Goal: Task Accomplishment & Management: Complete application form

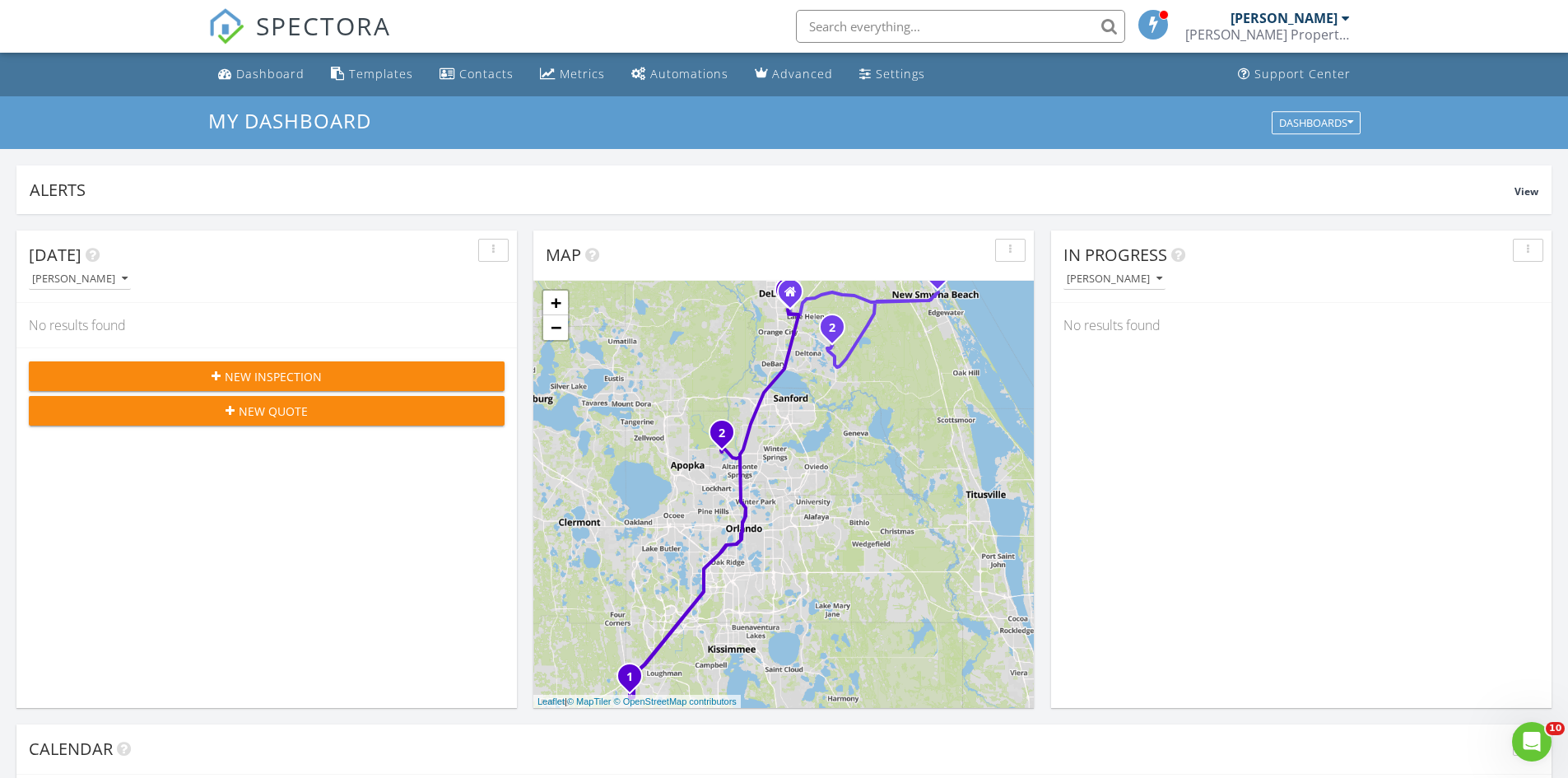
click at [234, 380] on span "New Inspection" at bounding box center [273, 376] width 98 height 17
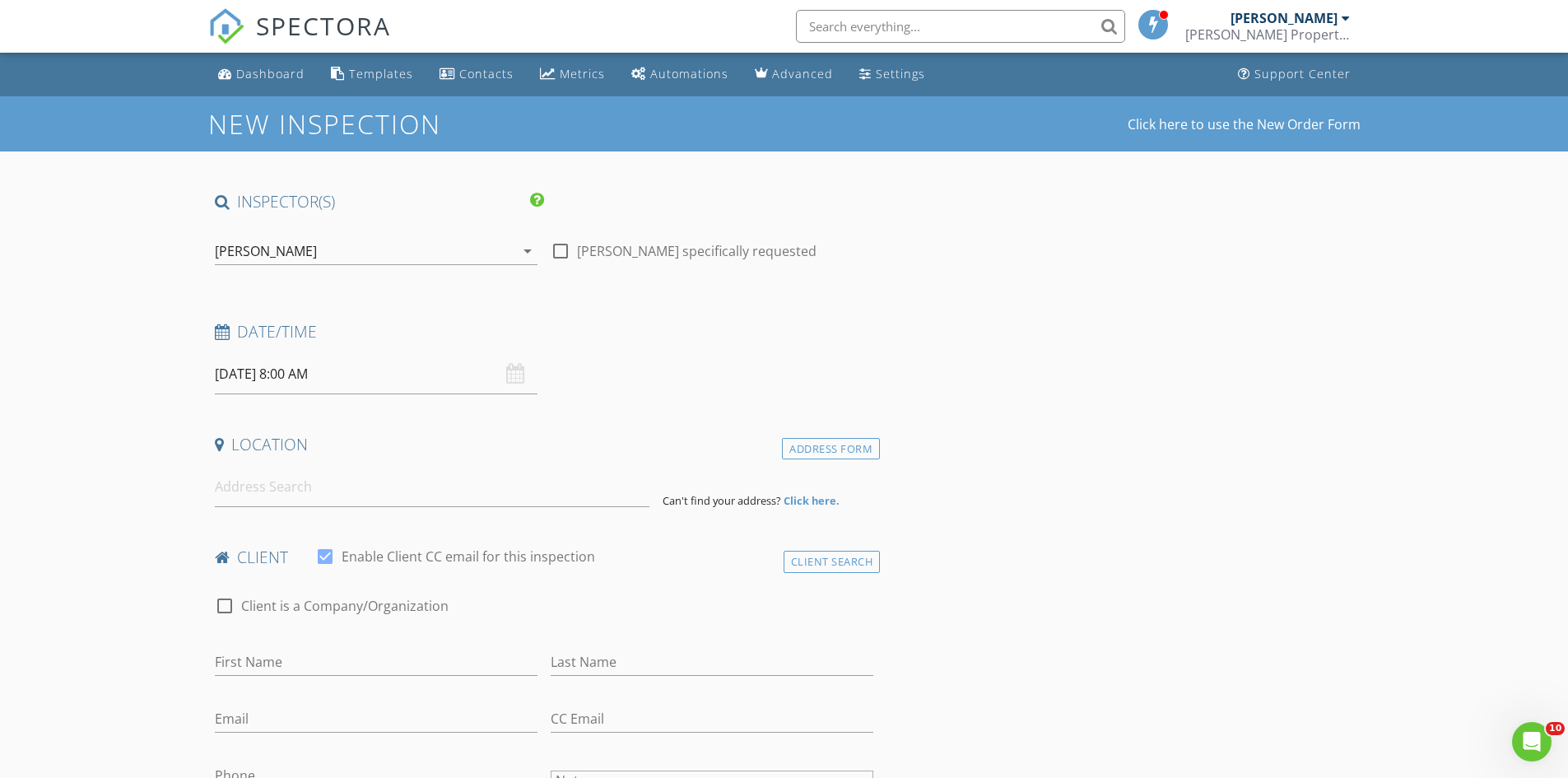
click at [235, 244] on div "[PERSON_NAME]" at bounding box center [266, 250] width 102 height 15
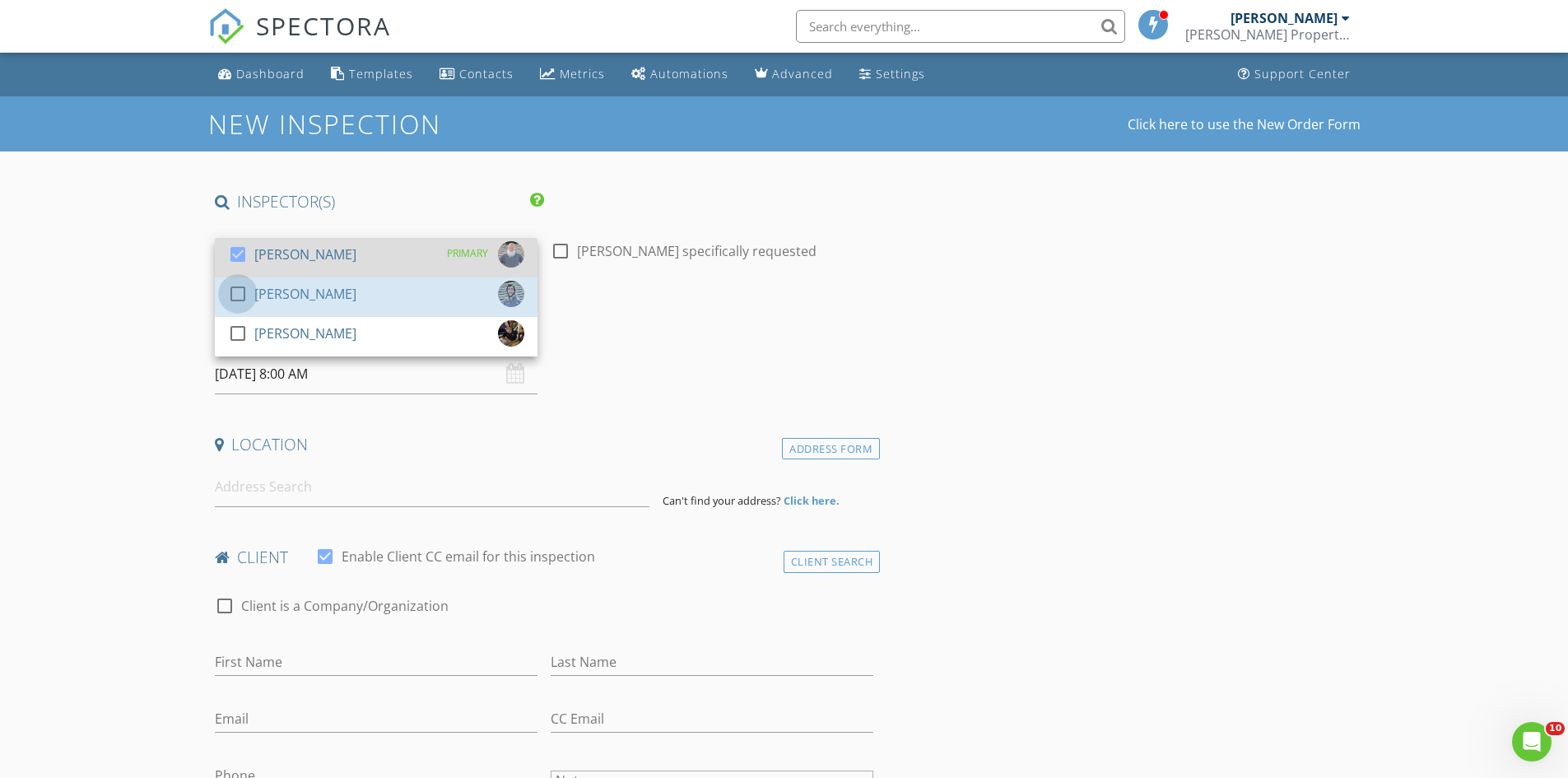
drag, startPoint x: 237, startPoint y: 294, endPoint x: 248, endPoint y: 258, distance: 37.6
click at [239, 292] on div at bounding box center [237, 294] width 28 height 28
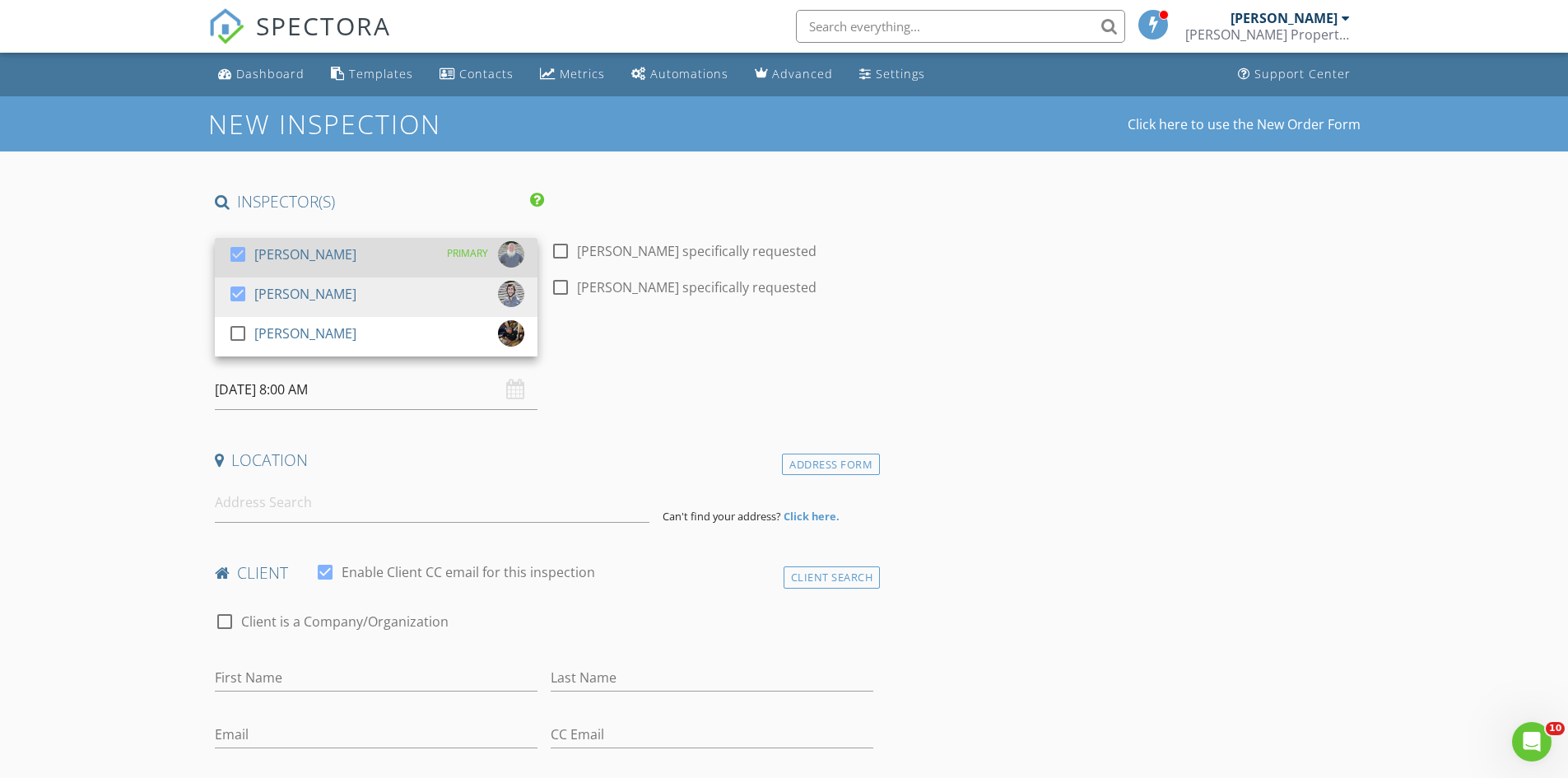
click at [249, 257] on div at bounding box center [237, 254] width 28 height 28
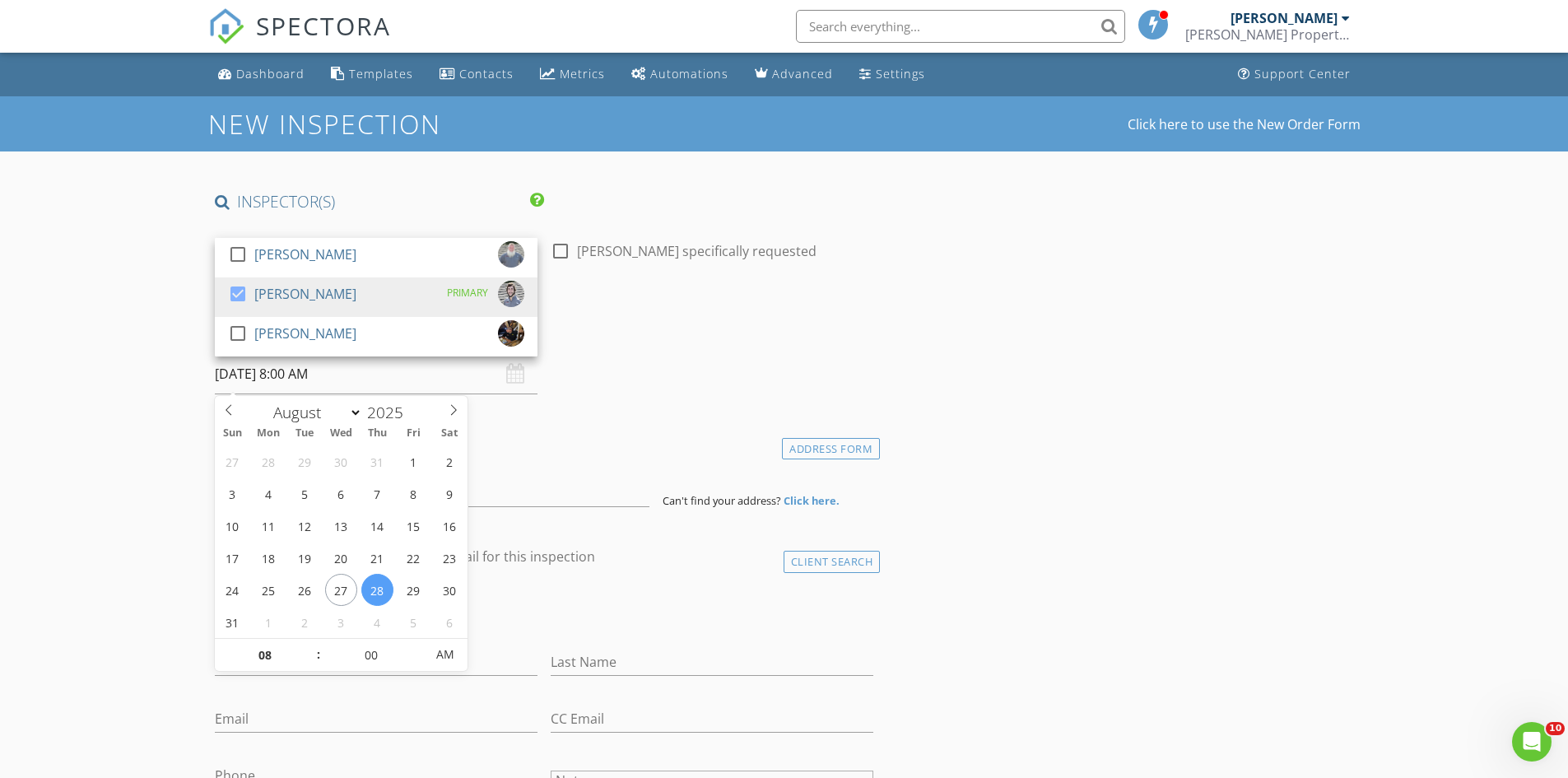
click at [239, 382] on input "08/28/2025 8:00 AM" at bounding box center [376, 374] width 323 height 41
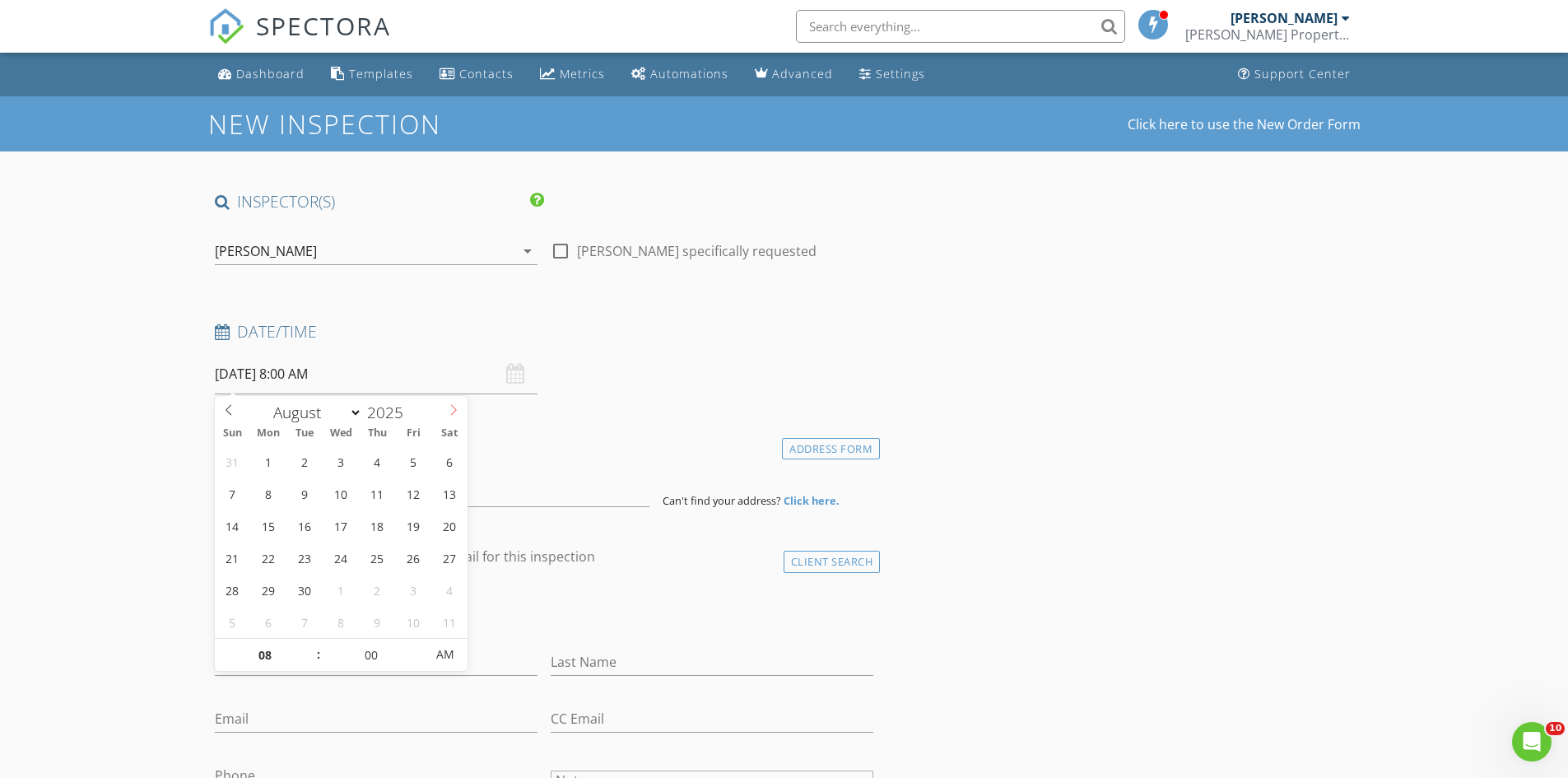
select select "8"
click at [457, 408] on icon at bounding box center [453, 409] width 11 height 11
type input "09/15/2025 8:00 AM"
type input "09"
type input "[DATE] 9:00 AM"
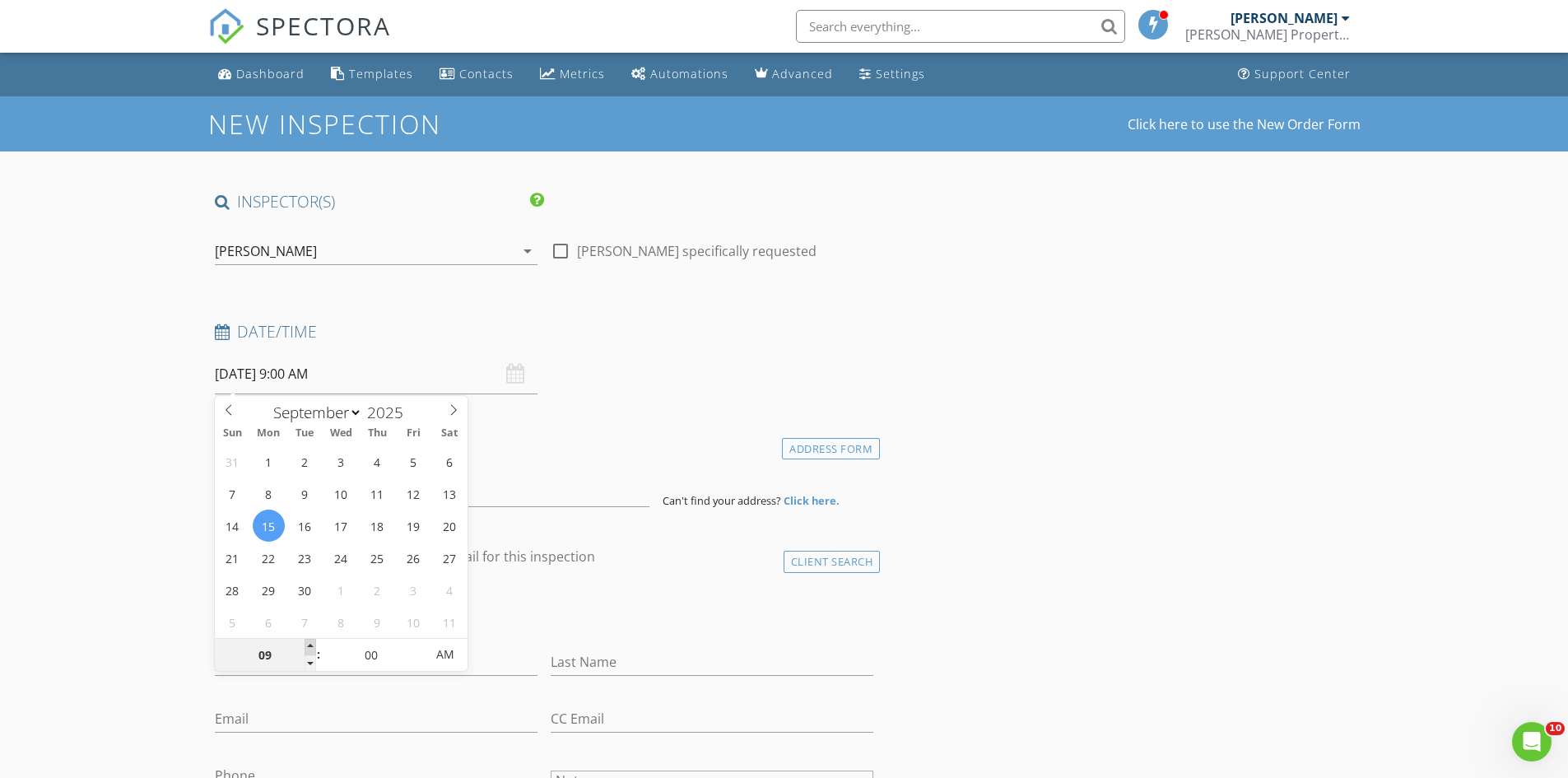
click at [312, 645] on span at bounding box center [310, 647] width 11 height 16
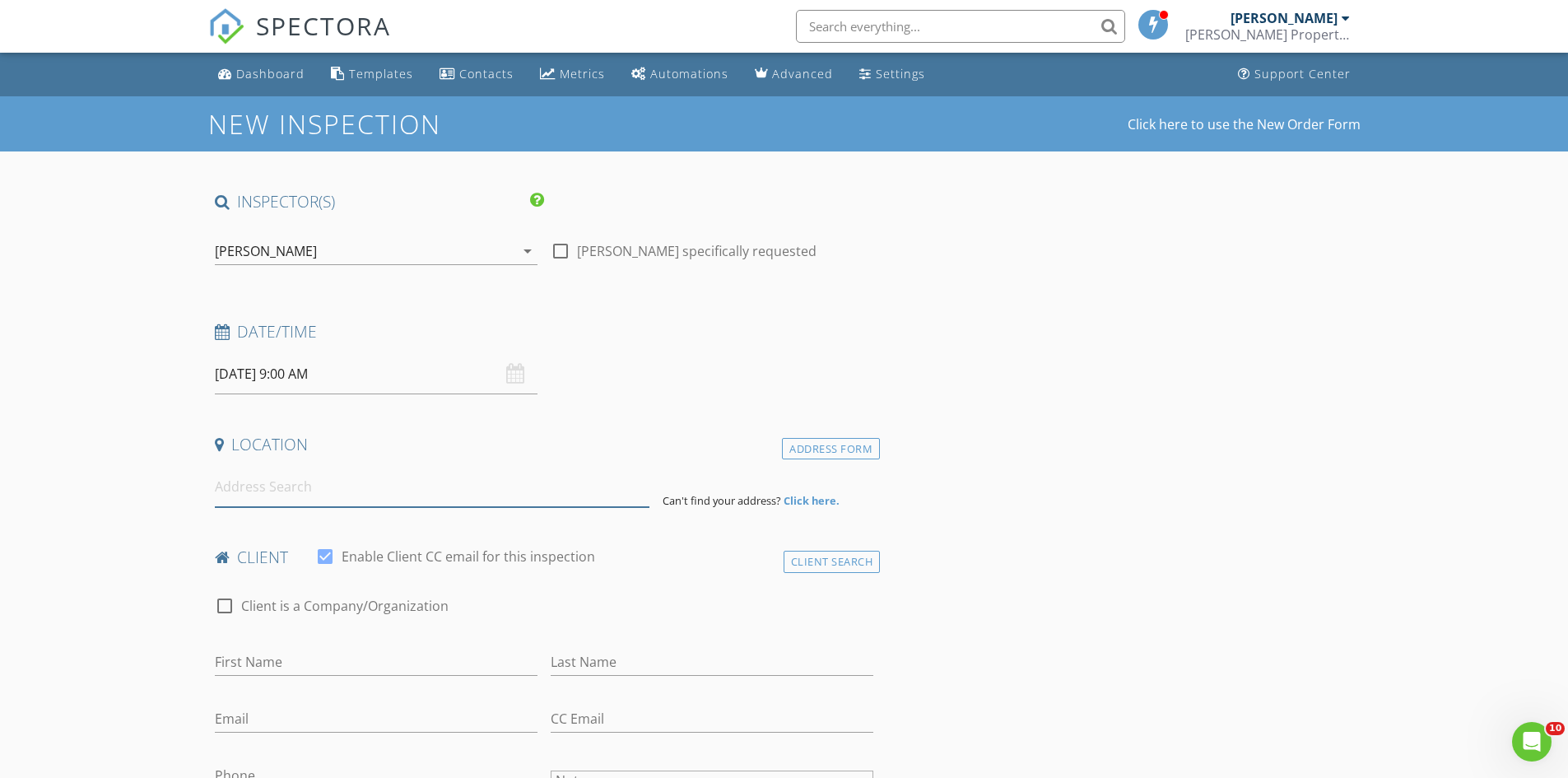
click at [267, 499] on input at bounding box center [432, 487] width 435 height 41
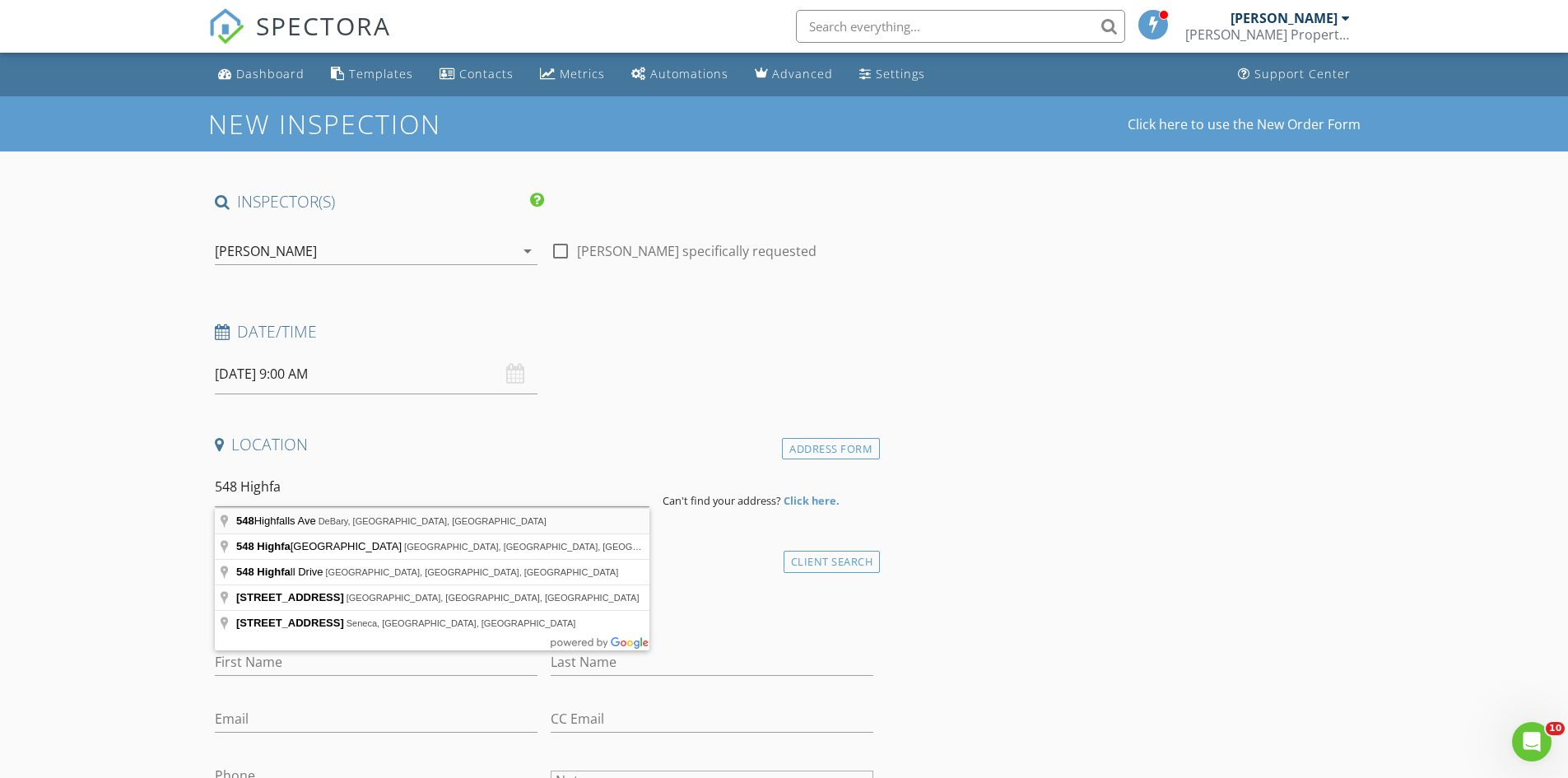
type input "548 Highfalls Ave, DeBary, FL, USA"
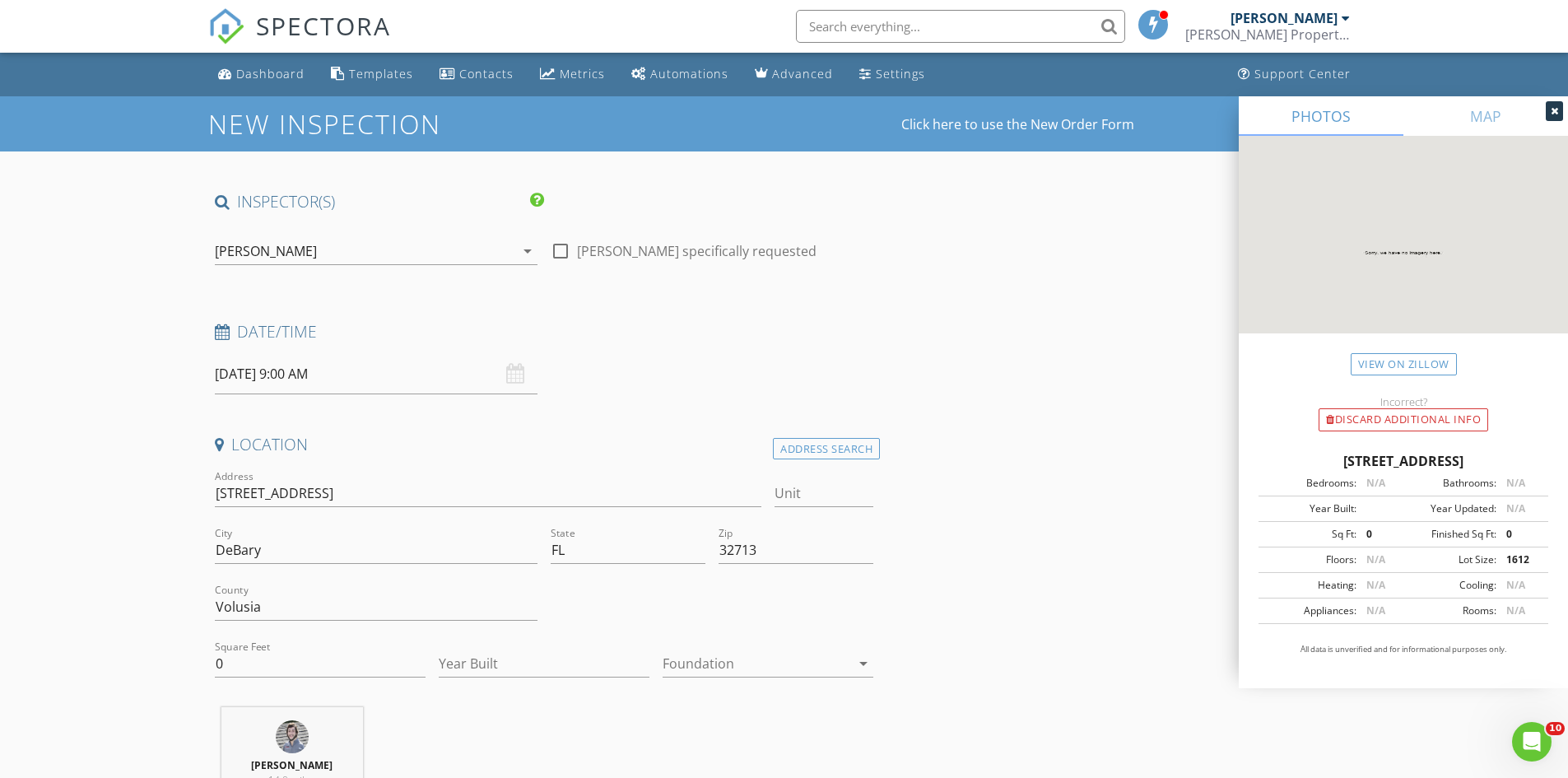
click at [717, 667] on div at bounding box center [756, 663] width 187 height 27
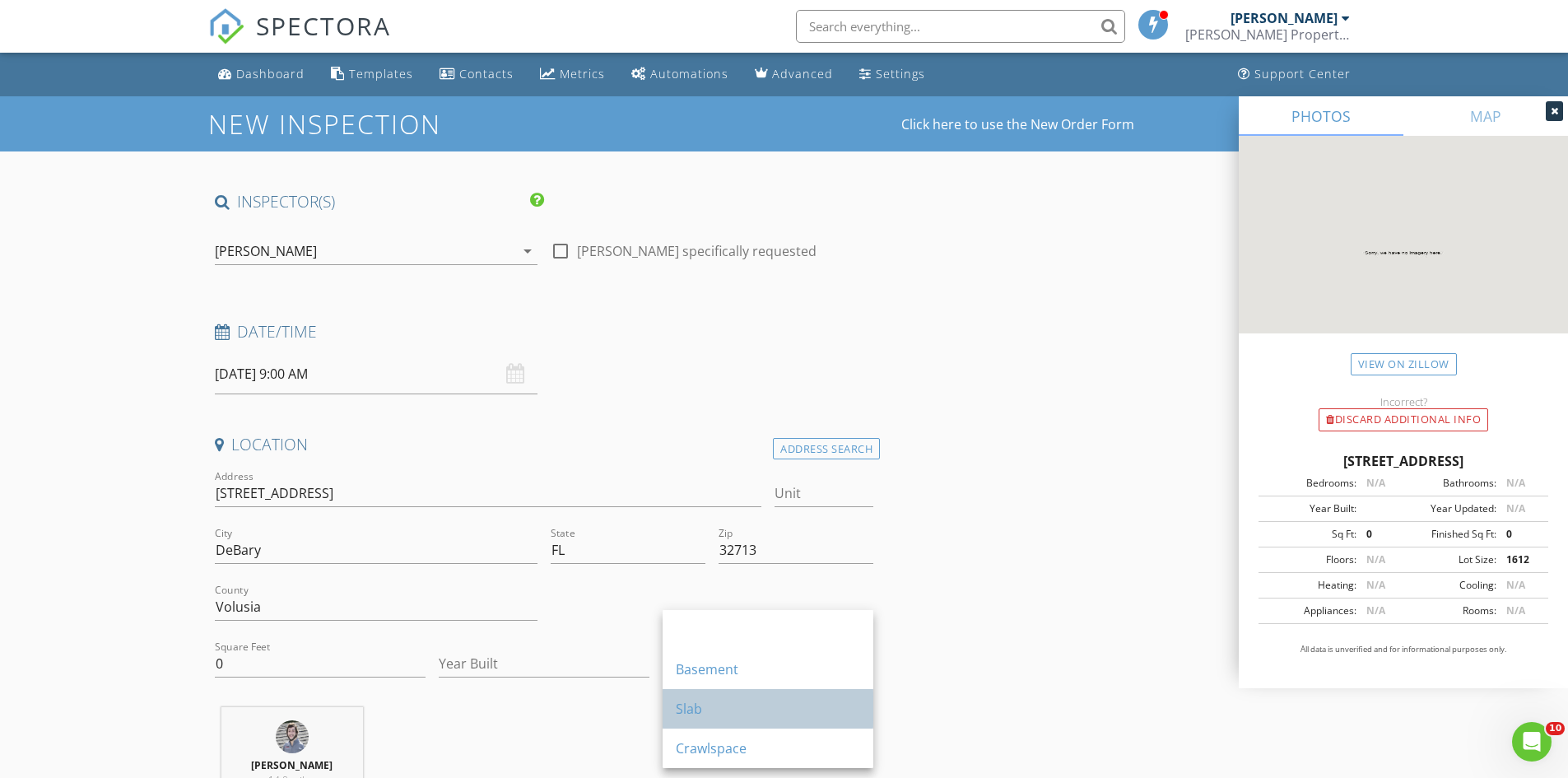
click at [701, 705] on div "Slab" at bounding box center [768, 709] width 185 height 20
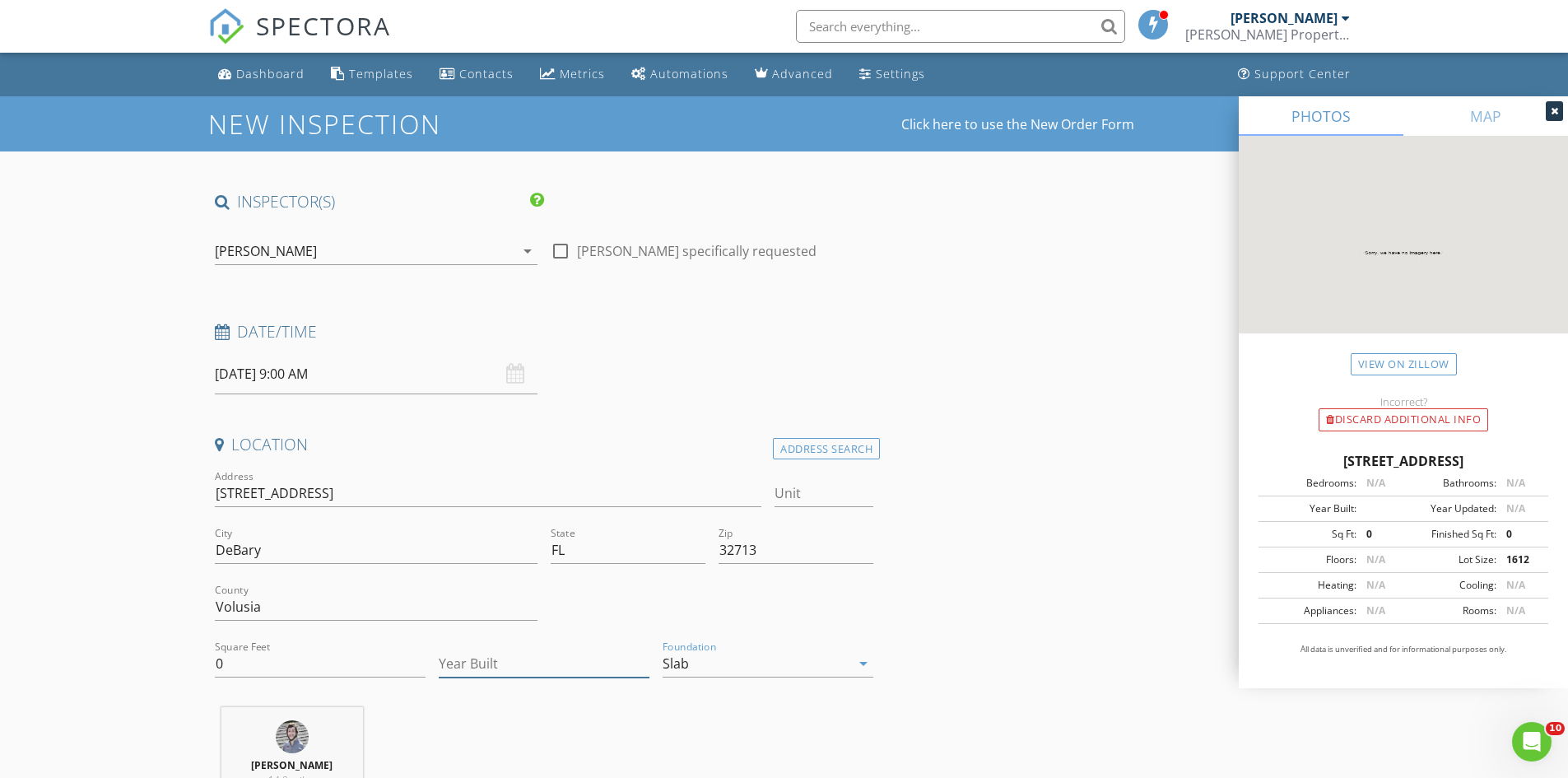
click at [536, 665] on input "Year Built" at bounding box center [544, 663] width 211 height 27
type input "2025"
drag, startPoint x: 233, startPoint y: 666, endPoint x: 156, endPoint y: 665, distance: 77.0
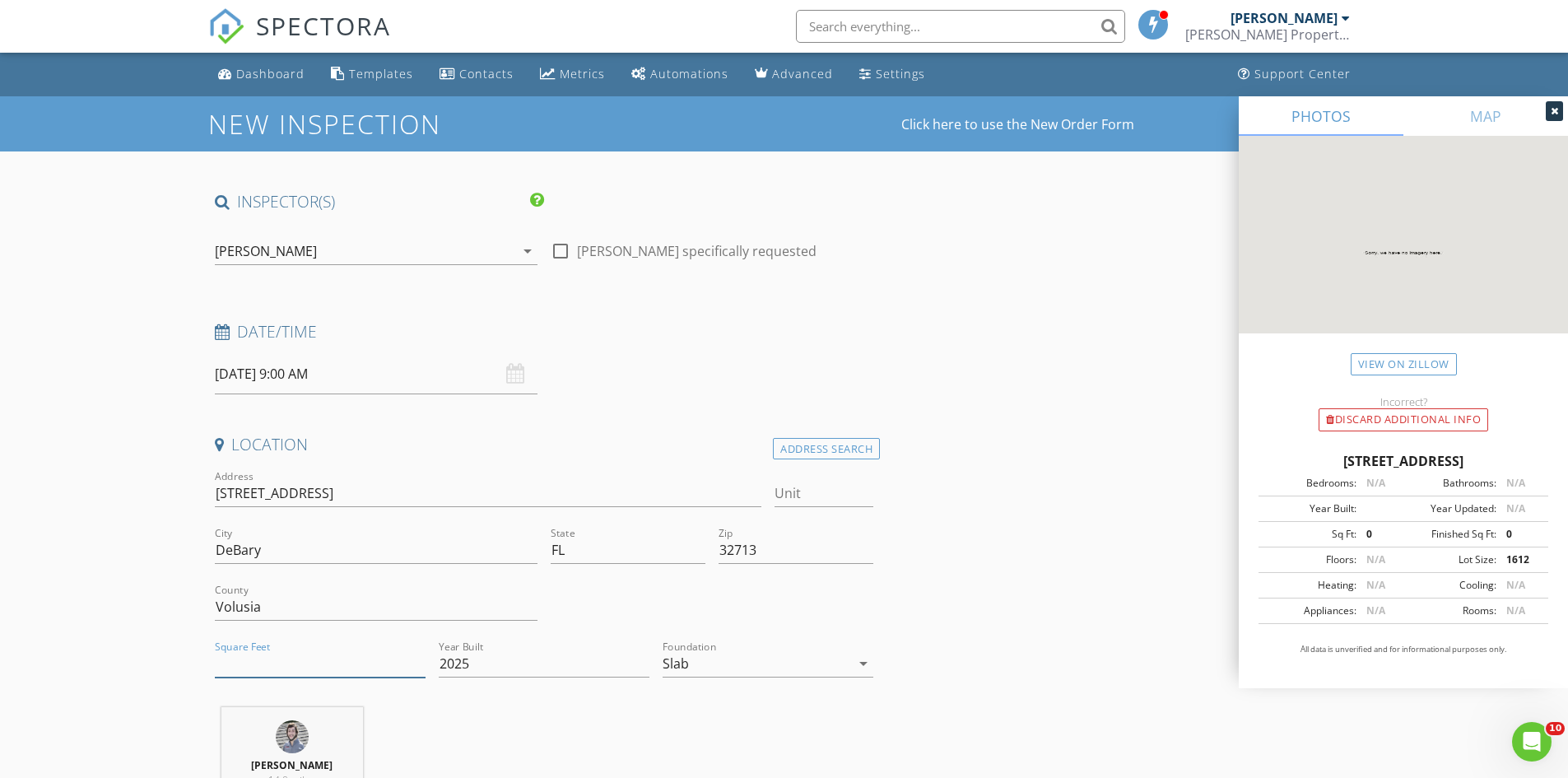
click at [286, 667] on input "Square Feet" at bounding box center [320, 663] width 211 height 27
type input "1687"
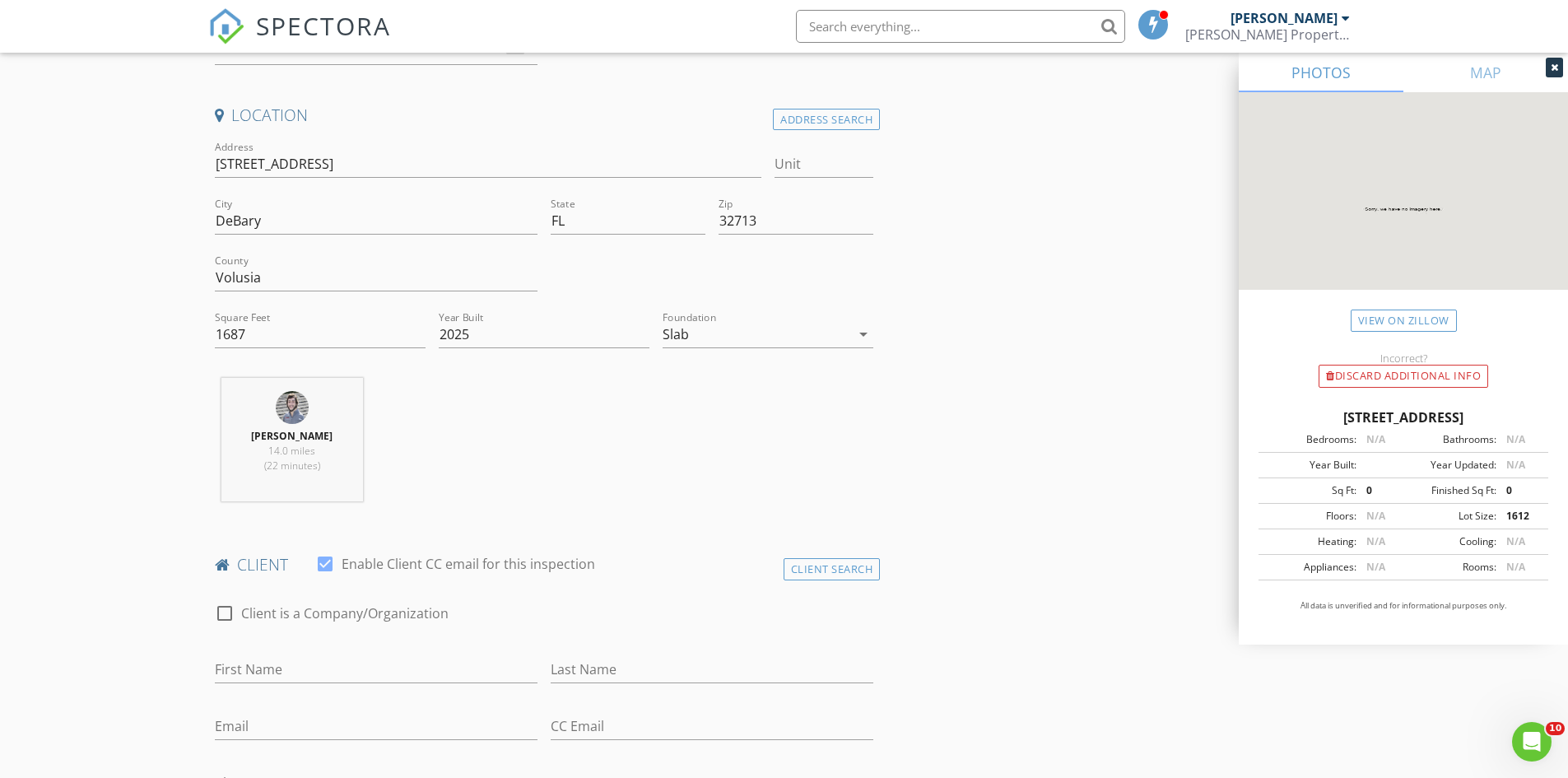
scroll to position [494, 0]
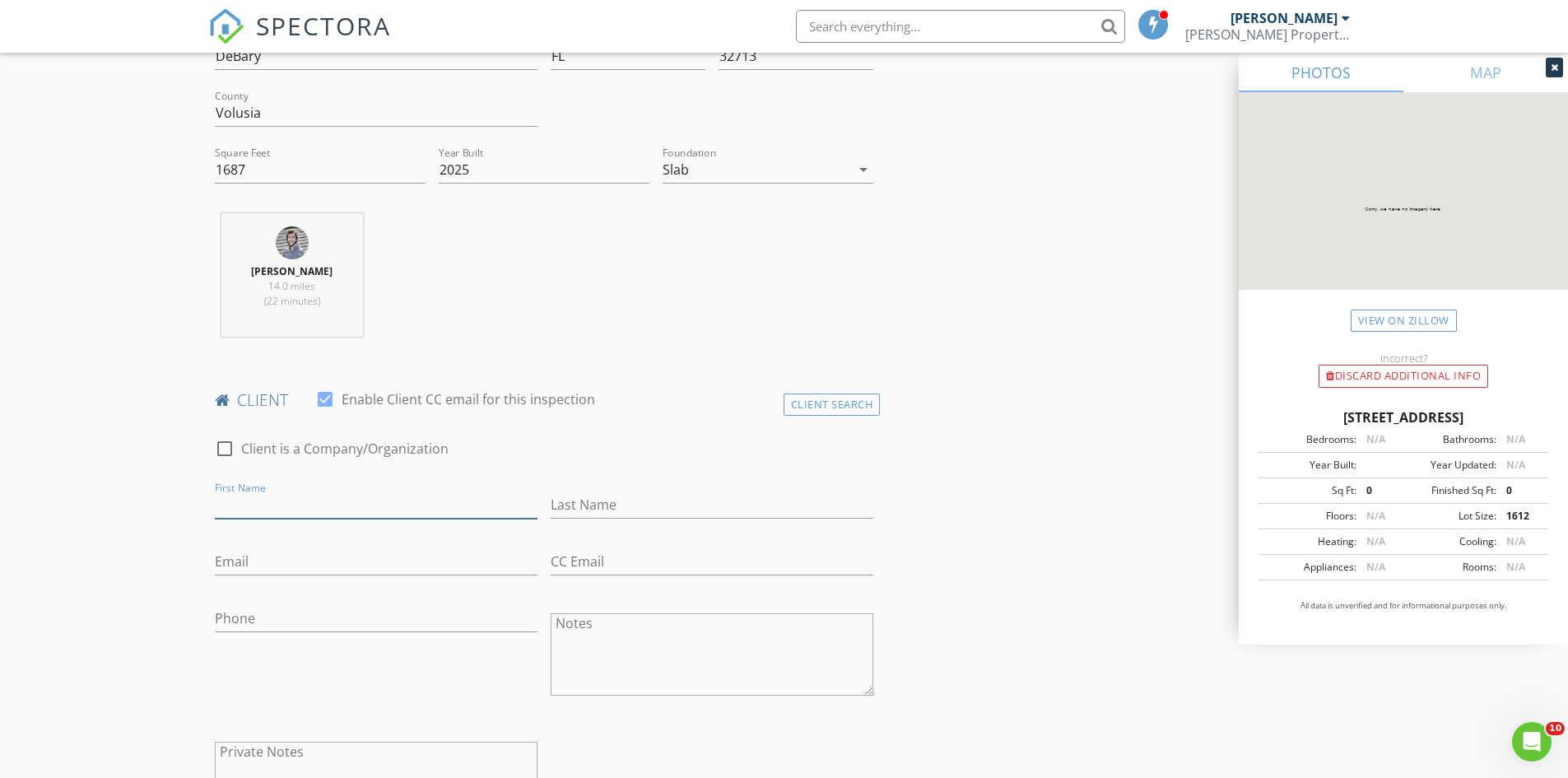
click at [368, 512] on input "First Name" at bounding box center [376, 504] width 323 height 27
type input "Emily"
type input "Diaz"
type input "emilyjdiaz@outtlook.com"
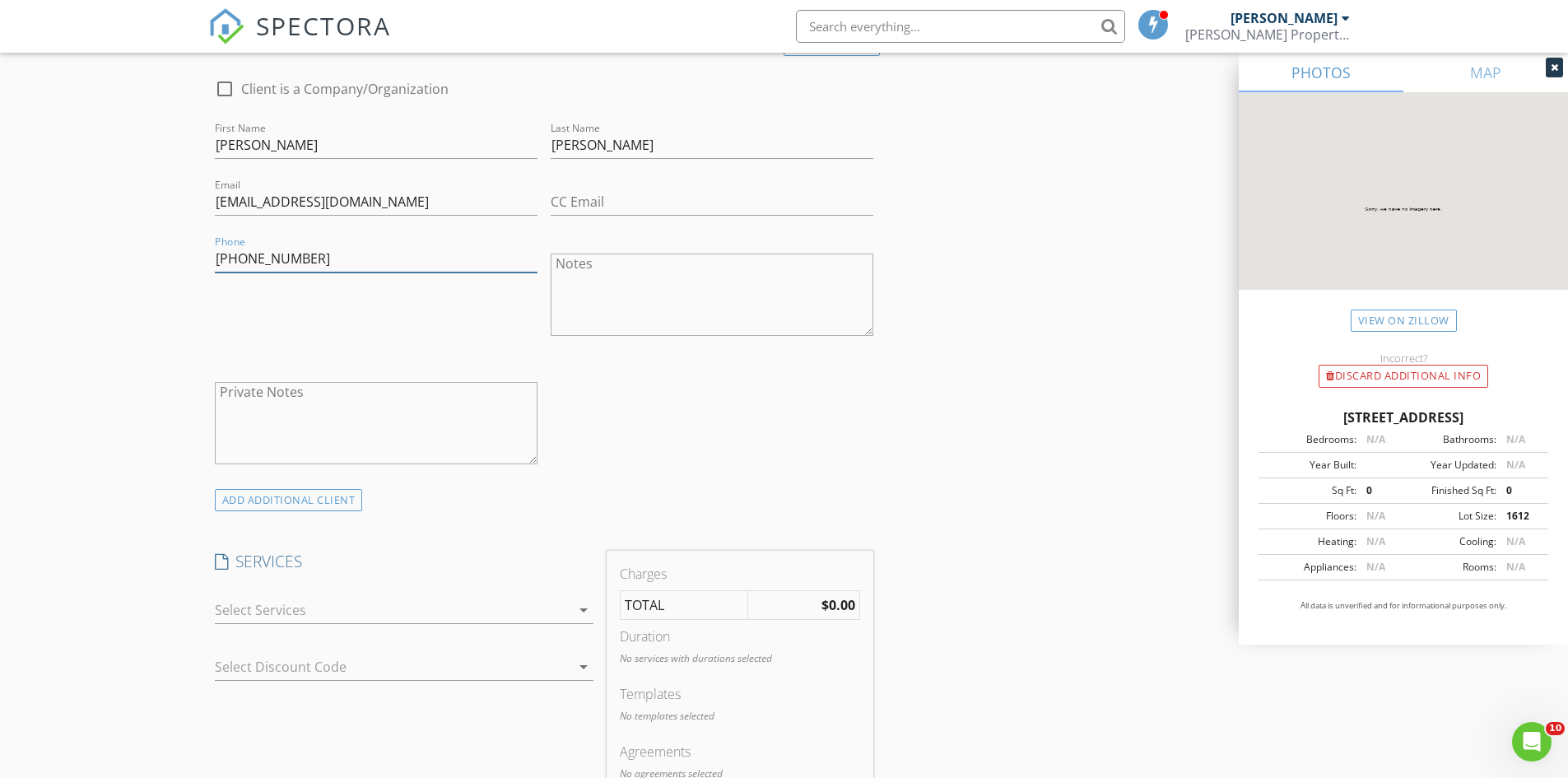
scroll to position [1071, 0]
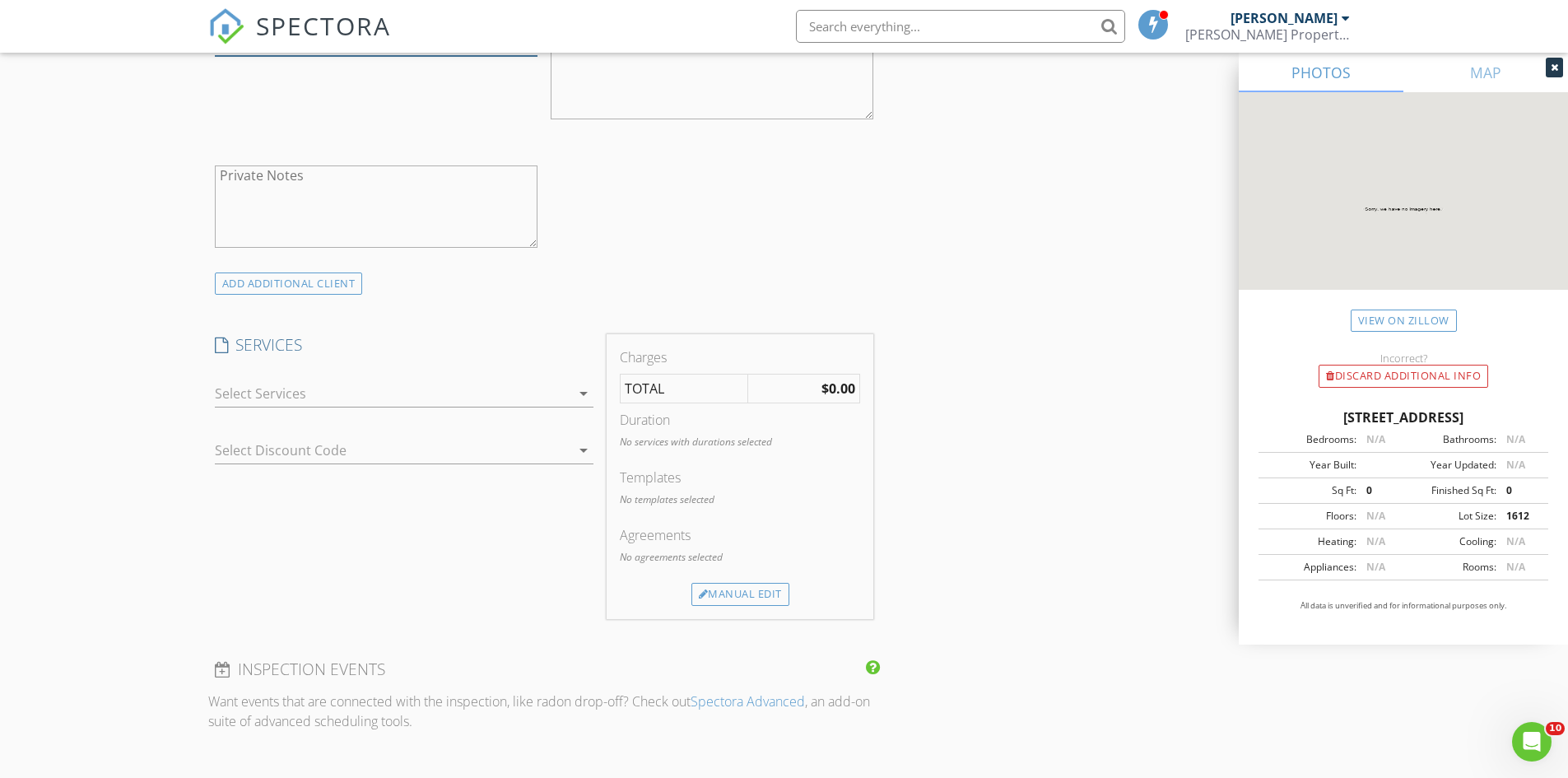
type input "386-473-2864"
click at [295, 392] on div at bounding box center [393, 394] width 356 height 27
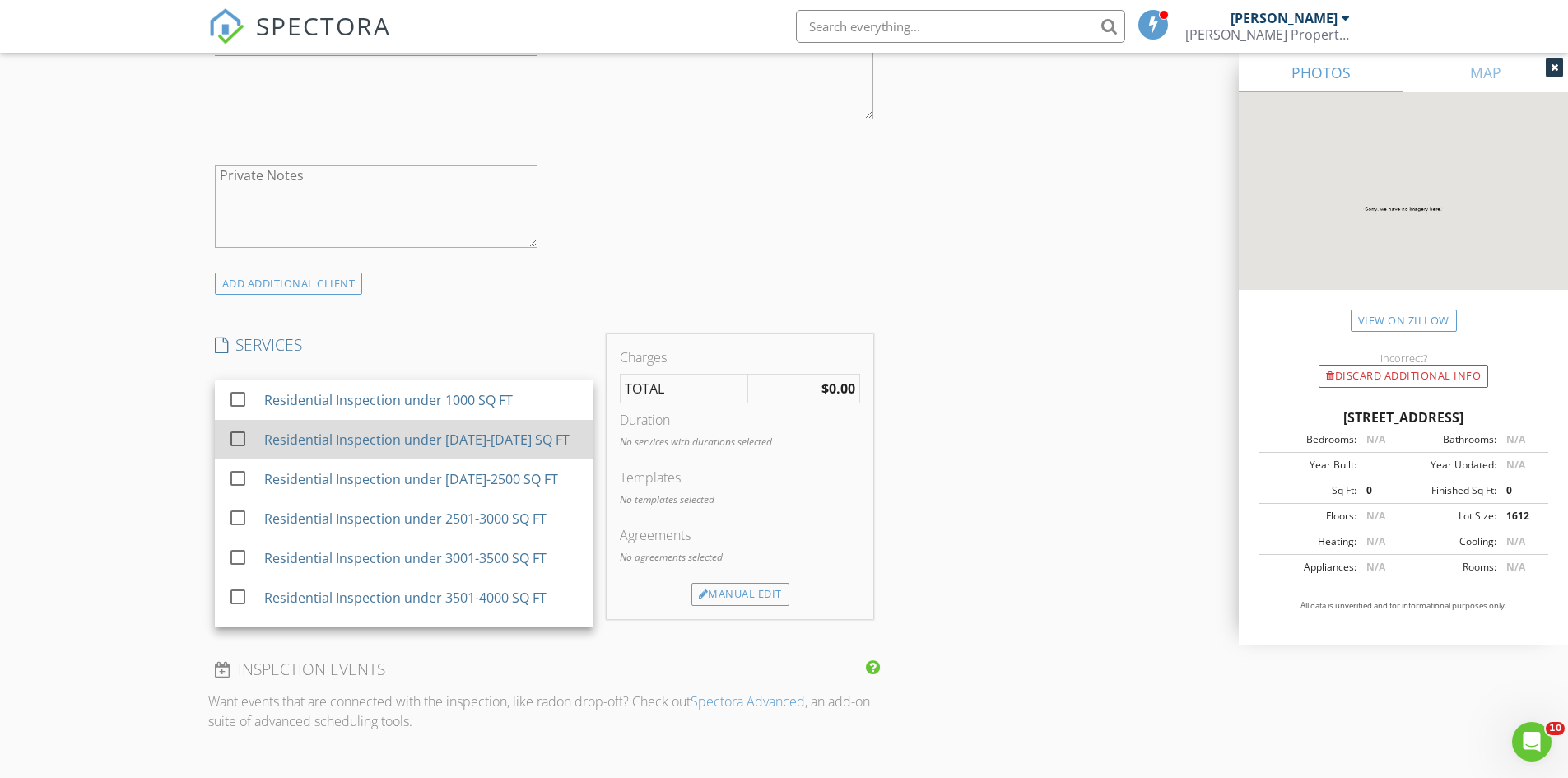
click at [356, 434] on div "Residential Inspection under [DATE]-[DATE] SQ FT" at bounding box center [416, 440] width 305 height 20
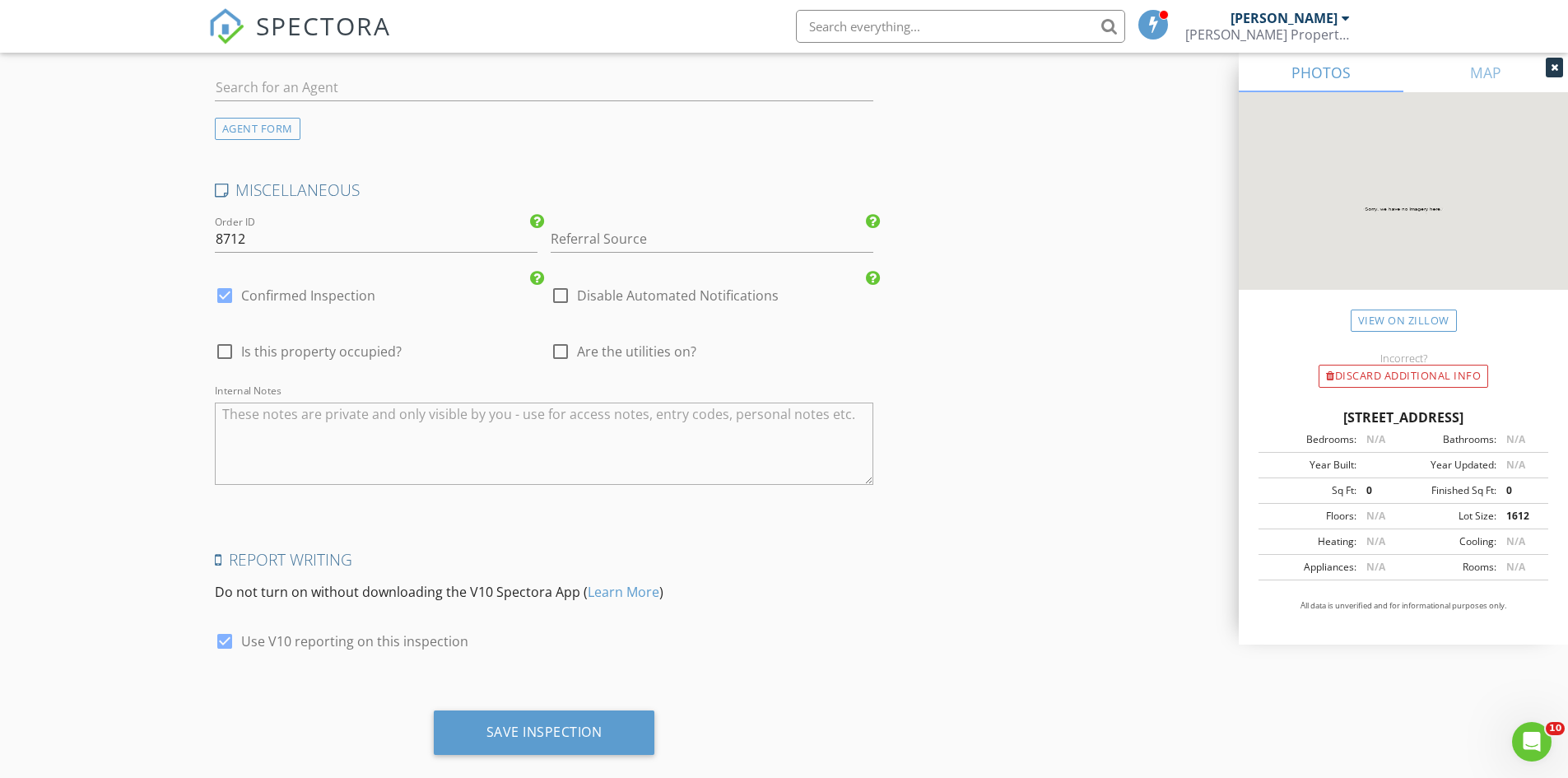
scroll to position [2247, 0]
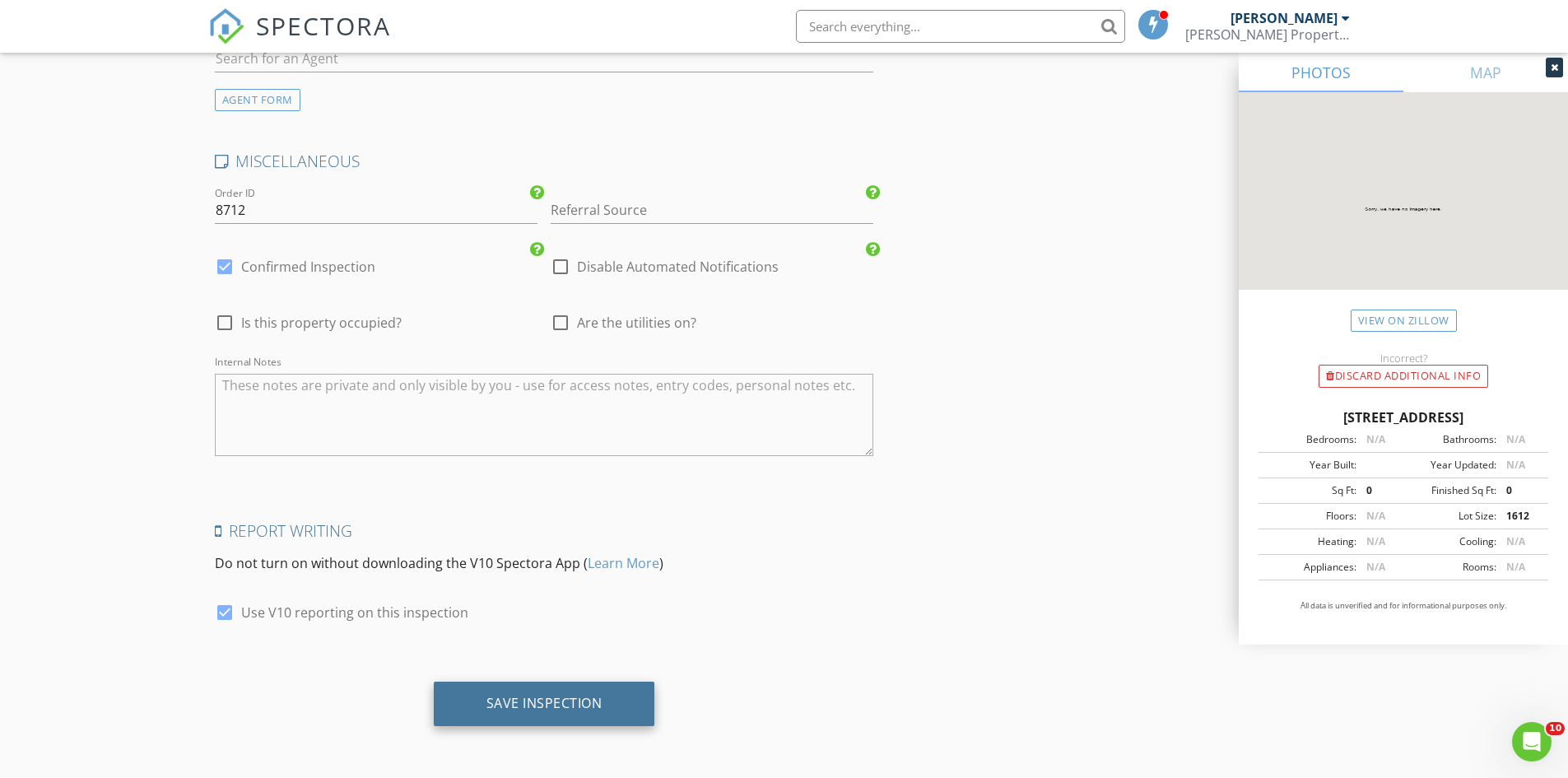
click at [507, 695] on div "Save Inspection" at bounding box center [545, 703] width 116 height 16
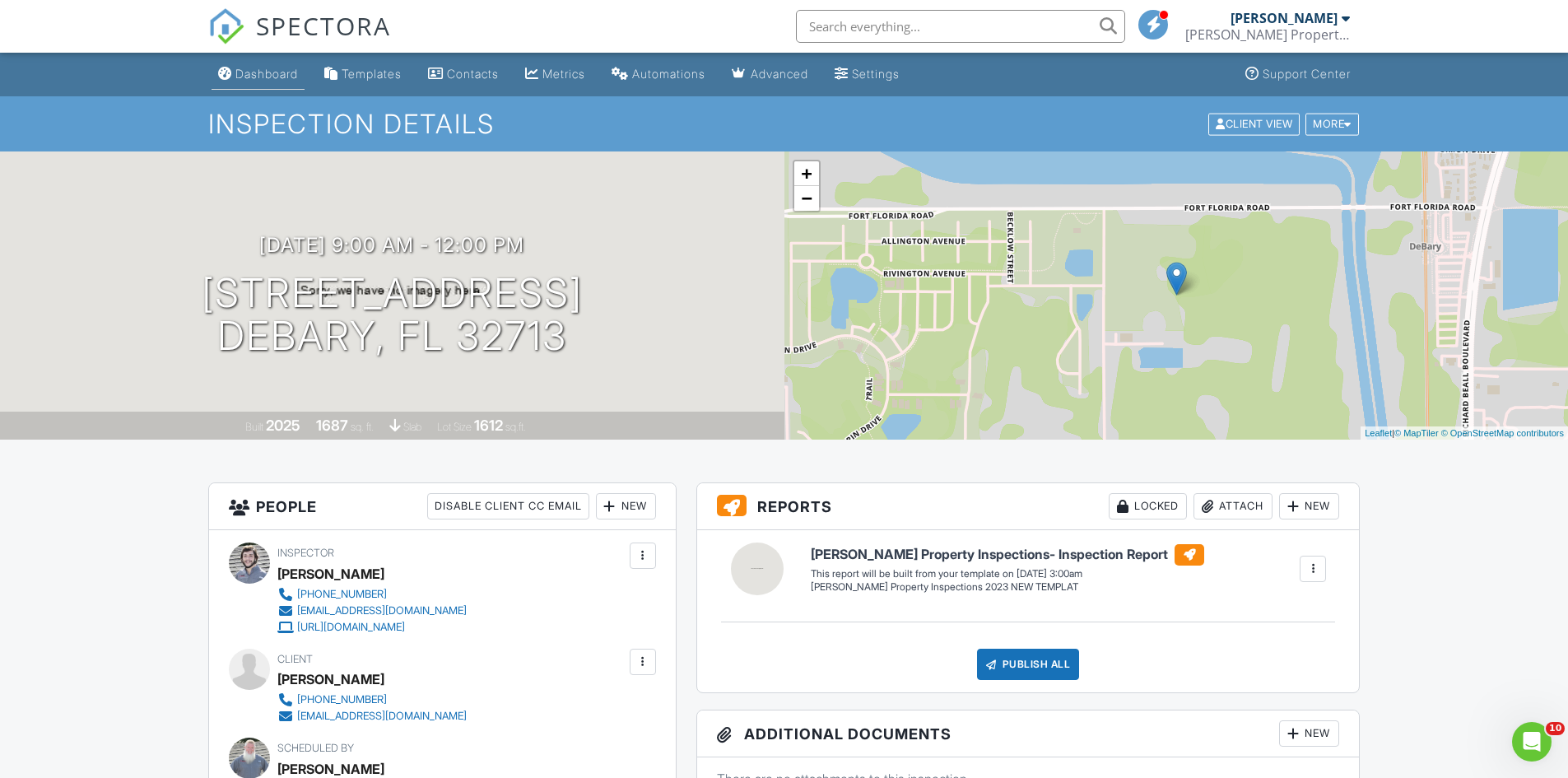
click at [284, 73] on div "Dashboard" at bounding box center [267, 73] width 62 height 14
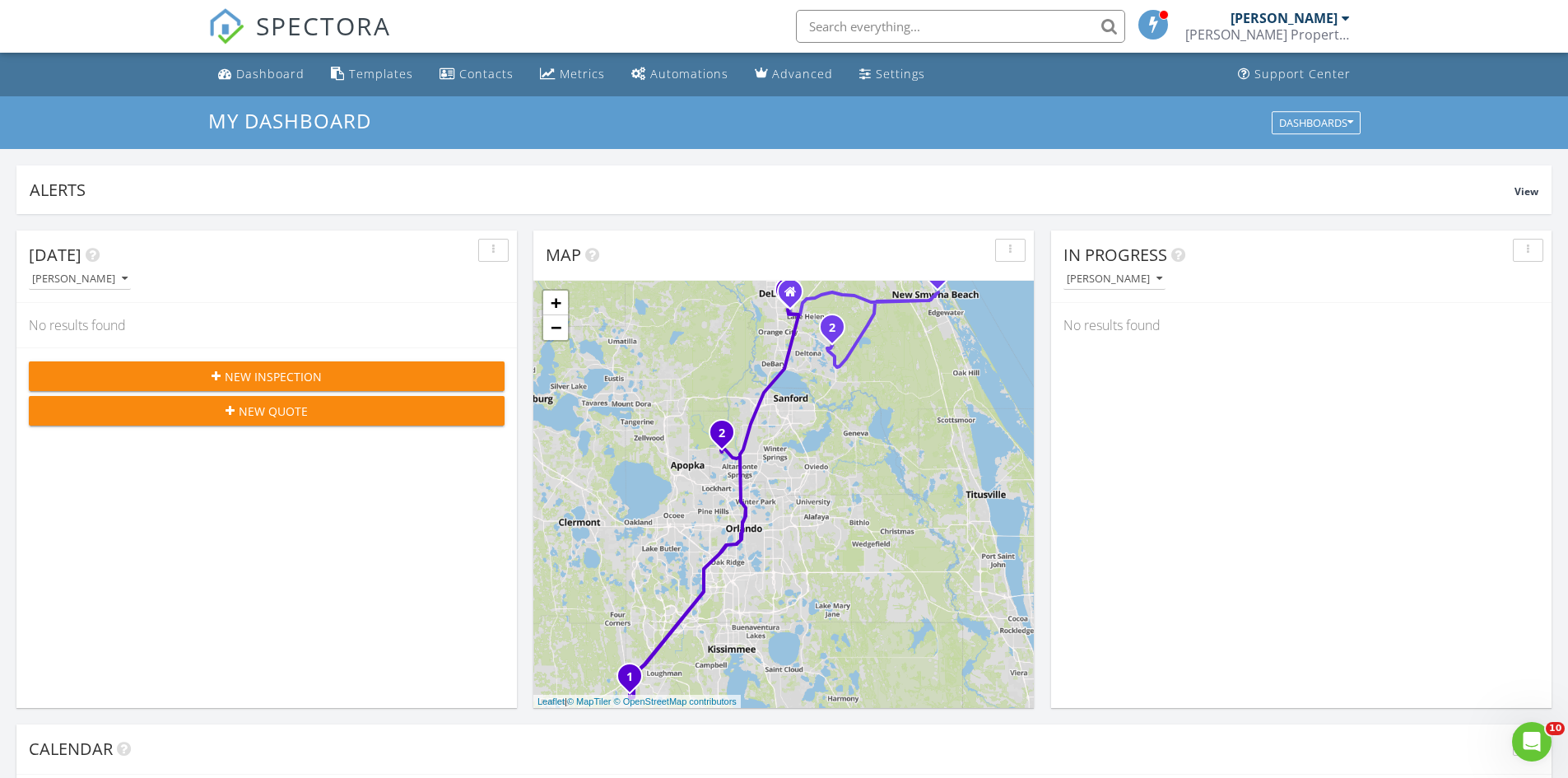
click at [266, 375] on span "New Inspection" at bounding box center [273, 376] width 98 height 17
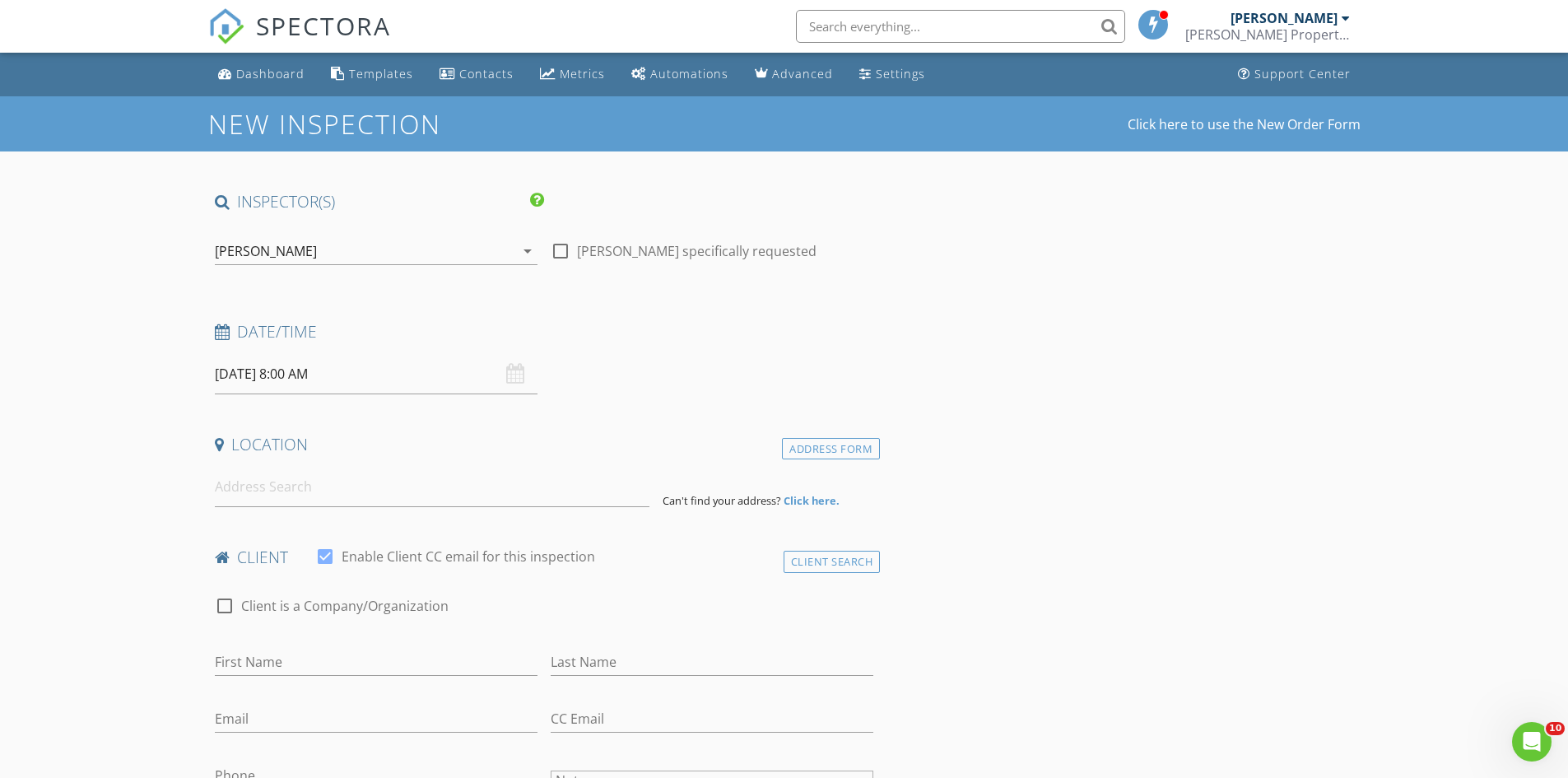
click at [269, 246] on div "[PERSON_NAME]" at bounding box center [266, 250] width 102 height 15
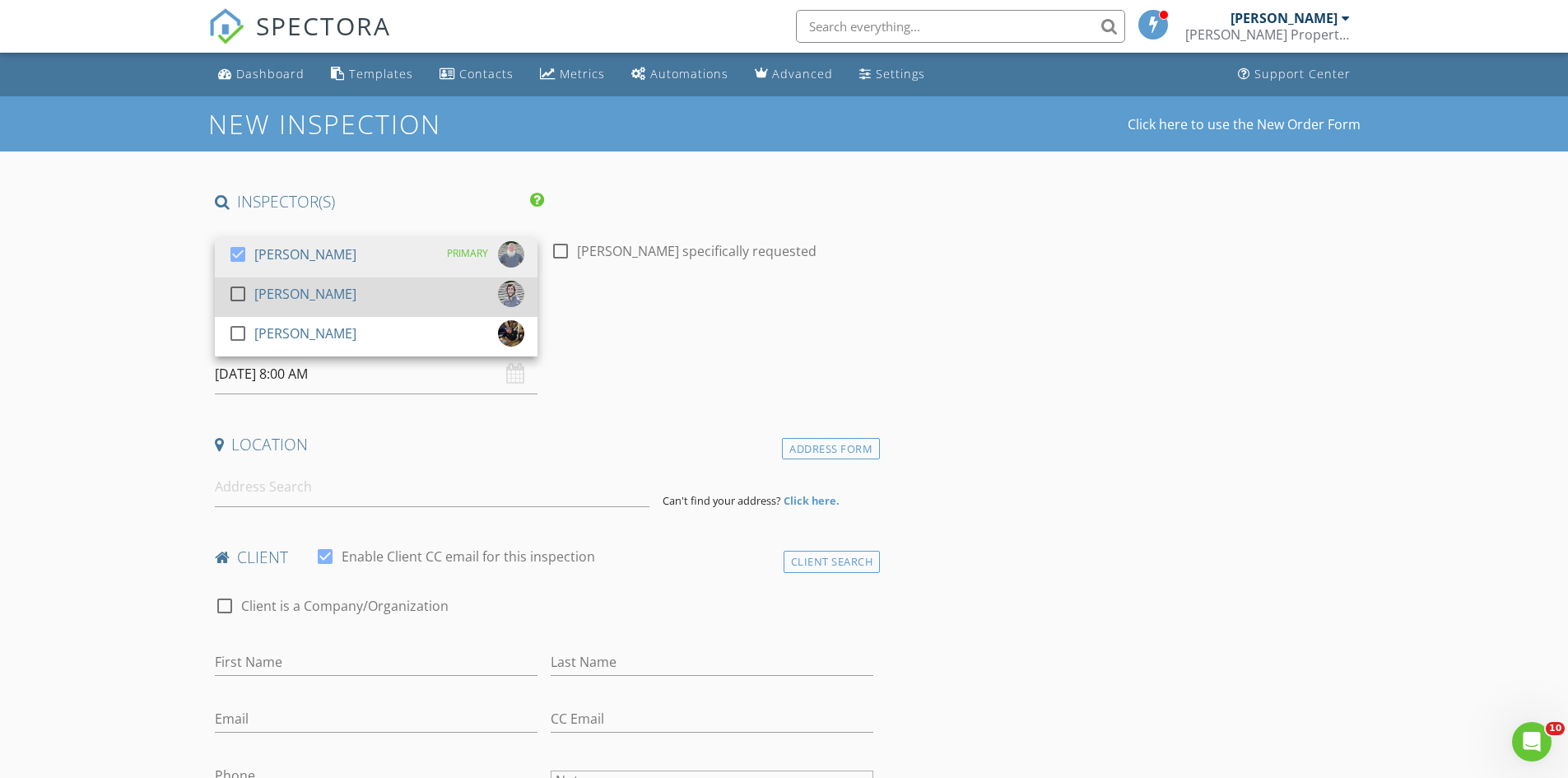
click at [276, 282] on div "[PERSON_NAME]" at bounding box center [305, 294] width 102 height 27
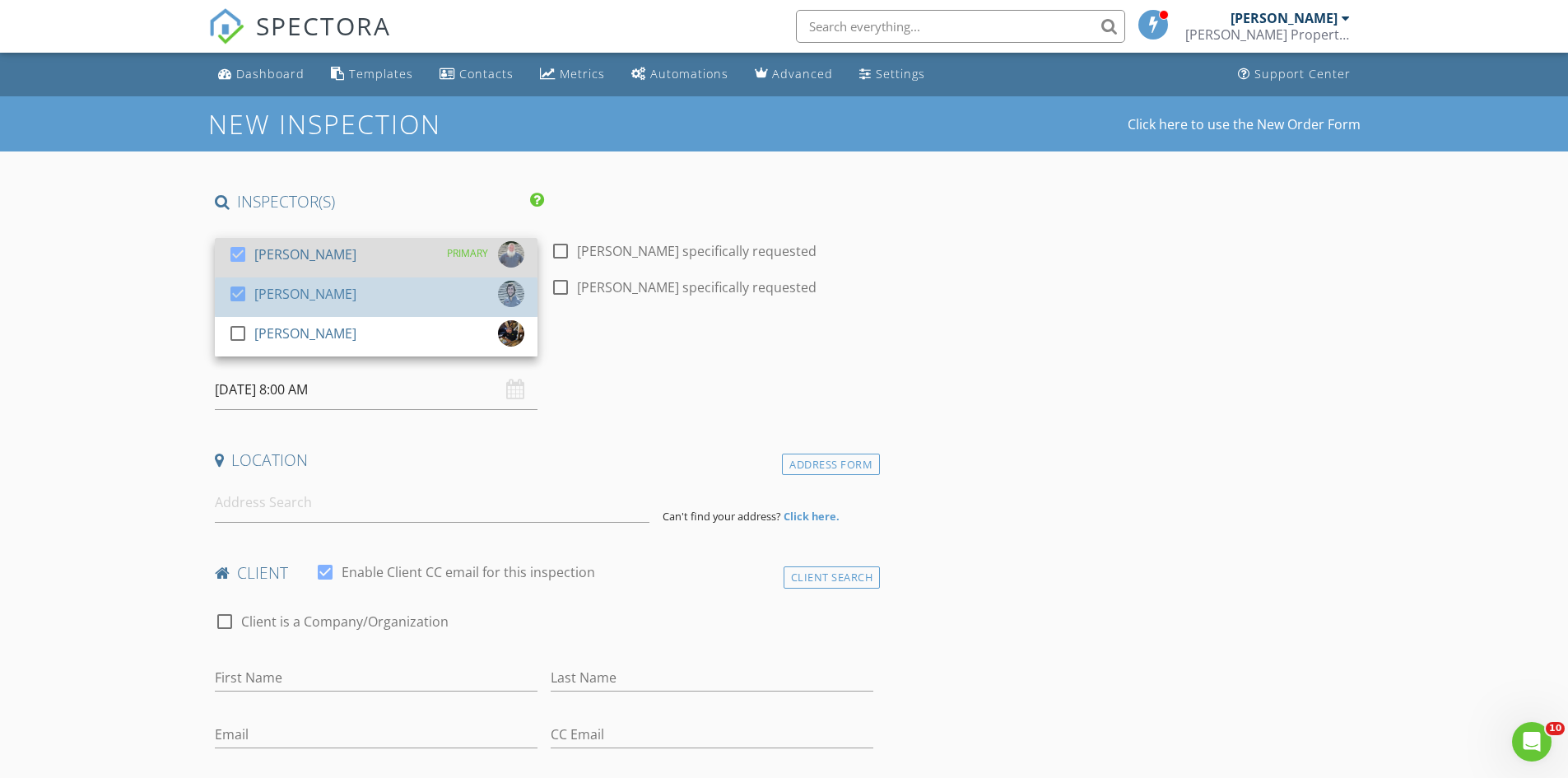
click at [266, 246] on div "[PERSON_NAME]" at bounding box center [305, 254] width 102 height 27
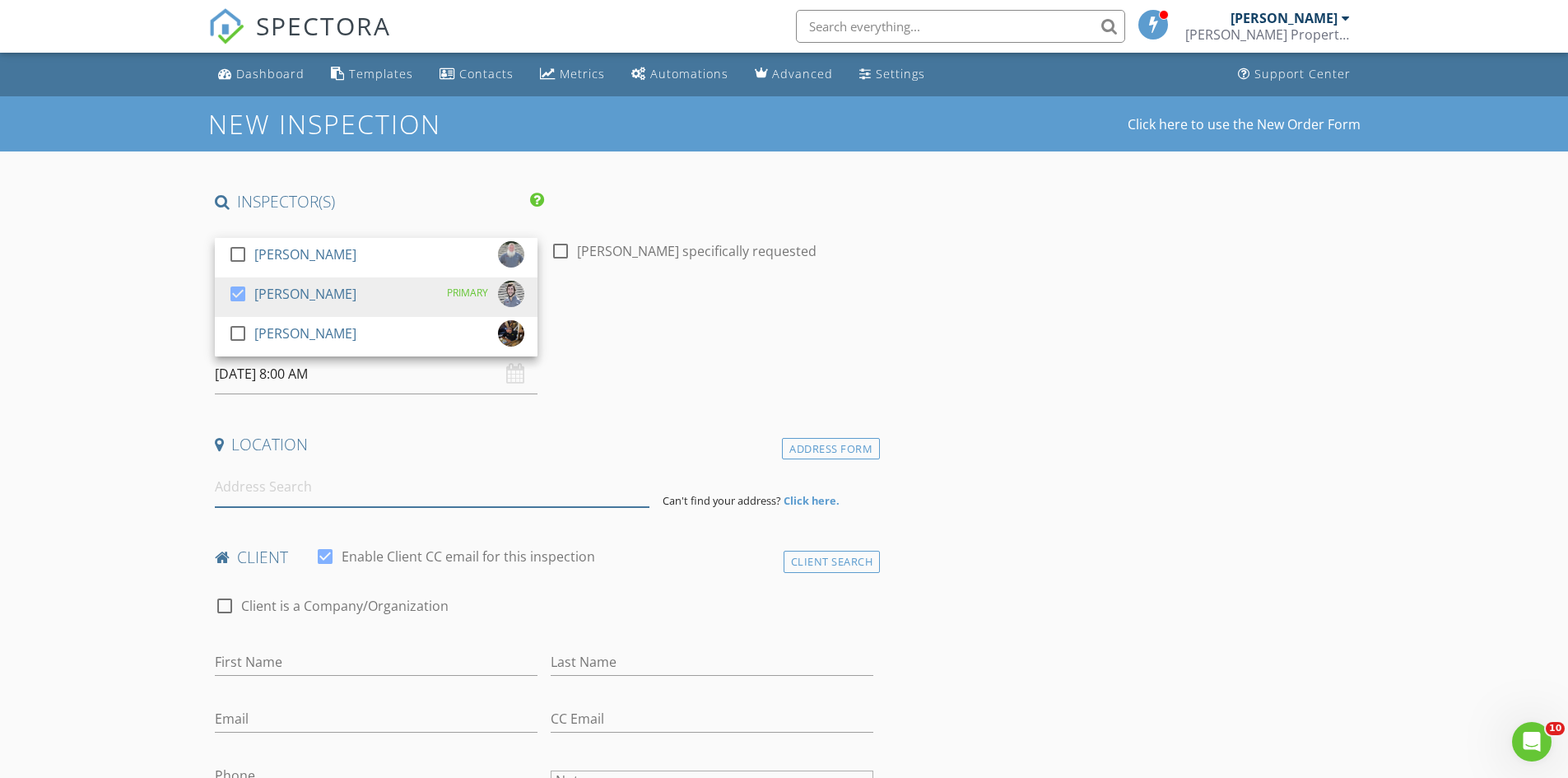
click at [255, 493] on input at bounding box center [432, 487] width 435 height 41
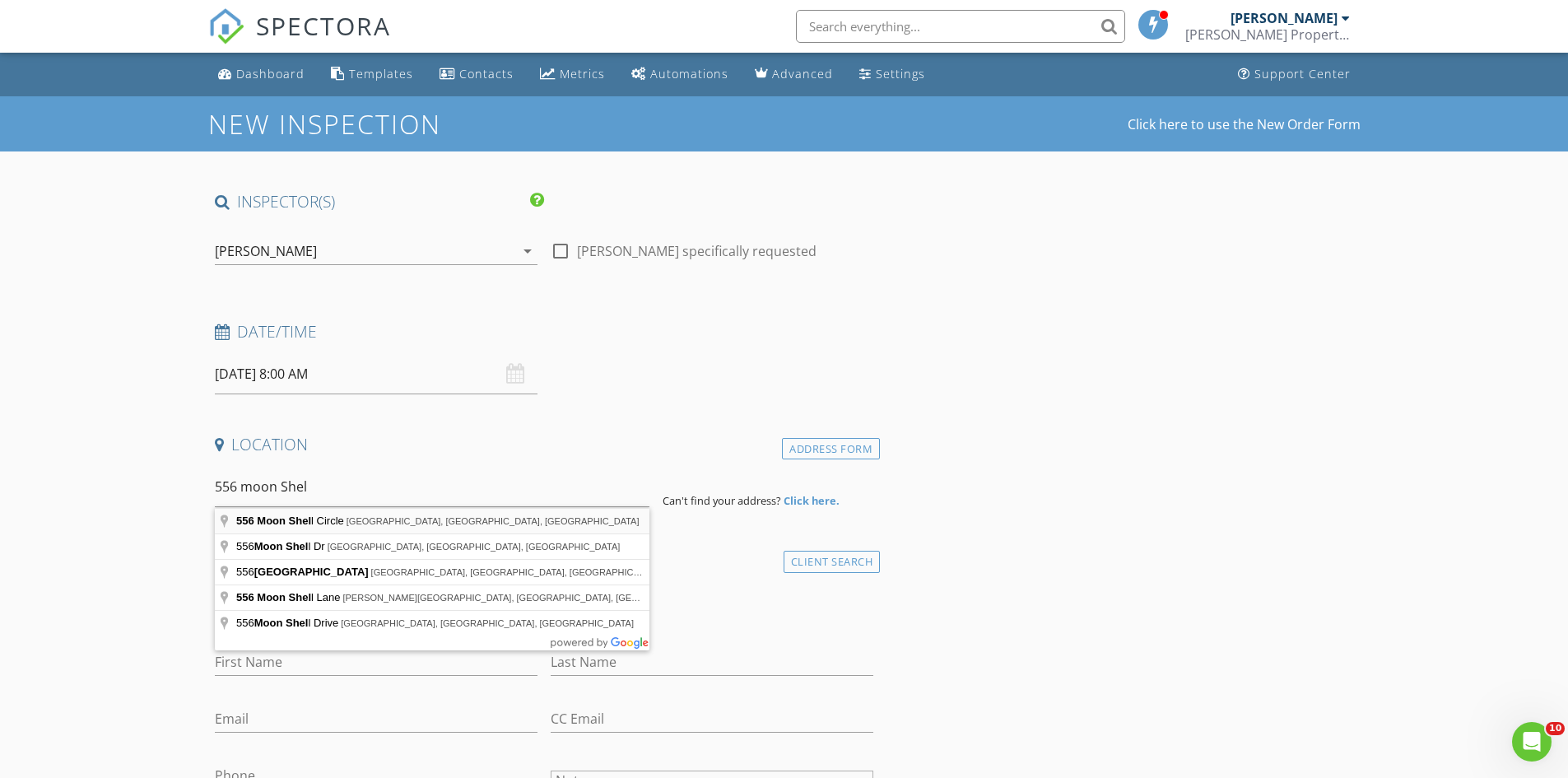
type input "556 Moon Shell Circle, New Smyrna Beach, FL, USA"
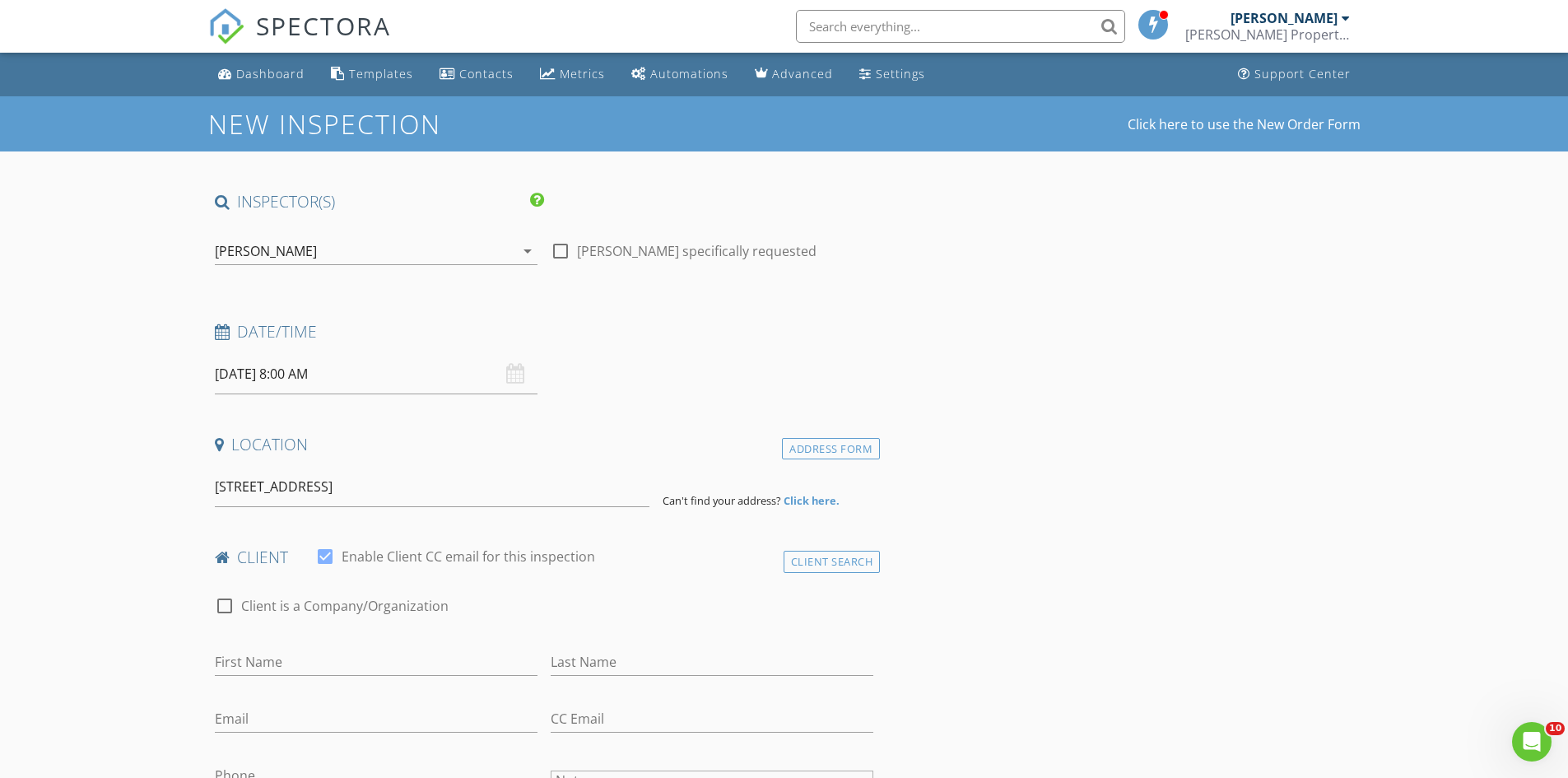
click at [270, 380] on input "[DATE] 8:00 AM" at bounding box center [376, 374] width 323 height 41
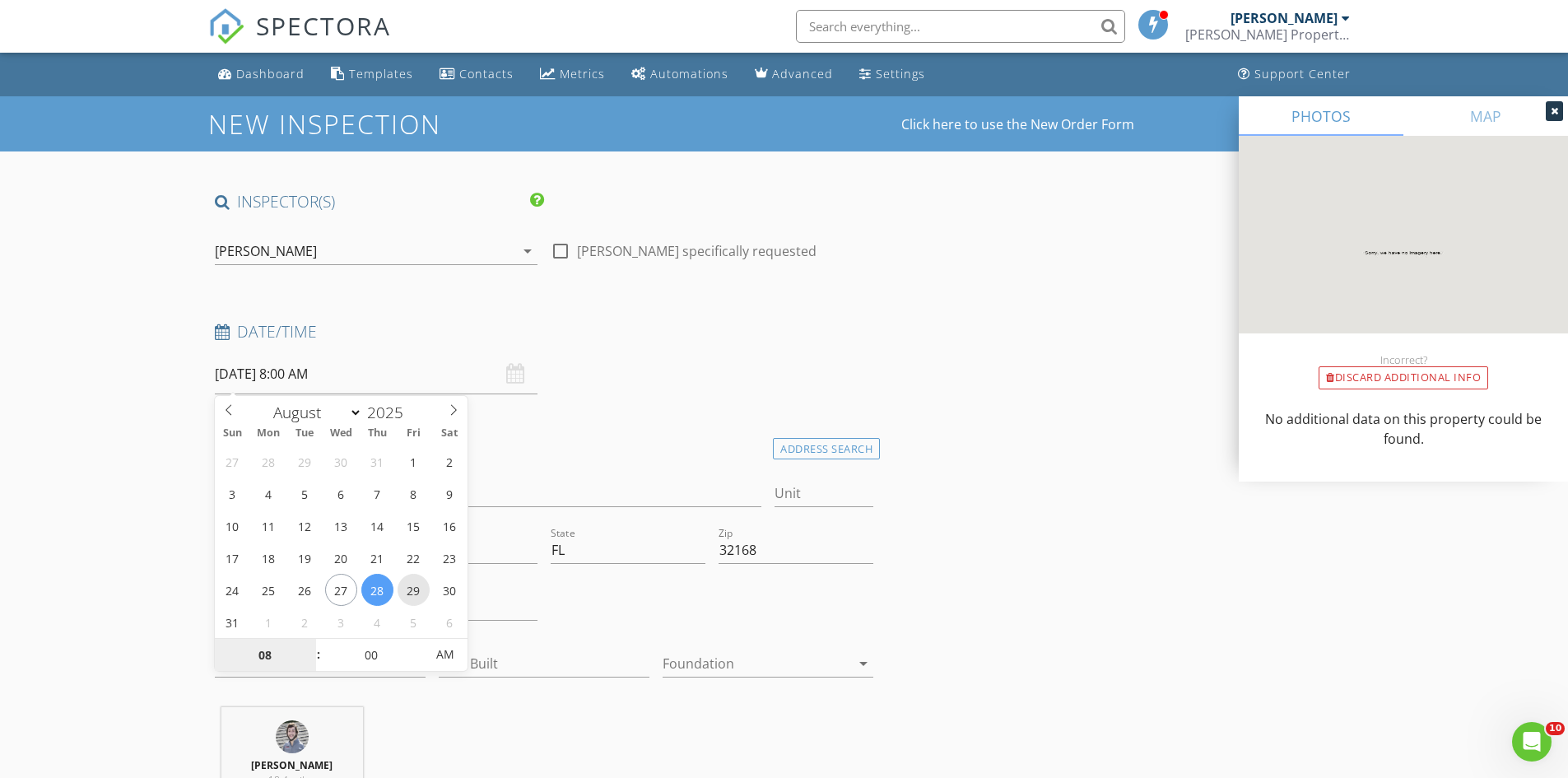
type input "08/29/2025 8:00 AM"
type input "09"
type input "08/29/2025 9:00 AM"
click at [312, 647] on span at bounding box center [310, 647] width 11 height 16
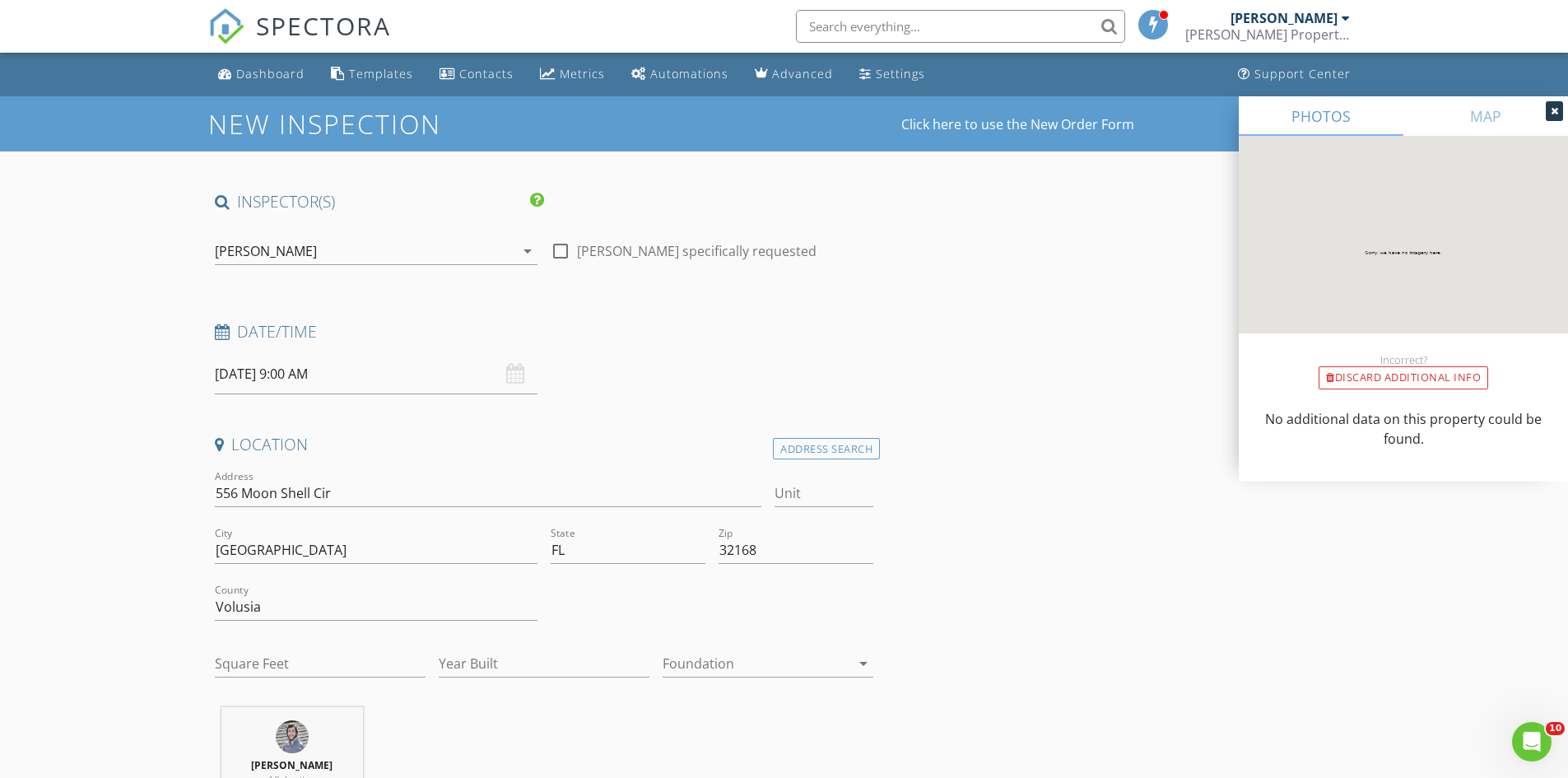
click at [712, 660] on div at bounding box center [756, 663] width 187 height 27
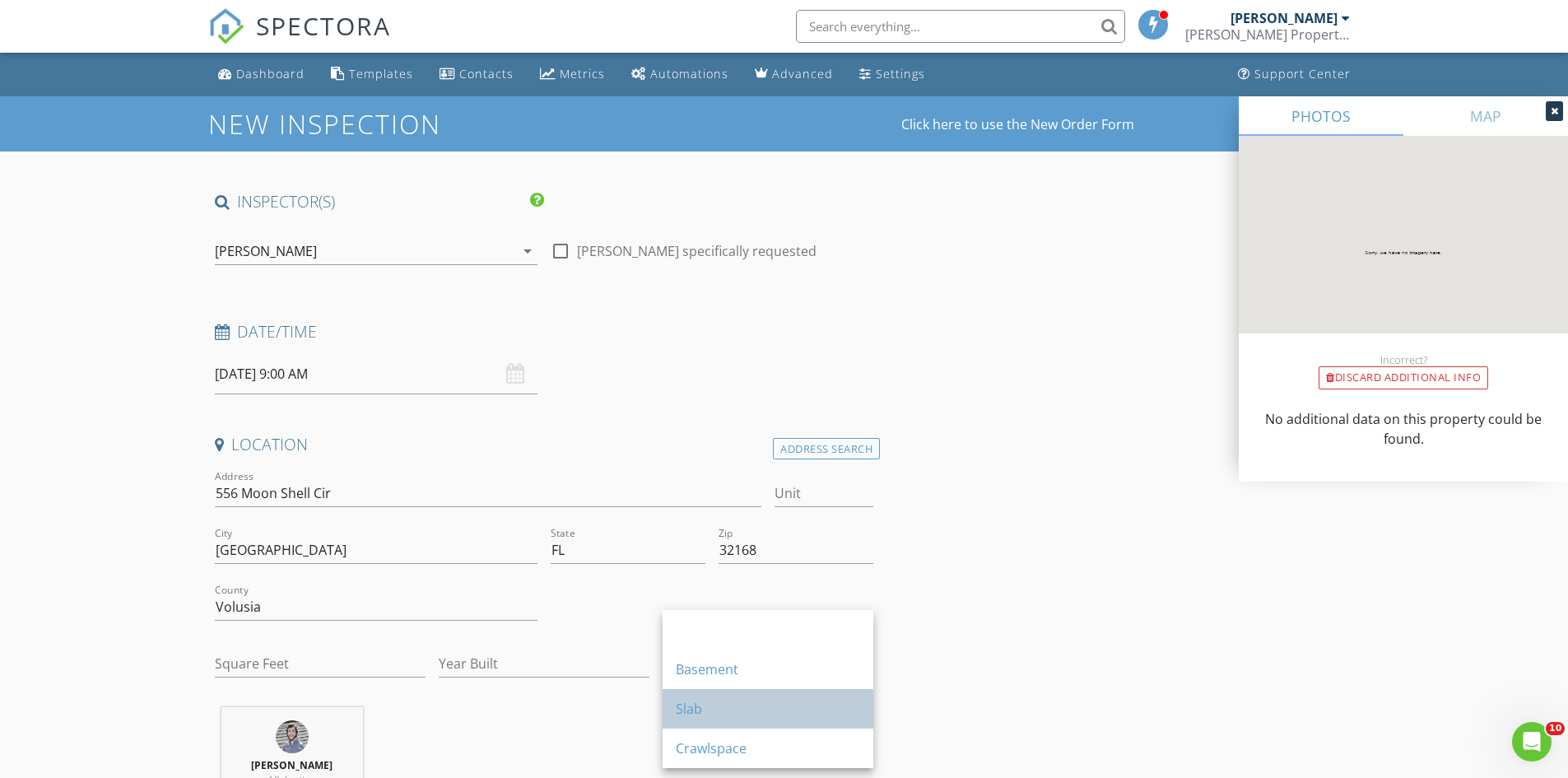
click at [704, 714] on div "Slab" at bounding box center [768, 709] width 185 height 20
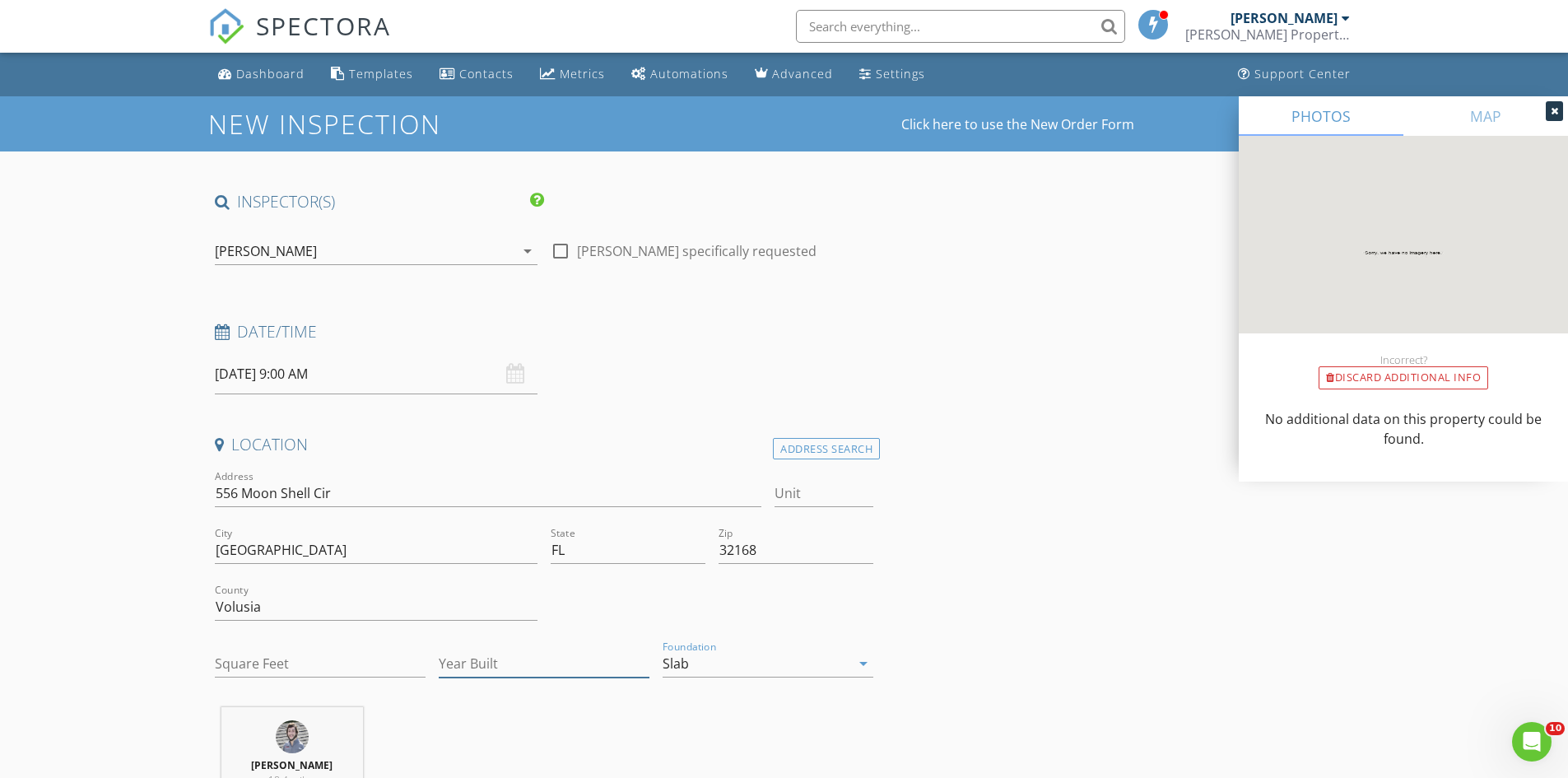
click at [525, 669] on input "Year Built" at bounding box center [544, 663] width 211 height 27
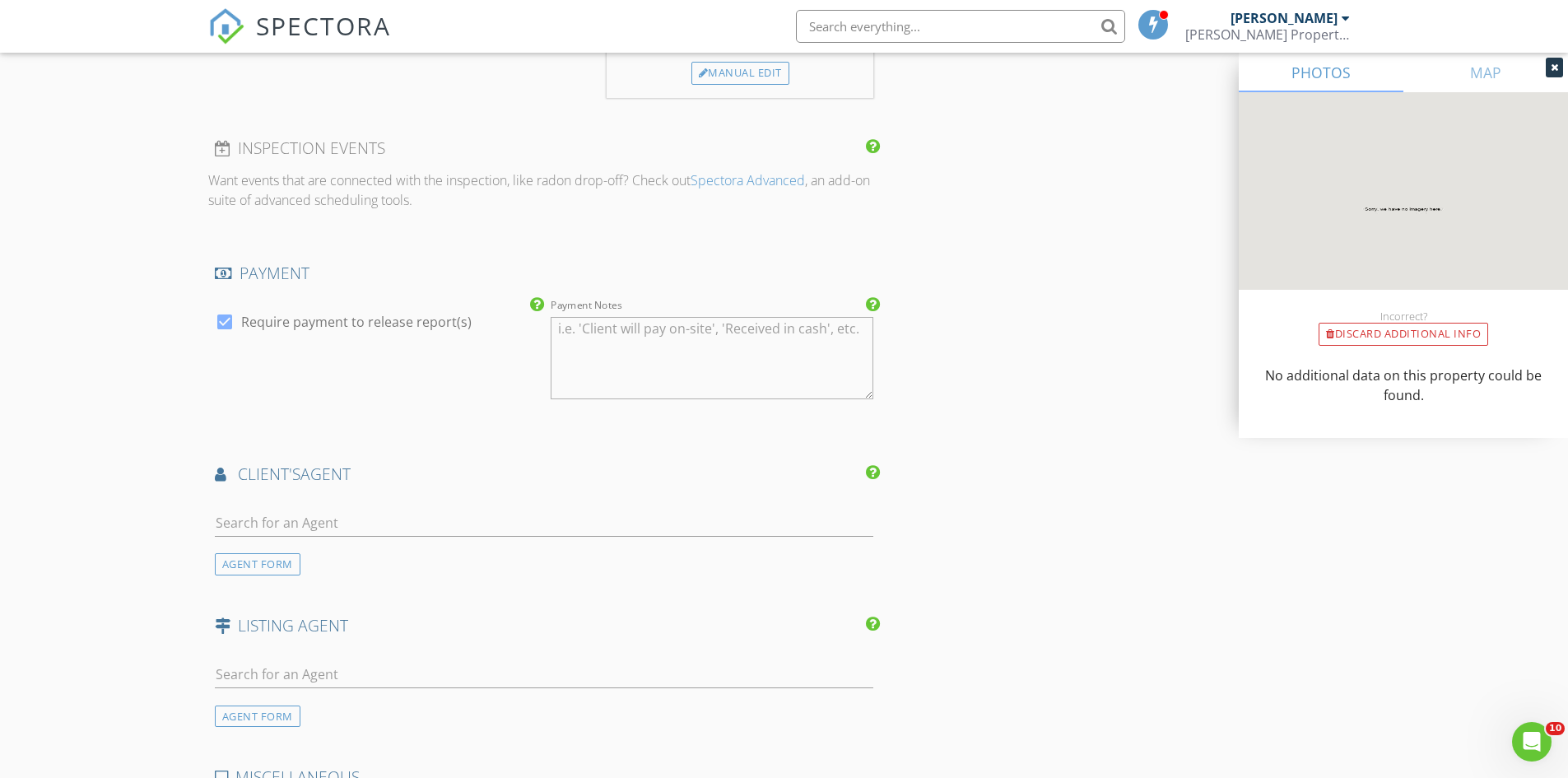
scroll to position [1812, 0]
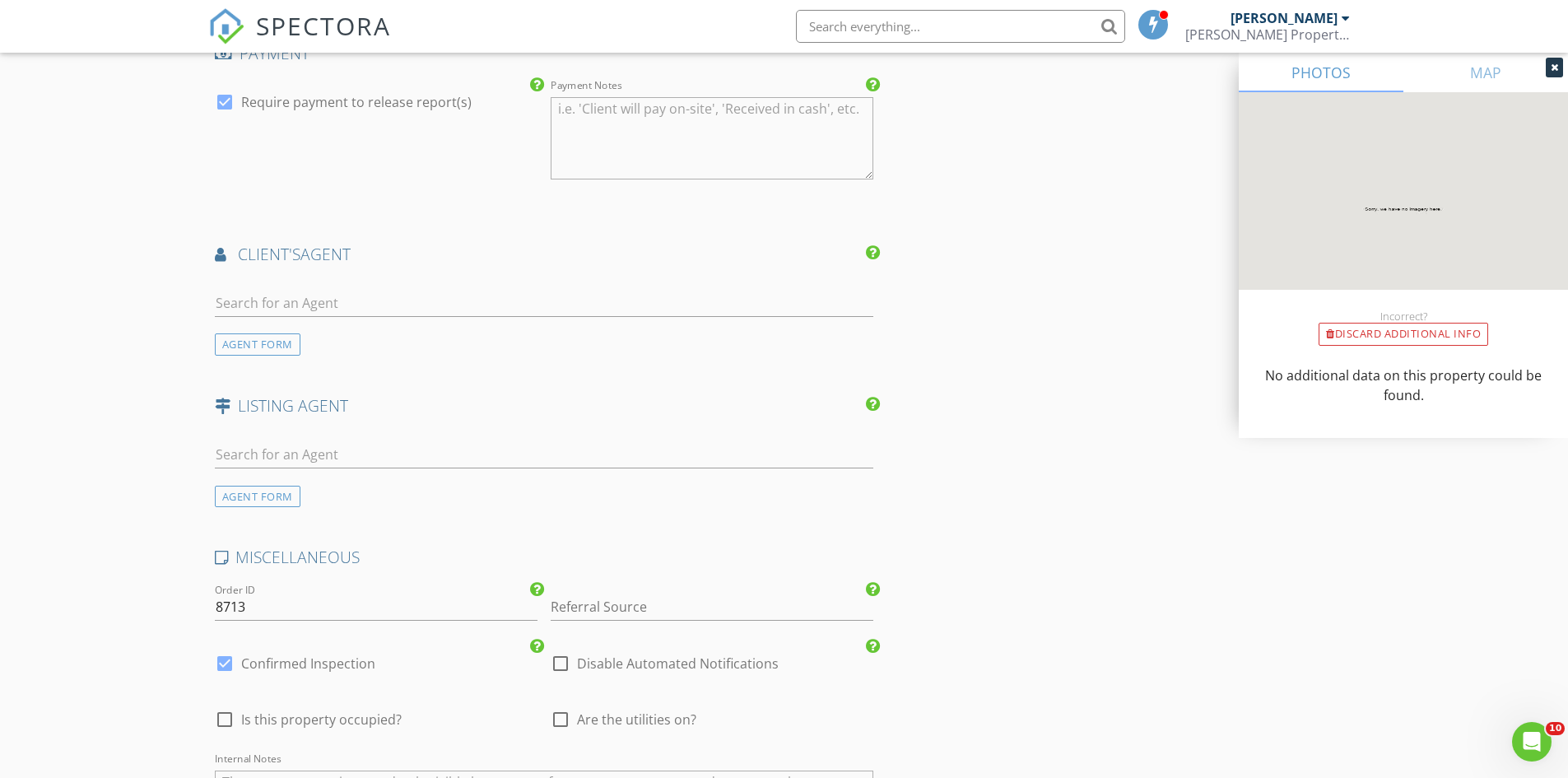
type input "2025"
click at [344, 308] on input "text" at bounding box center [545, 303] width 659 height 27
type input "Loui"
click at [318, 337] on div "Louie Lopez" at bounding box center [312, 333] width 102 height 20
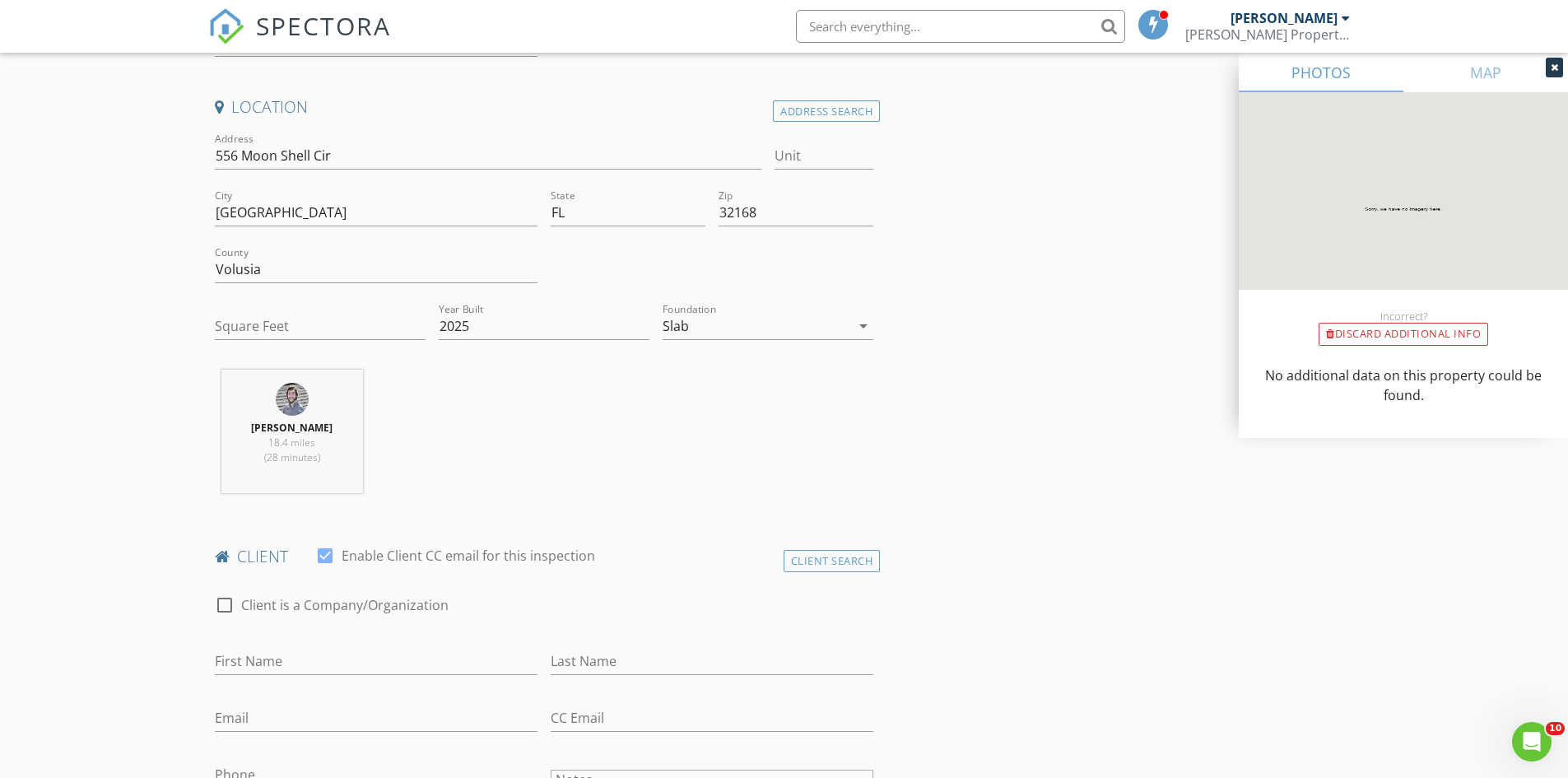
scroll to position [329, 0]
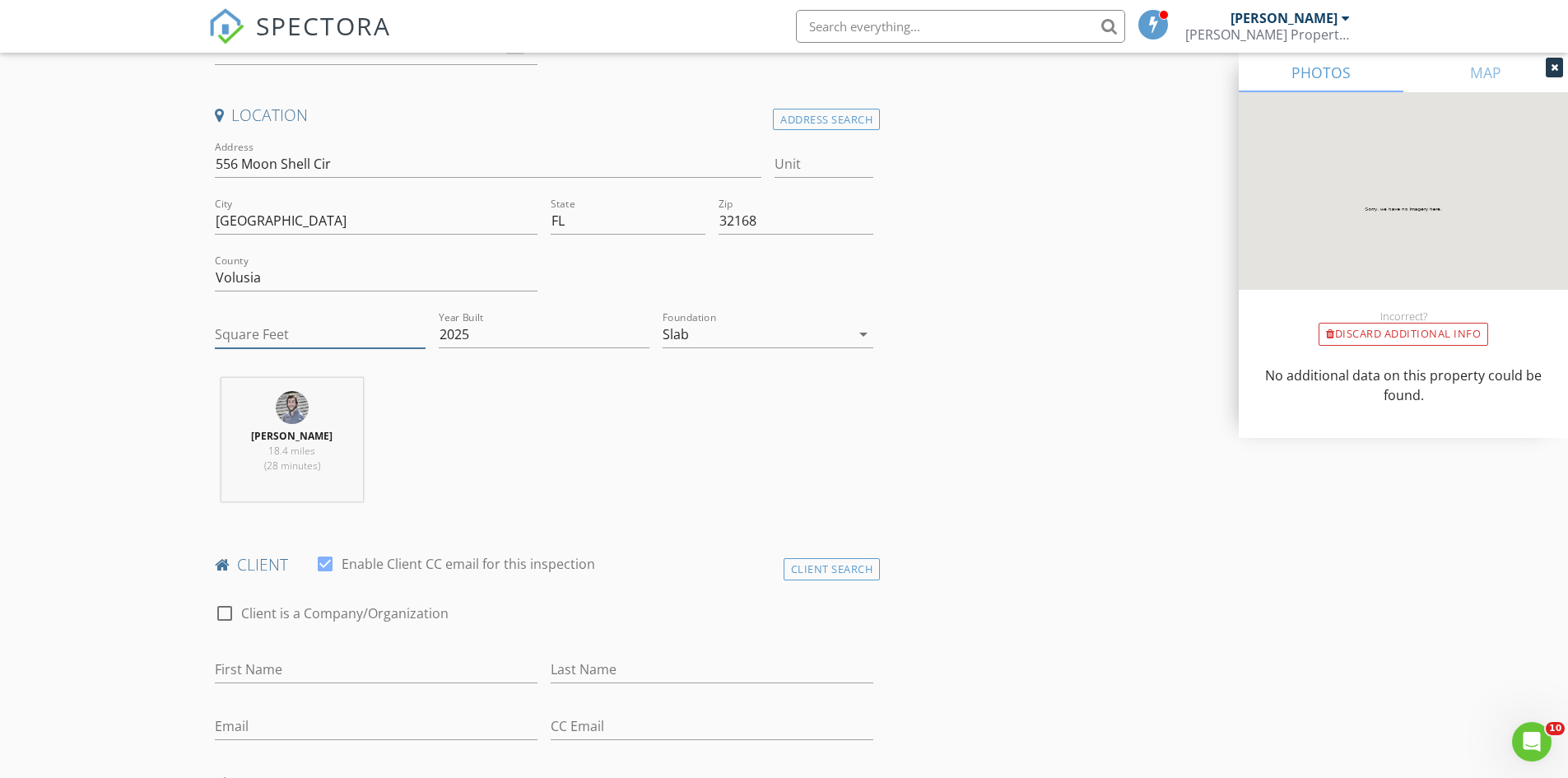
click at [295, 332] on input "Square Feet" at bounding box center [320, 334] width 211 height 27
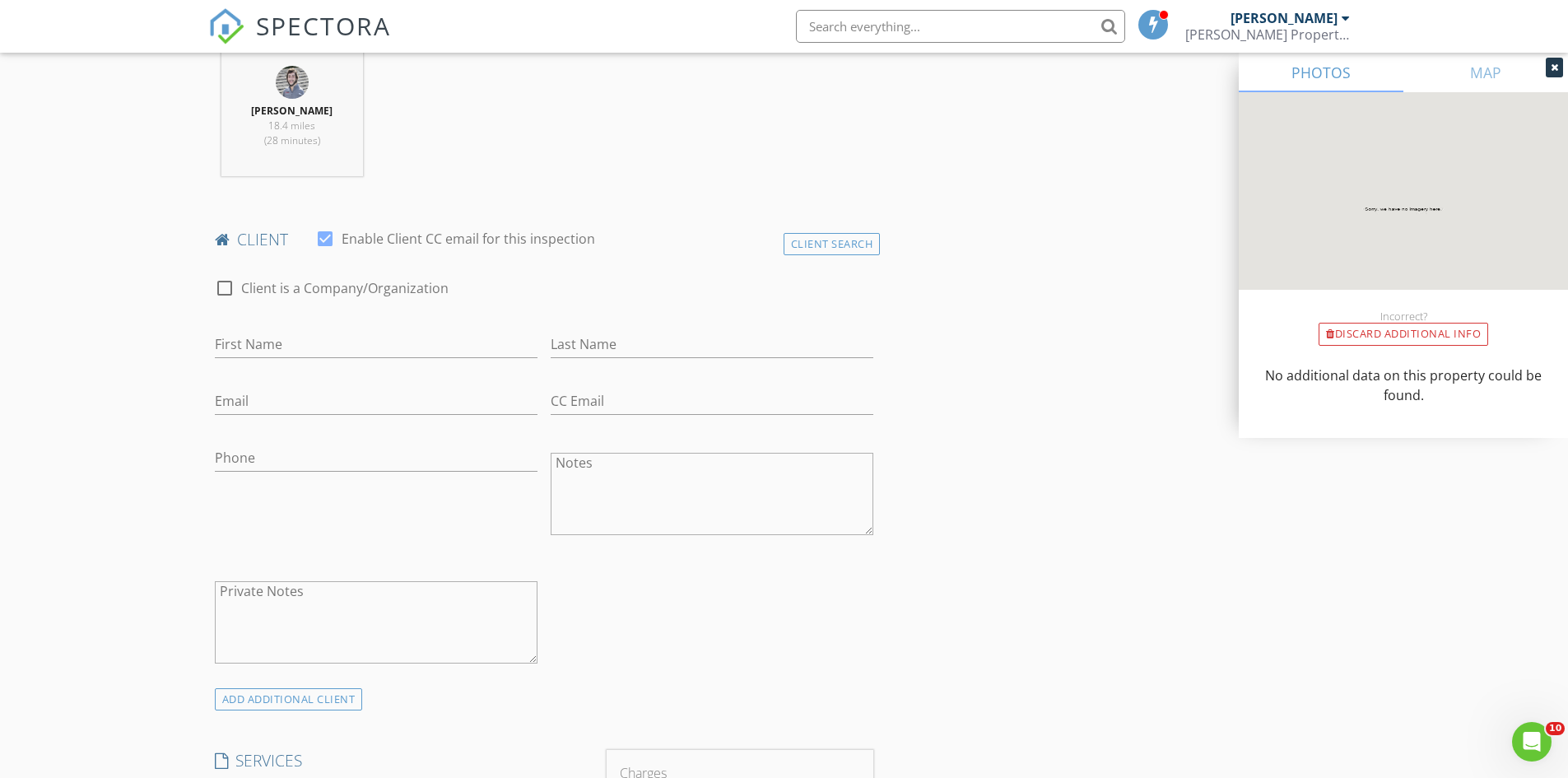
scroll to position [659, 0]
type input "2052"
click at [312, 332] on input "First Name" at bounding box center [376, 340] width 323 height 27
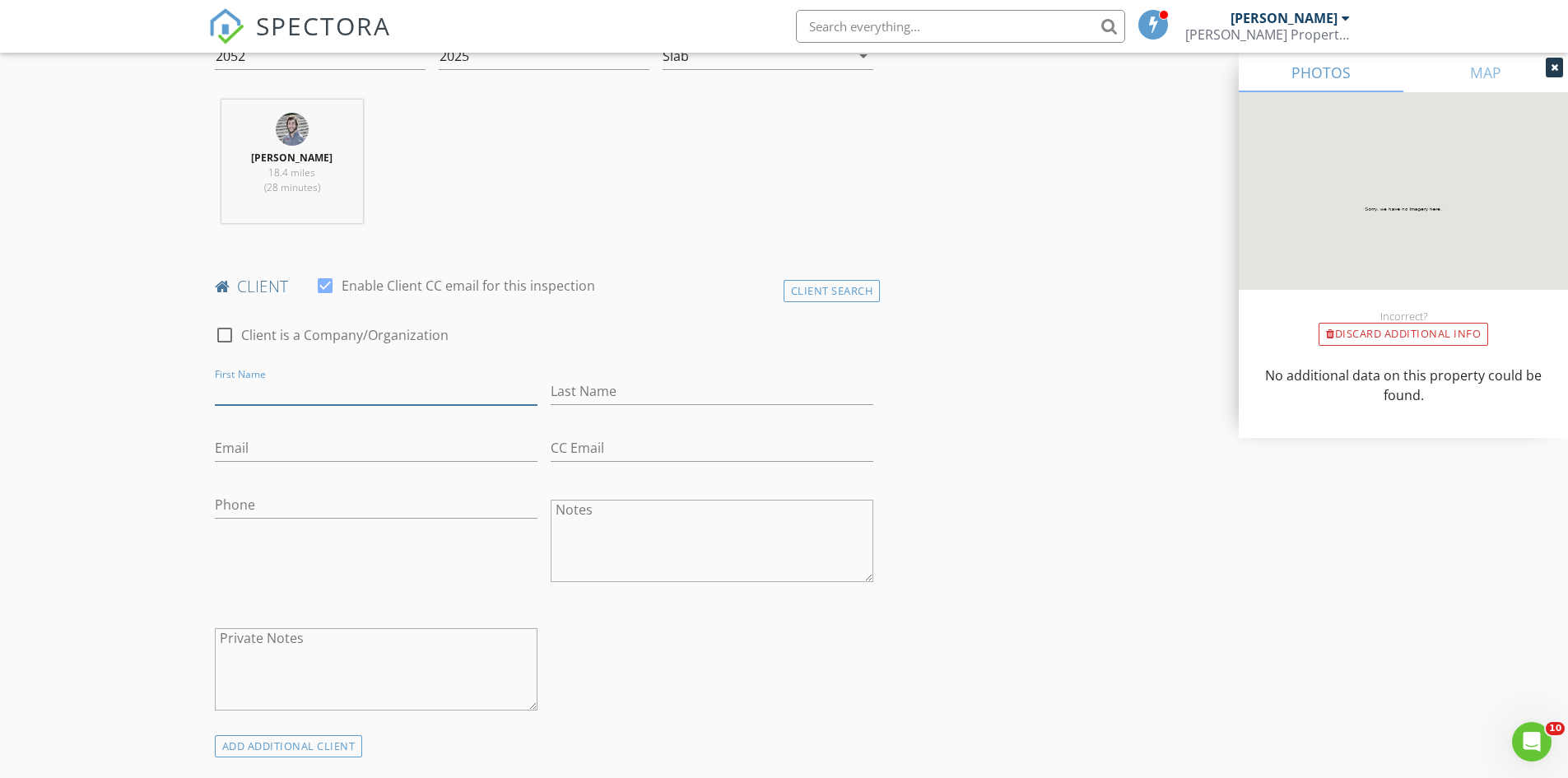
scroll to position [741, 0]
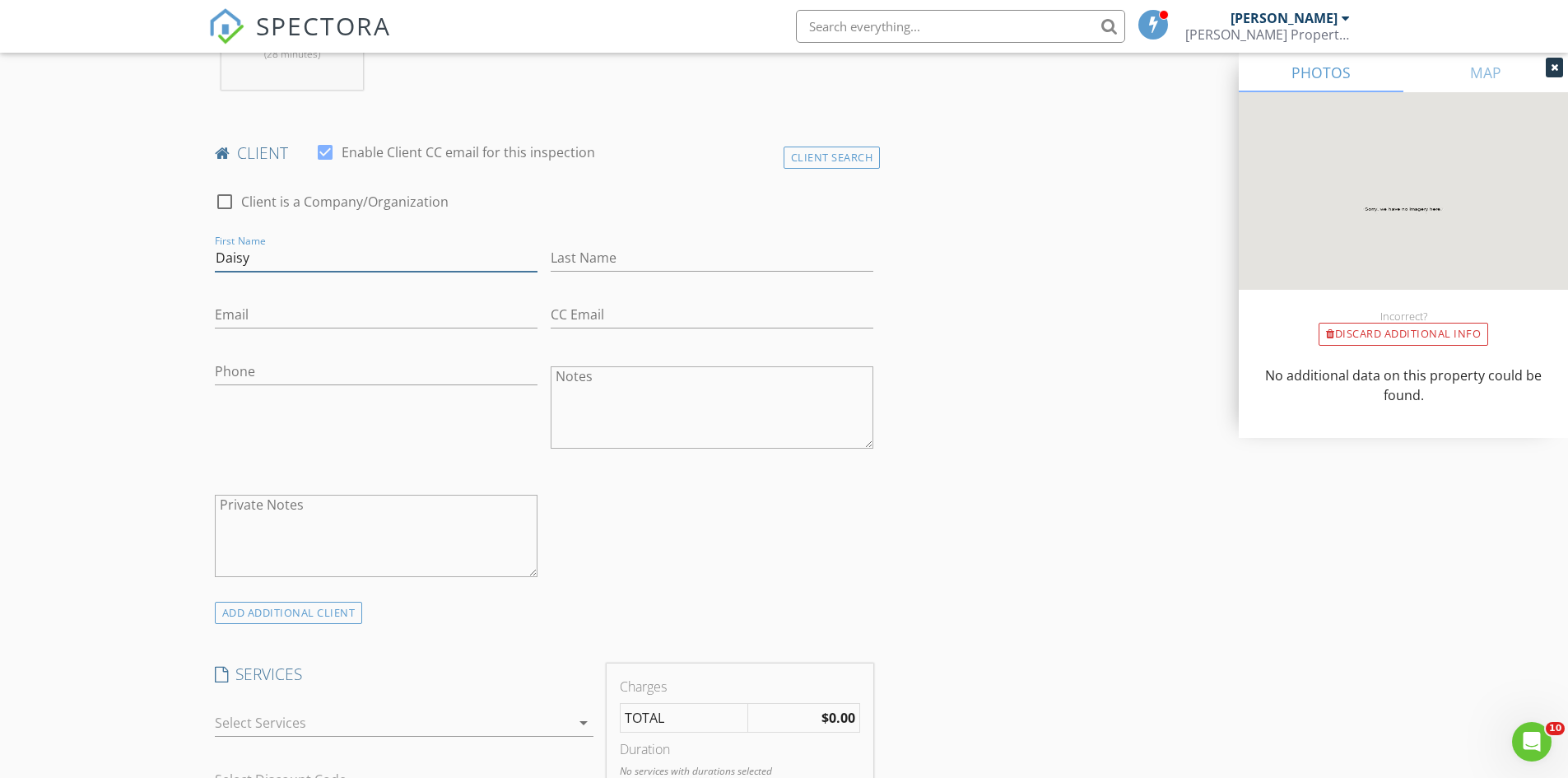
type input "Daisy"
type input "646-271-7981"
drag, startPoint x: 298, startPoint y: 326, endPoint x: 175, endPoint y: 105, distance: 252.9
click at [298, 325] on input "Email" at bounding box center [376, 314] width 323 height 27
click at [582, 262] on input "Last Name" at bounding box center [712, 257] width 323 height 27
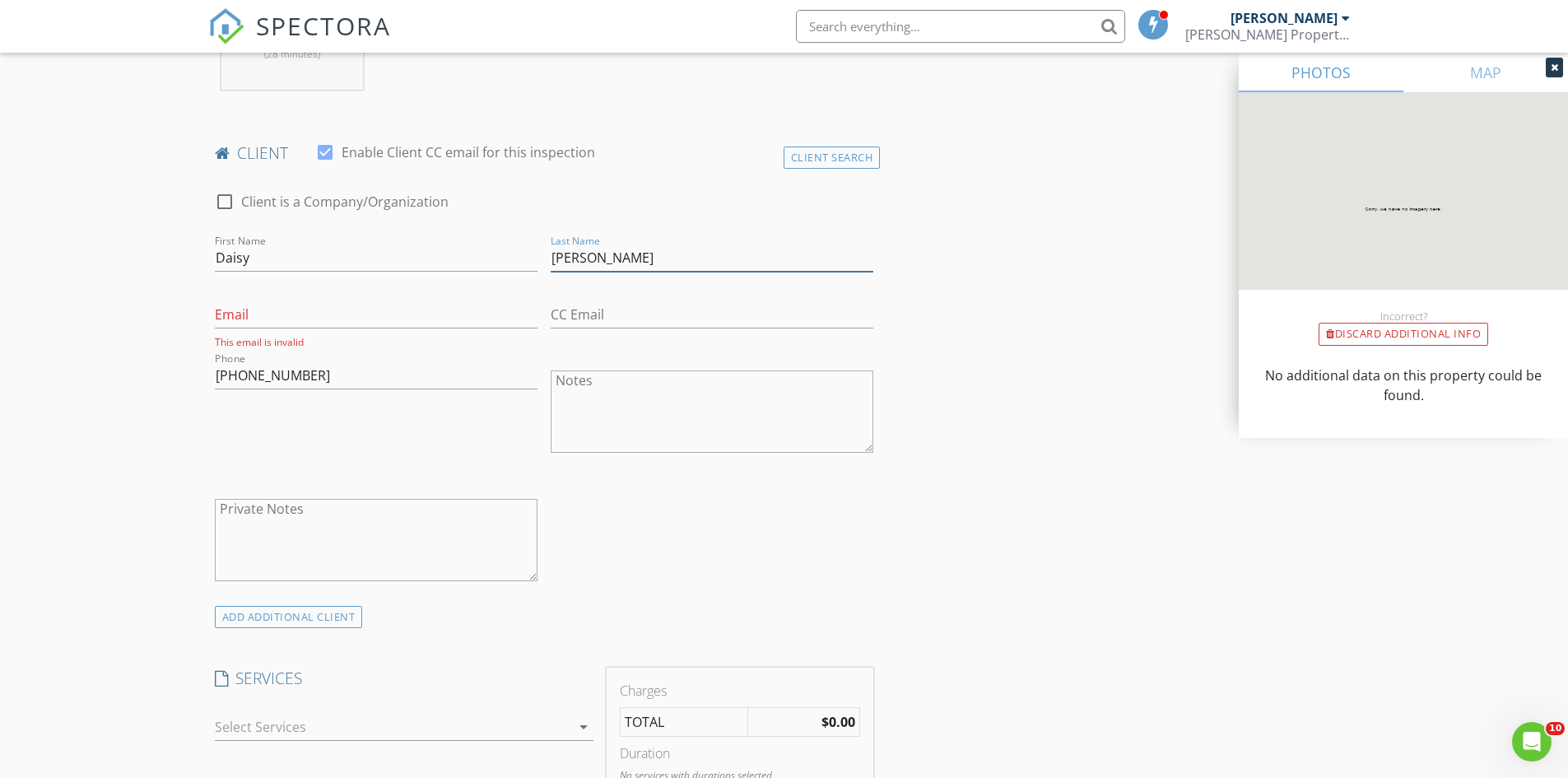
type input "Hernandez Lausell"
click at [262, 316] on input "Email" at bounding box center [376, 314] width 323 height 27
click at [256, 312] on input "Email" at bounding box center [376, 314] width 323 height 27
paste input "dhlausell@gmail.com"
type input "dhlausell@gmail.com"
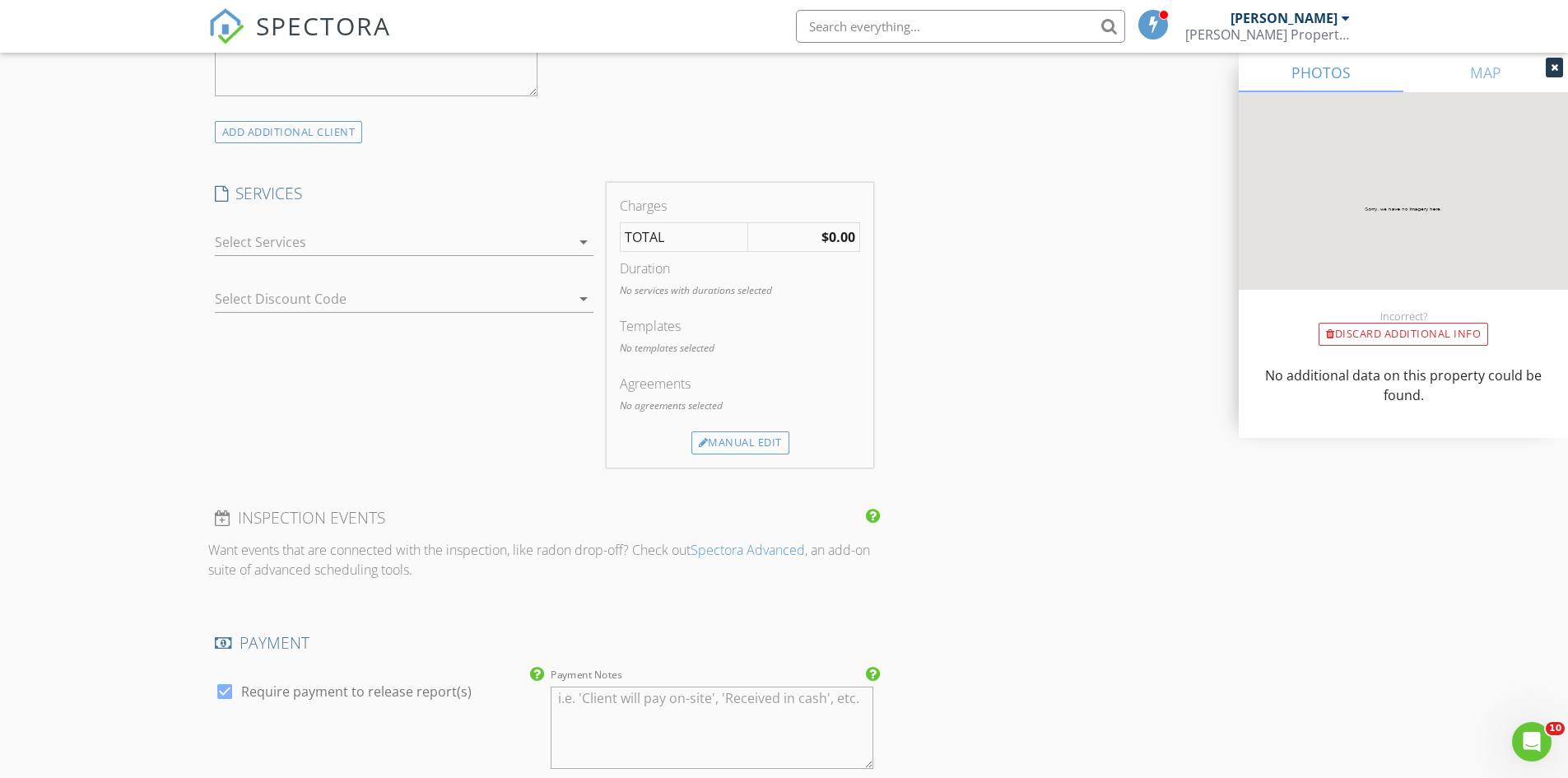
scroll to position [1236, 0]
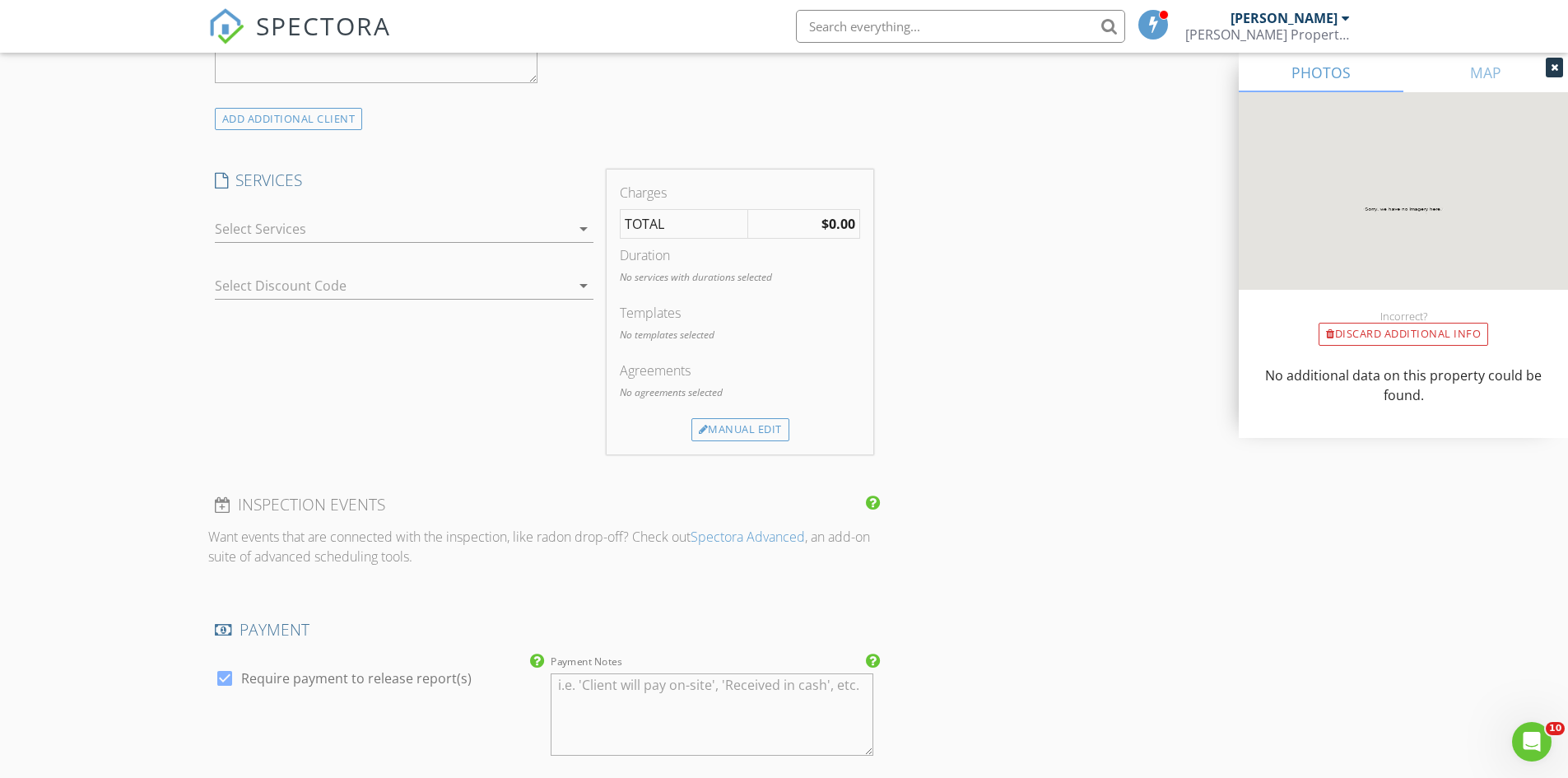
click at [294, 228] on div at bounding box center [393, 229] width 356 height 27
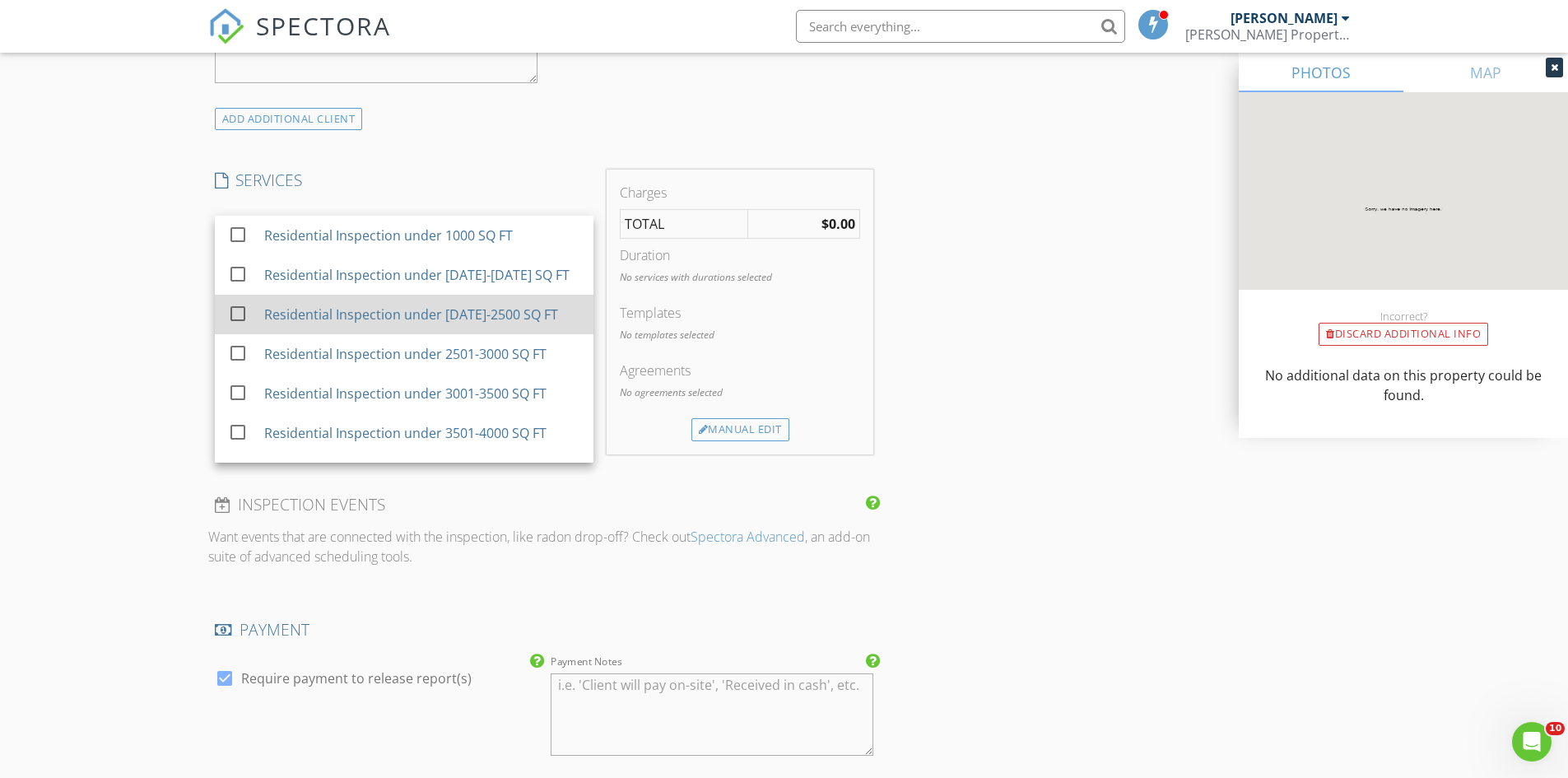
click at [315, 308] on div "Residential Inspection under [DATE]-2500 SQ FT" at bounding box center [410, 314] width 293 height 20
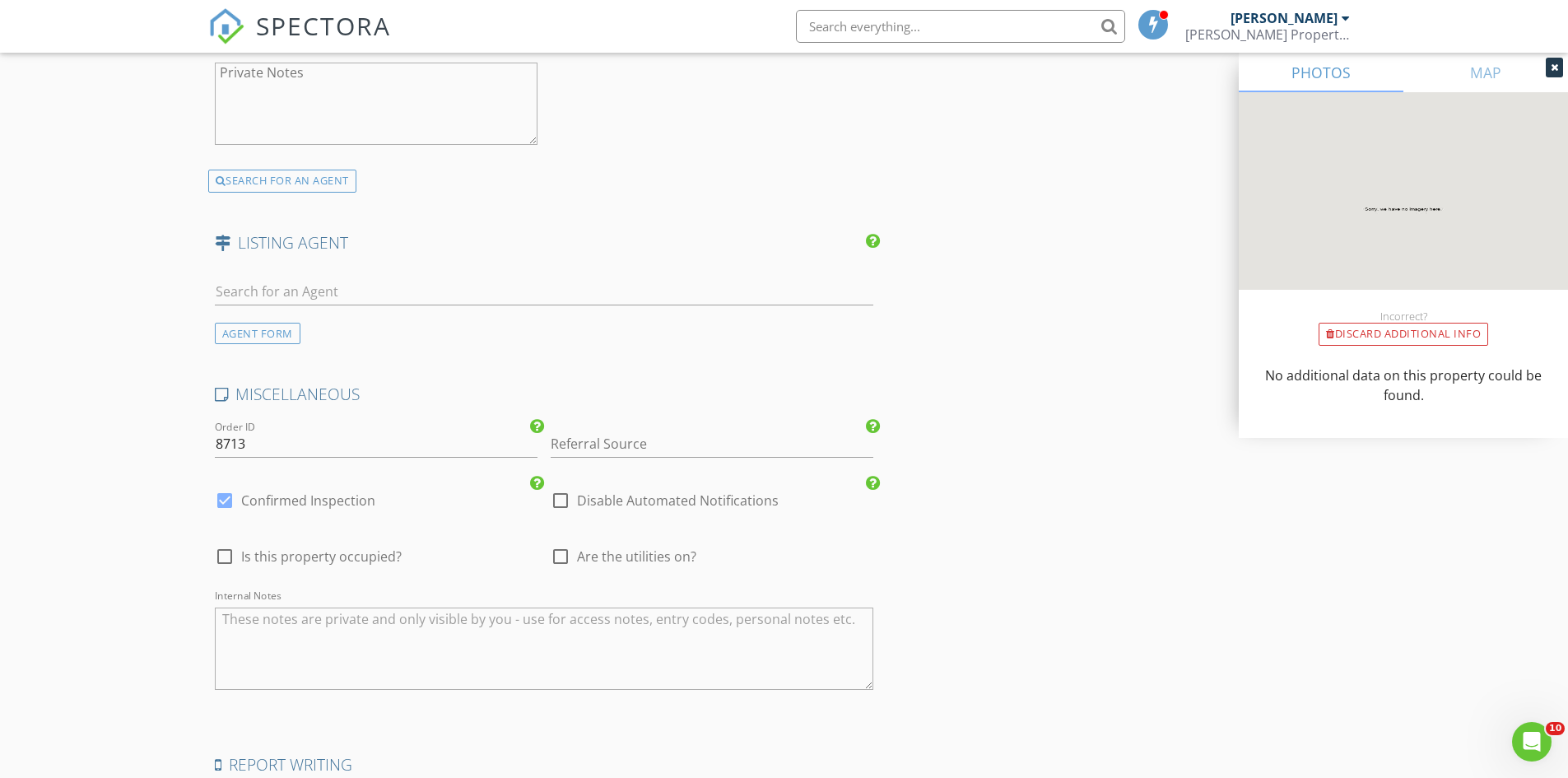
scroll to position [2622, 0]
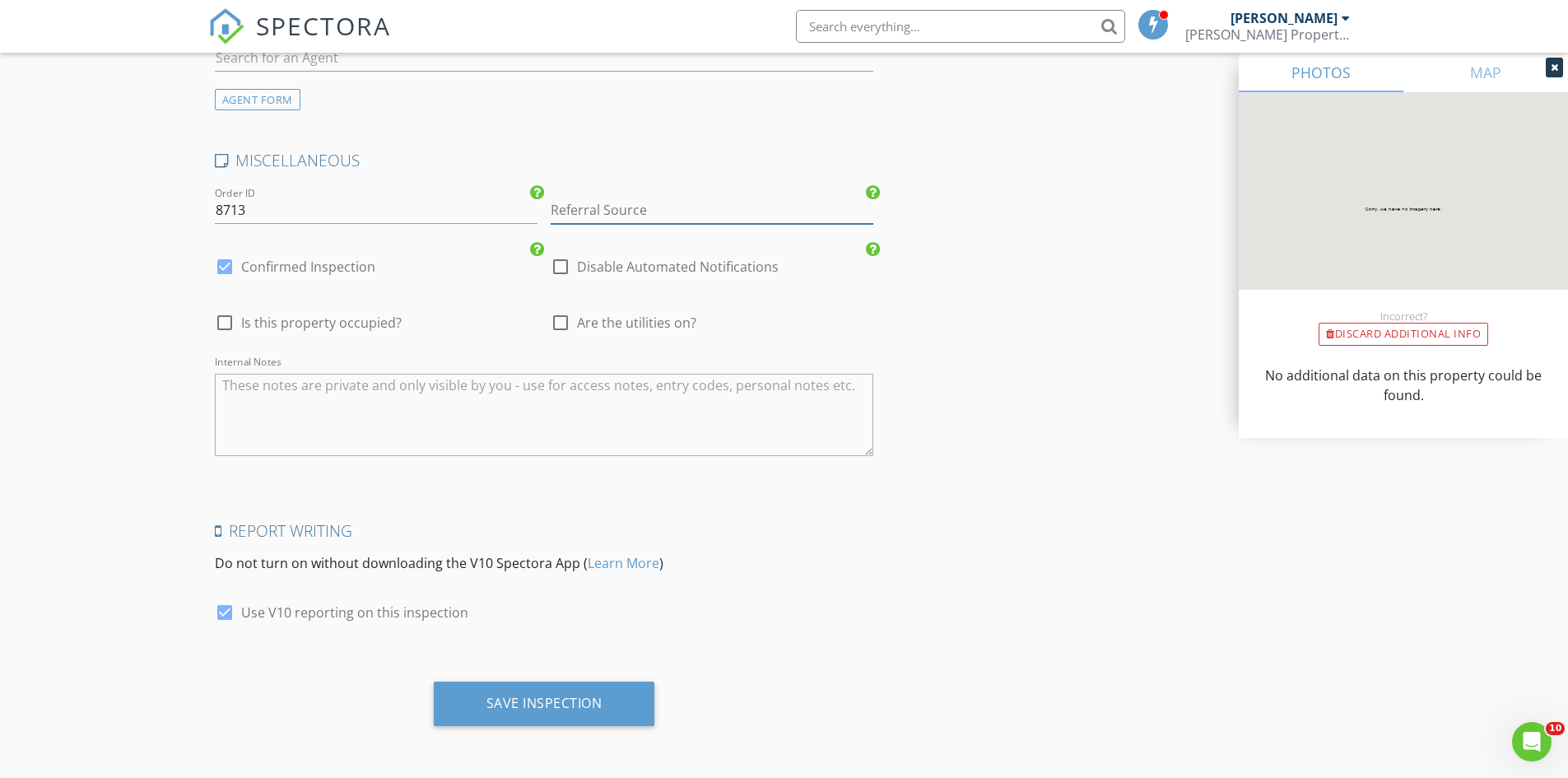
click at [570, 199] on input "Referral Source" at bounding box center [712, 210] width 323 height 27
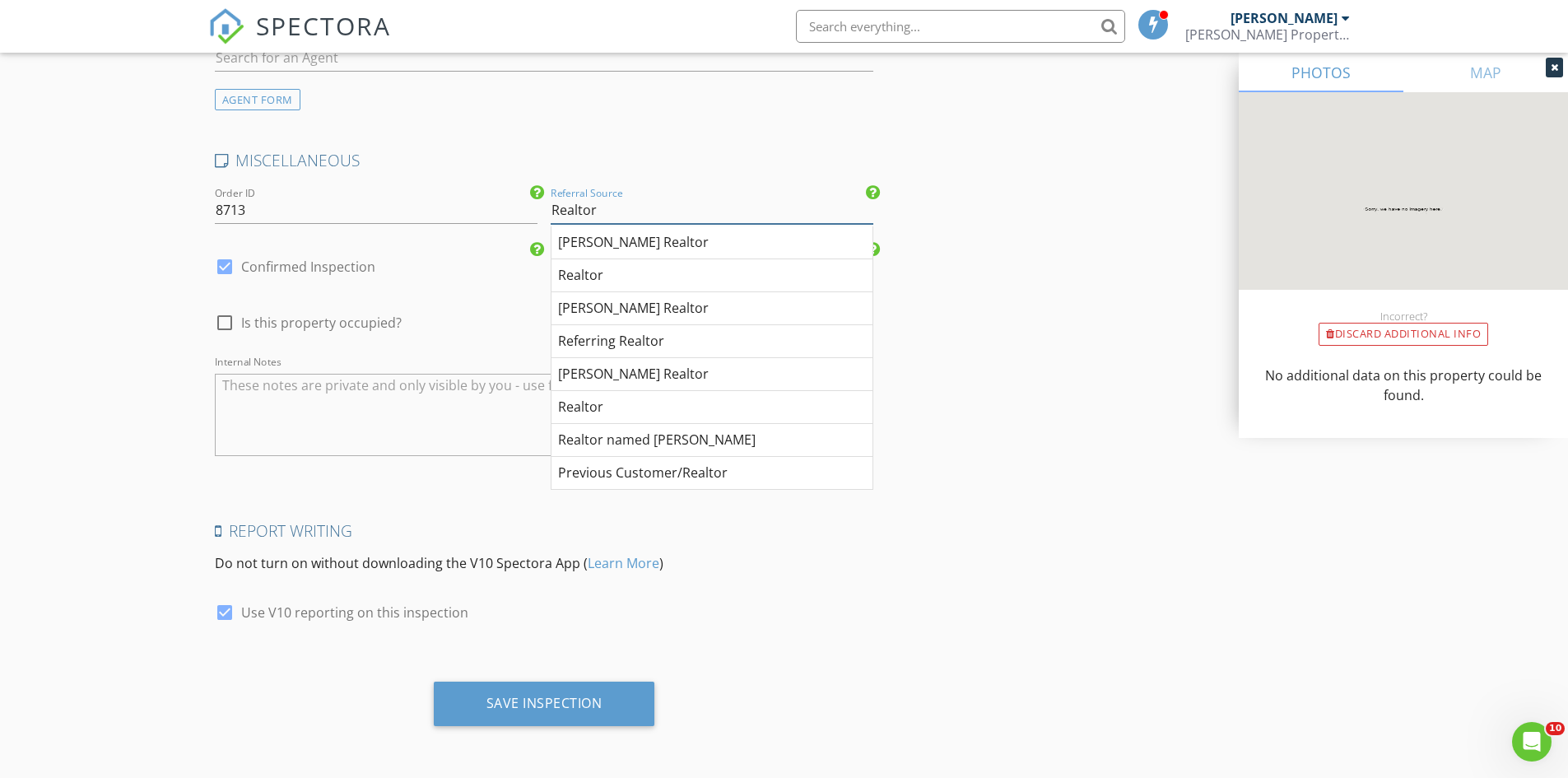
type input "Realtor"
click at [481, 409] on textarea "Internal Notes" at bounding box center [545, 414] width 659 height 82
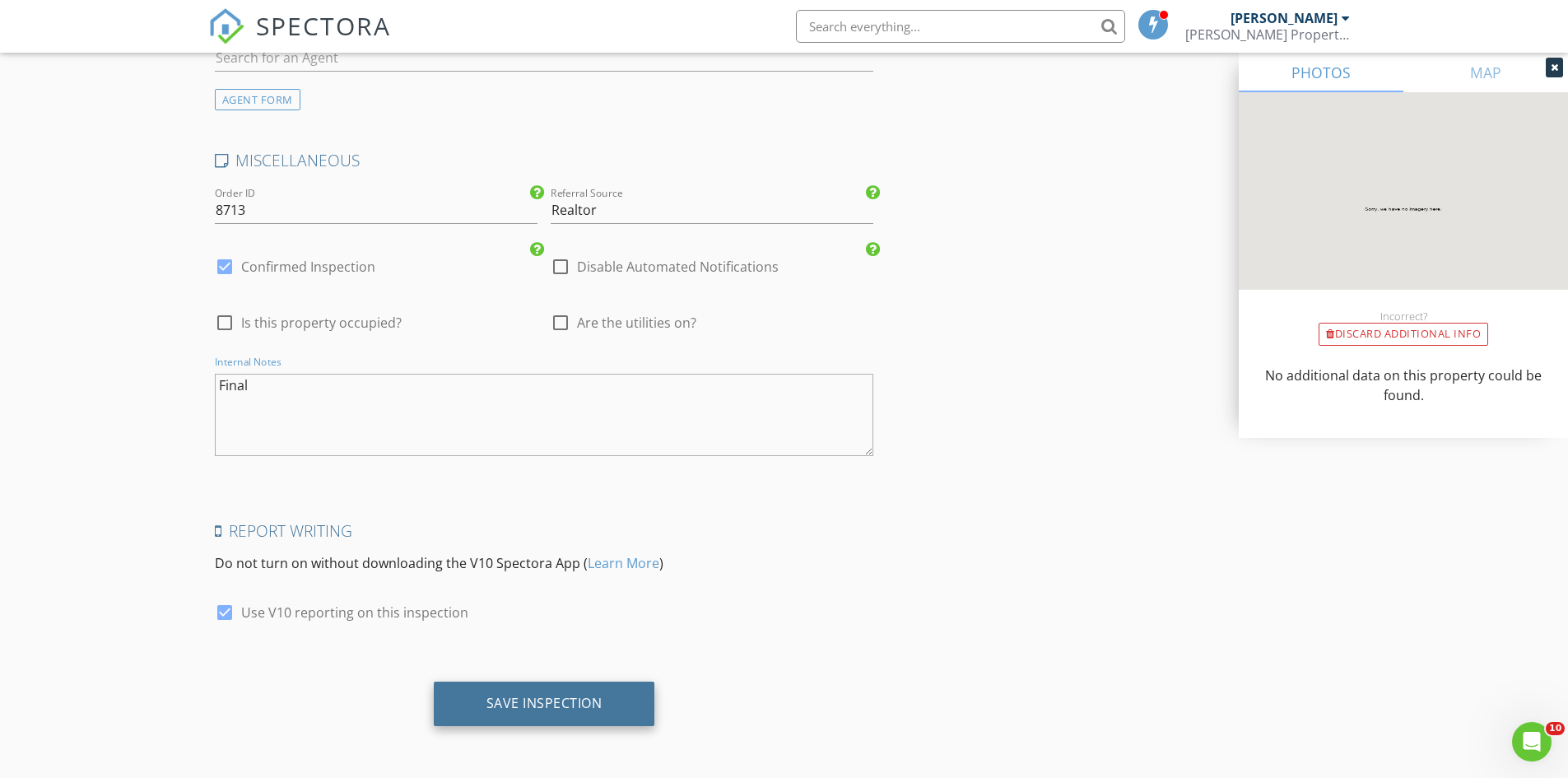
type textarea "Final"
click at [525, 699] on div "Save Inspection" at bounding box center [545, 703] width 116 height 16
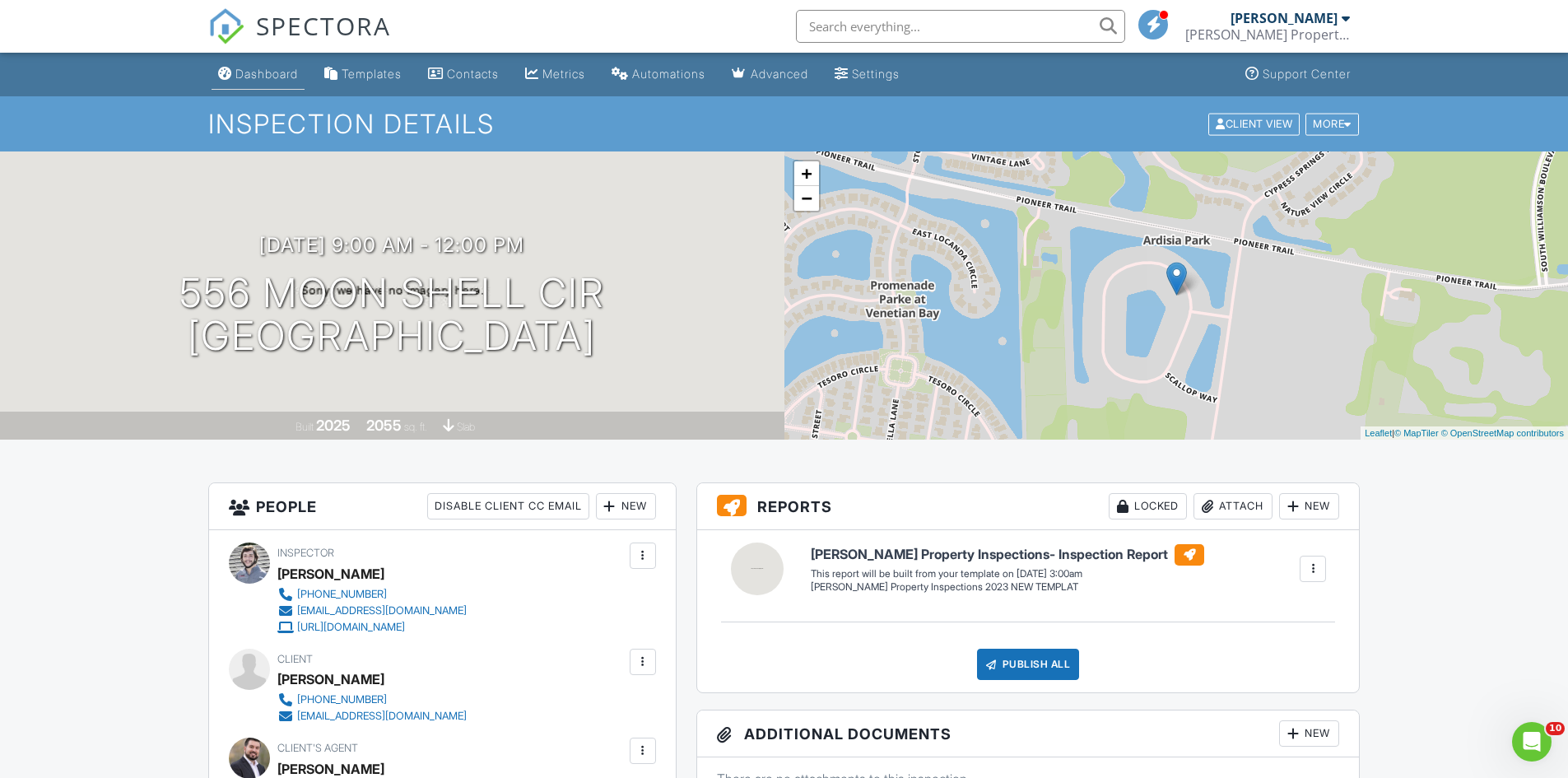
click at [263, 80] on link "Dashboard" at bounding box center [258, 74] width 93 height 30
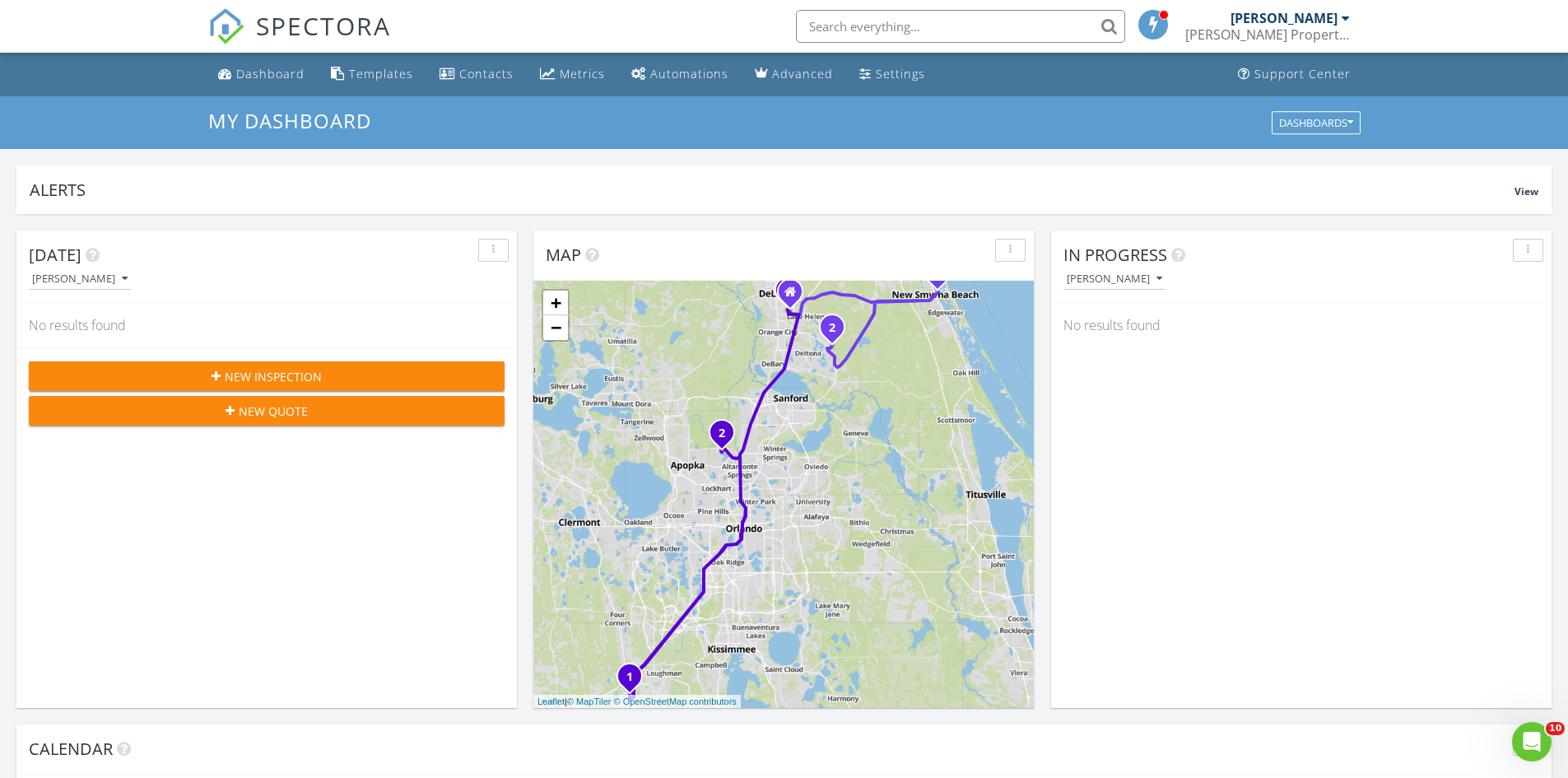
click at [245, 378] on span "New Inspection" at bounding box center [273, 376] width 98 height 17
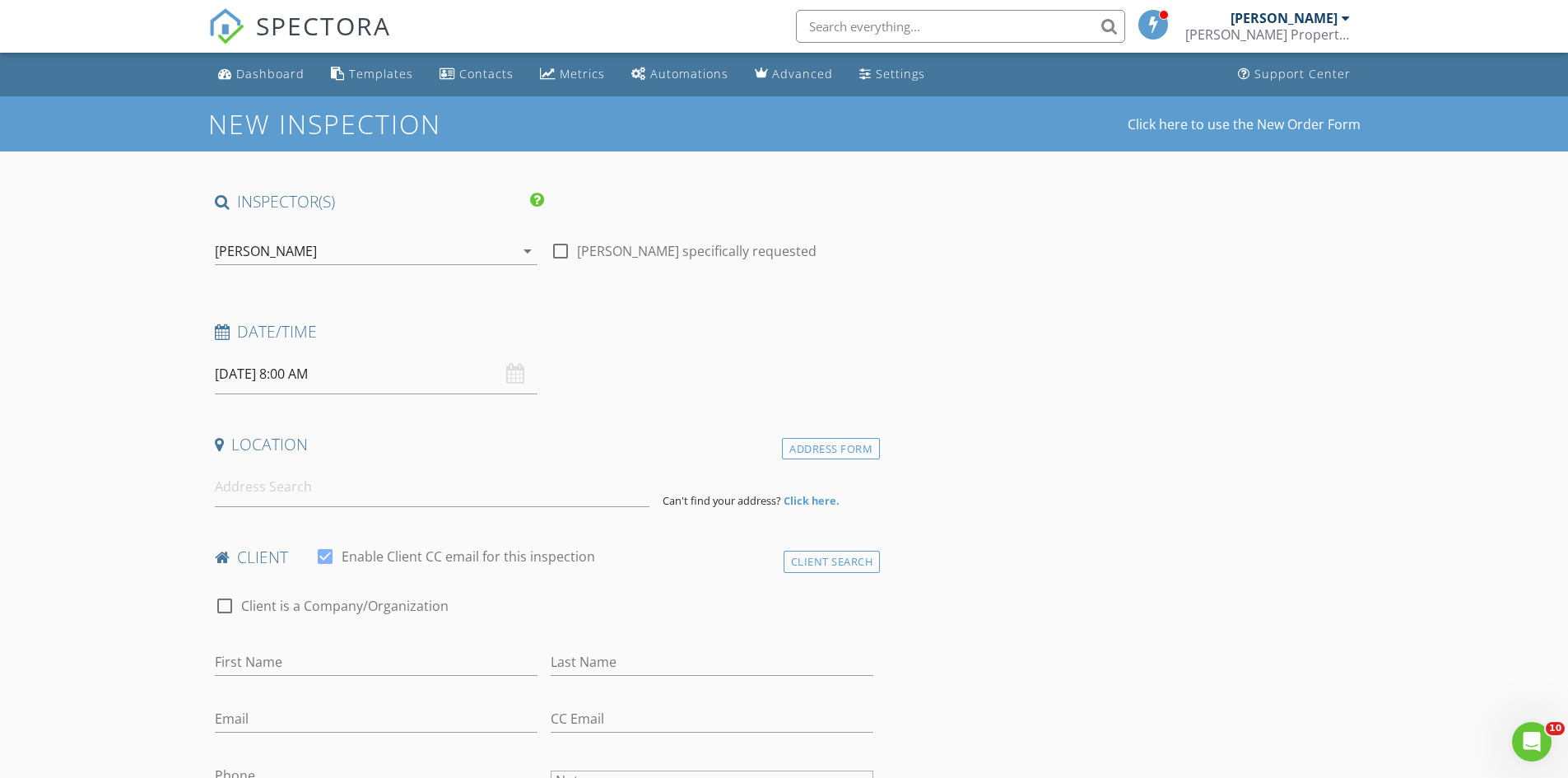
drag, startPoint x: 316, startPoint y: 244, endPoint x: 315, endPoint y: 258, distance: 14.0
click at [315, 249] on div "[PERSON_NAME]" at bounding box center [266, 250] width 102 height 15
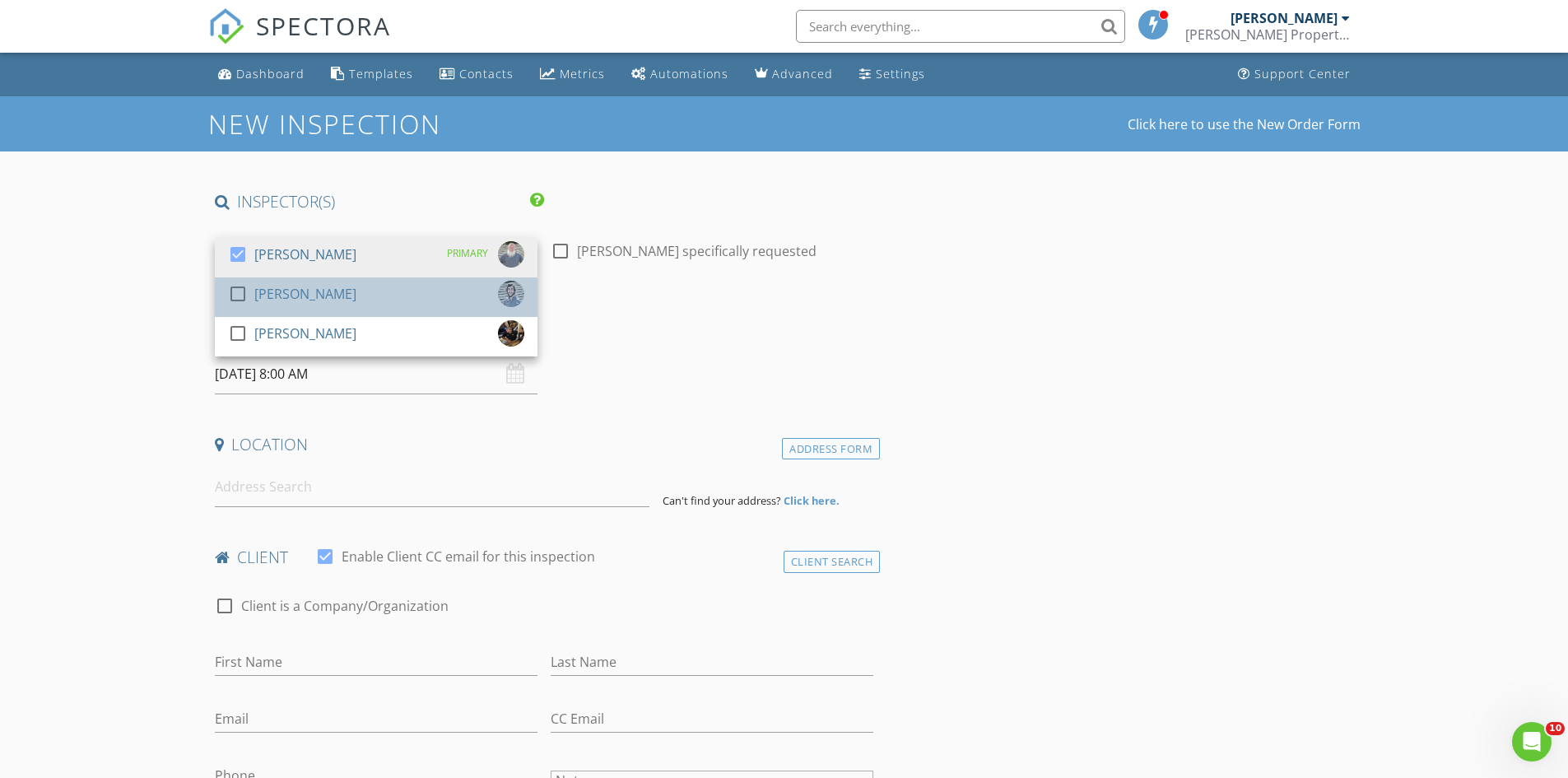
click at [279, 294] on div "[PERSON_NAME]" at bounding box center [305, 294] width 102 height 27
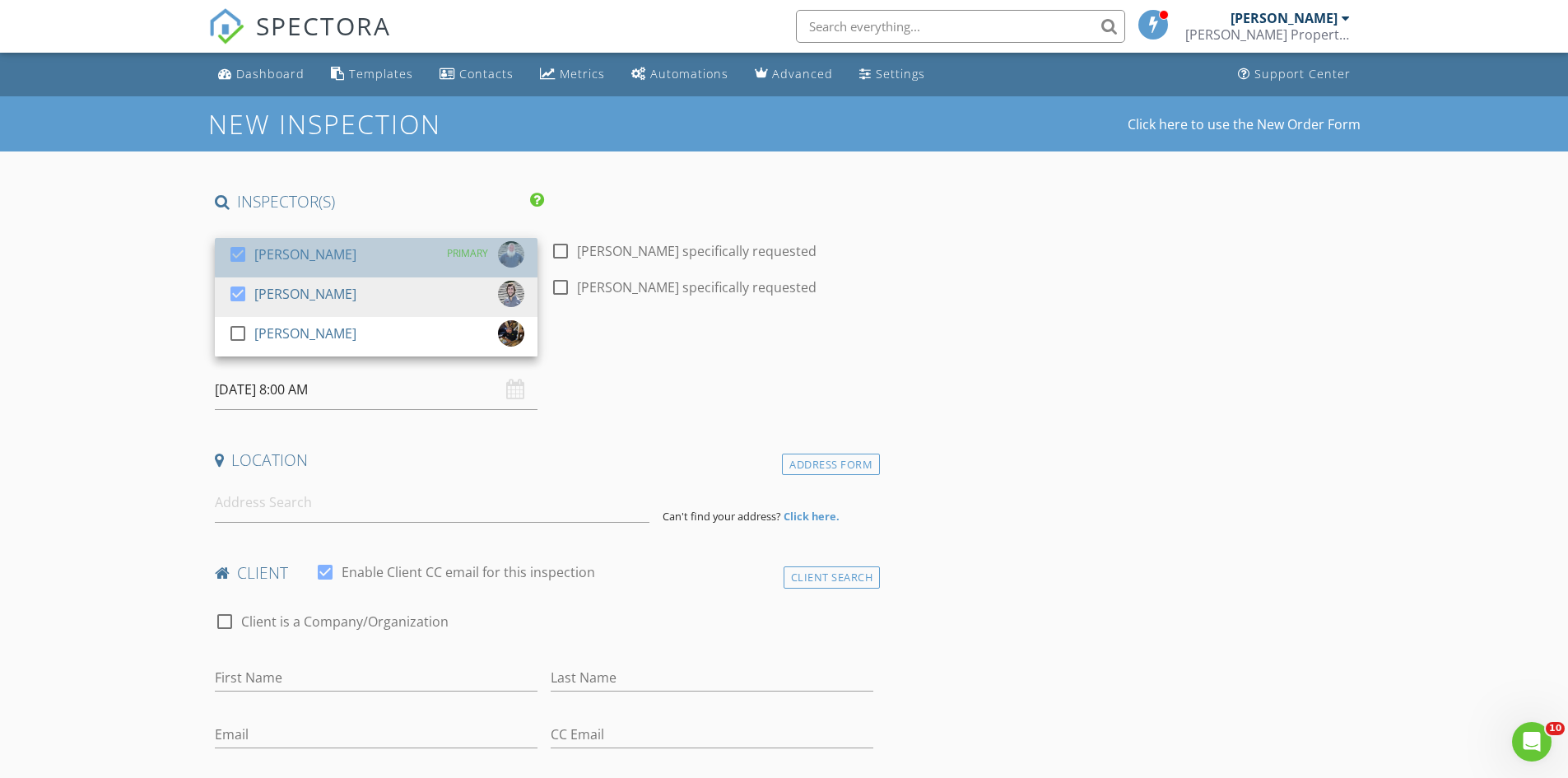
click at [255, 256] on div "[PERSON_NAME]" at bounding box center [305, 254] width 102 height 27
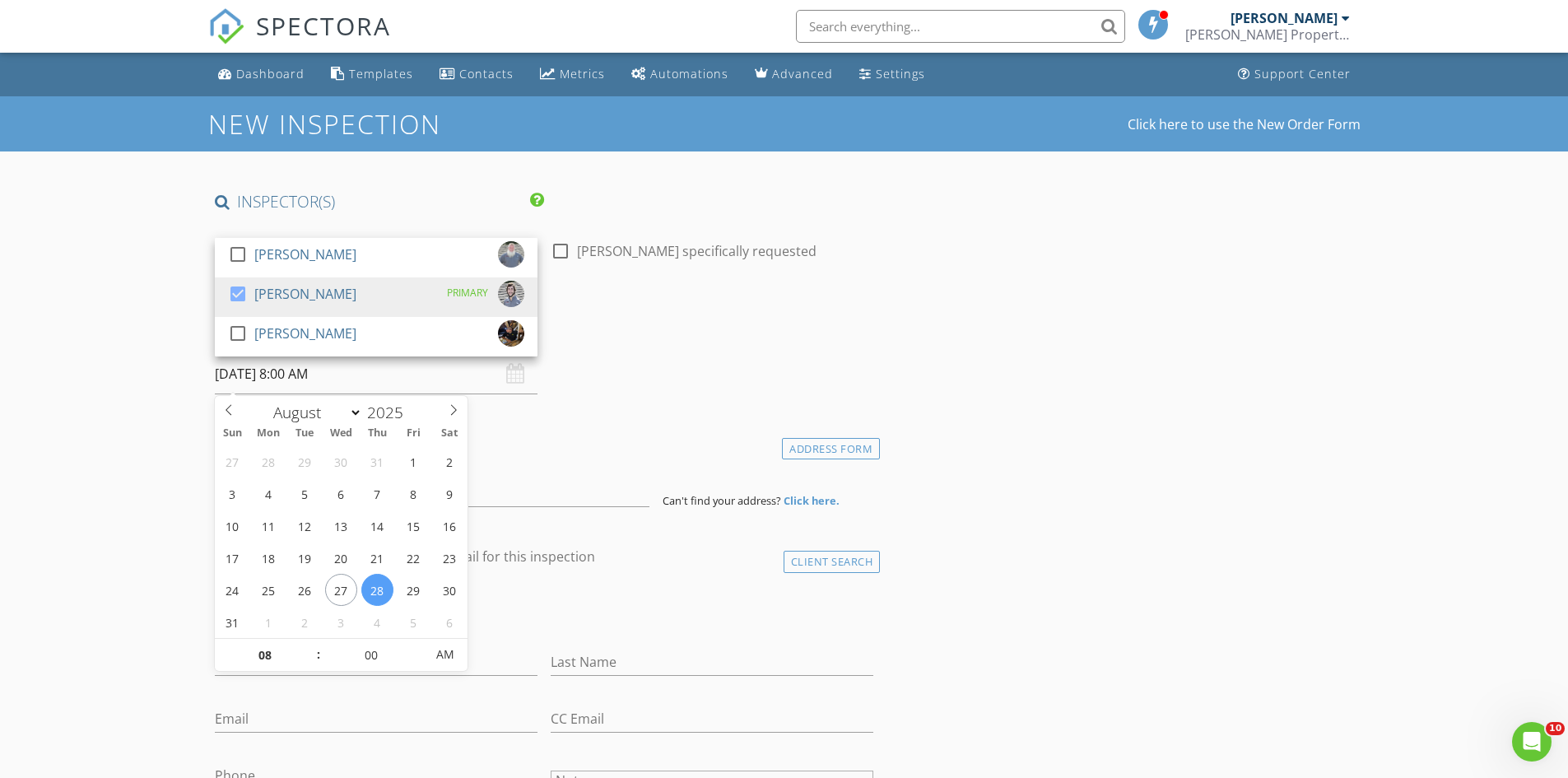
click at [239, 373] on input "[DATE] 8:00 AM" at bounding box center [376, 374] width 323 height 41
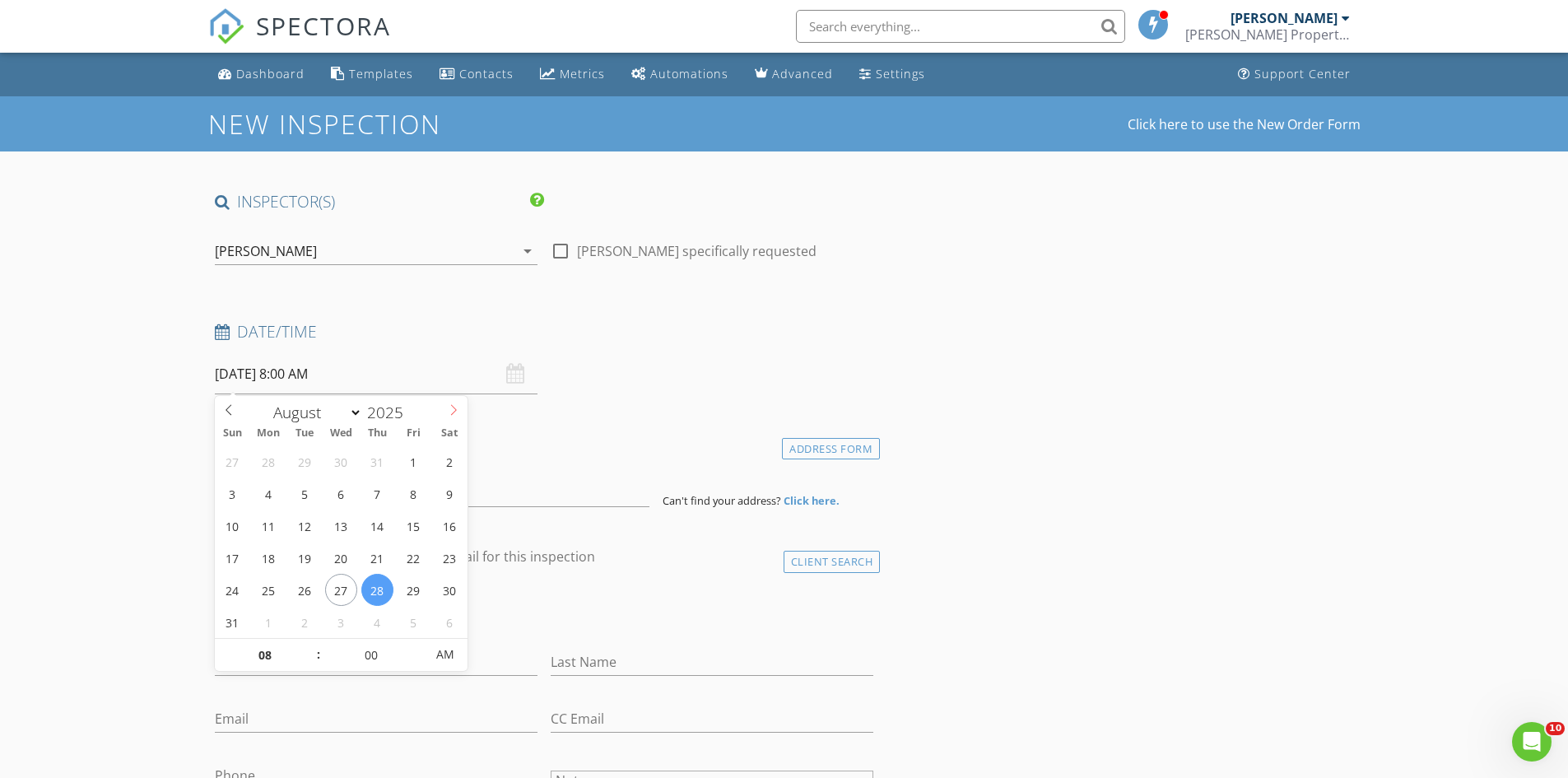
select select "8"
click at [446, 413] on span at bounding box center [453, 408] width 28 height 23
type input "09/03/2025 8:00 AM"
type input "09"
type input "09/03/2025 9:00 AM"
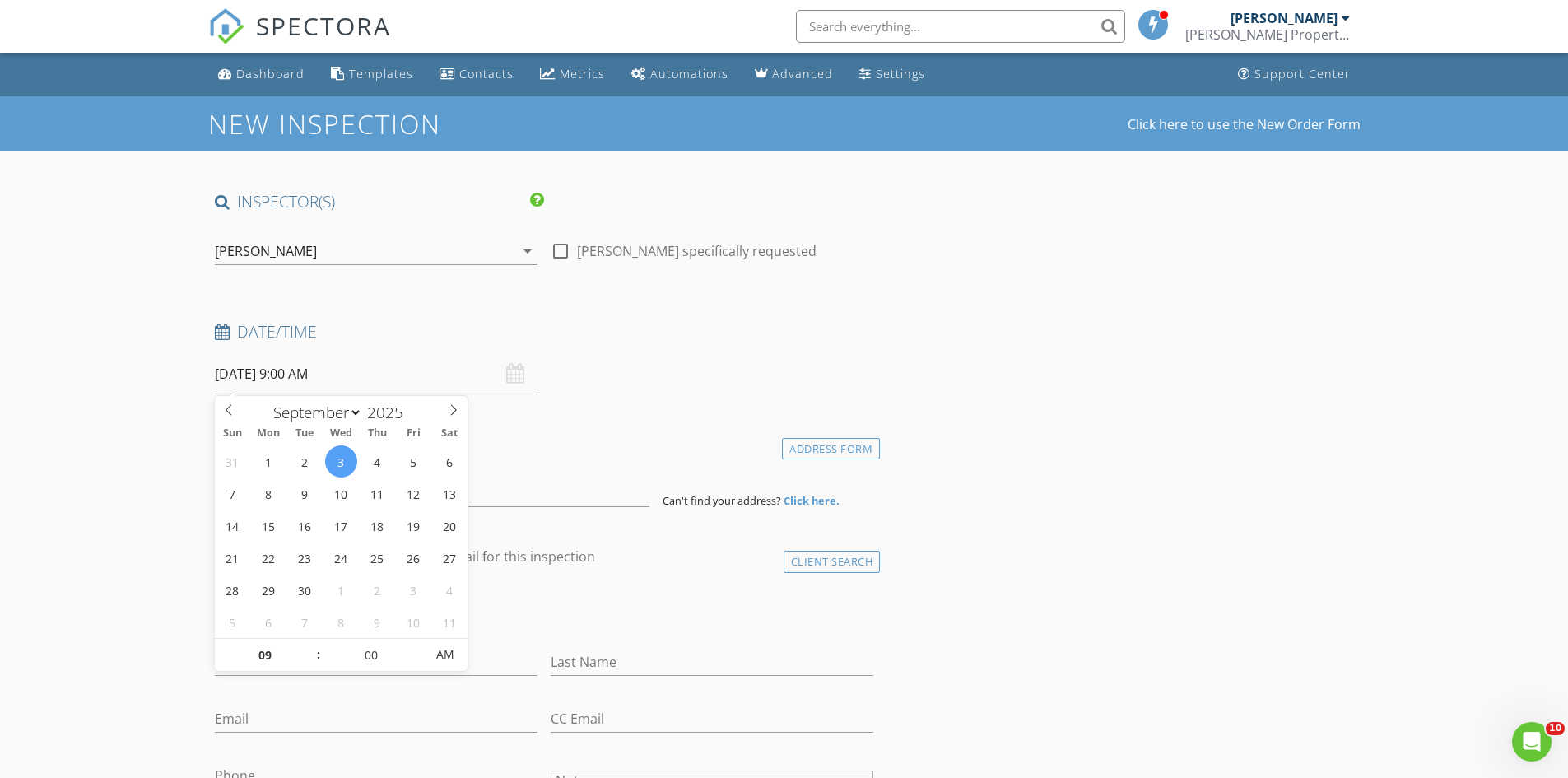
drag, startPoint x: 305, startPoint y: 642, endPoint x: 253, endPoint y: 636, distance: 52.3
click at [306, 642] on span at bounding box center [310, 647] width 11 height 16
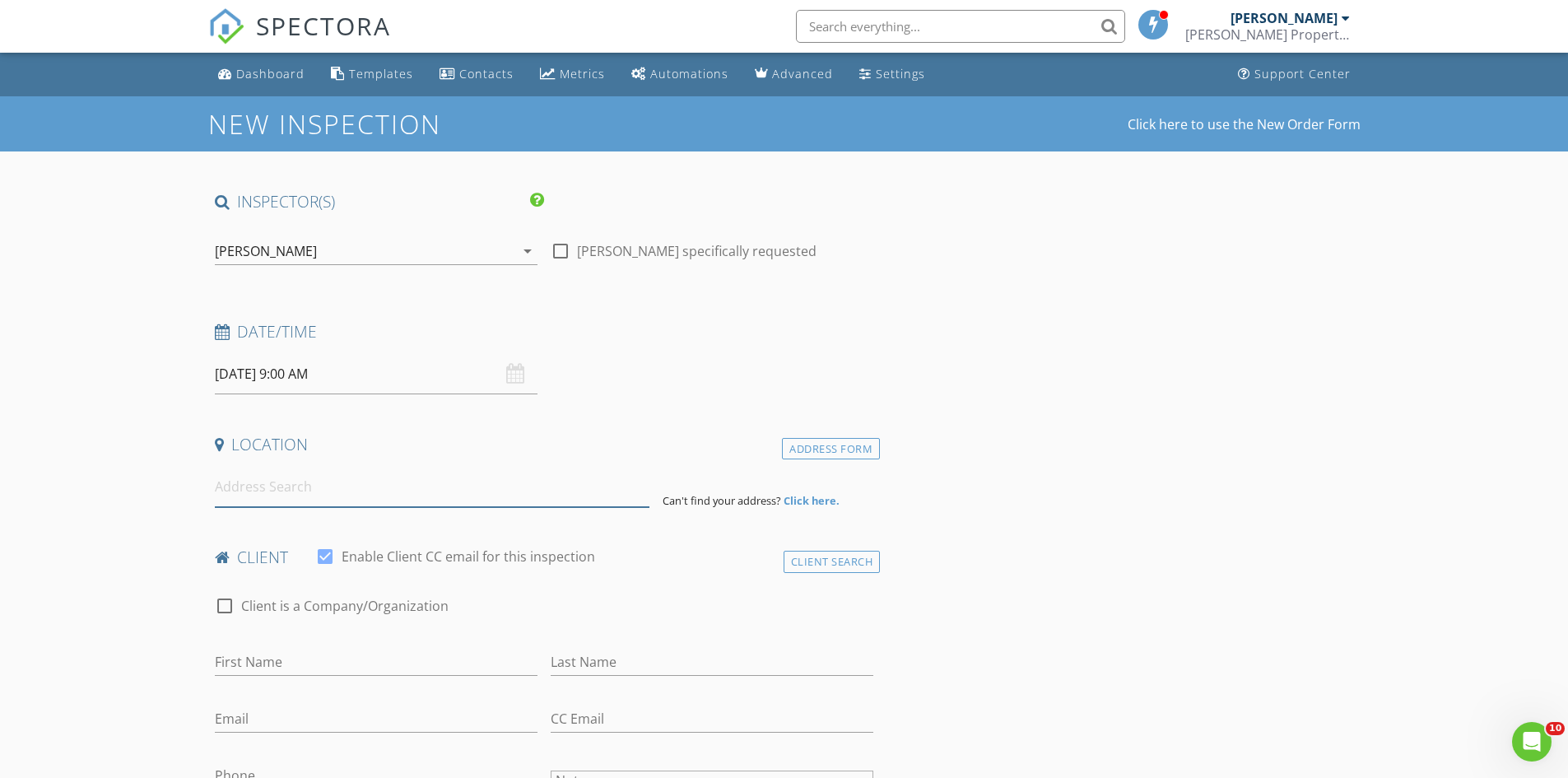
click at [266, 481] on input at bounding box center [432, 487] width 435 height 41
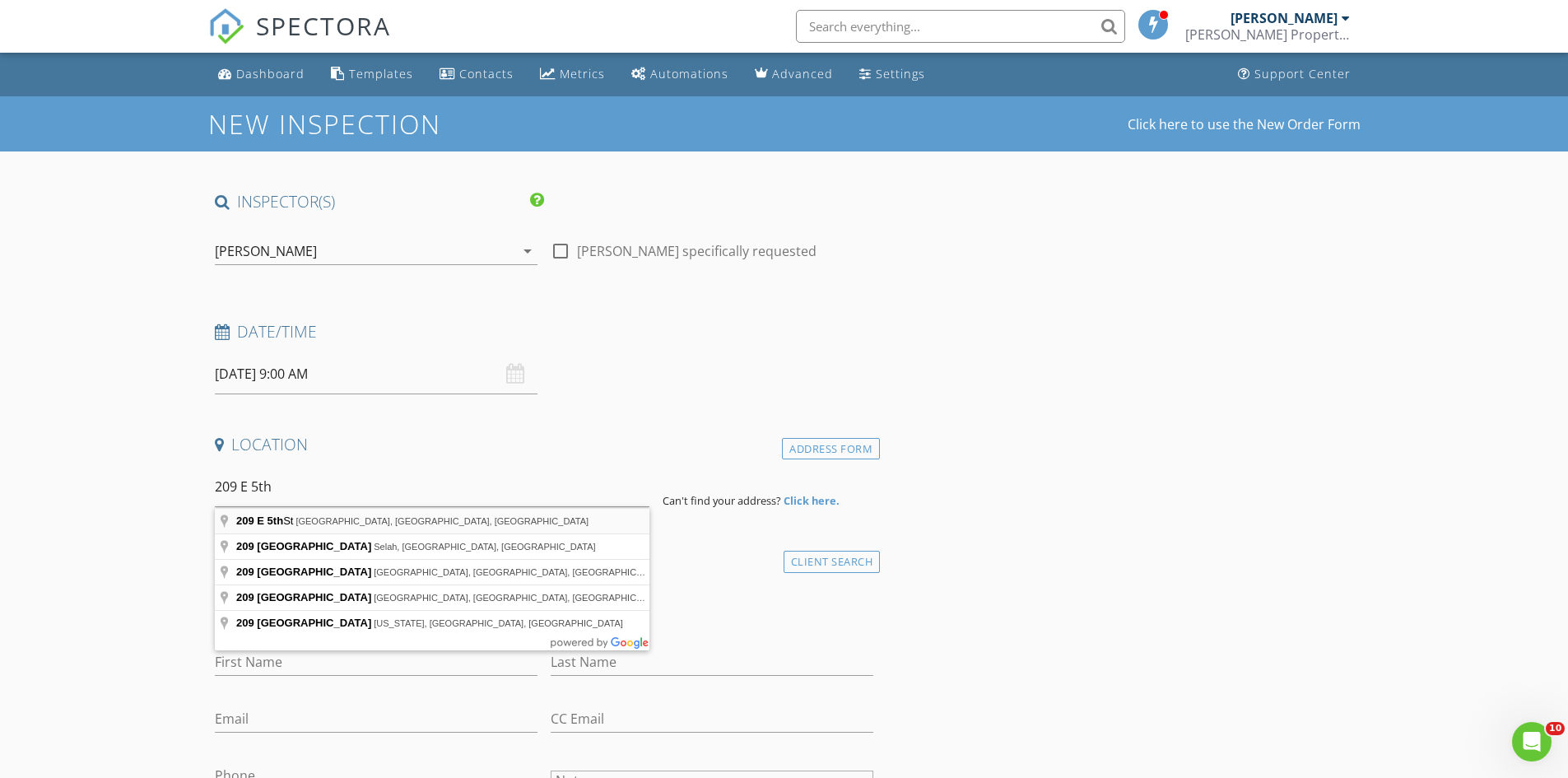
type input "209 E 5th St, Sanford, FL, USA"
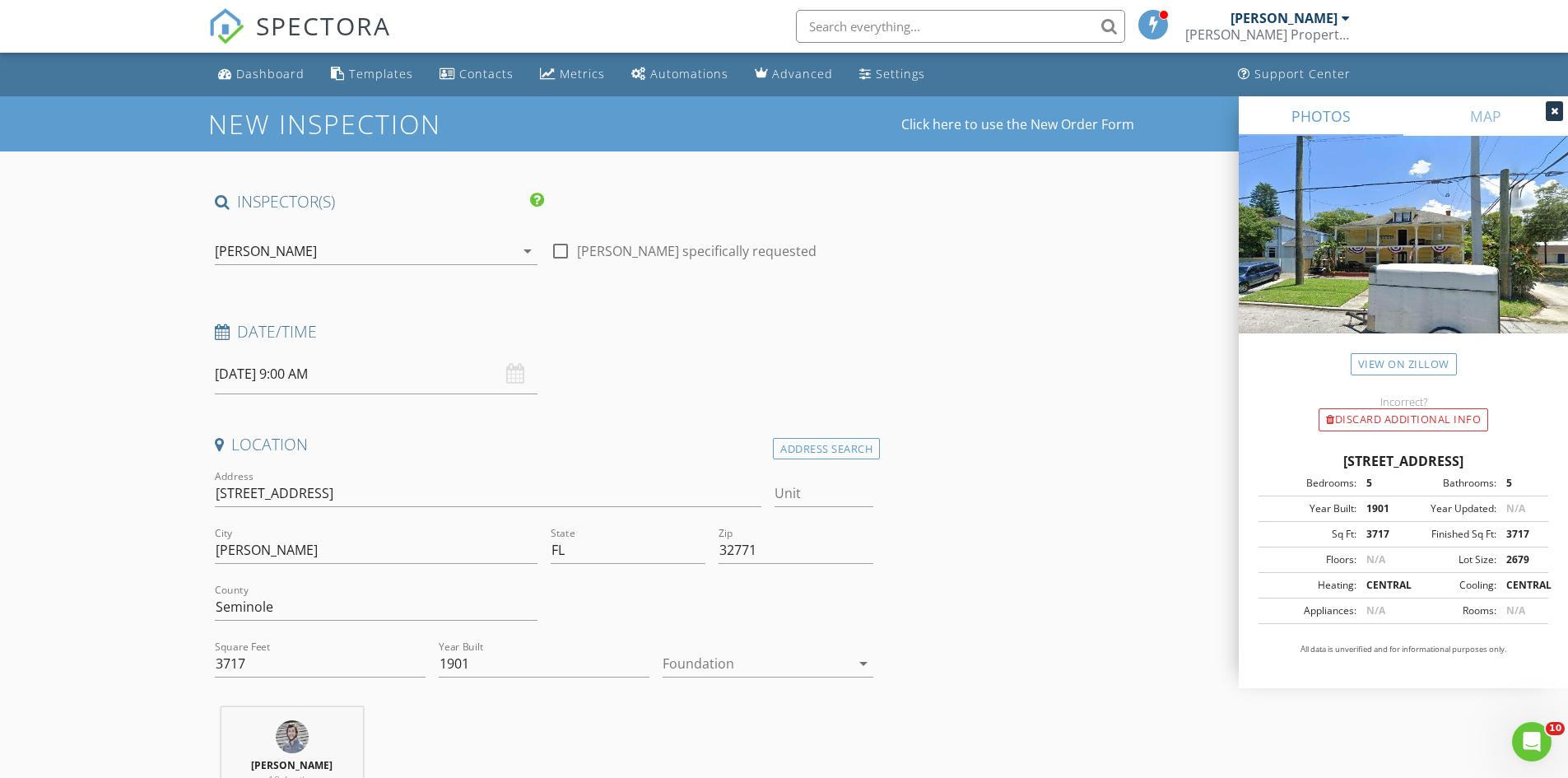
click at [708, 663] on div at bounding box center [756, 663] width 187 height 27
click at [715, 631] on div at bounding box center [768, 629] width 185 height 20
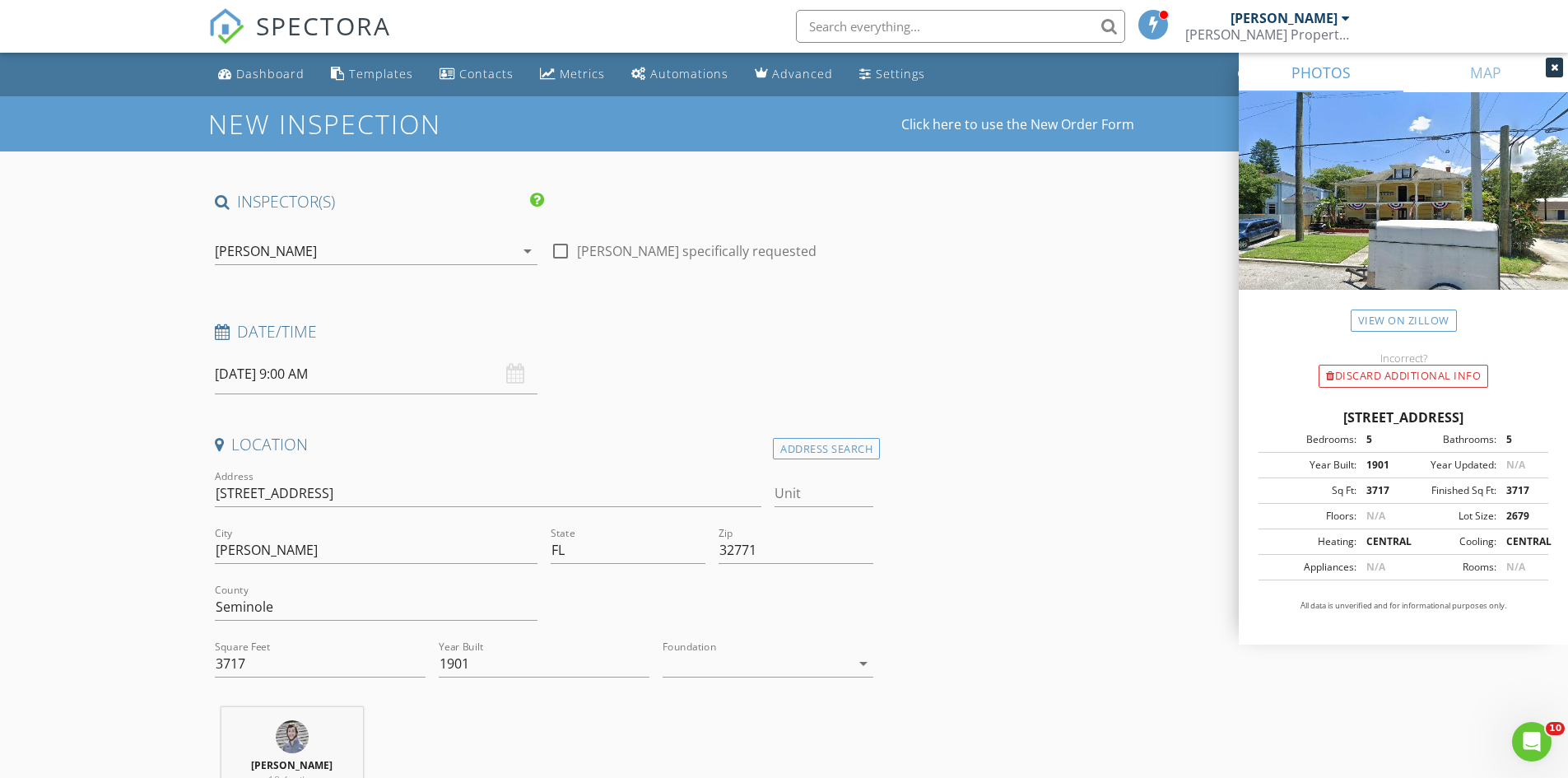
scroll to position [412, 0]
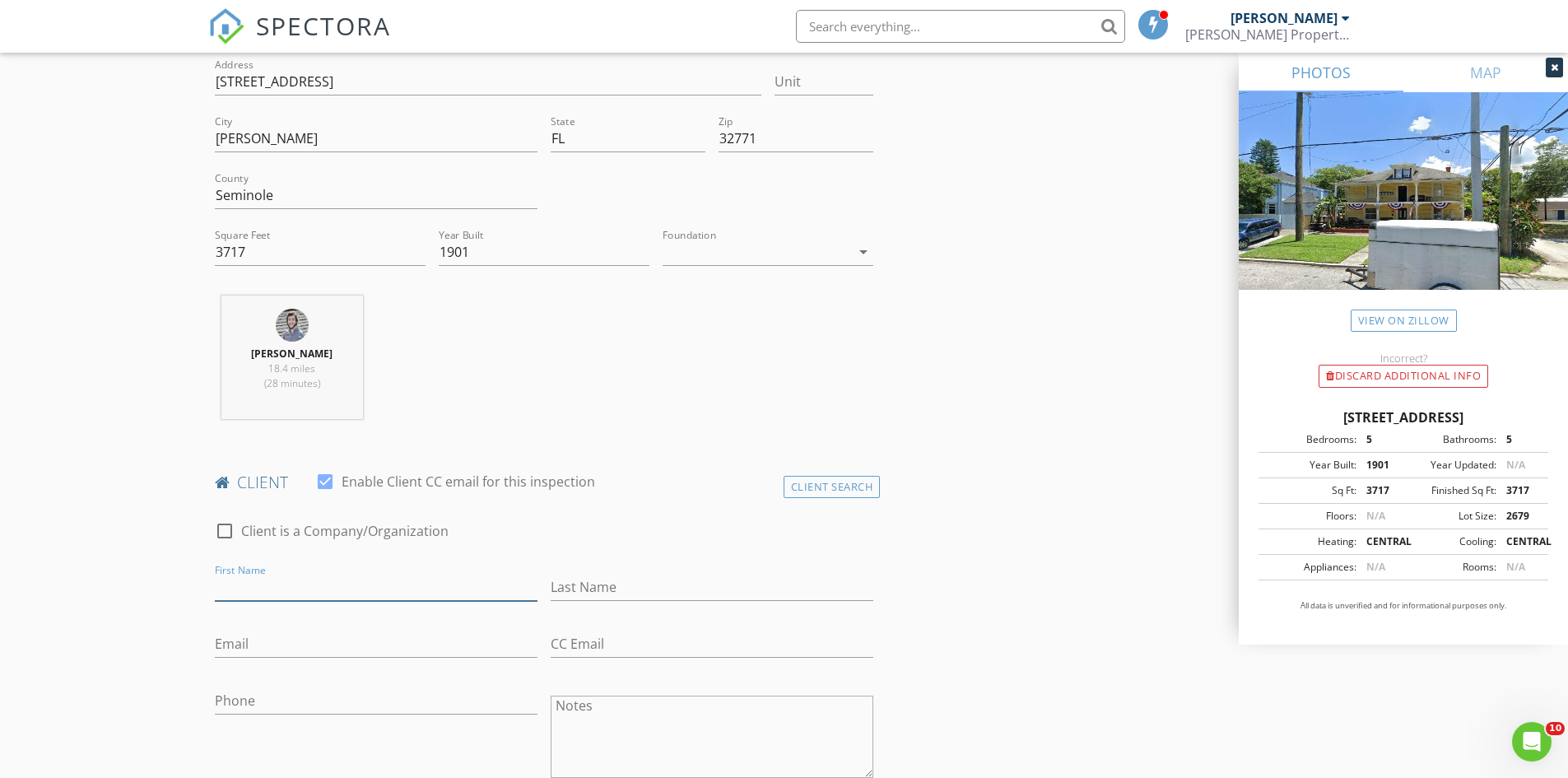
click at [292, 579] on input "First Name" at bounding box center [376, 587] width 323 height 27
type input "Albert"
type input "Gibbons"
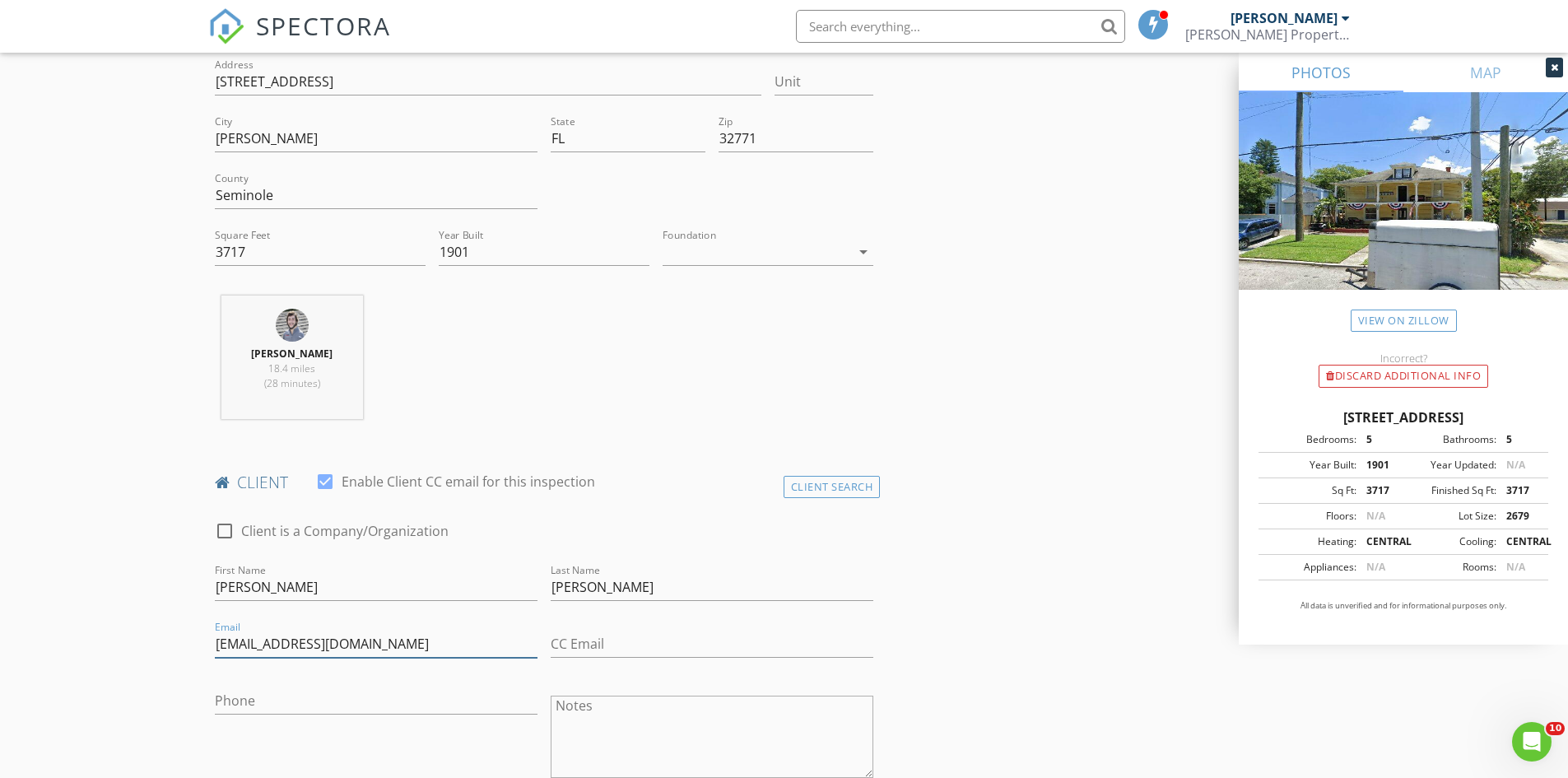
type input "agibone4@gmail.com"
click at [272, 705] on input "Phone" at bounding box center [376, 700] width 323 height 27
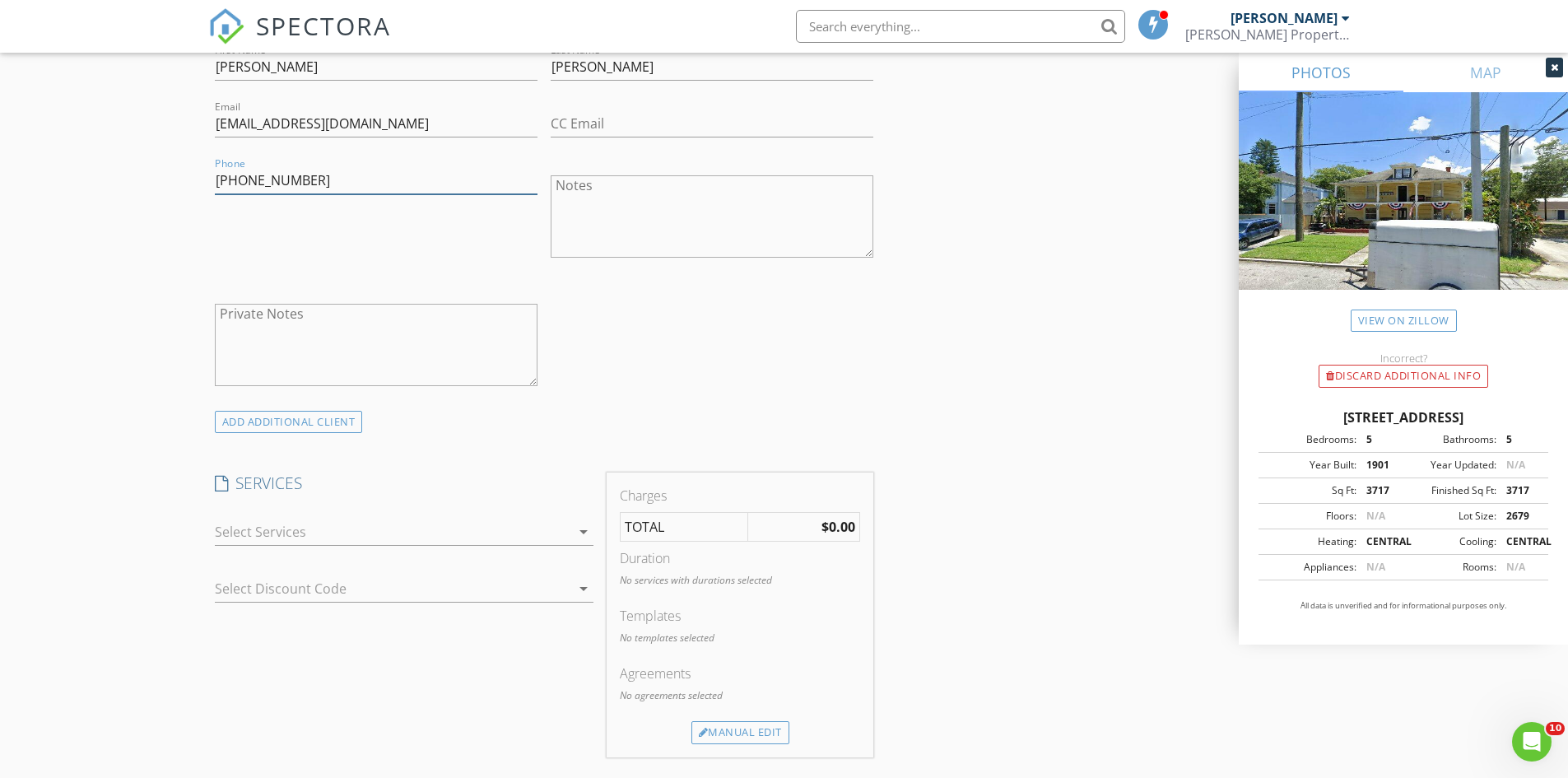
scroll to position [988, 0]
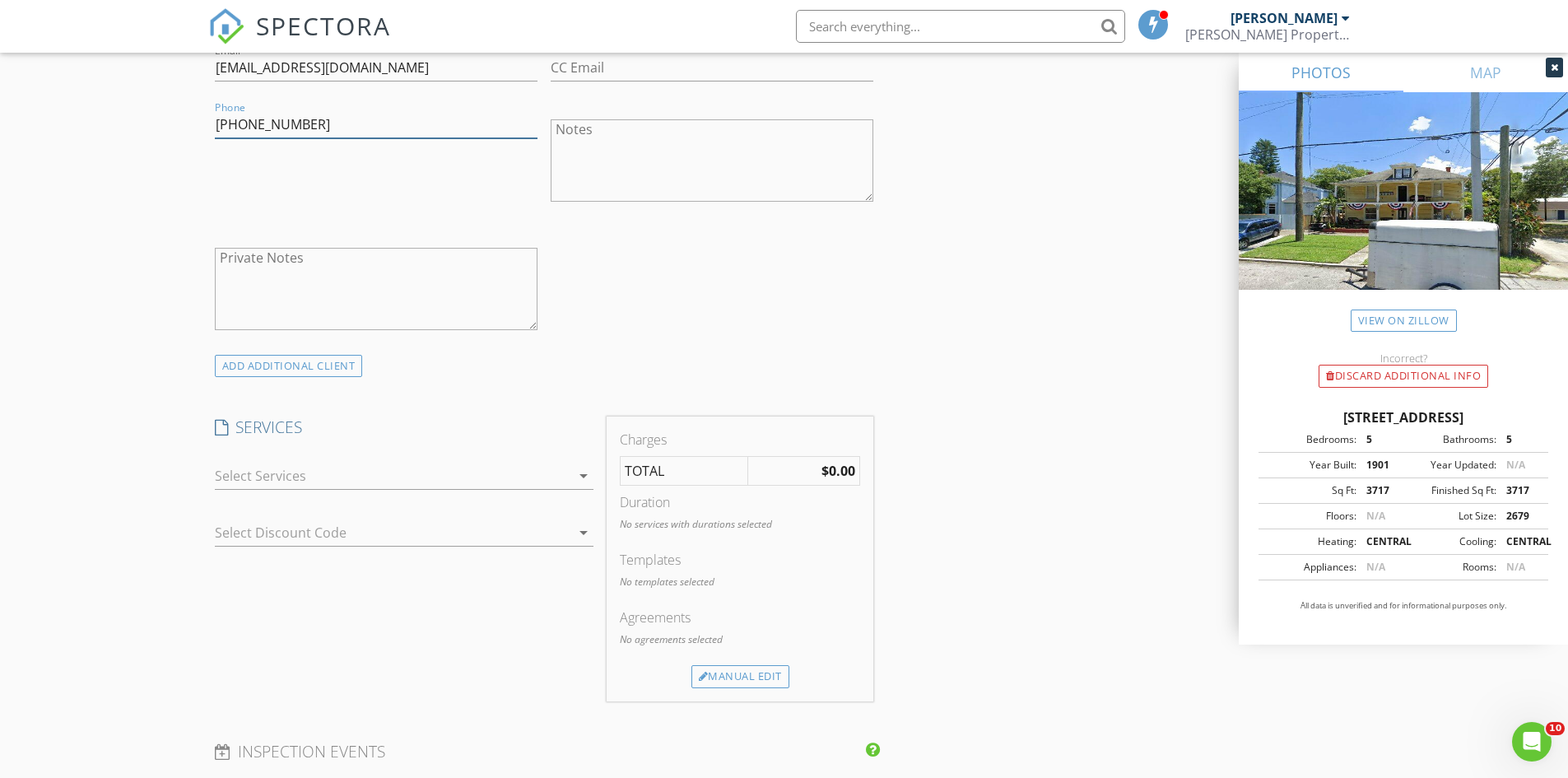
type input "407-375-2317"
click at [249, 483] on div at bounding box center [393, 476] width 356 height 27
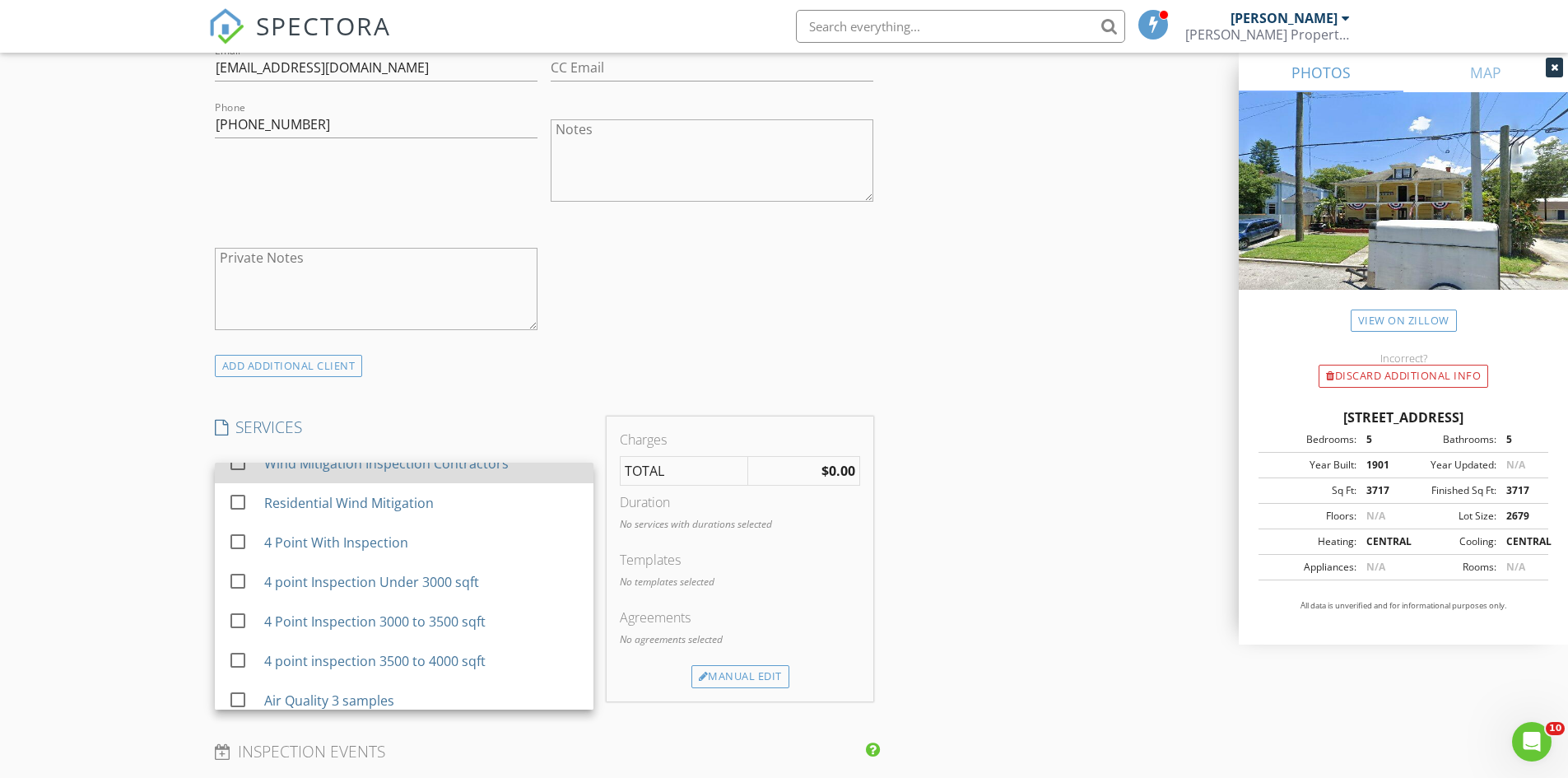
scroll to position [577, 0]
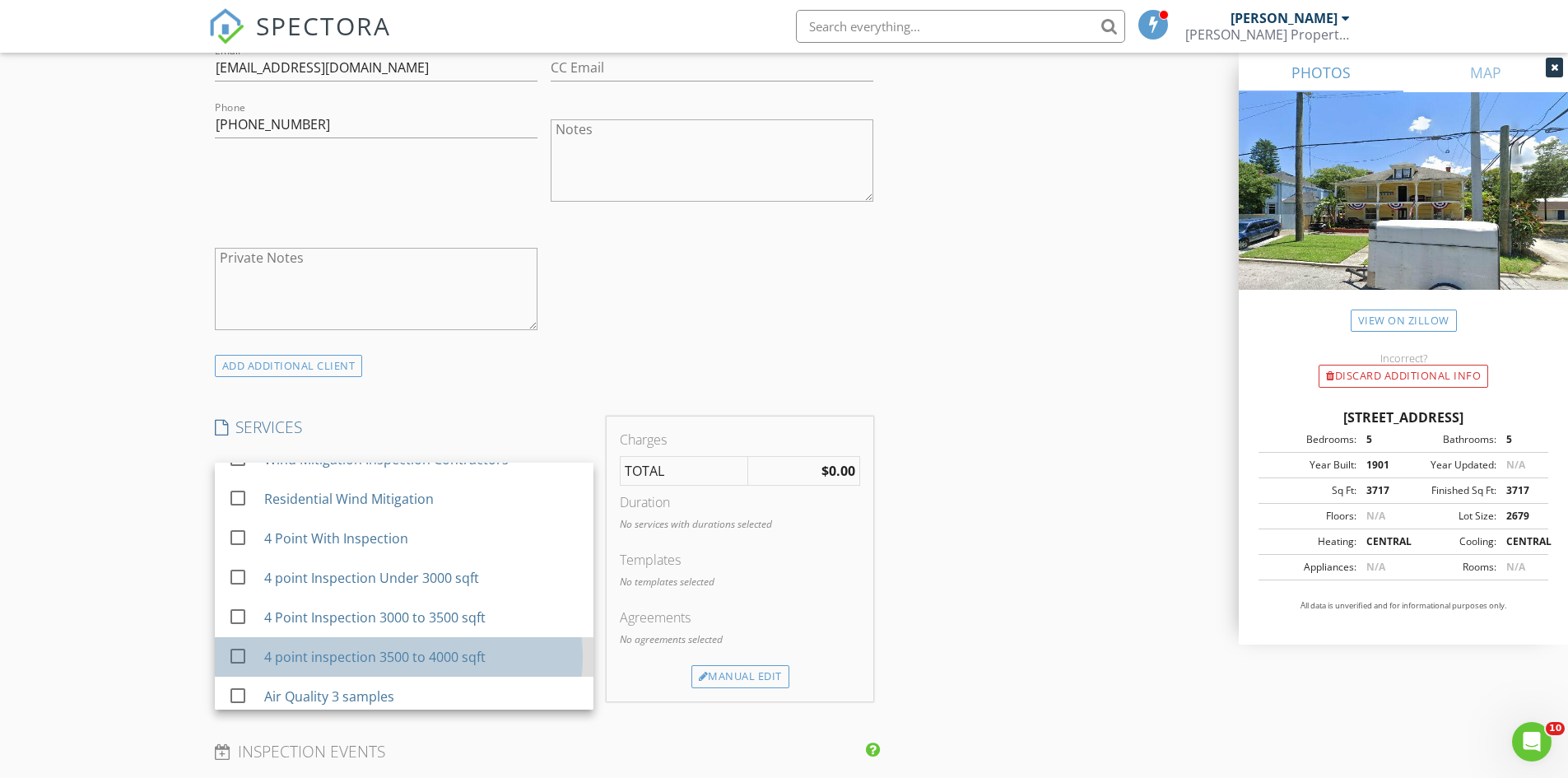
click at [308, 642] on div "4 point inspection 3500 to 4000 sqft" at bounding box center [421, 657] width 316 height 33
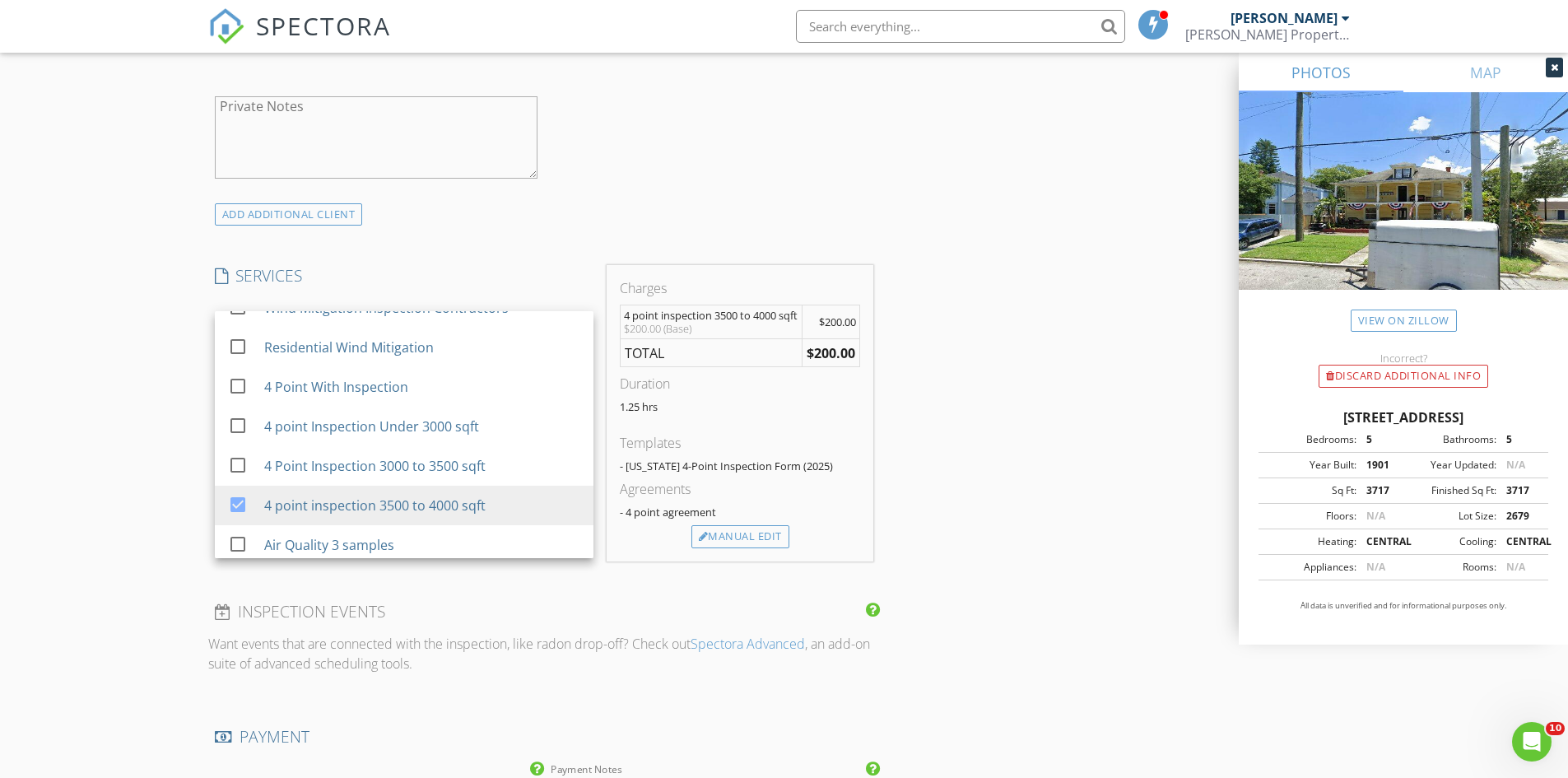
scroll to position [1153, 0]
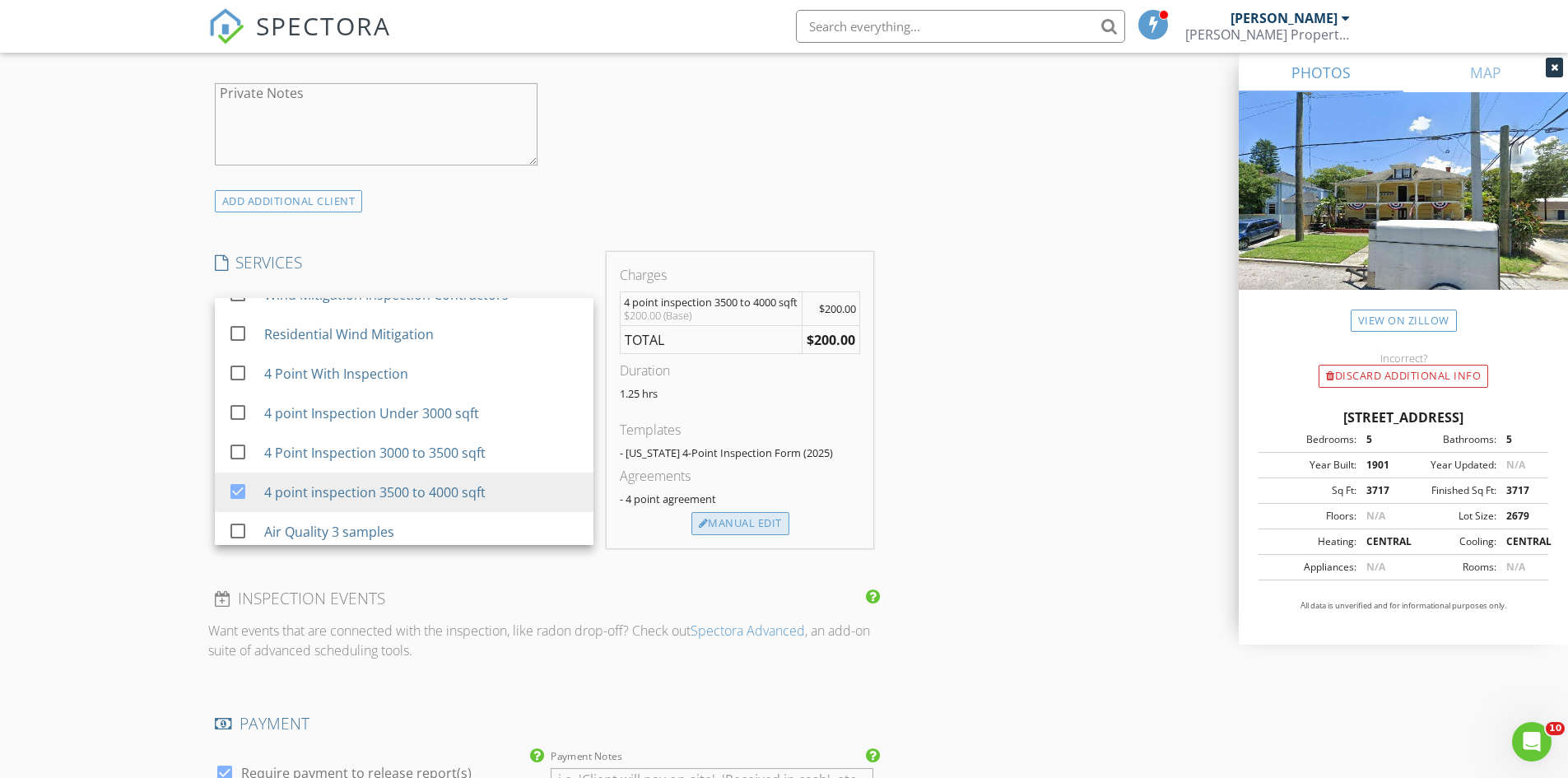
click at [732, 535] on div "Manual Edit" at bounding box center [740, 523] width 98 height 23
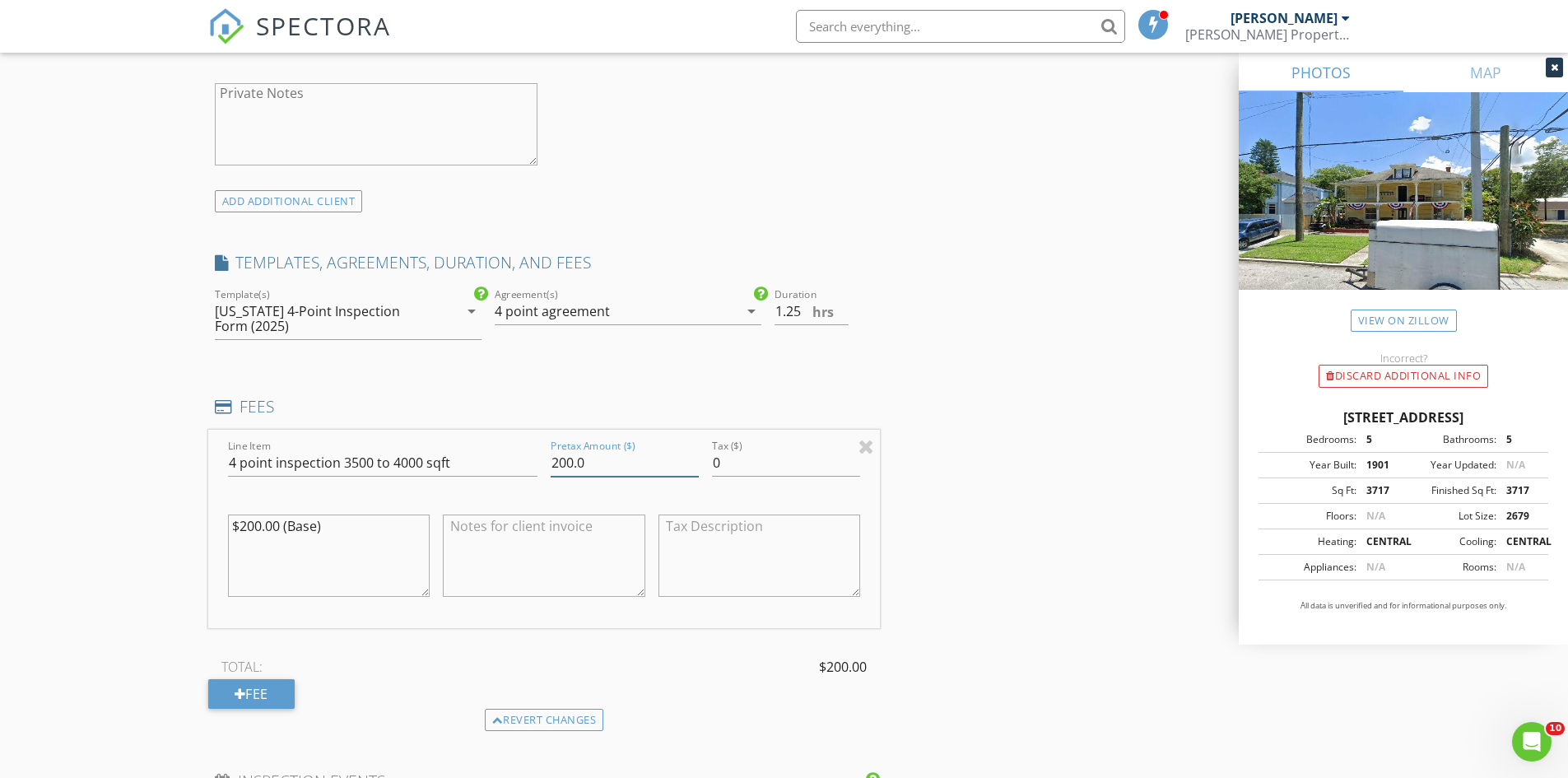
click at [569, 465] on input "200.0" at bounding box center [625, 463] width 148 height 27
type input "0"
type input "175.00"
click at [536, 560] on textarea at bounding box center [544, 555] width 203 height 82
type textarea "Discount provider"
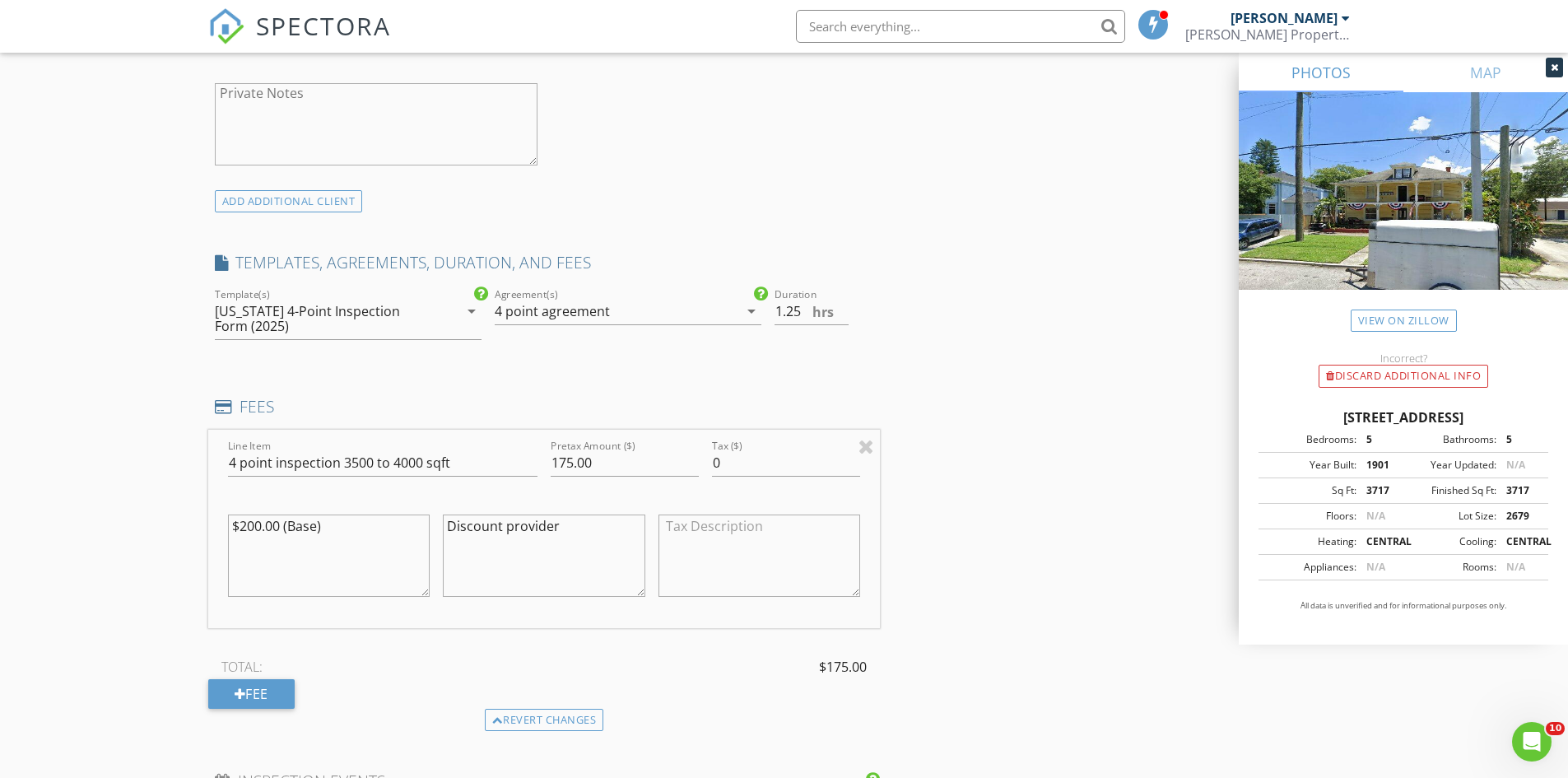
click at [1013, 511] on div "INSPECTOR(S) check_box_outline_blank Richard Bowman check_box Edward Cadavid PR…" at bounding box center [784, 513] width 1152 height 2951
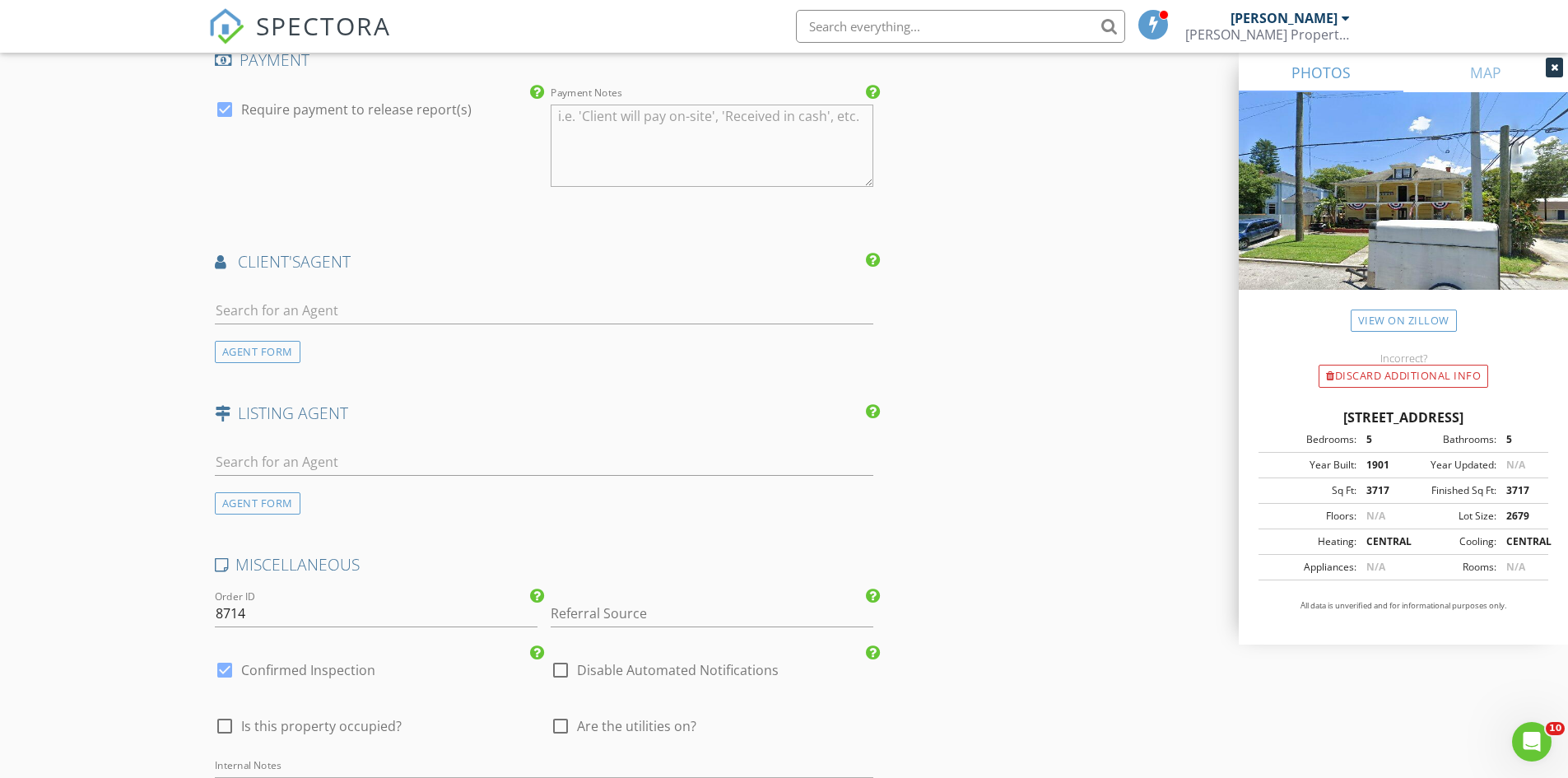
scroll to position [2141, 0]
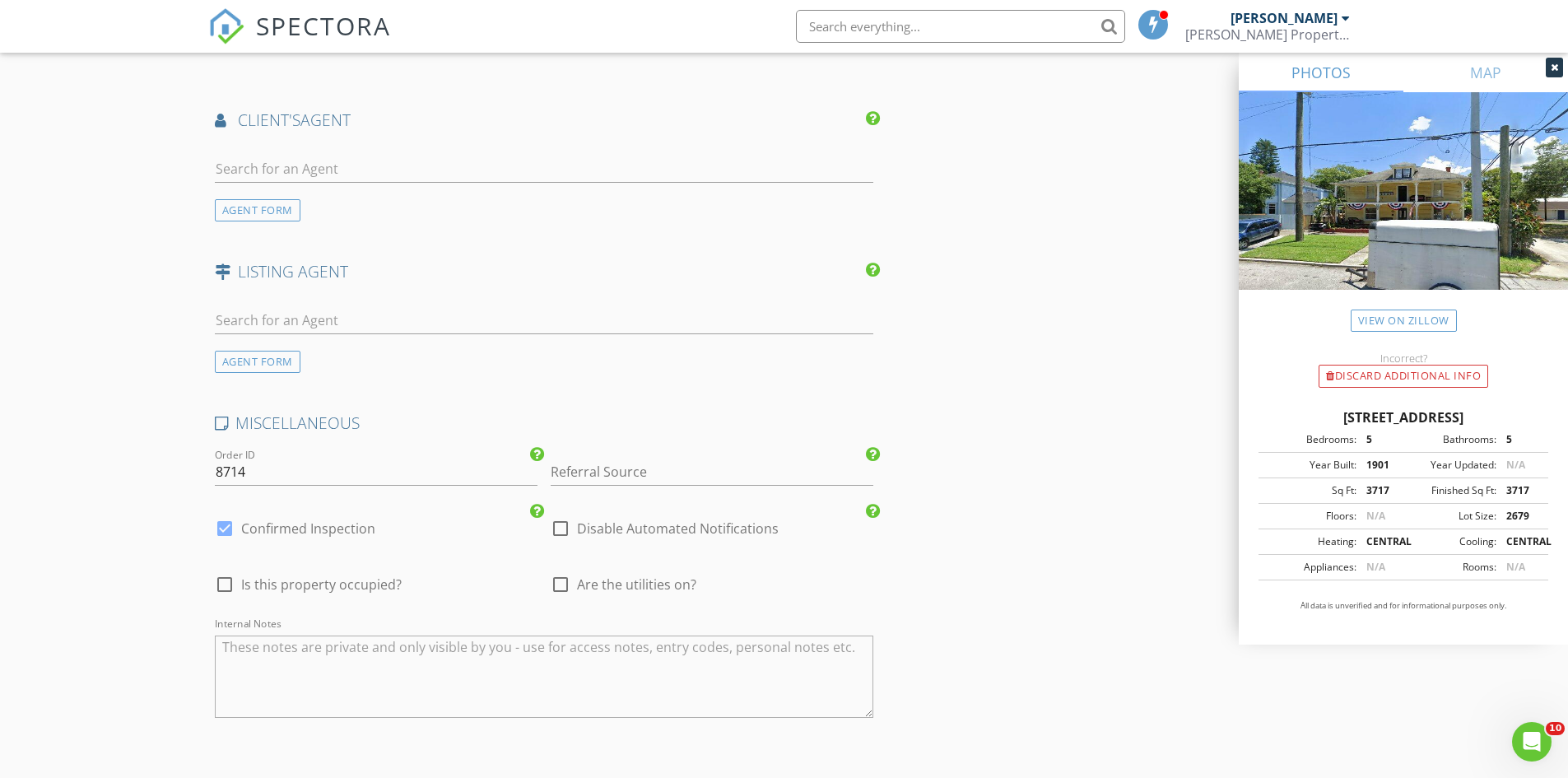
click at [621, 458] on div "Referral Source" at bounding box center [712, 476] width 323 height 54
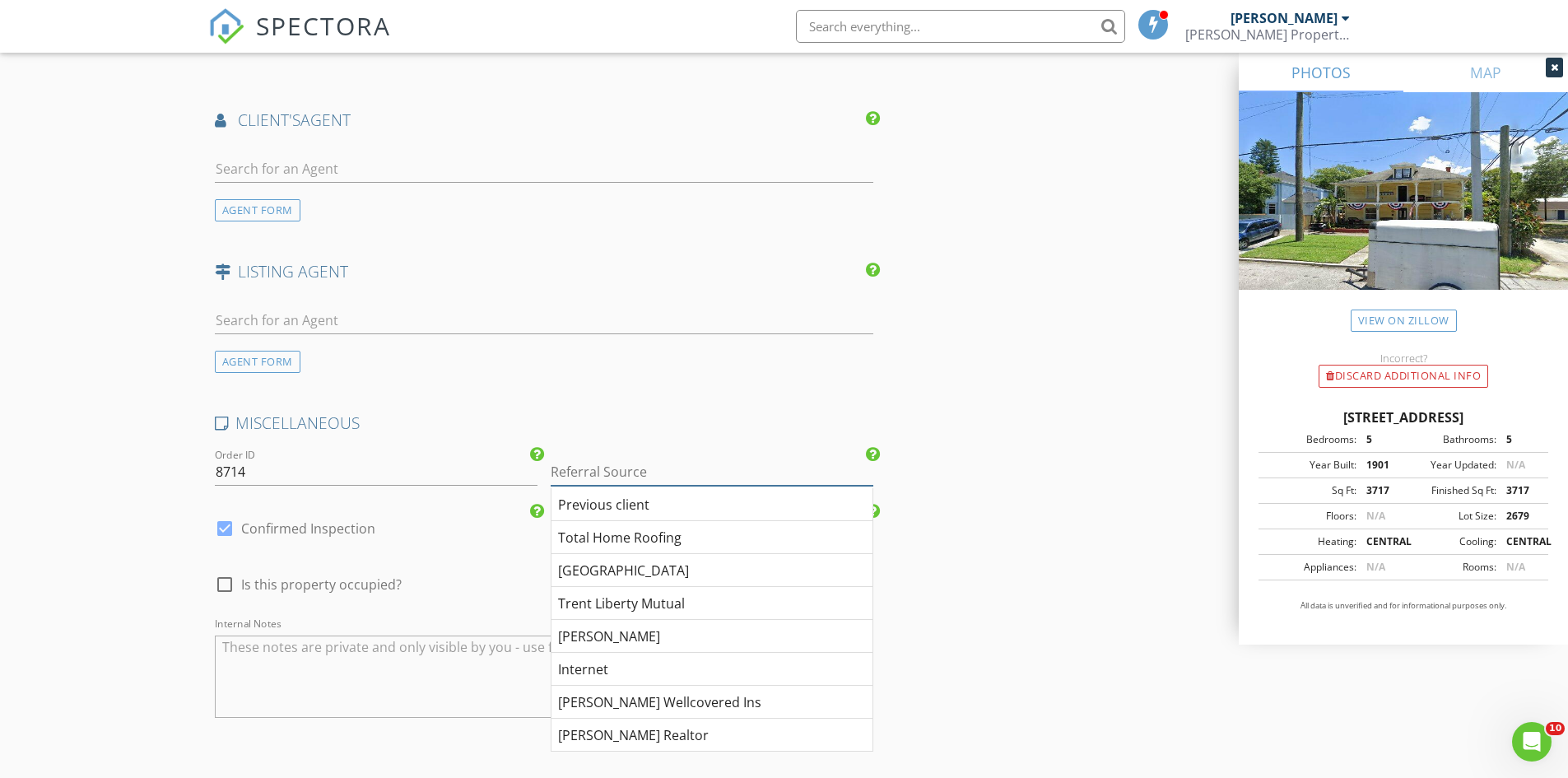
click at [605, 463] on input "Referral Source" at bounding box center [712, 471] width 323 height 27
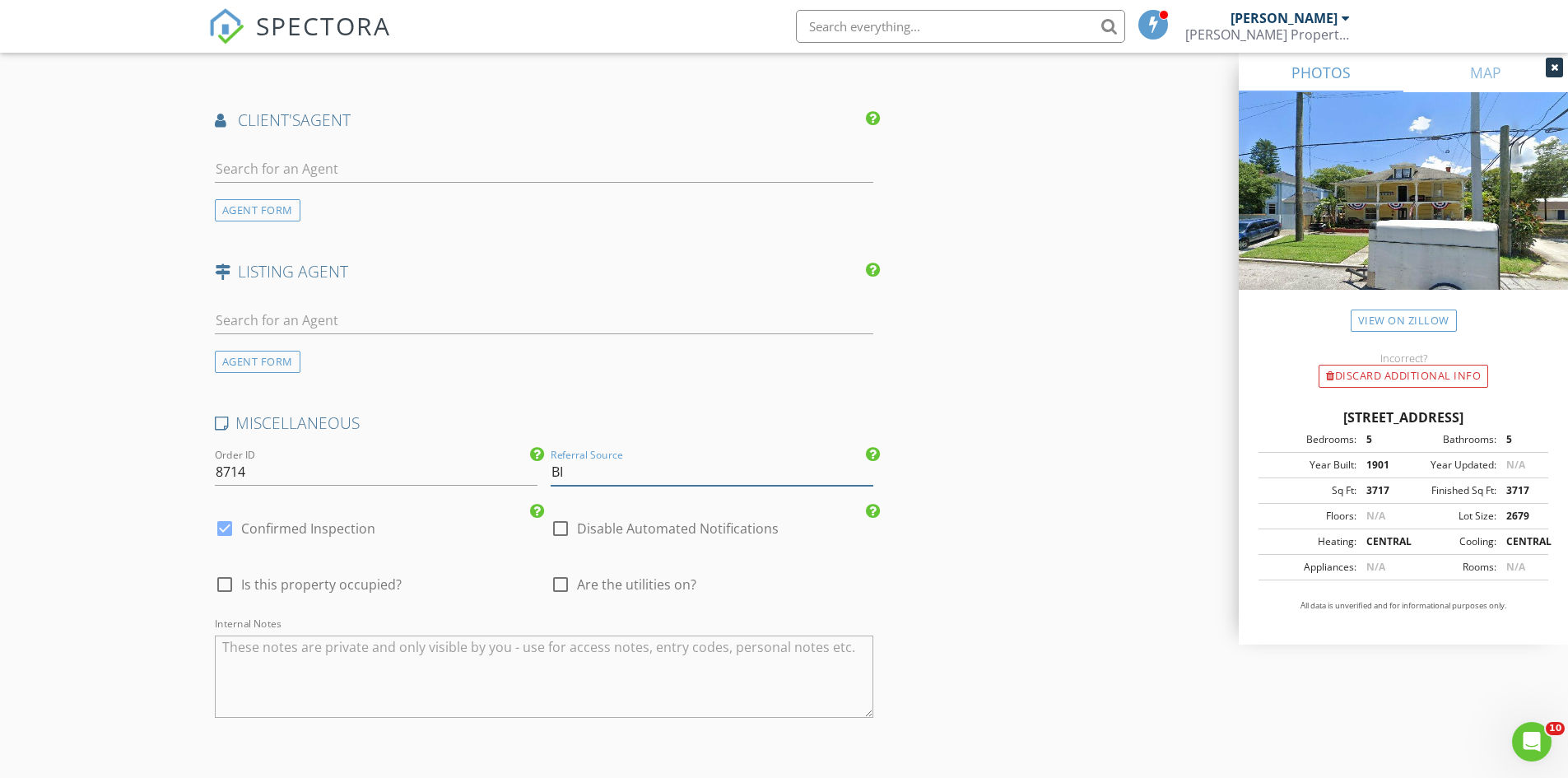
type input "B"
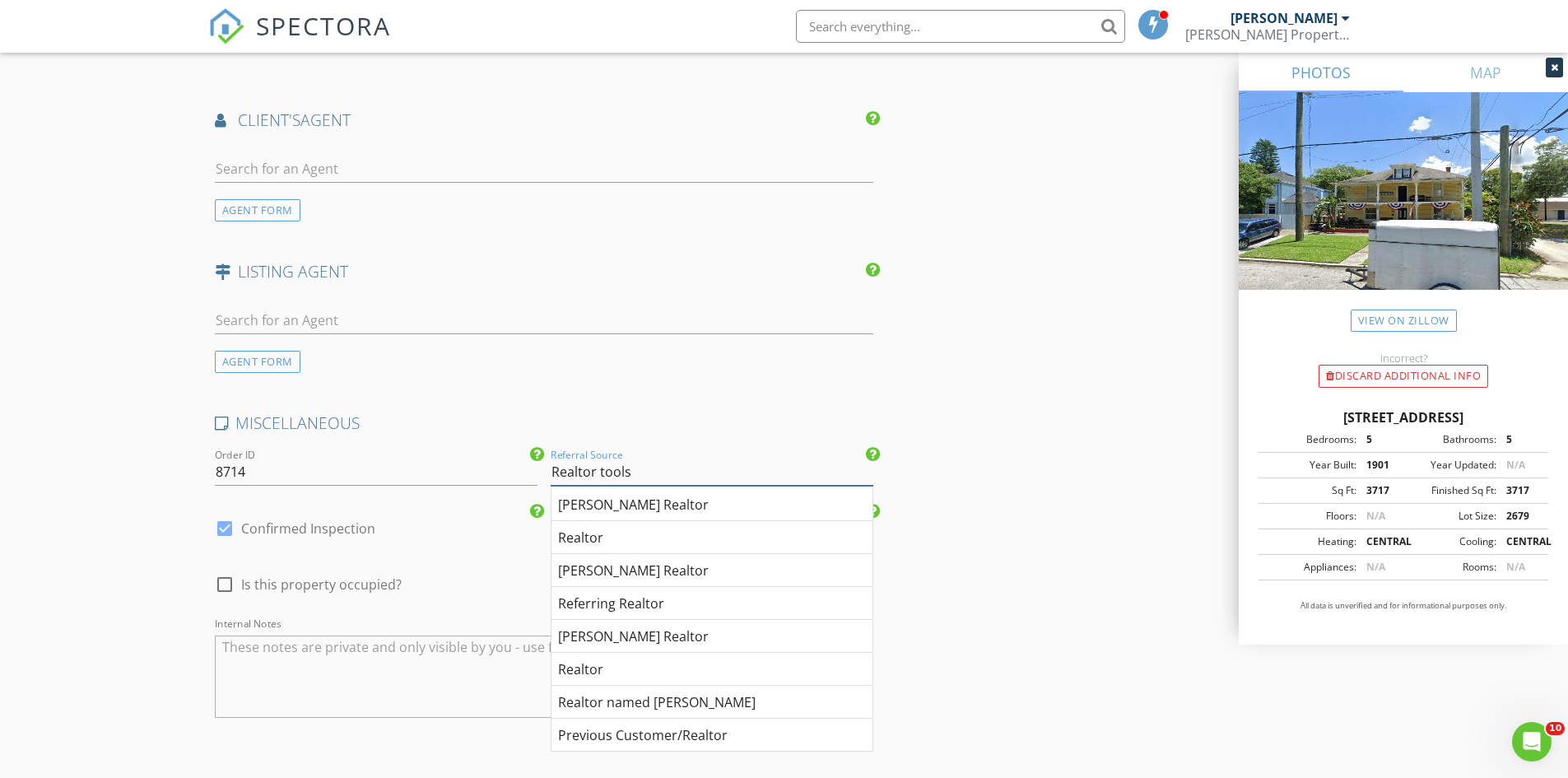
type input "Realtor tools"
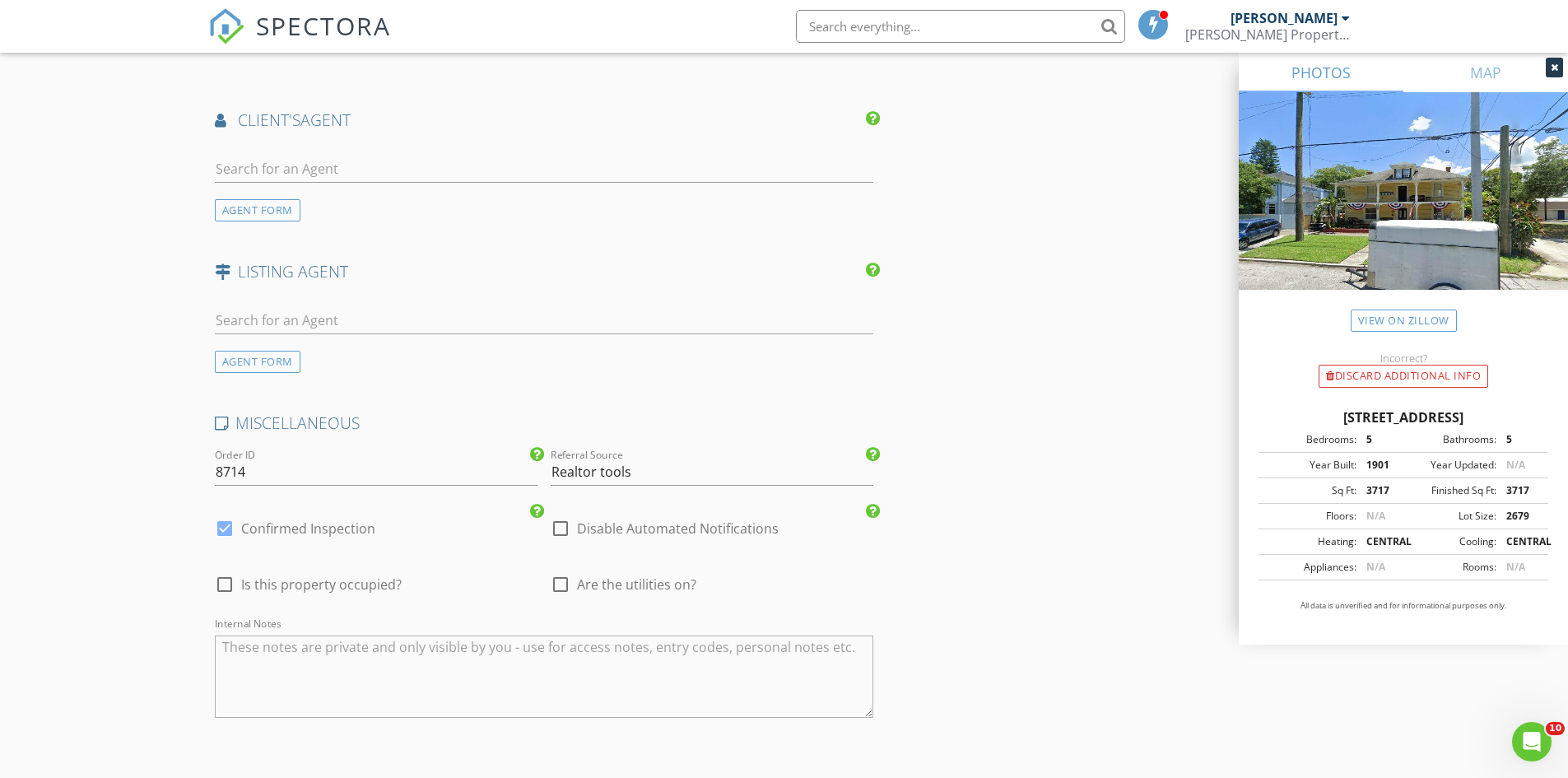
click at [221, 586] on div at bounding box center [224, 585] width 28 height 28
checkbox input "true"
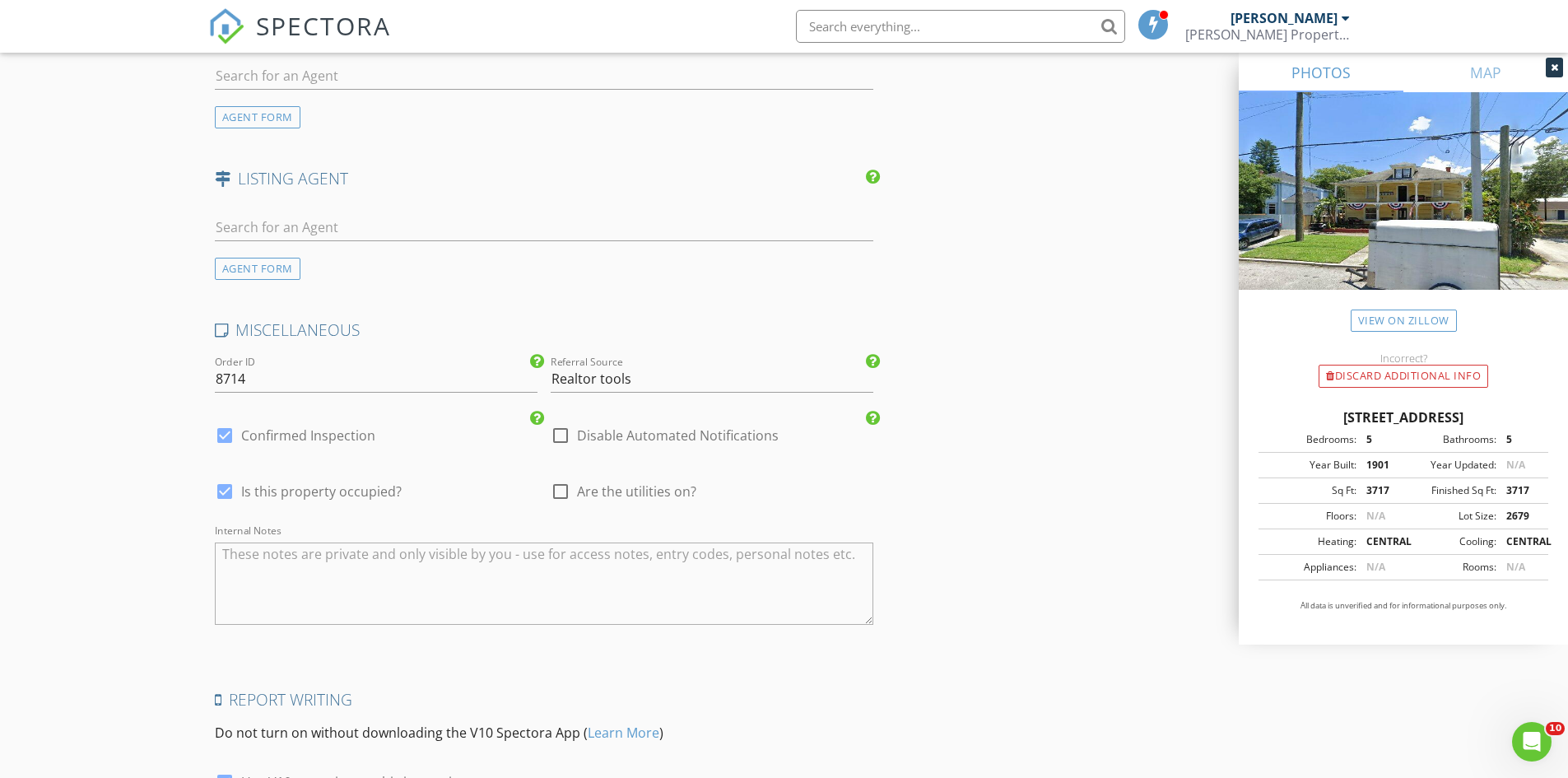
scroll to position [2404, 0]
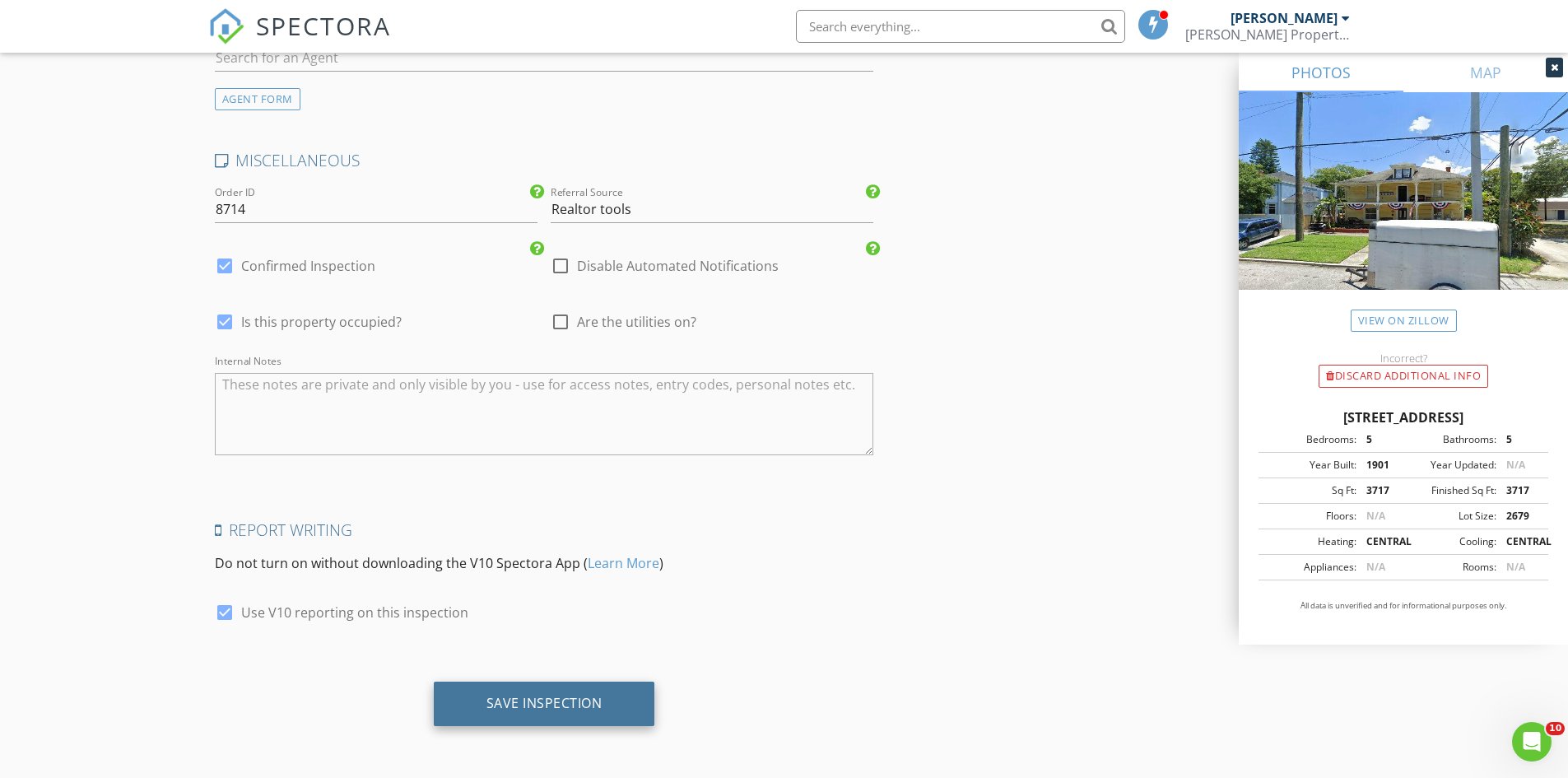
click at [510, 699] on div "Save Inspection" at bounding box center [545, 703] width 116 height 16
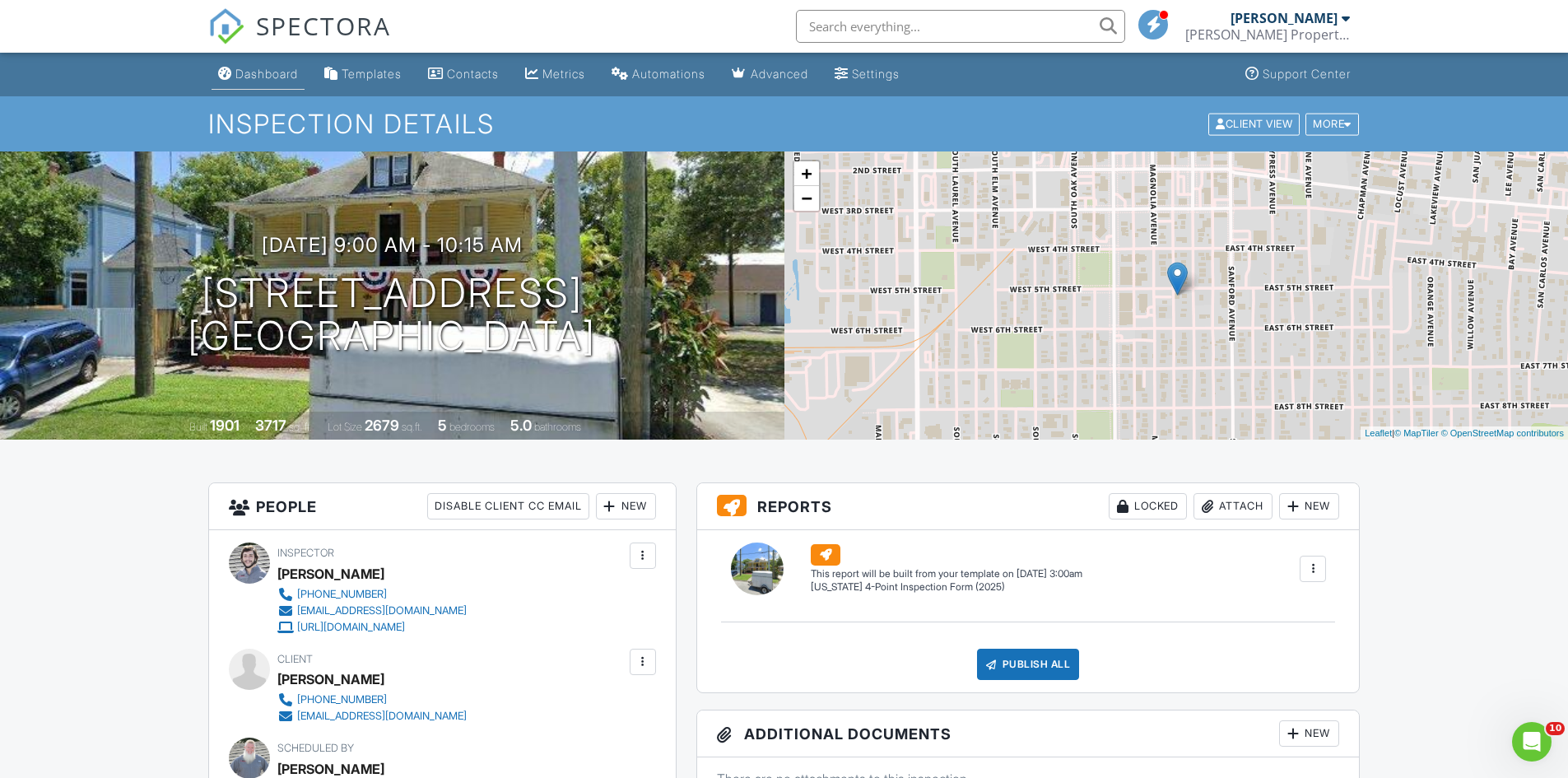
click at [238, 78] on div "Dashboard" at bounding box center [267, 73] width 62 height 14
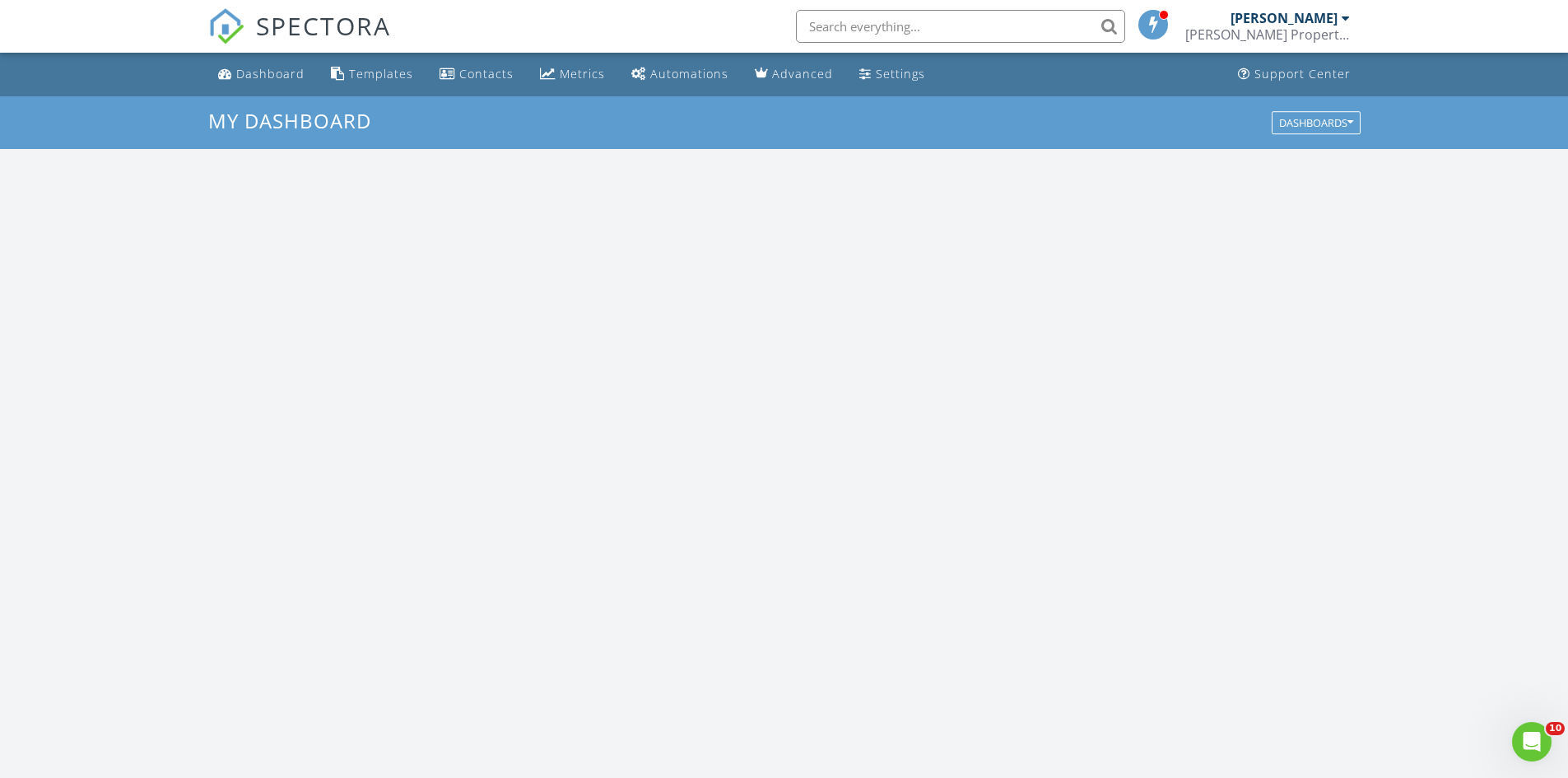
scroll to position [1524, 1593]
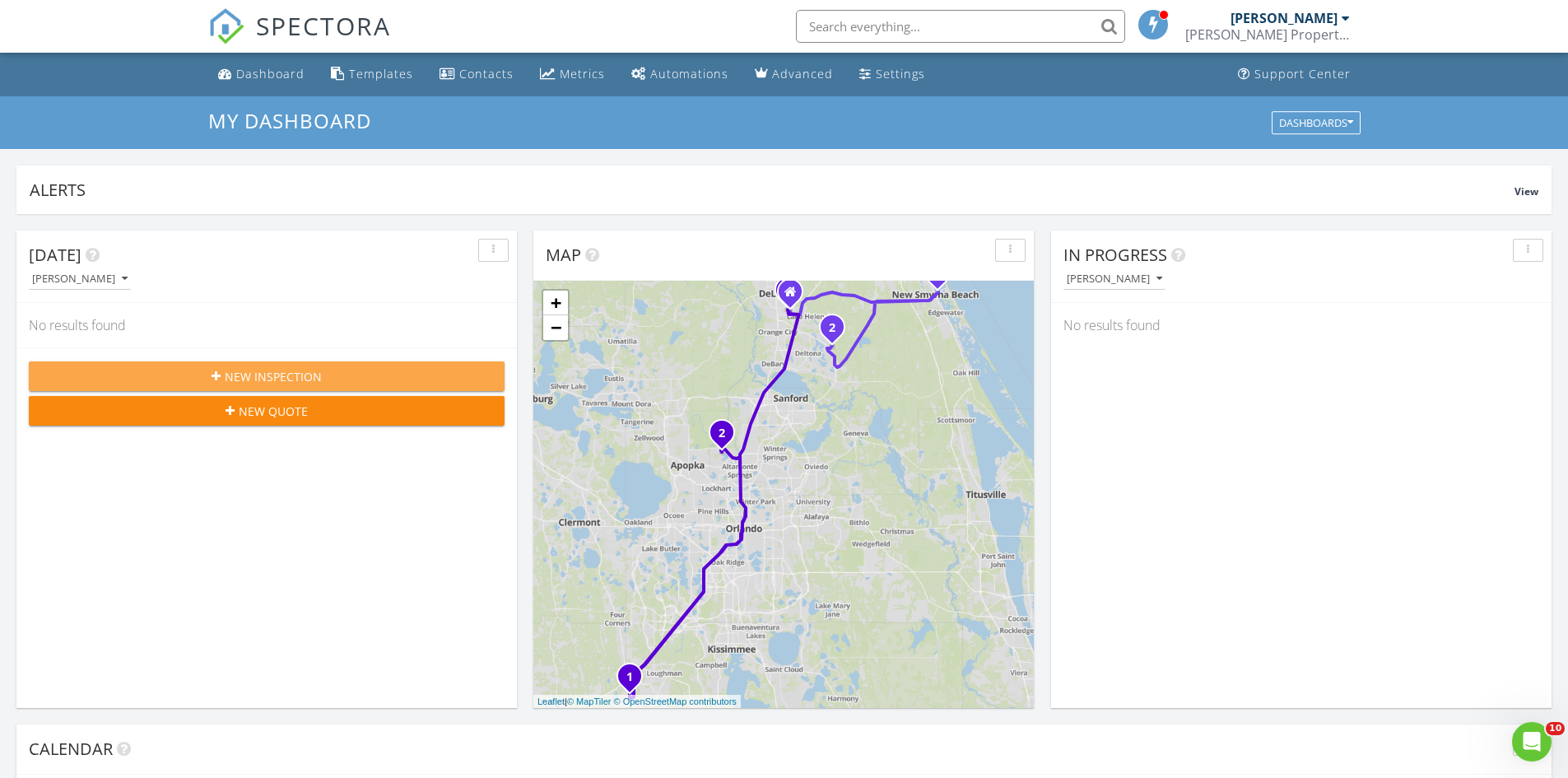
click at [272, 383] on span "New Inspection" at bounding box center [273, 376] width 98 height 17
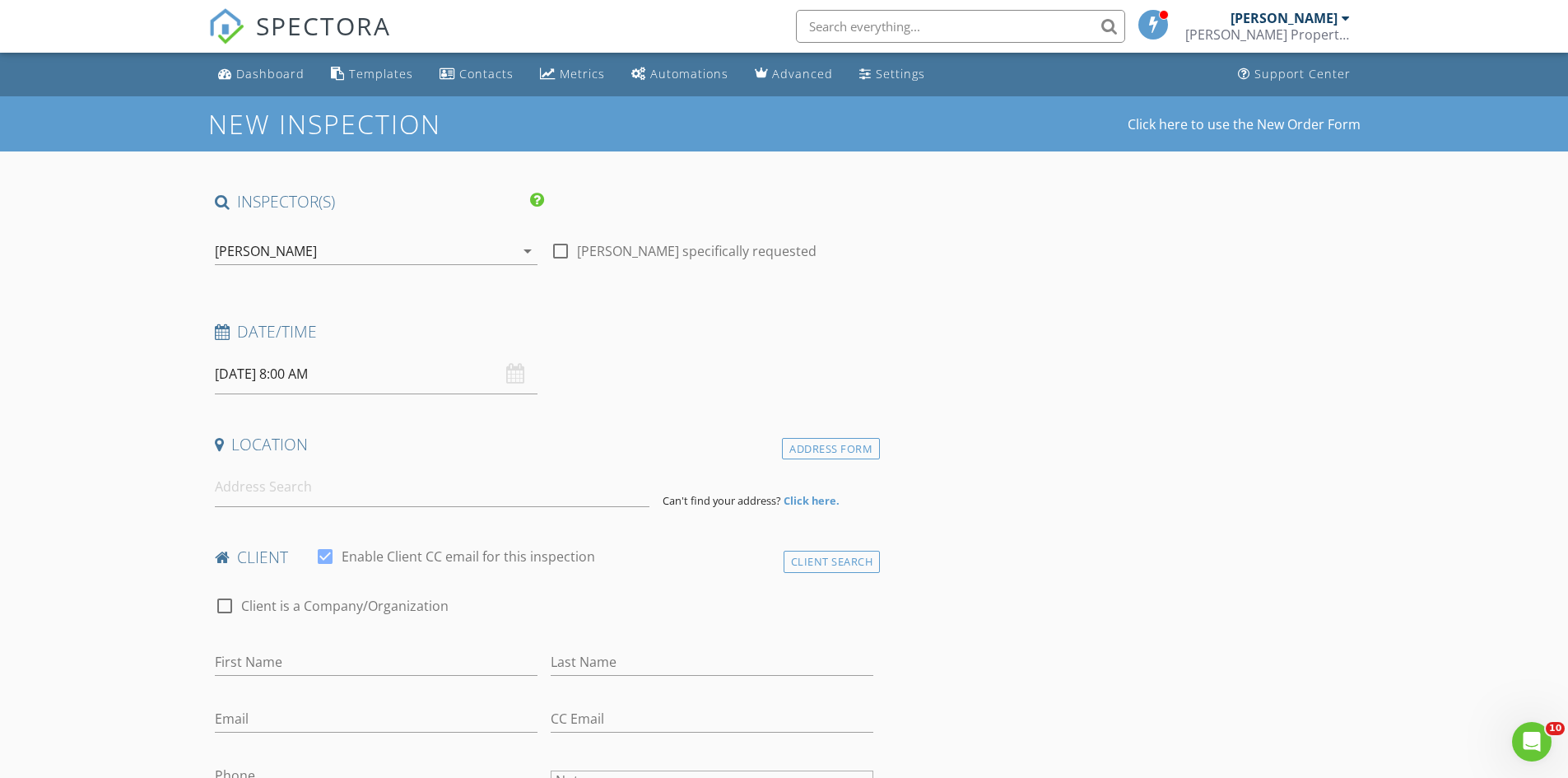
click at [258, 255] on div "[PERSON_NAME]" at bounding box center [266, 250] width 102 height 15
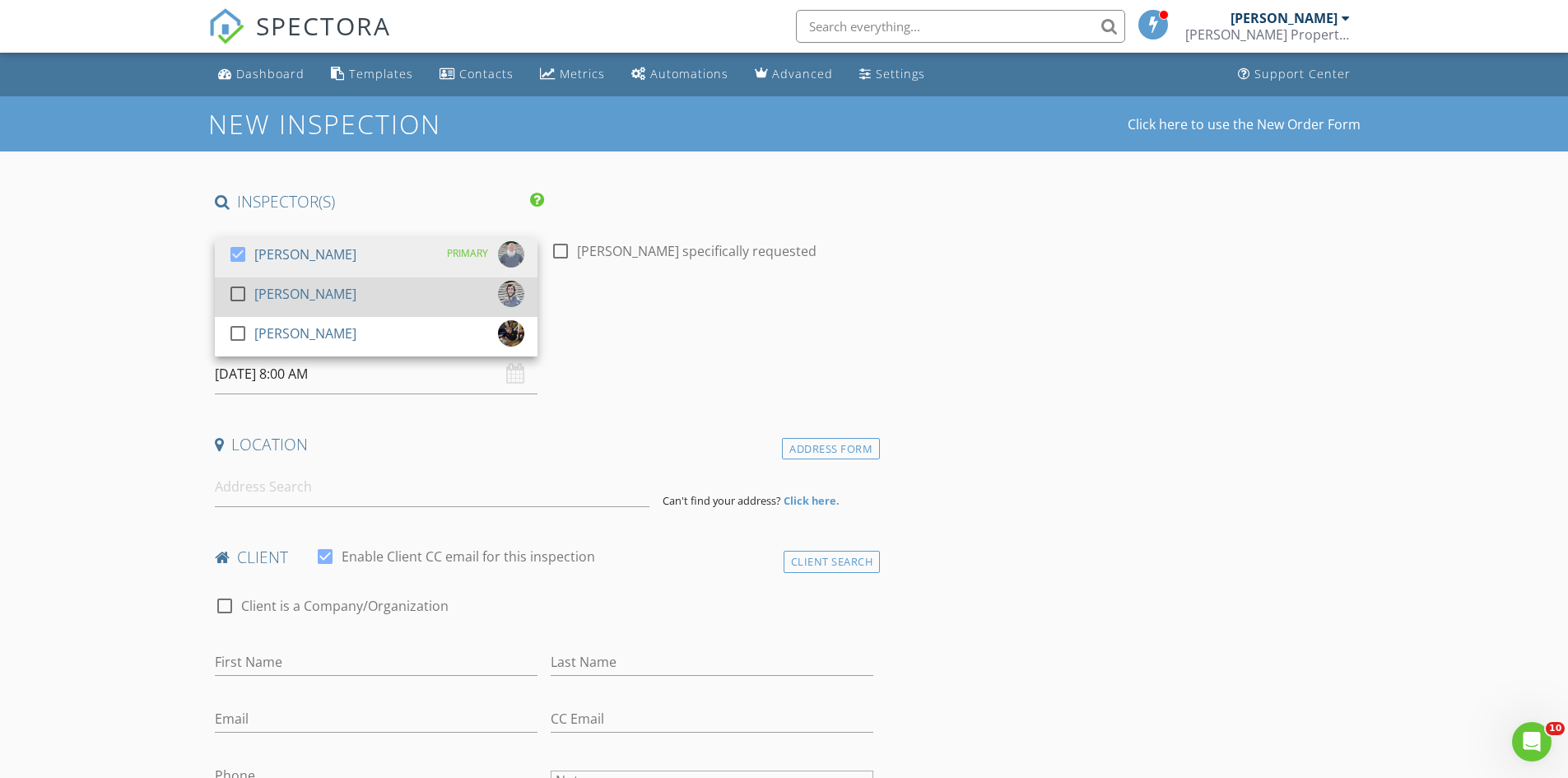
click at [257, 294] on div "[PERSON_NAME]" at bounding box center [305, 294] width 102 height 27
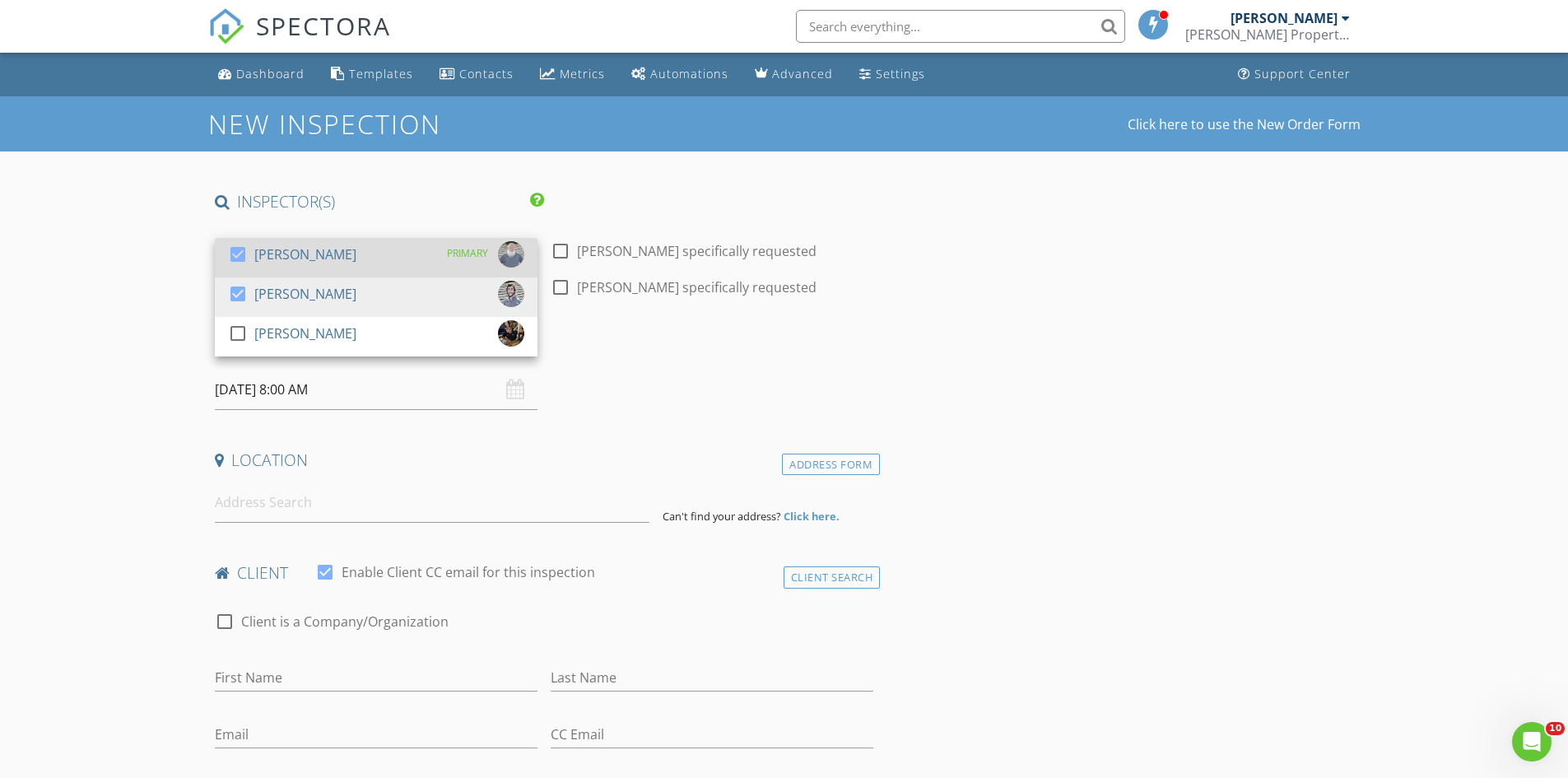
click at [252, 261] on div "check_box" at bounding box center [241, 254] width 27 height 20
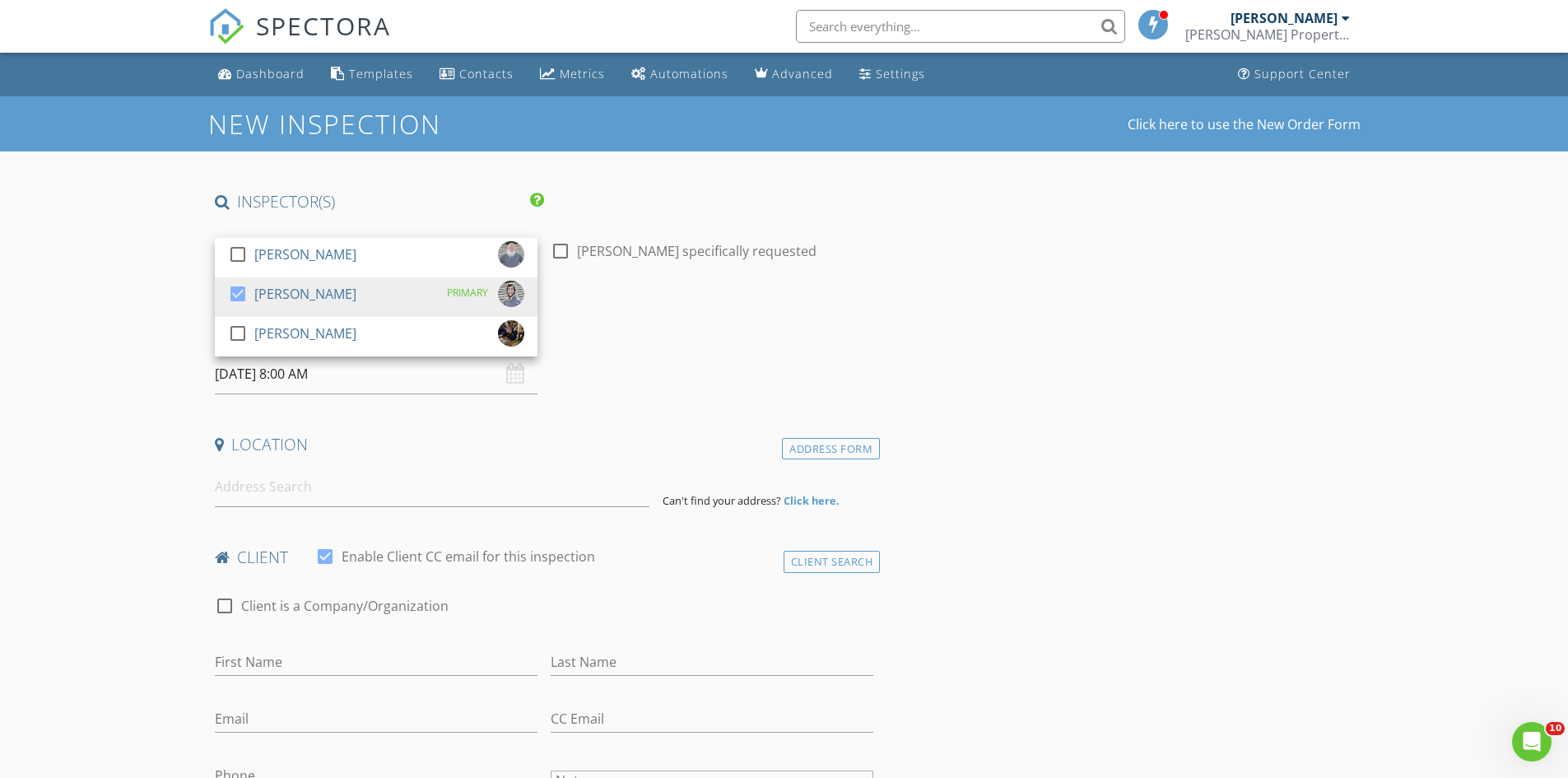
click at [232, 379] on input "08/28/2025 8:00 AM" at bounding box center [376, 374] width 323 height 41
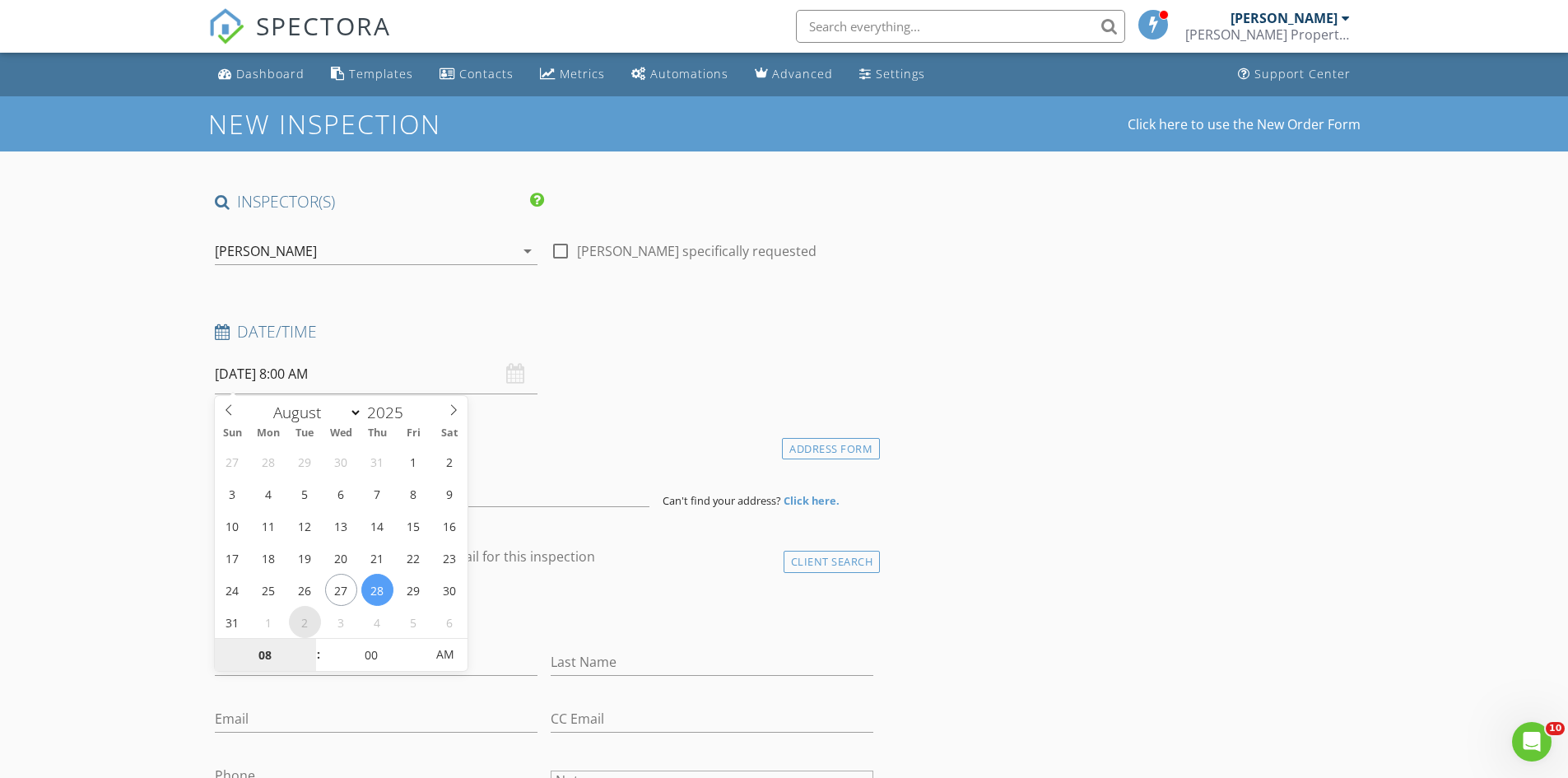
select select "8"
type input "09/02/2025 8:00 AM"
type input "09"
type input "[DATE] 9:00 AM"
click at [307, 644] on span at bounding box center [310, 647] width 11 height 16
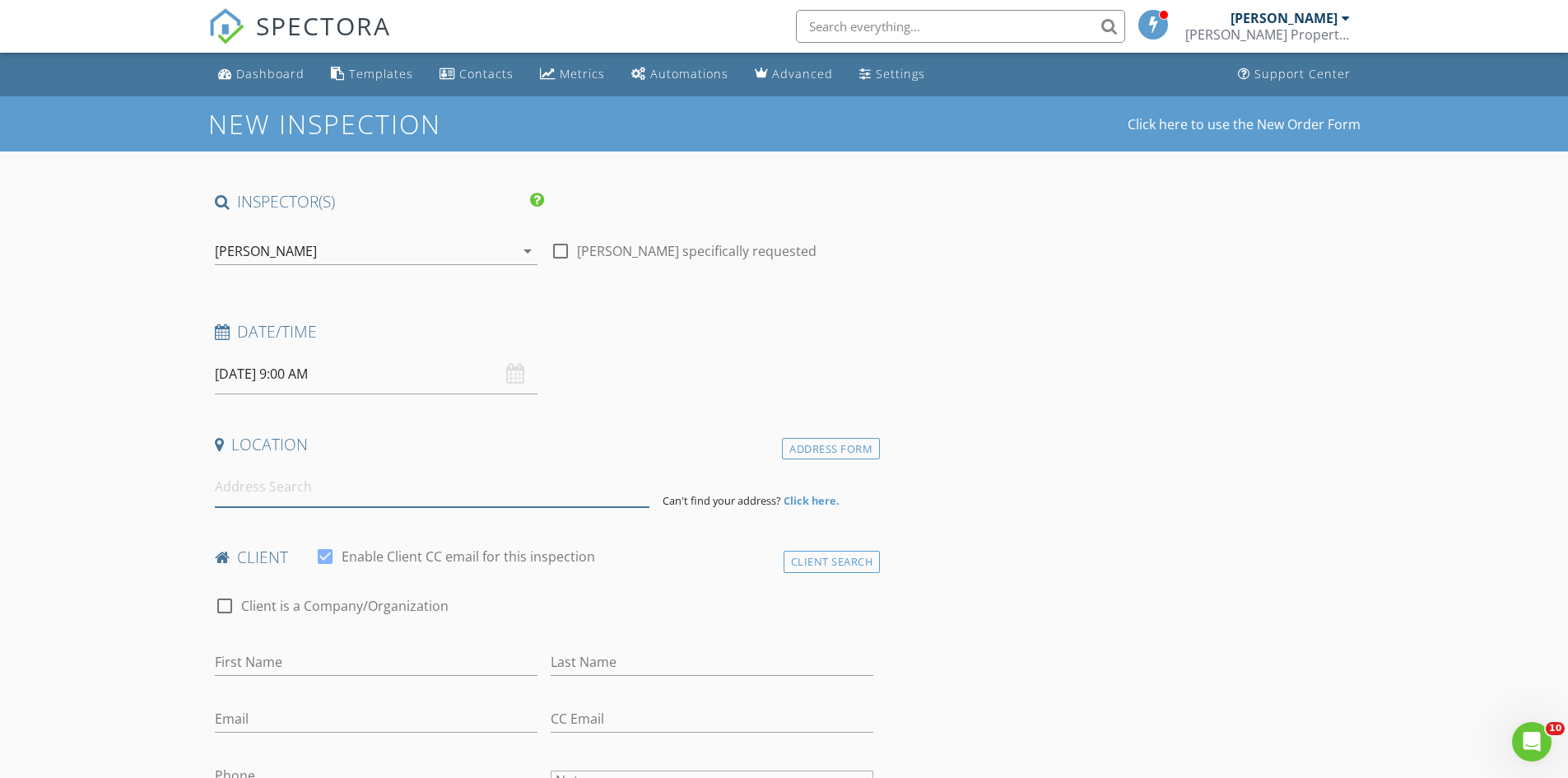
click at [313, 503] on input at bounding box center [432, 487] width 435 height 41
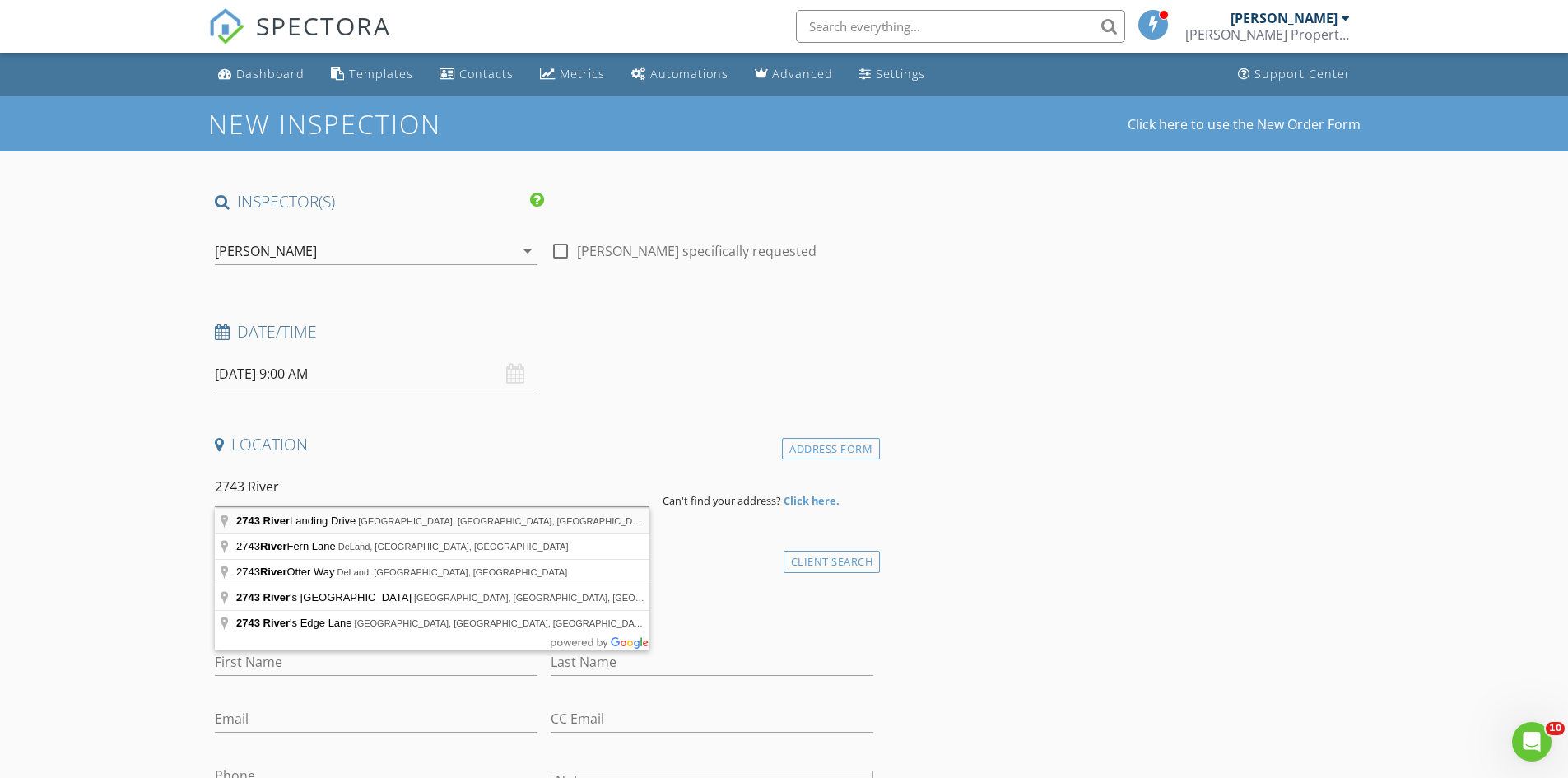
type input "2743 River Landing Drive, Sanford, FL, USA"
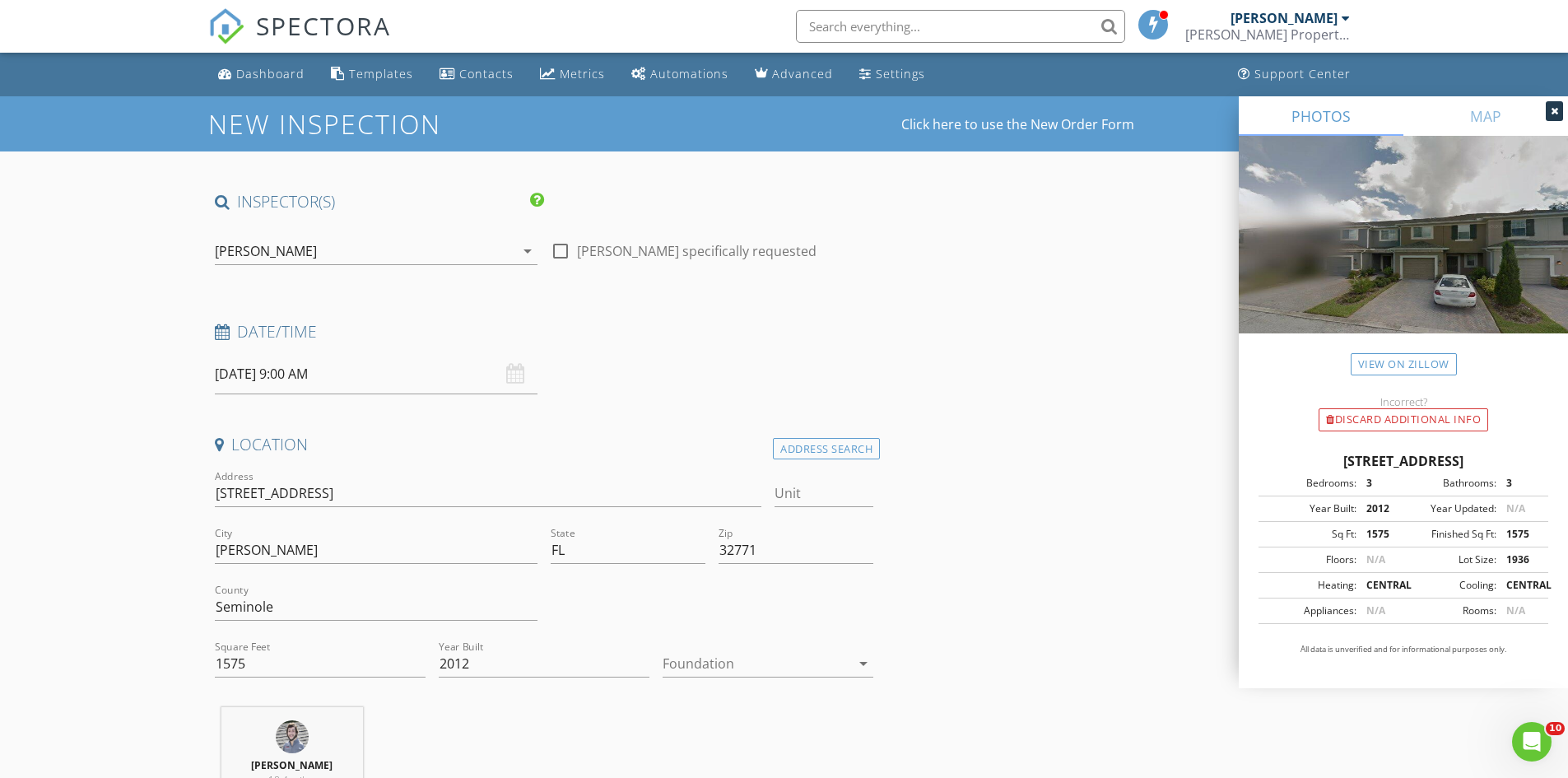
click at [700, 666] on div at bounding box center [756, 663] width 187 height 27
click at [700, 710] on div "Slab" at bounding box center [768, 709] width 185 height 20
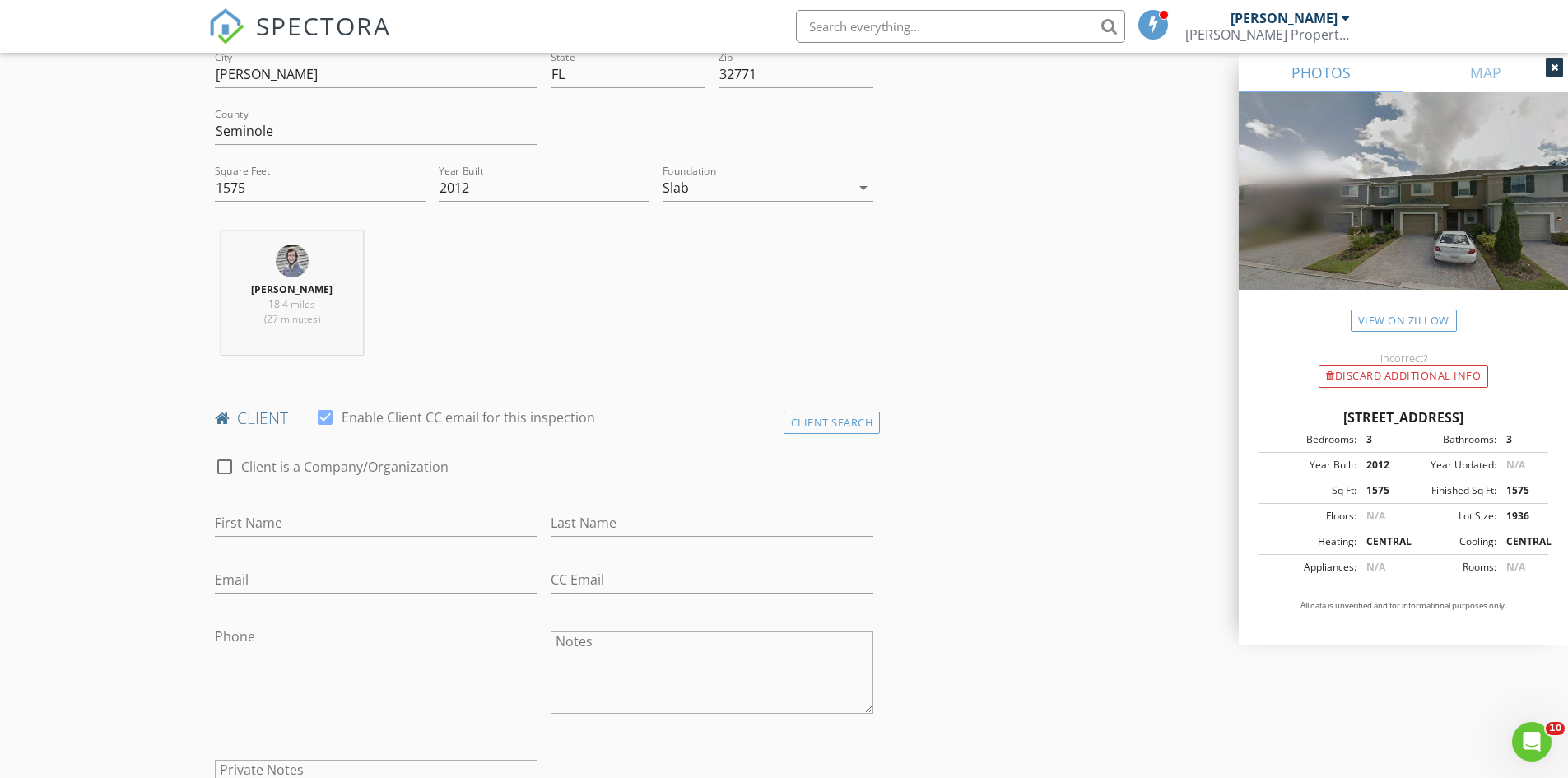
scroll to position [494, 0]
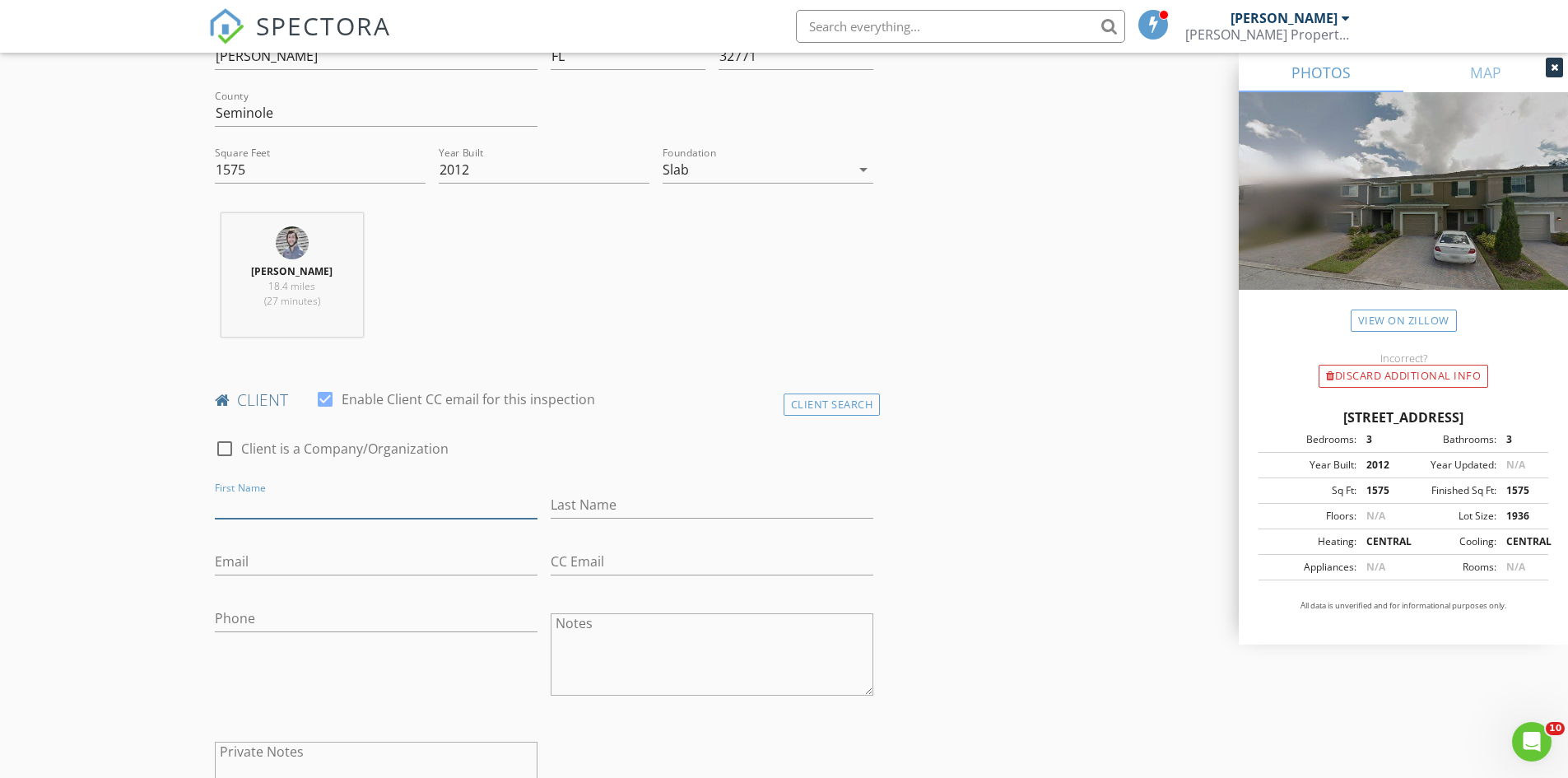
click at [407, 509] on input "First Name" at bounding box center [376, 504] width 323 height 27
type input "Jennifer"
type input "Carter"
type input "carter.jen09@gmail.com"
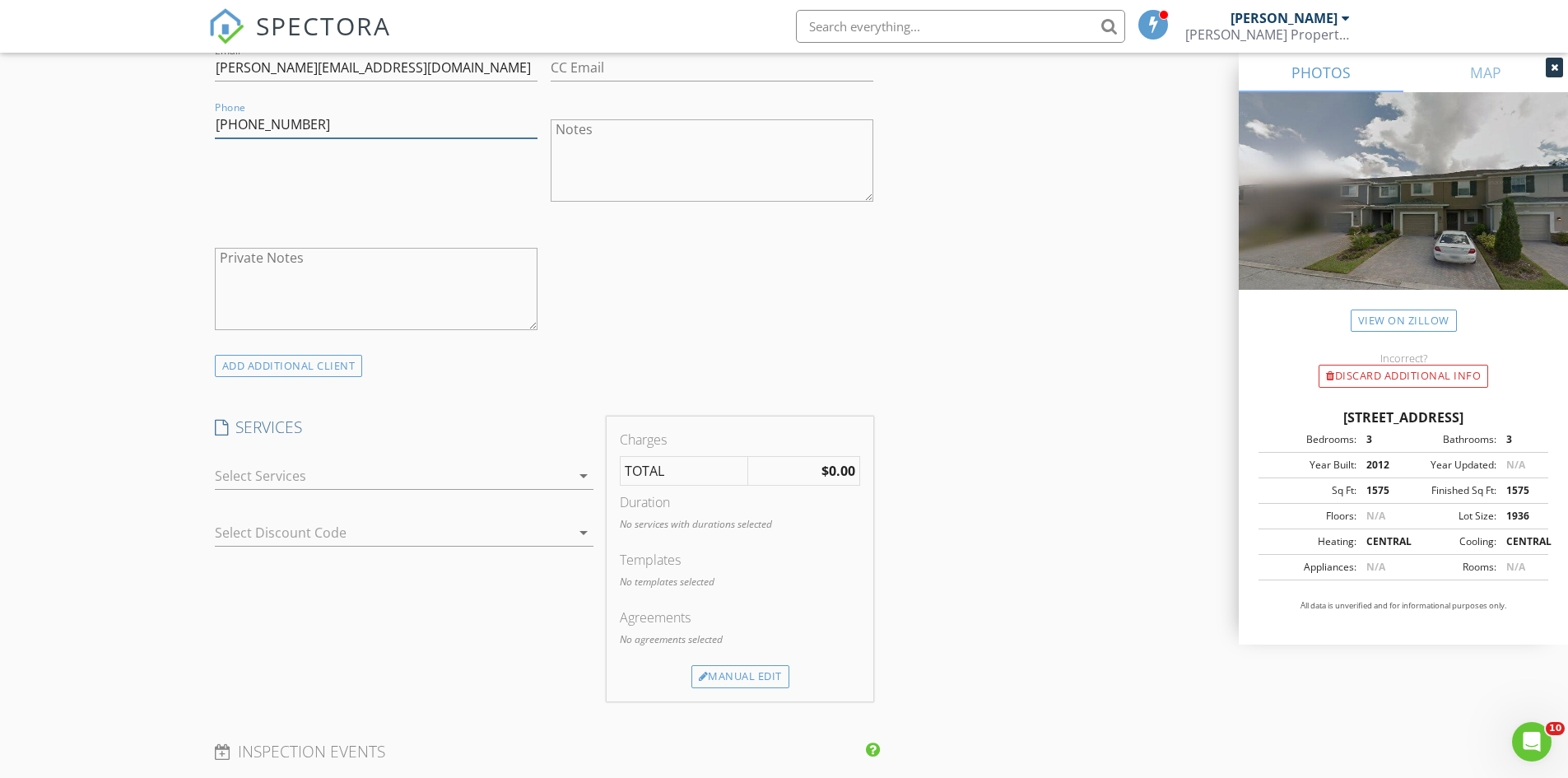
scroll to position [1153, 0]
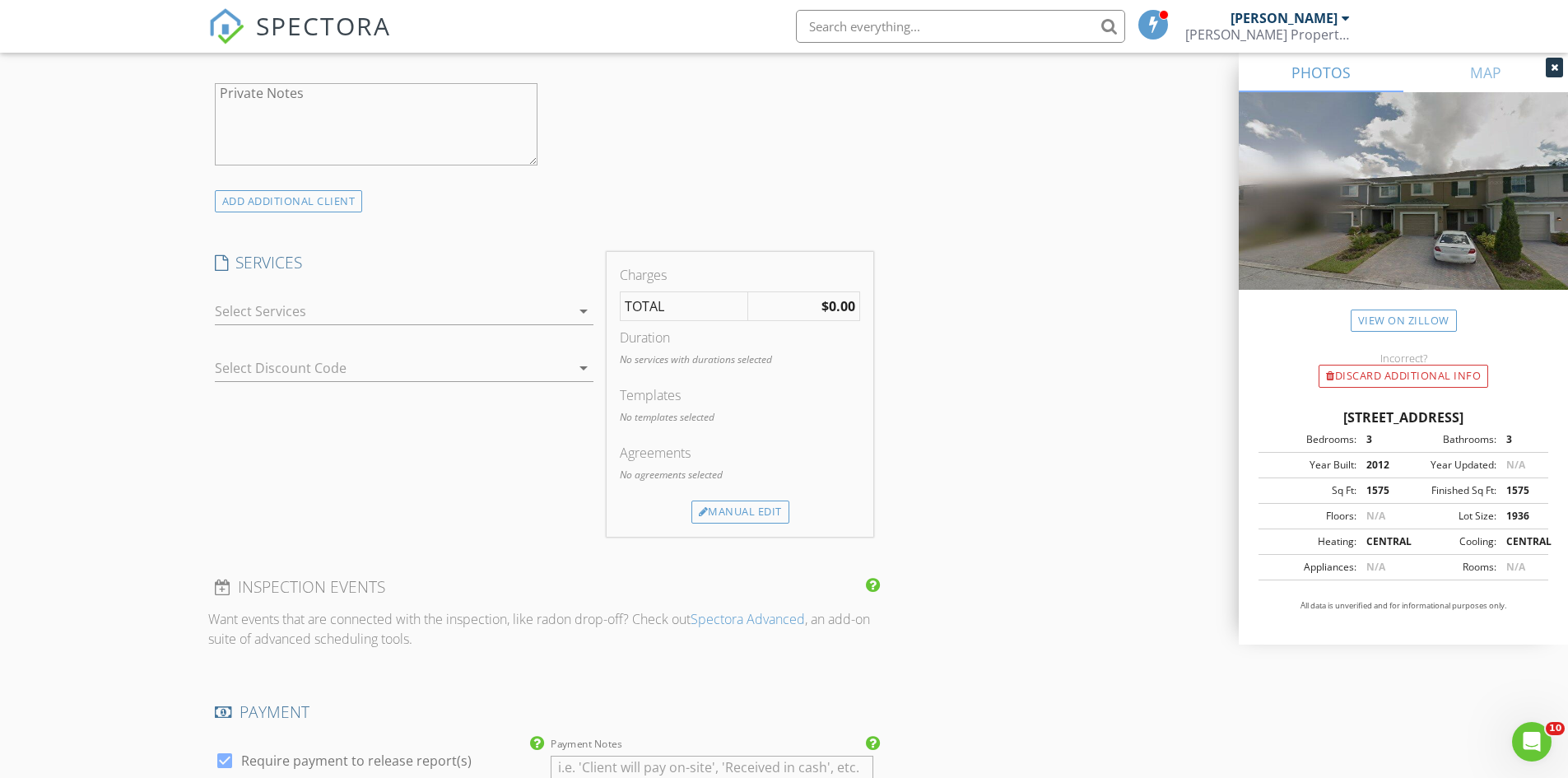
type input "407-314-1386"
click at [297, 313] on div at bounding box center [393, 311] width 356 height 27
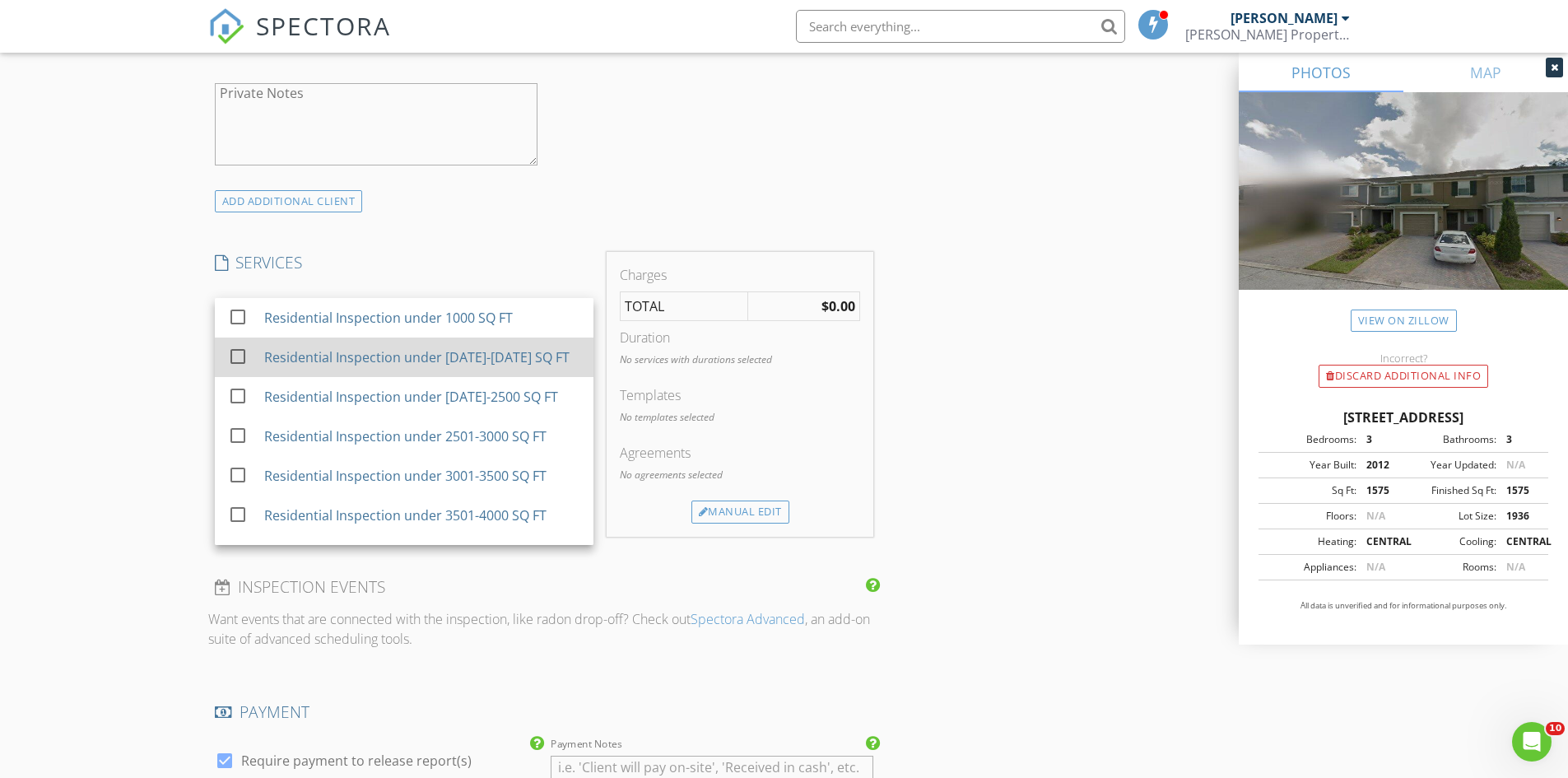
click at [272, 361] on div "Residential Inspection under 1001-2000 SQ FT" at bounding box center [416, 357] width 305 height 20
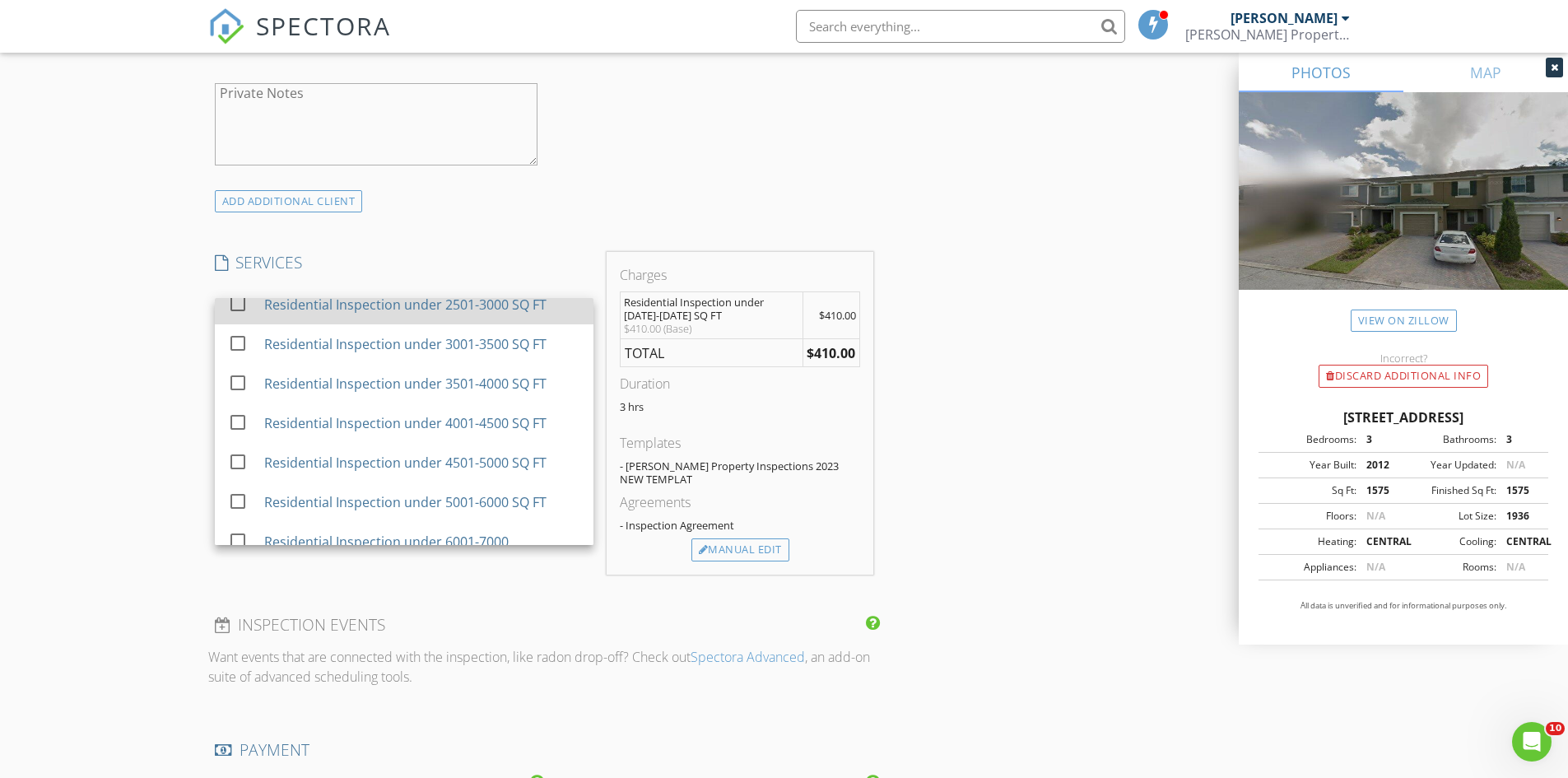
scroll to position [412, 0]
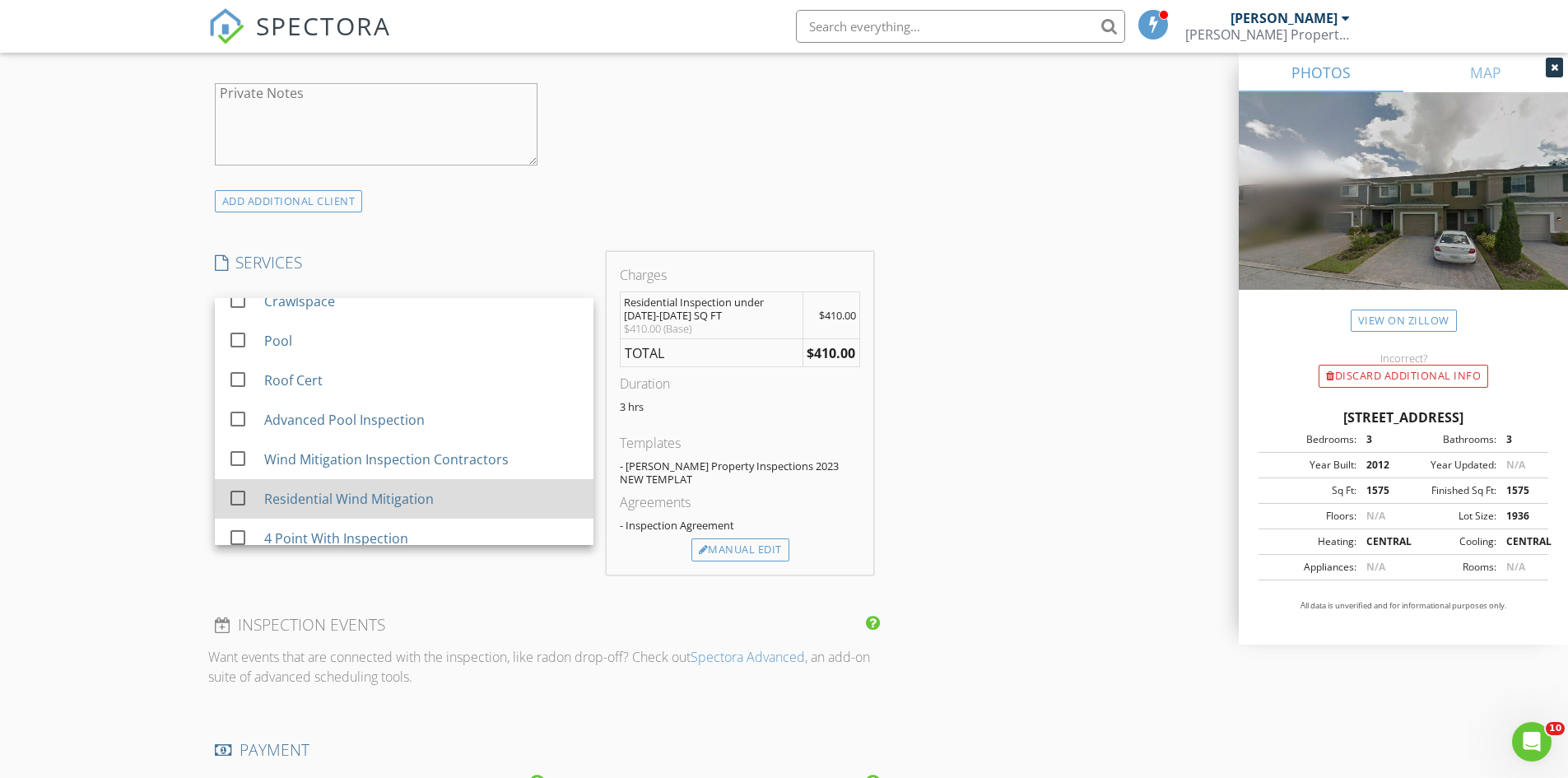
click at [292, 500] on div "Residential Wind Mitigation" at bounding box center [348, 499] width 169 height 20
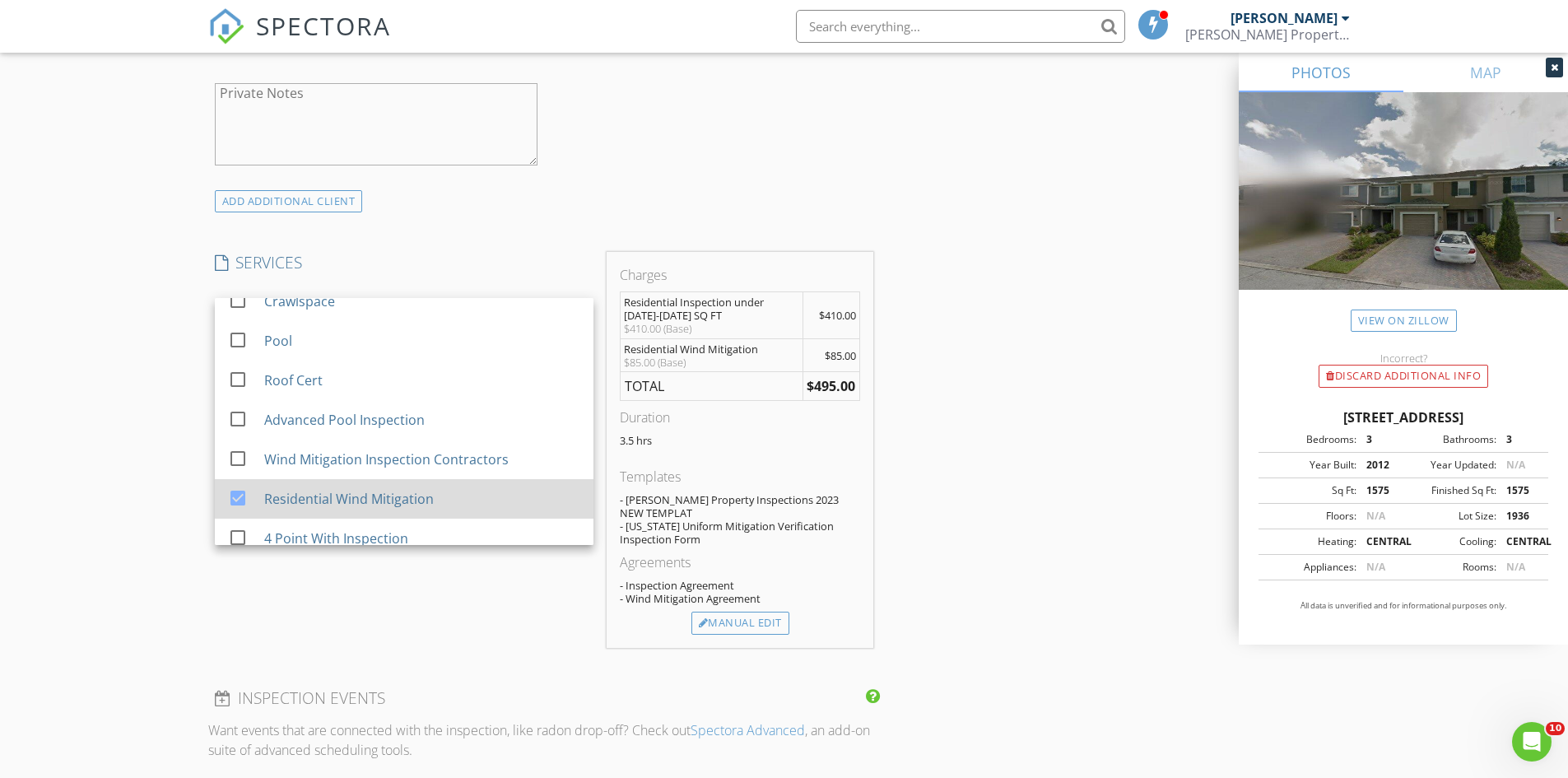
click at [281, 494] on div "Residential Wind Mitigation" at bounding box center [348, 499] width 169 height 20
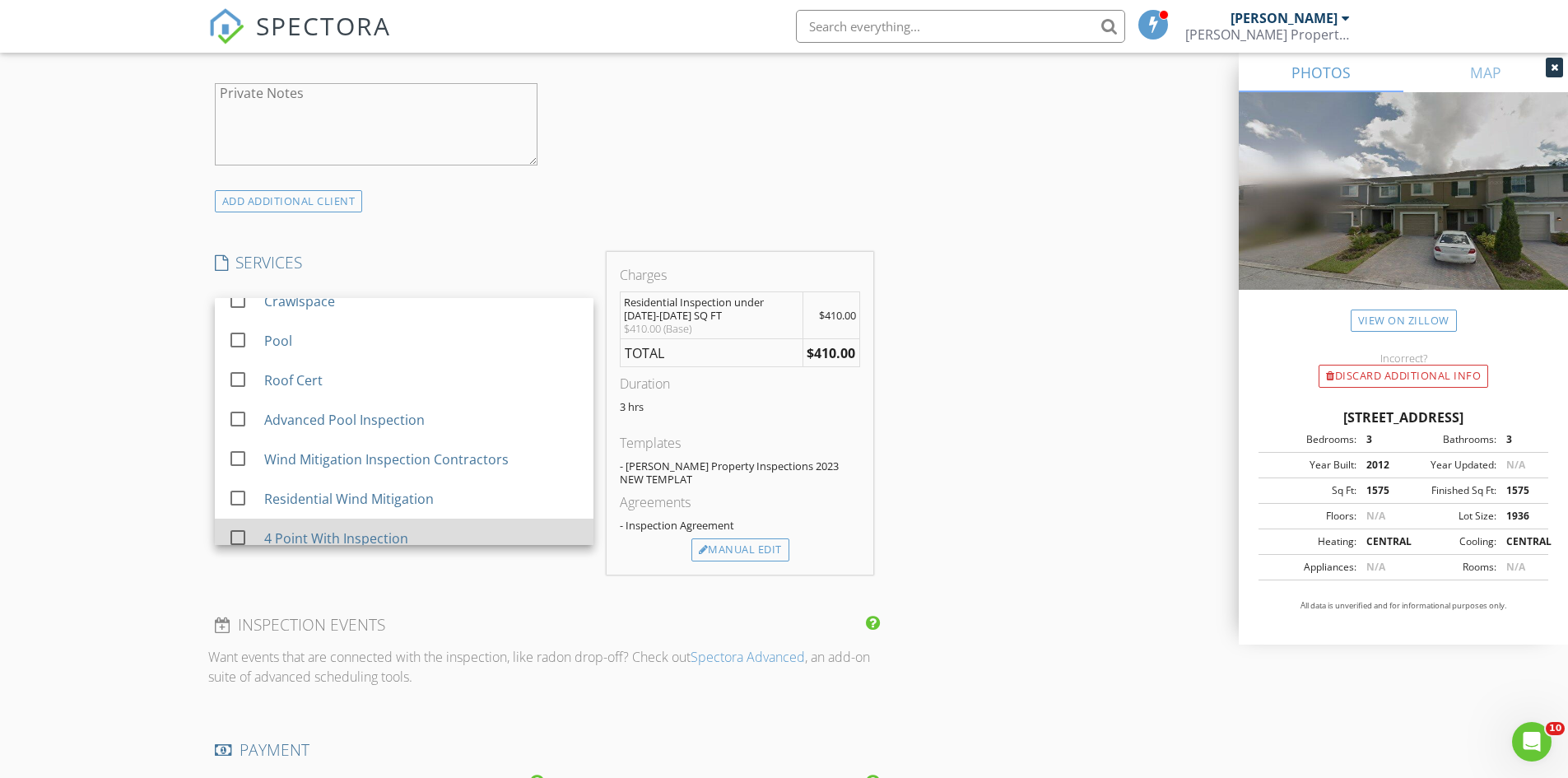
click at [297, 531] on div "4 Point With Inspection" at bounding box center [335, 538] width 144 height 20
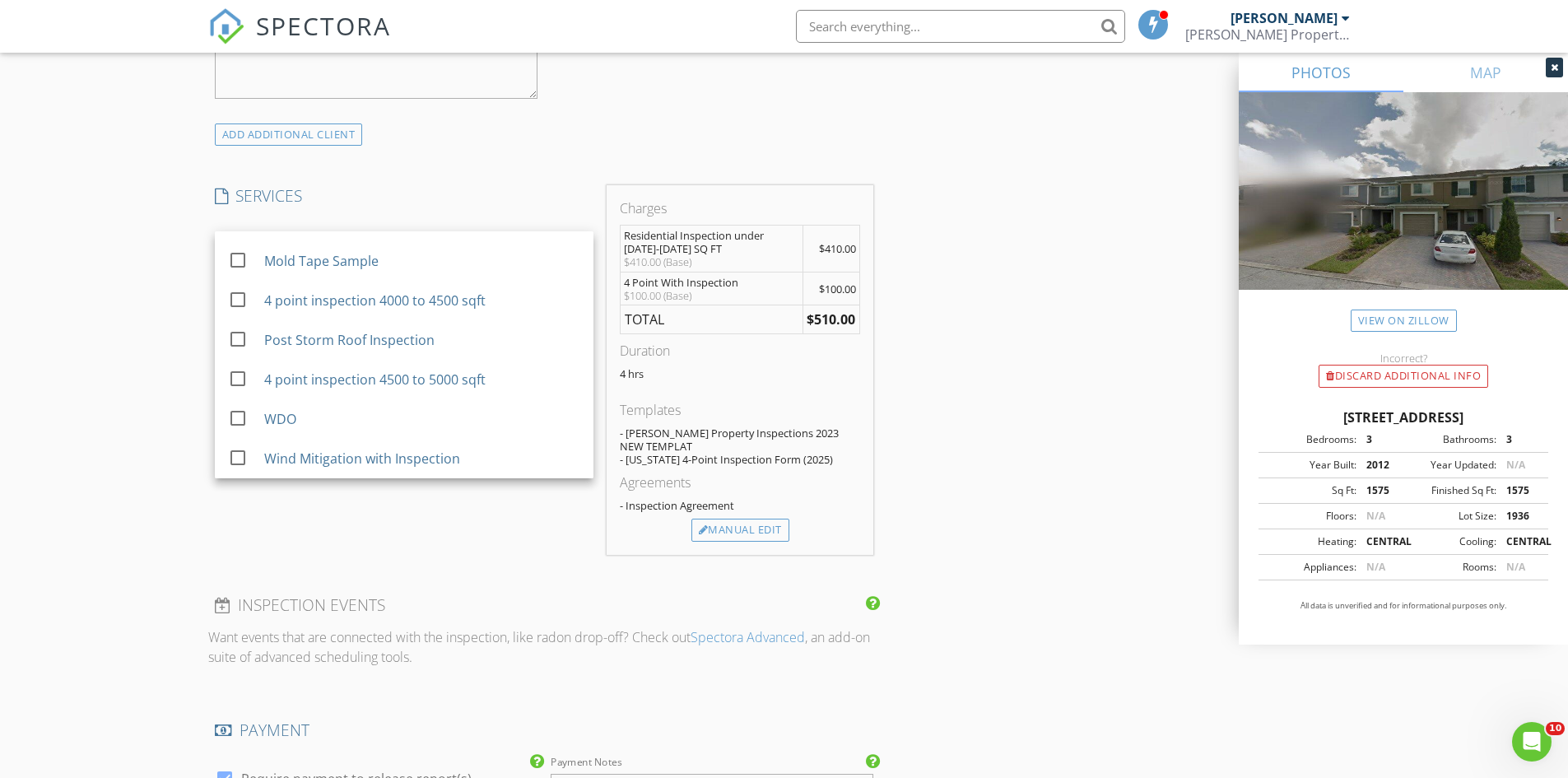
scroll to position [1318, 0]
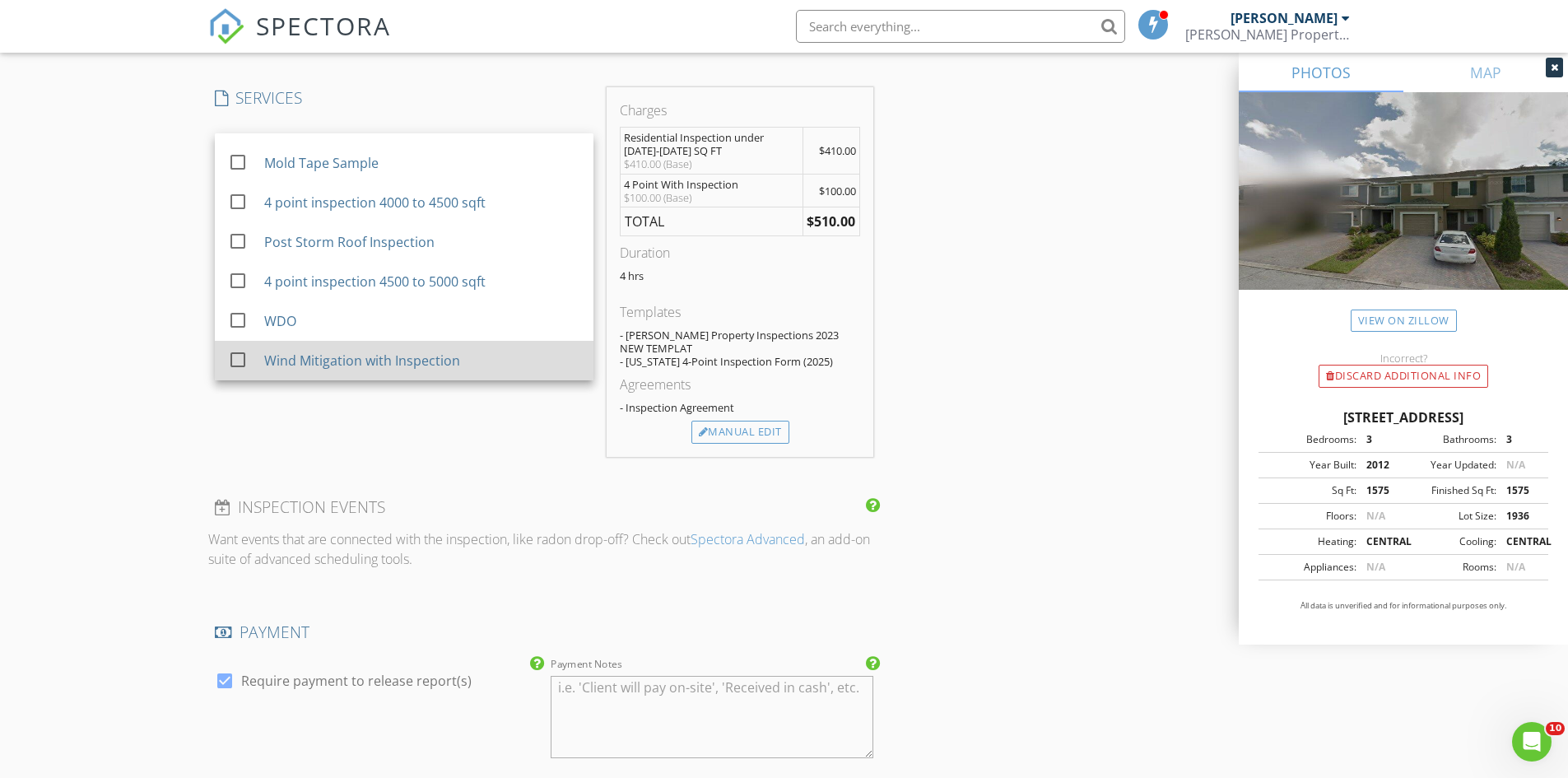
click at [279, 360] on div "Wind Mitigation with Inspection" at bounding box center [361, 360] width 196 height 20
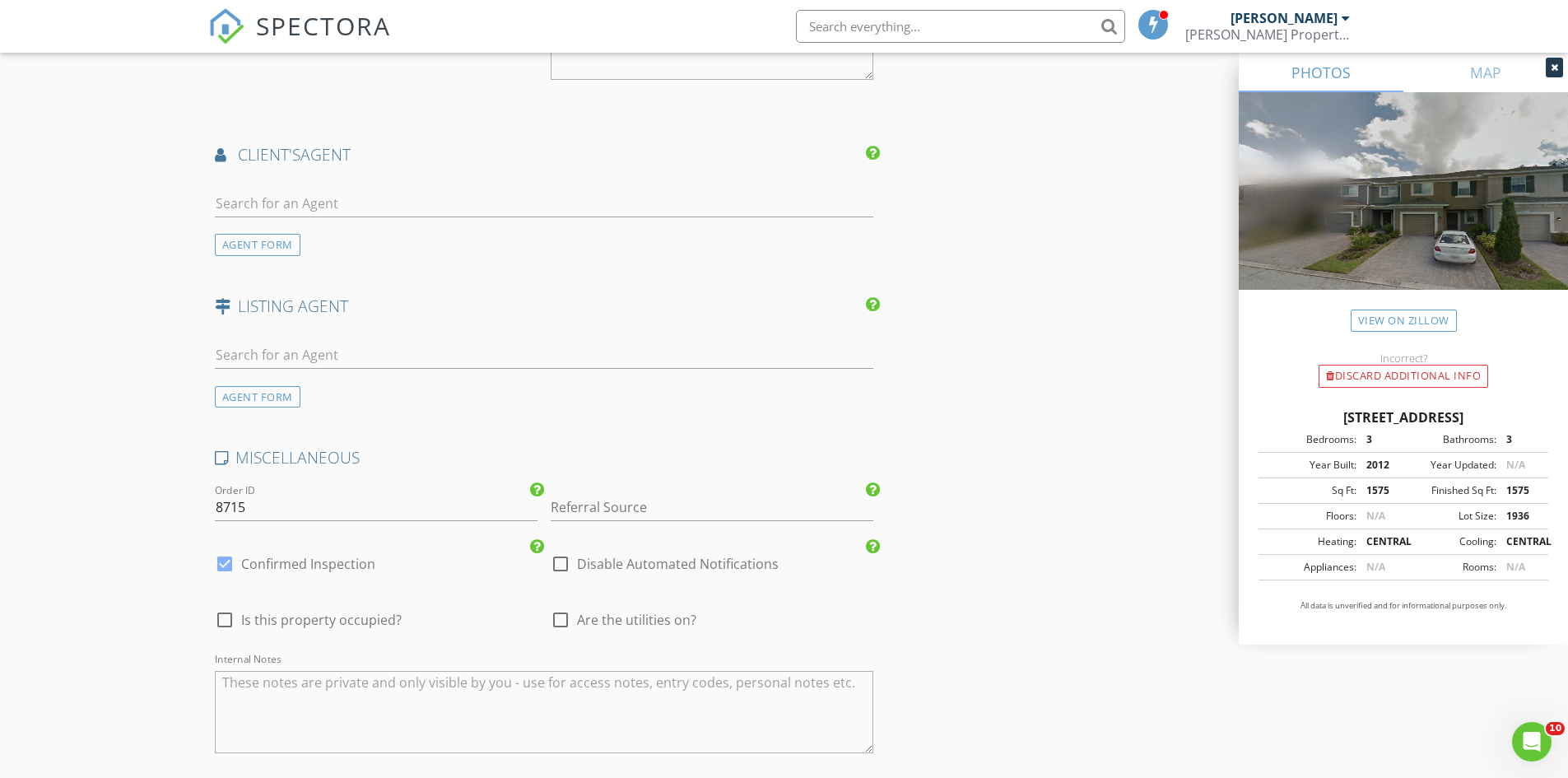
scroll to position [2059, 0]
click at [265, 243] on div "AGENT FORM" at bounding box center [257, 243] width 85 height 22
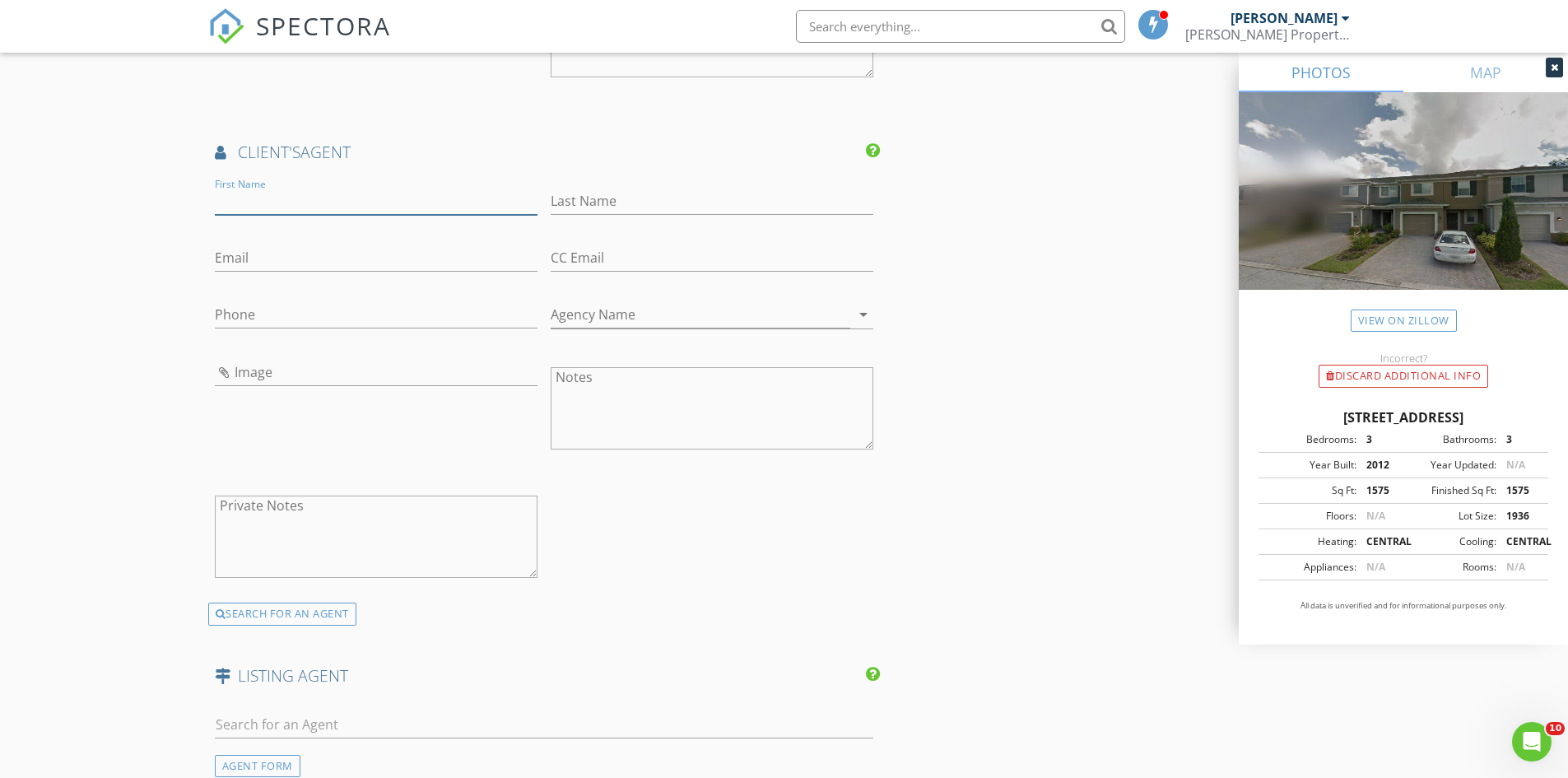
click at [271, 203] on input "First Name" at bounding box center [376, 200] width 323 height 27
type input "Kathleen"
type input "Bousquet"
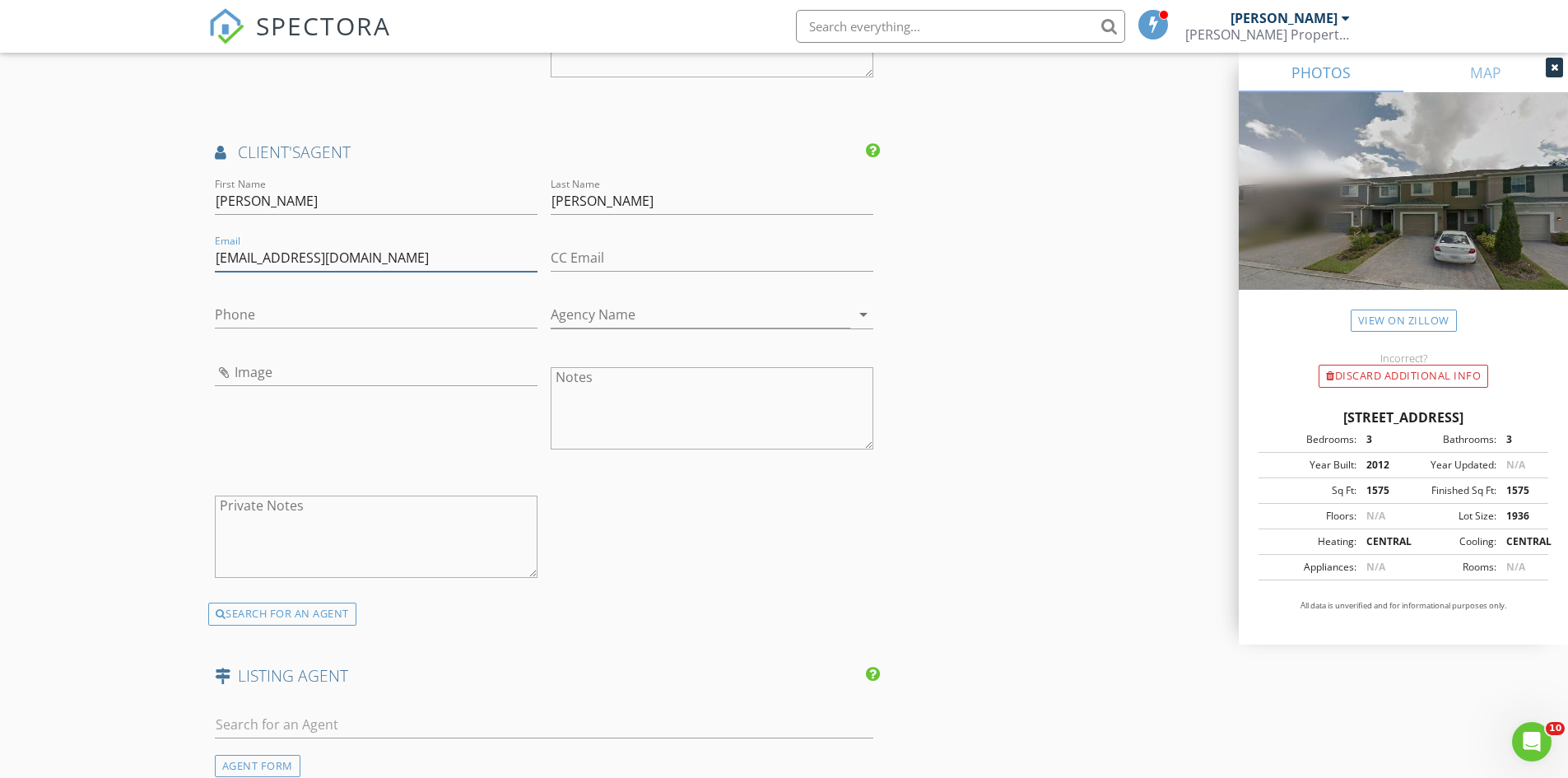
type input "bousquetk@me.com"
click at [292, 367] on input "Image" at bounding box center [376, 372] width 323 height 27
type input "Kathleen.jpg"
click at [637, 318] on input "Agency Name" at bounding box center [700, 314] width 299 height 27
click at [291, 319] on input "Phone" at bounding box center [376, 314] width 323 height 27
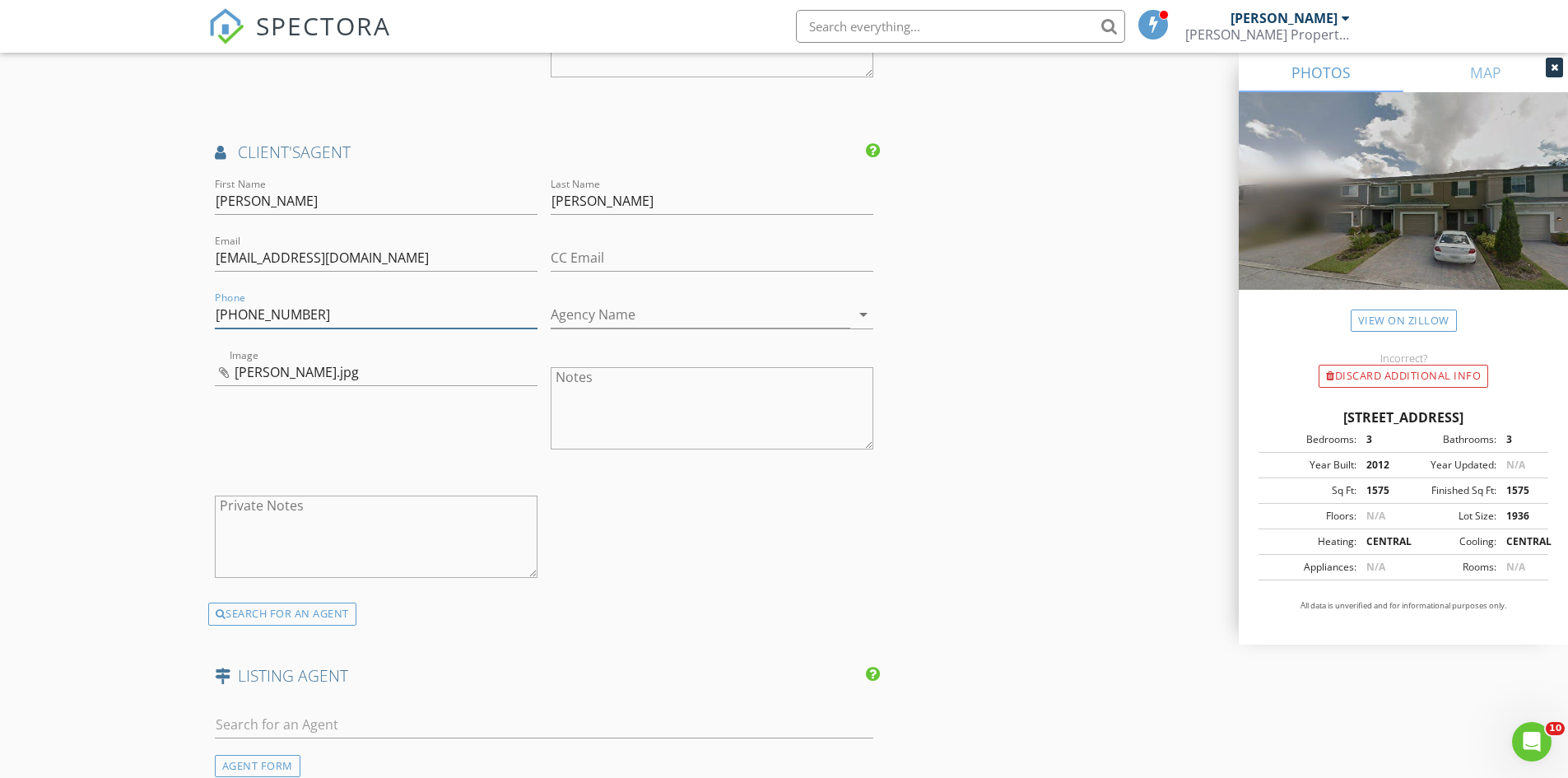
type input "508-982-7879"
click at [600, 312] on input "Agency Name" at bounding box center [700, 314] width 299 height 27
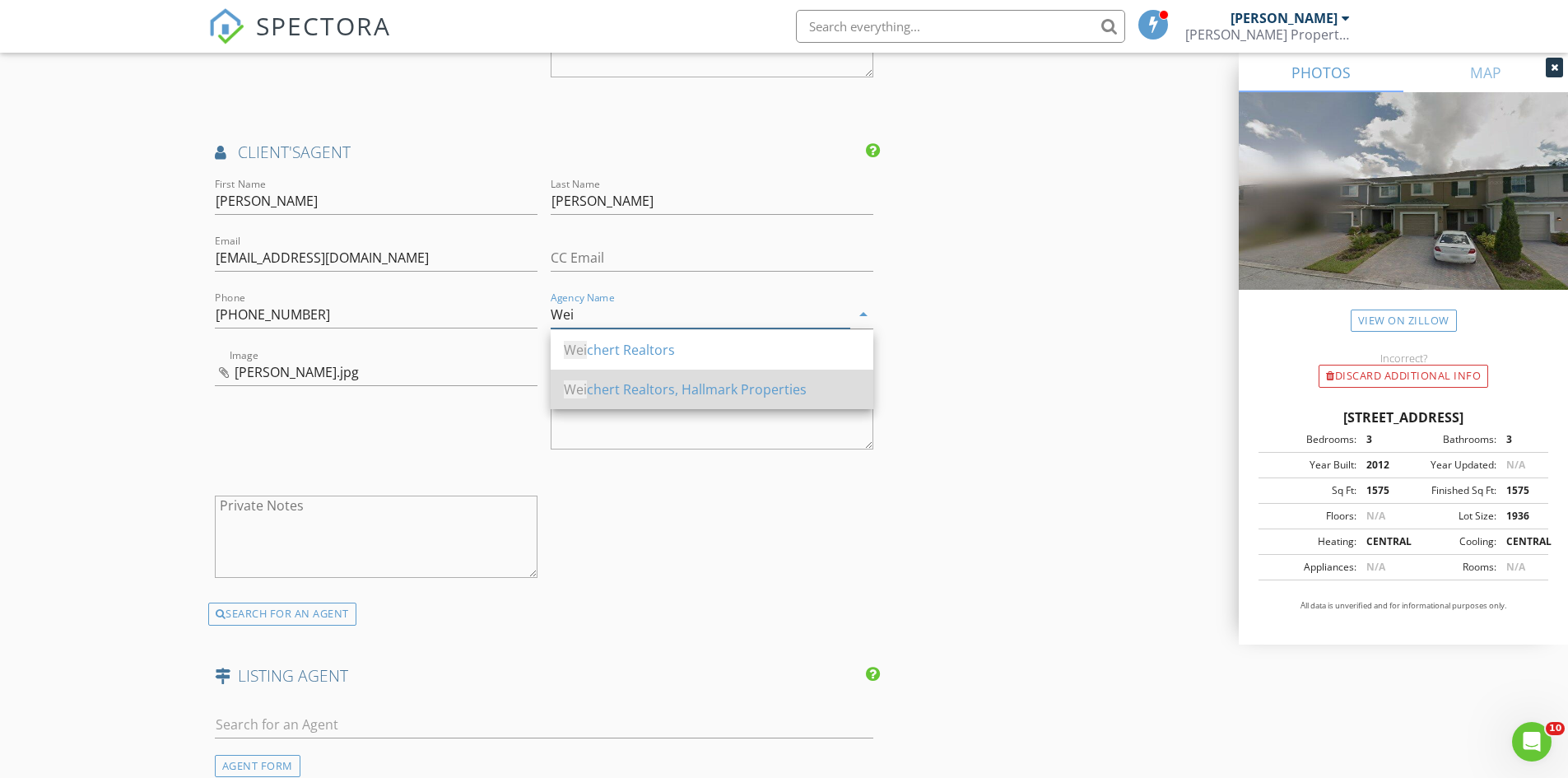
click at [609, 381] on div "Wei chert Realtors, Hallmark Properties" at bounding box center [711, 389] width 296 height 20
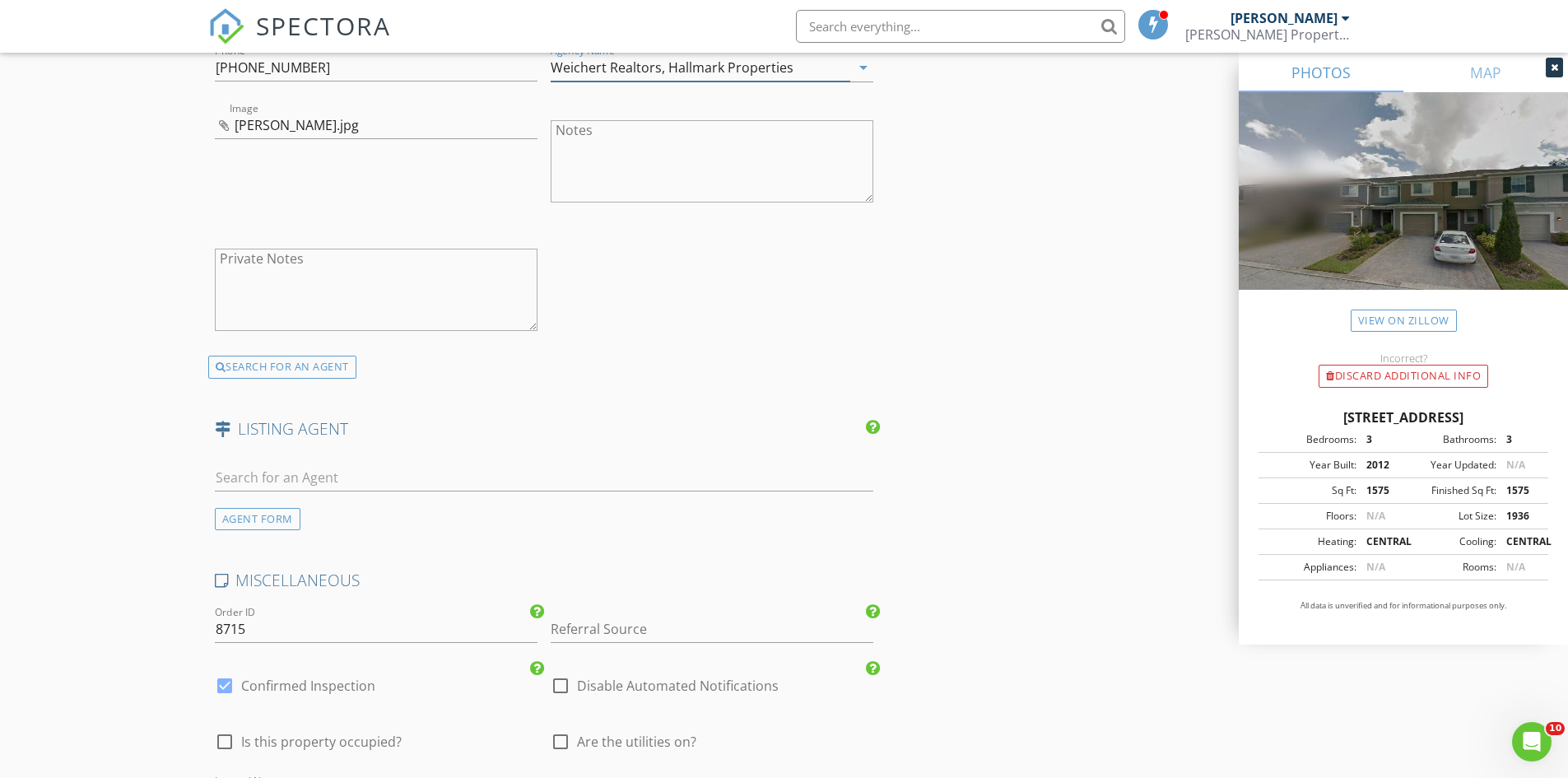
scroll to position [2552, 0]
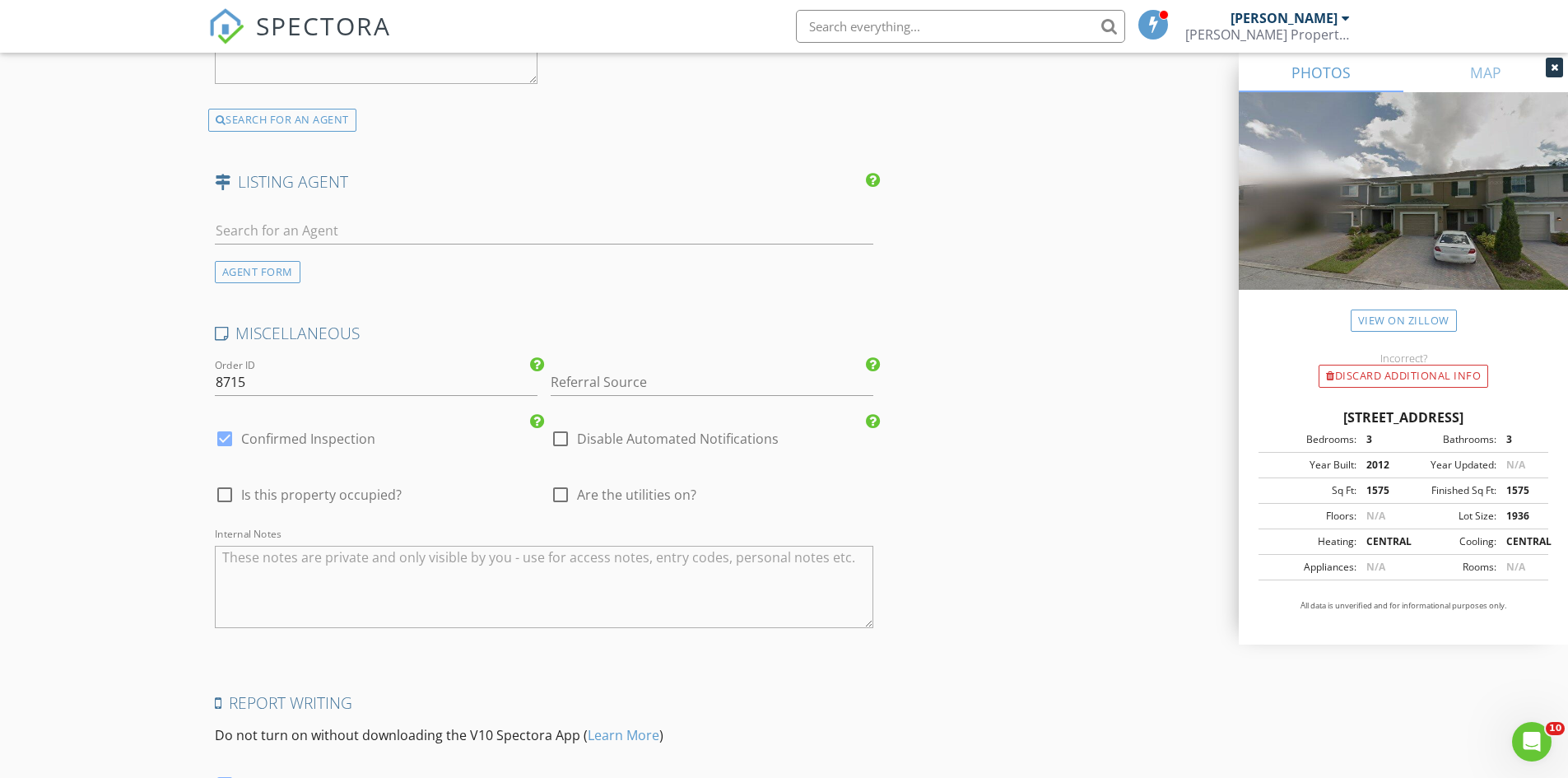
type input "Weichert Realtors, Hallmark Properties"
click at [649, 383] on input "Referral Source" at bounding box center [712, 382] width 323 height 27
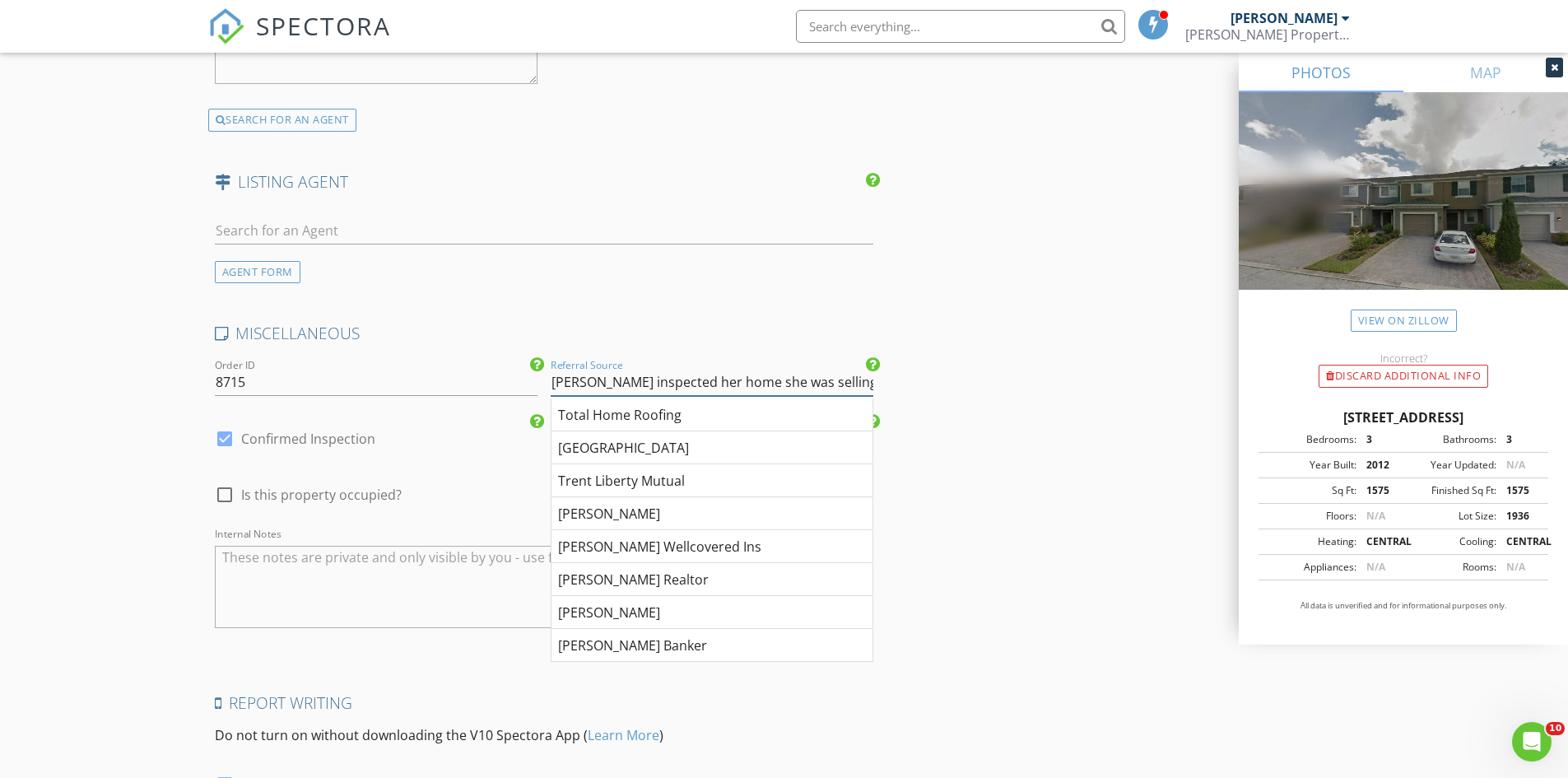
type input "Eddy inspected her home she was selling for a buyer"
click at [268, 565] on textarea "Internal Notes" at bounding box center [545, 586] width 659 height 82
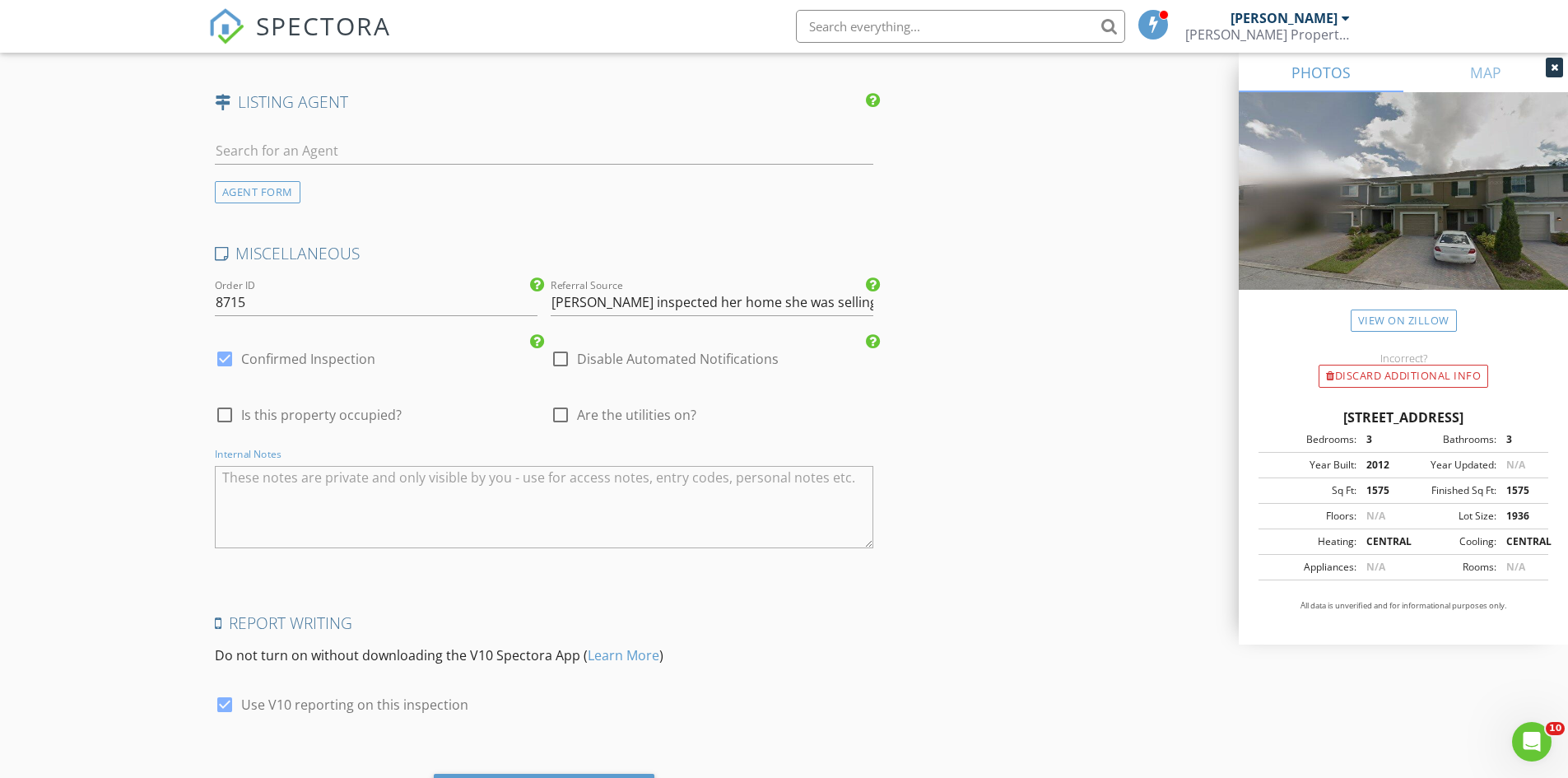
scroll to position [2725, 0]
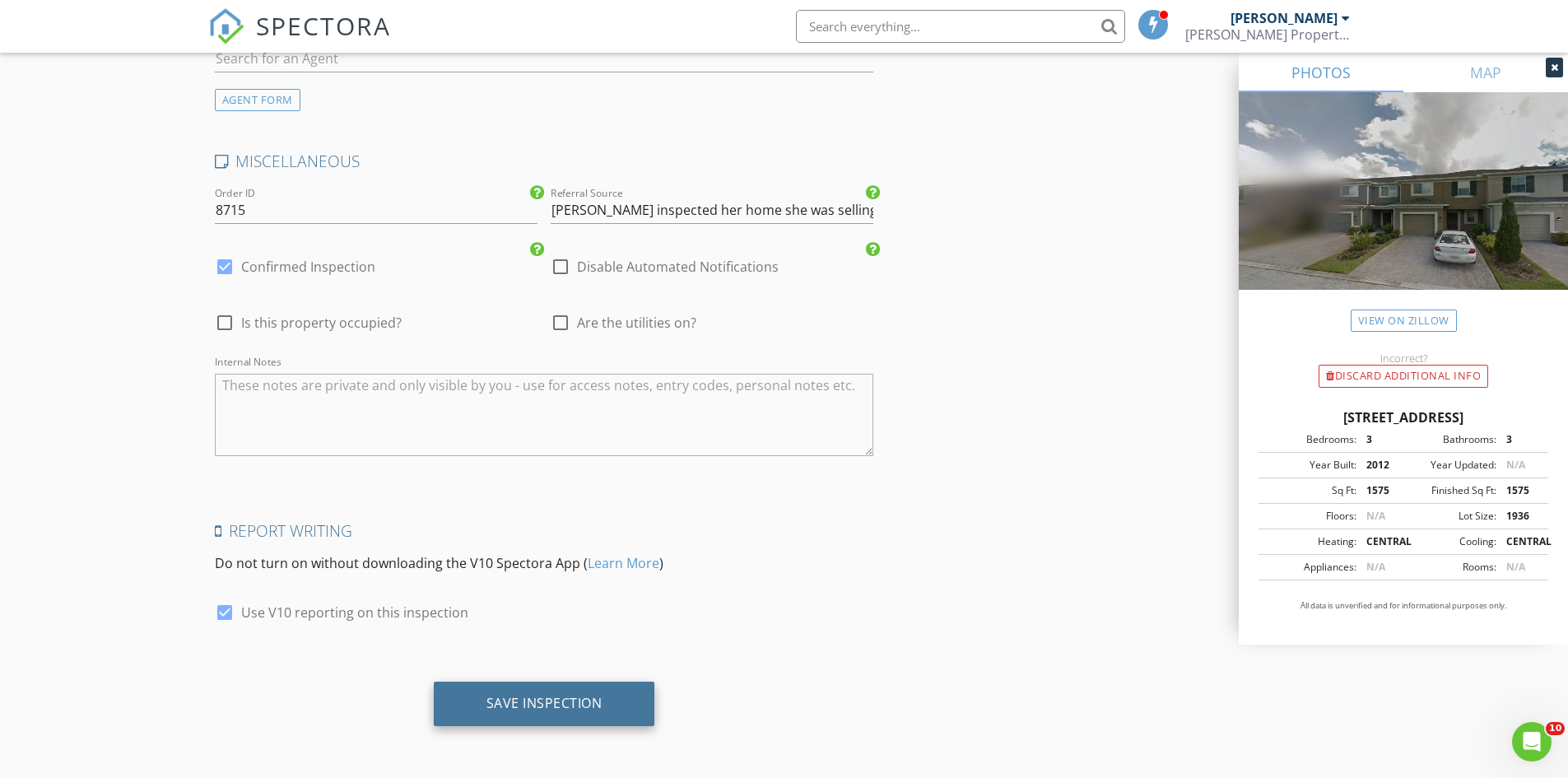
click at [504, 703] on div "Save Inspection" at bounding box center [545, 703] width 116 height 16
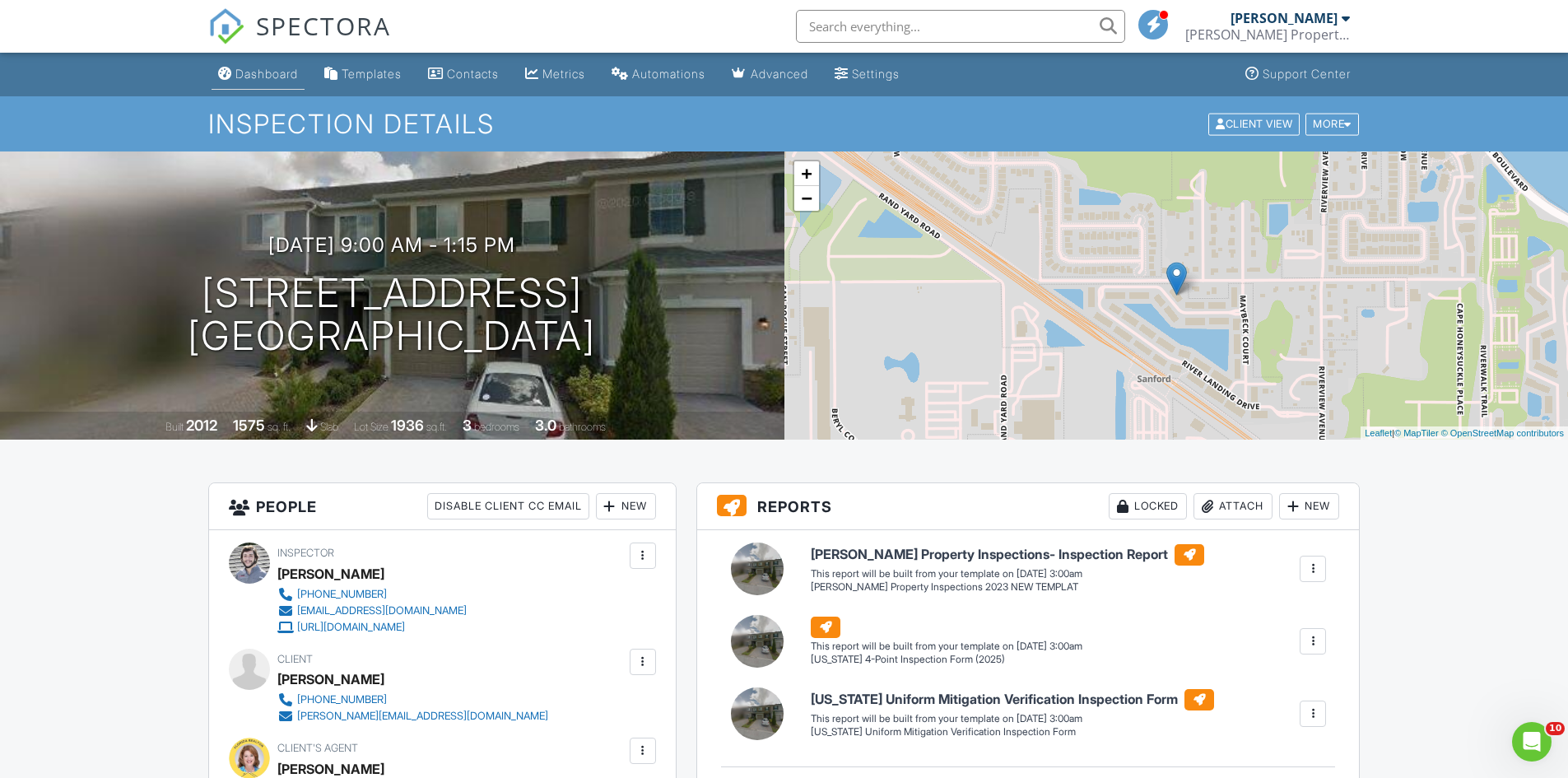
click at [258, 68] on div "Dashboard" at bounding box center [267, 73] width 62 height 14
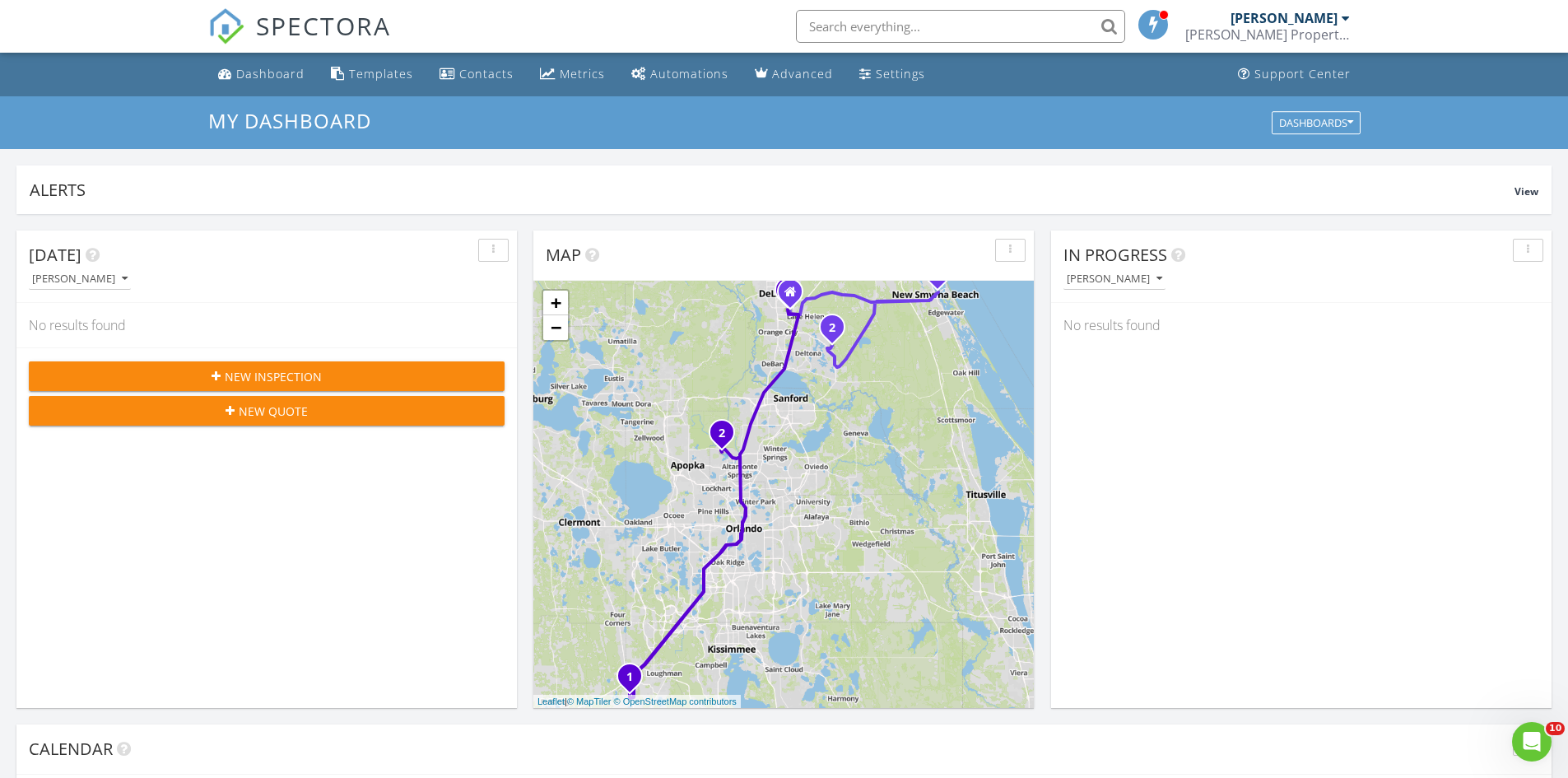
click at [283, 369] on span "New Inspection" at bounding box center [273, 376] width 98 height 17
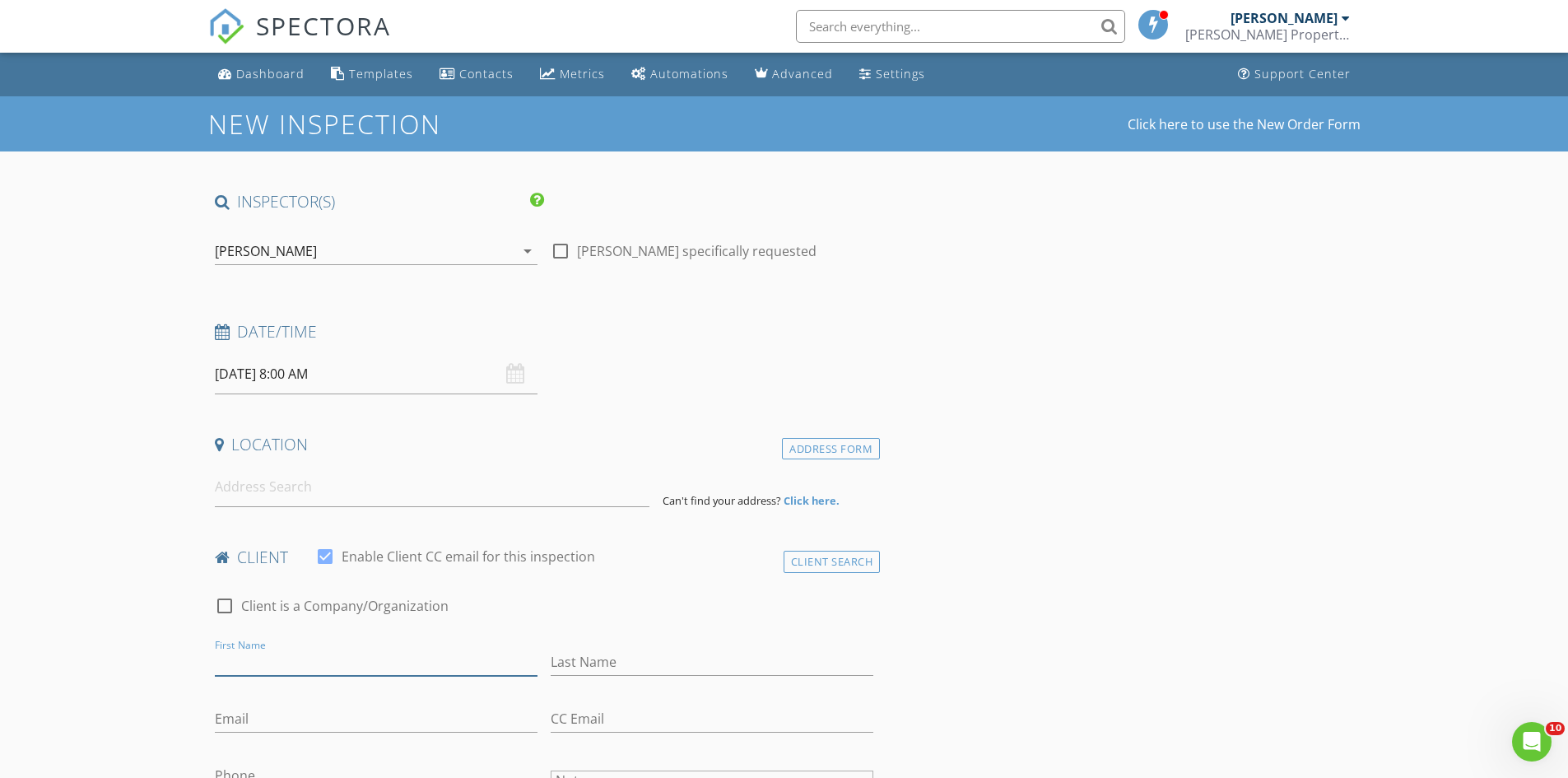
click at [288, 664] on input "First Name" at bounding box center [376, 662] width 323 height 27
type input "[PERSON_NAME]"
type input "[EMAIL_ADDRESS][DOMAIN_NAME]"
click at [243, 253] on div "[PERSON_NAME]" at bounding box center [266, 250] width 102 height 15
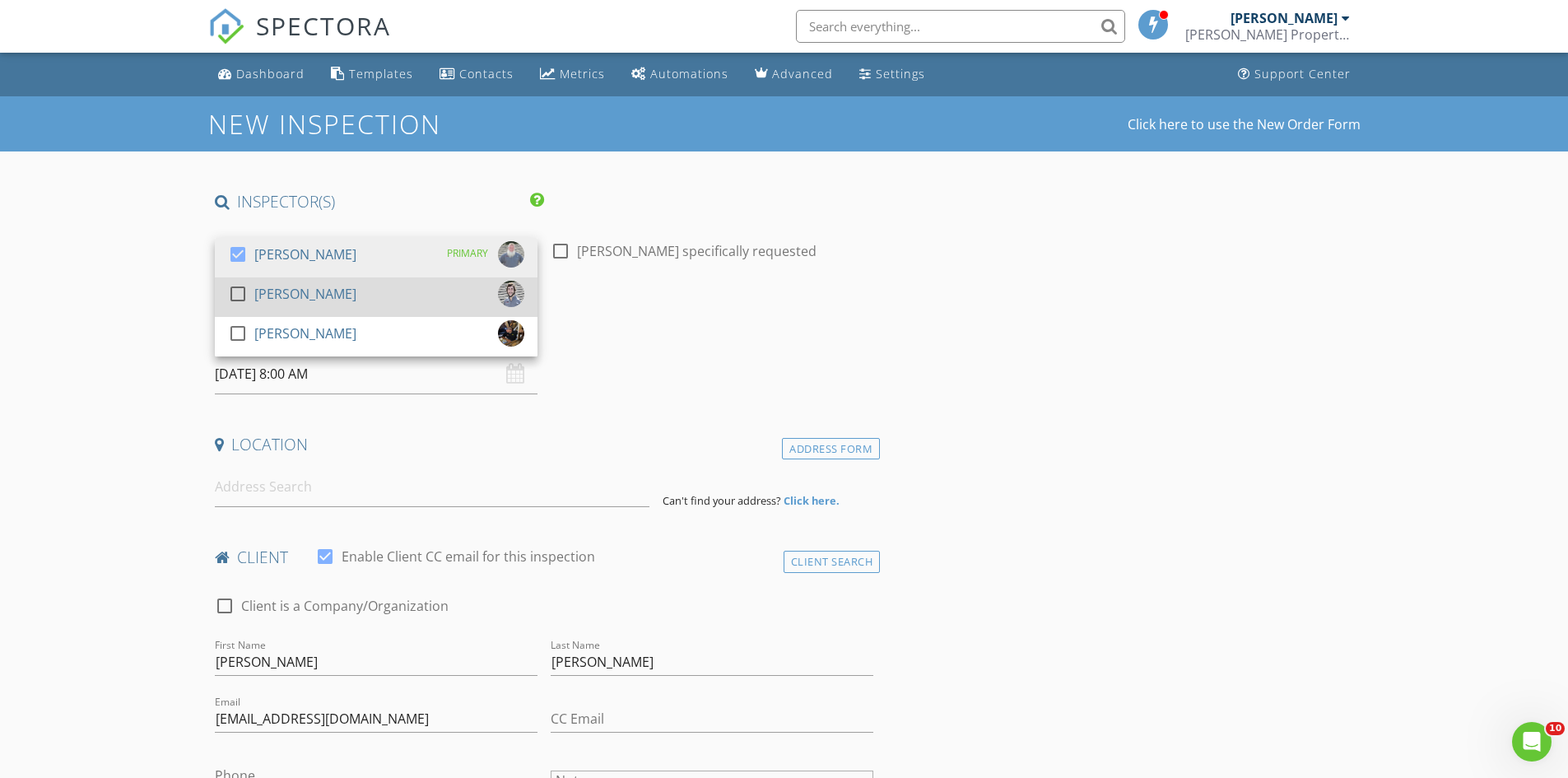
click at [249, 282] on div "check_box_outline_blank" at bounding box center [241, 297] width 27 height 33
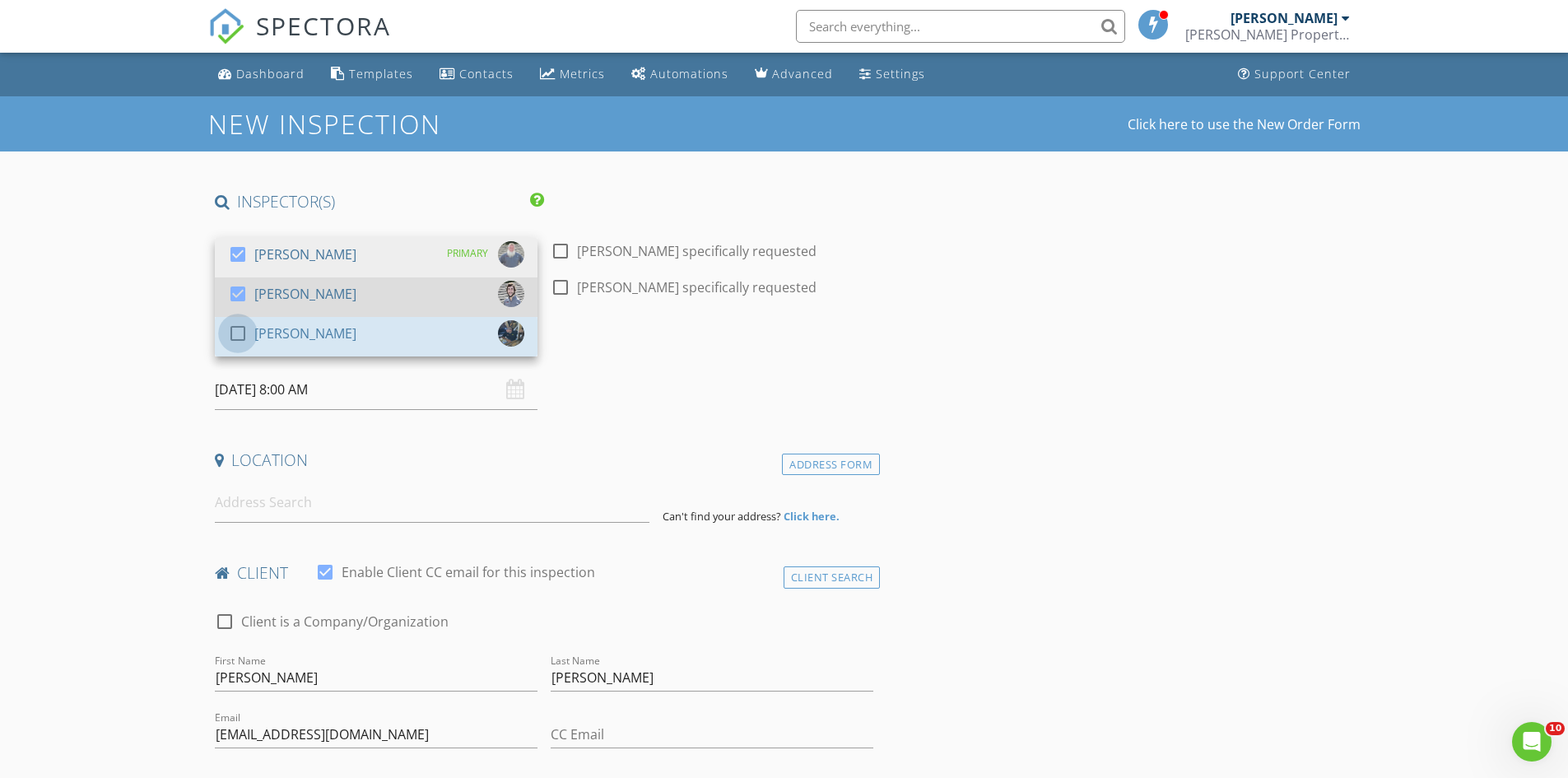
drag, startPoint x: 242, startPoint y: 327, endPoint x: 233, endPoint y: 295, distance: 33.2
click at [242, 326] on div at bounding box center [237, 333] width 28 height 28
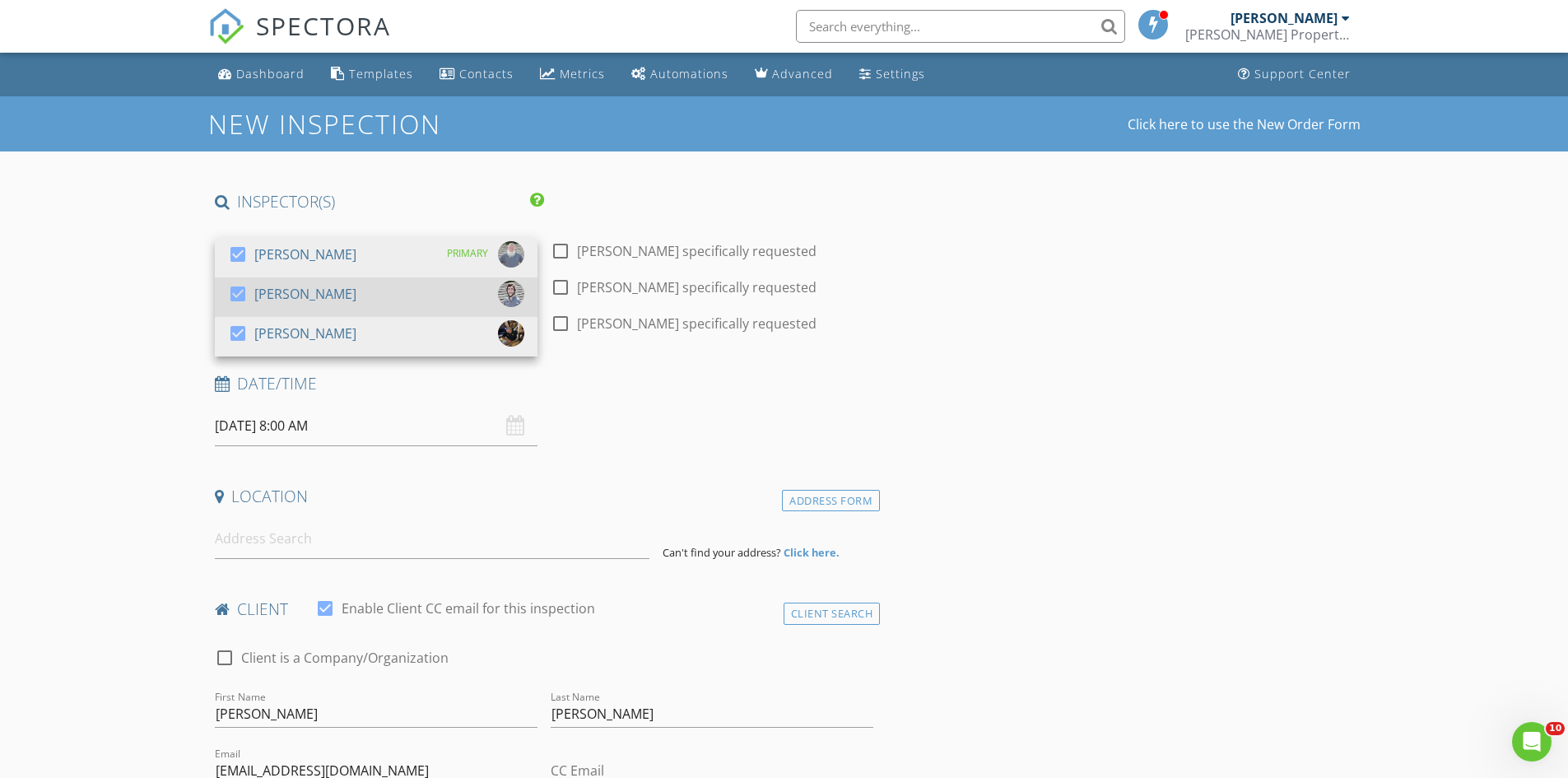
drag, startPoint x: 233, startPoint y: 294, endPoint x: 234, endPoint y: 281, distance: 13.0
click at [233, 294] on div at bounding box center [237, 294] width 28 height 28
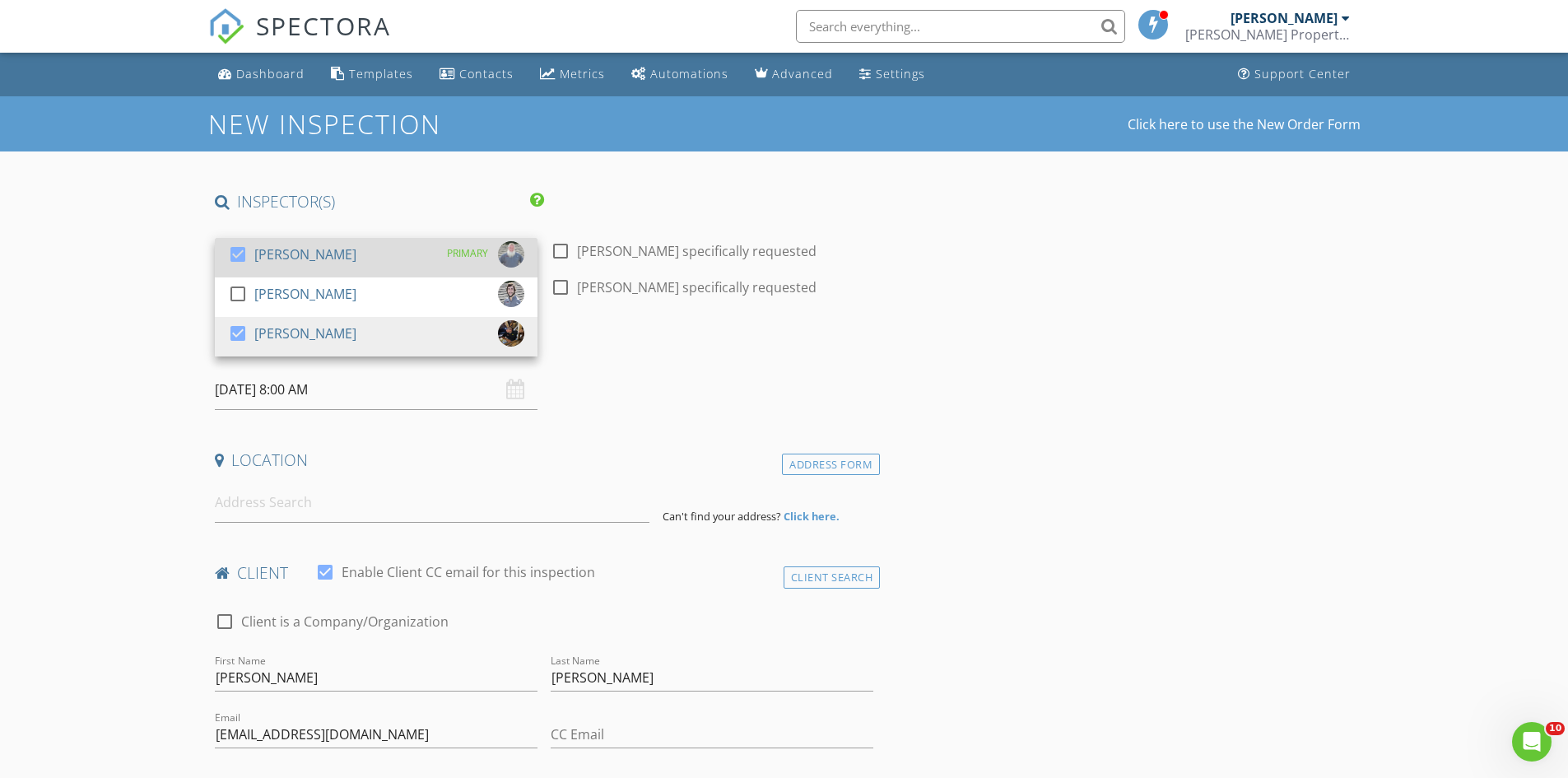
click at [237, 249] on div at bounding box center [237, 254] width 28 height 28
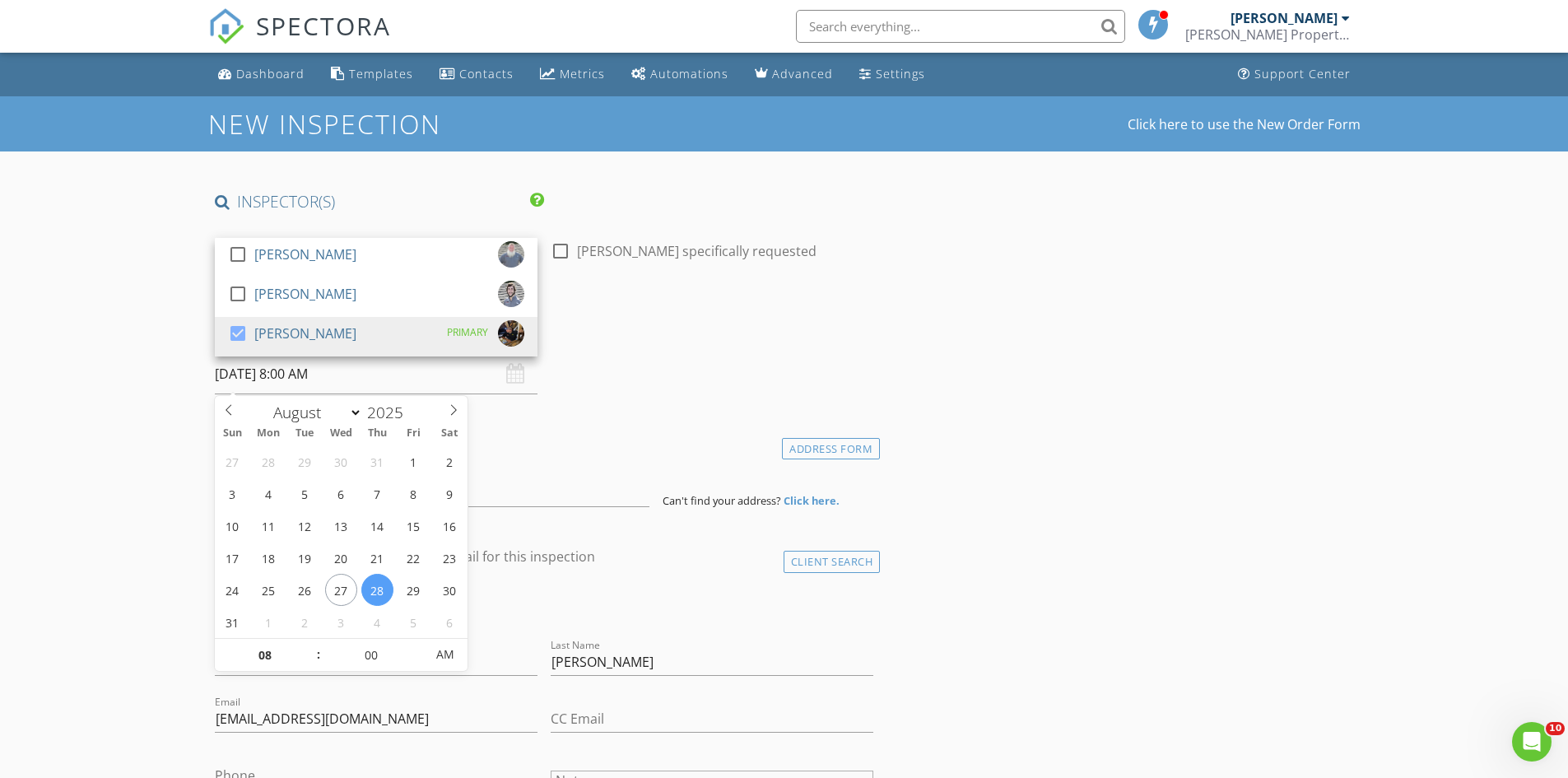
click at [257, 383] on input "08/28/2025 8:00 AM" at bounding box center [376, 374] width 323 height 41
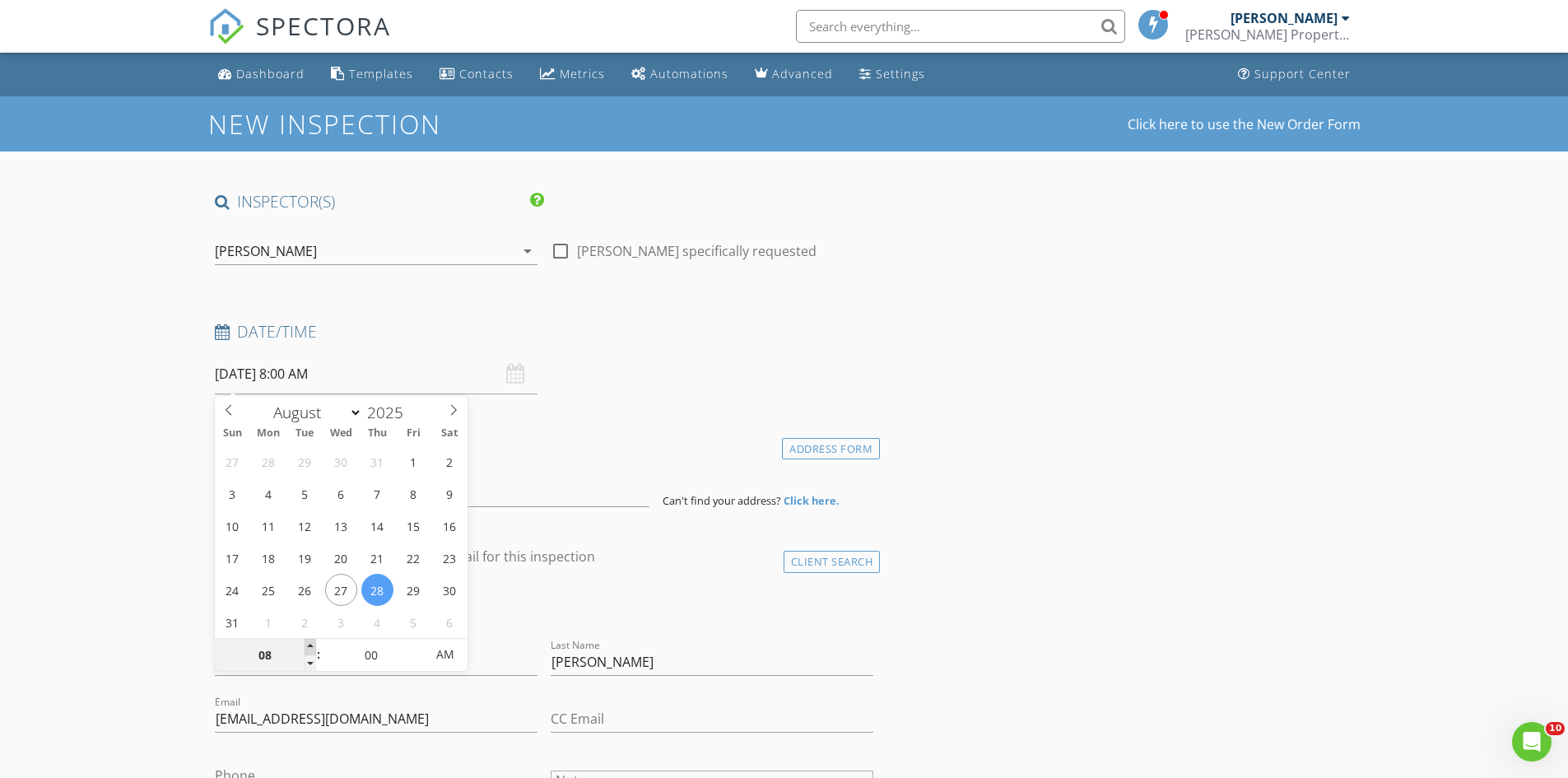
type input "09"
type input "08/28/2025 9:00 AM"
click at [311, 645] on span at bounding box center [310, 647] width 11 height 16
type input "10"
type input "08/28/2025 10:00 AM"
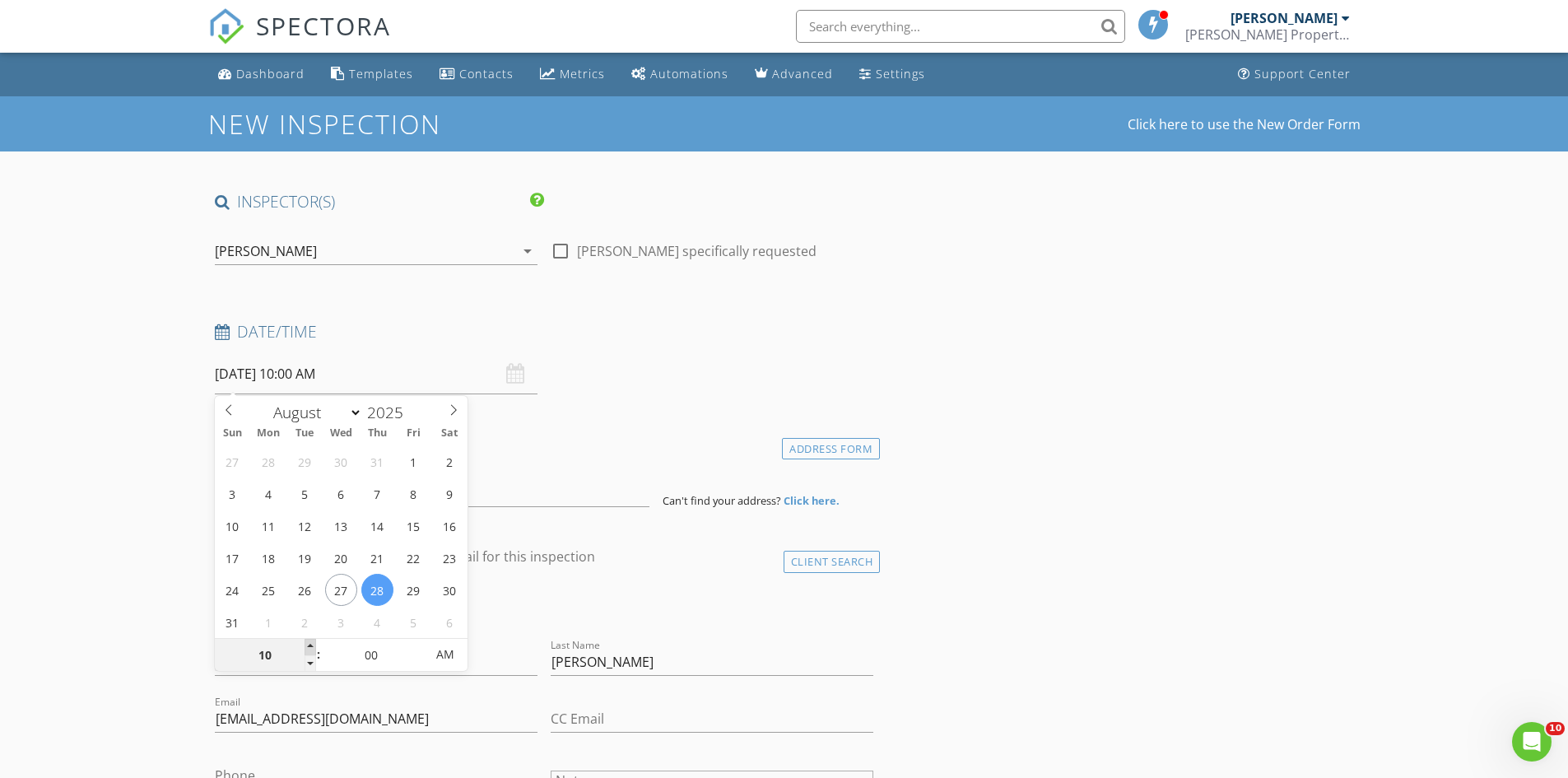
click at [311, 645] on span at bounding box center [310, 647] width 11 height 16
type input "05"
type input "08/28/2025 10:05 AM"
click at [417, 642] on span at bounding box center [416, 647] width 11 height 16
type input "10"
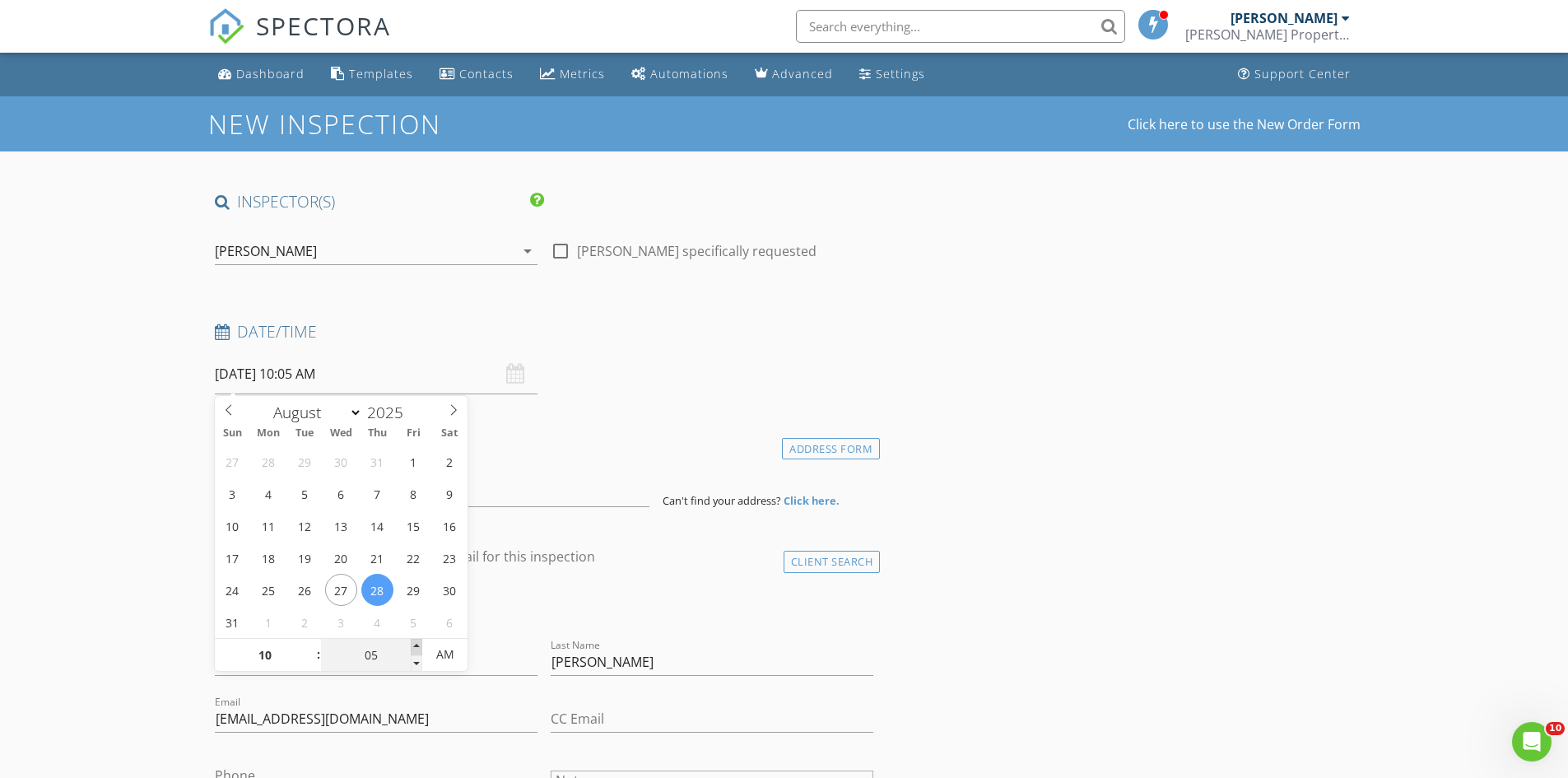
type input "08/28/2025 10:10 AM"
click at [417, 642] on span at bounding box center [416, 647] width 11 height 16
type input "15"
type input "08/28/2025 10:15 AM"
click at [417, 642] on span at bounding box center [416, 647] width 11 height 16
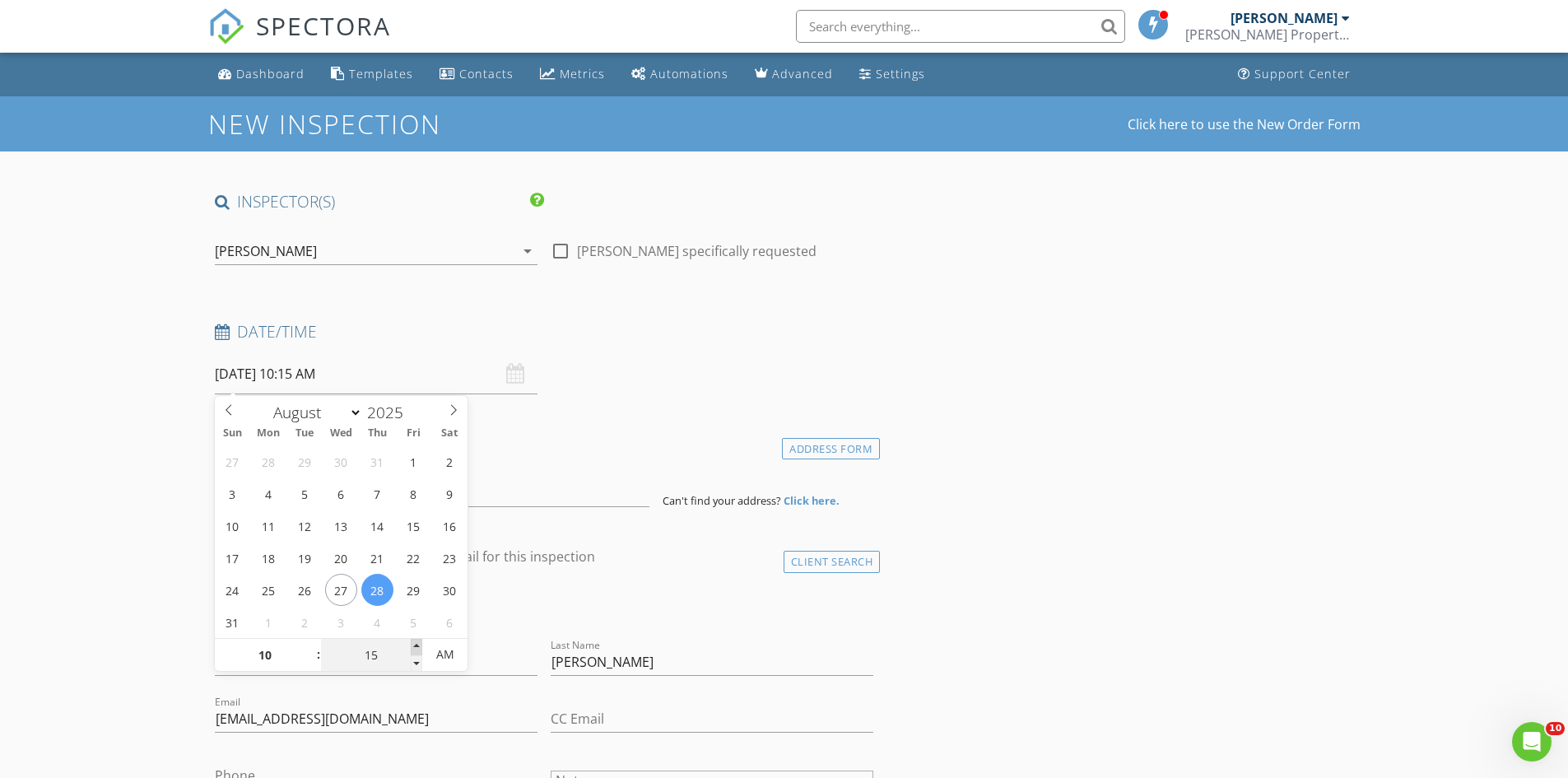
type input "20"
type input "08/28/2025 10:20 AM"
click at [417, 642] on span at bounding box center [416, 647] width 11 height 16
type input "25"
type input "08/28/2025 10:25 AM"
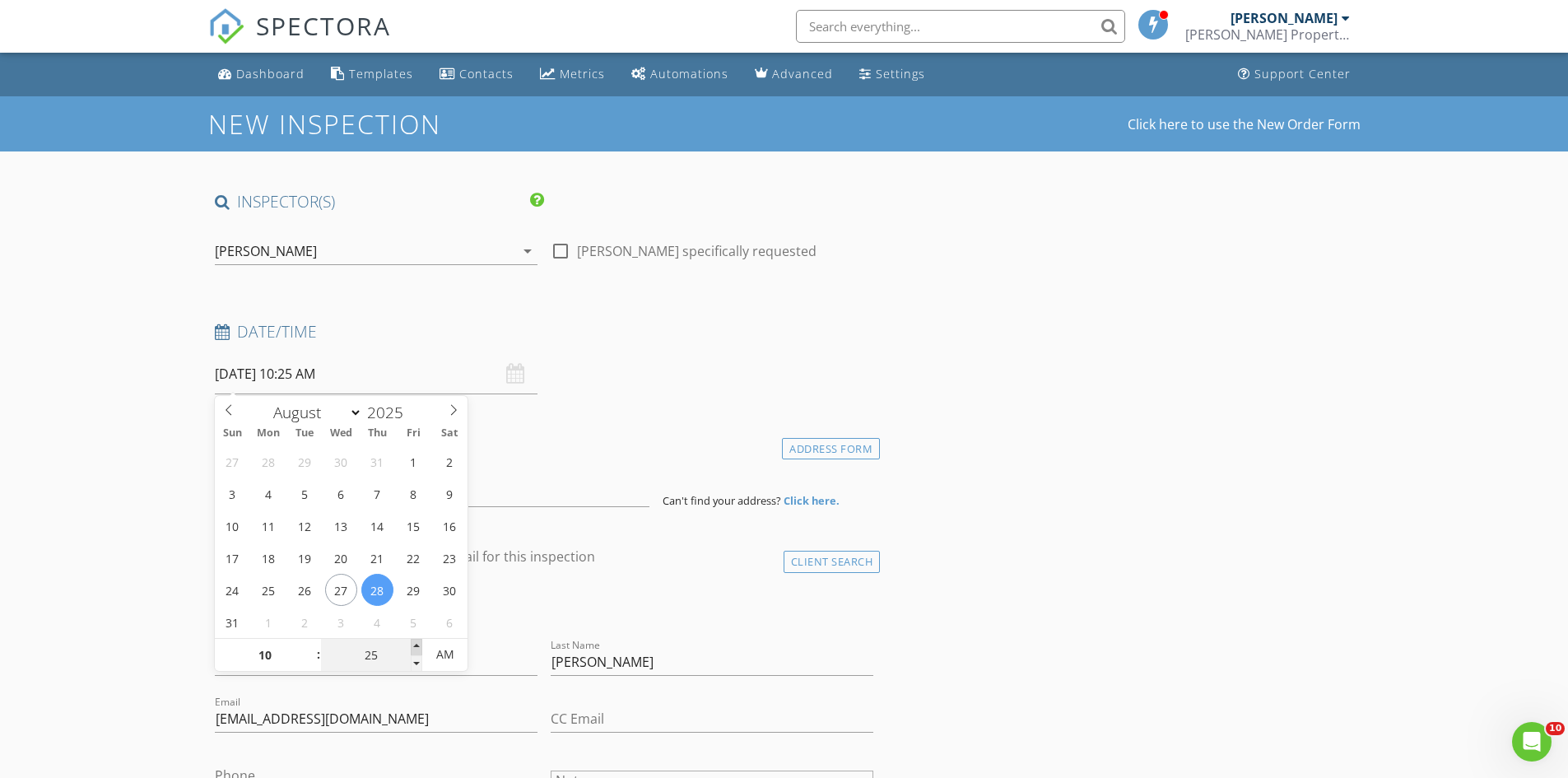
click at [417, 642] on span at bounding box center [416, 647] width 11 height 16
type input "30"
type input "08/28/2025 10:30 AM"
click at [417, 642] on span at bounding box center [416, 647] width 11 height 16
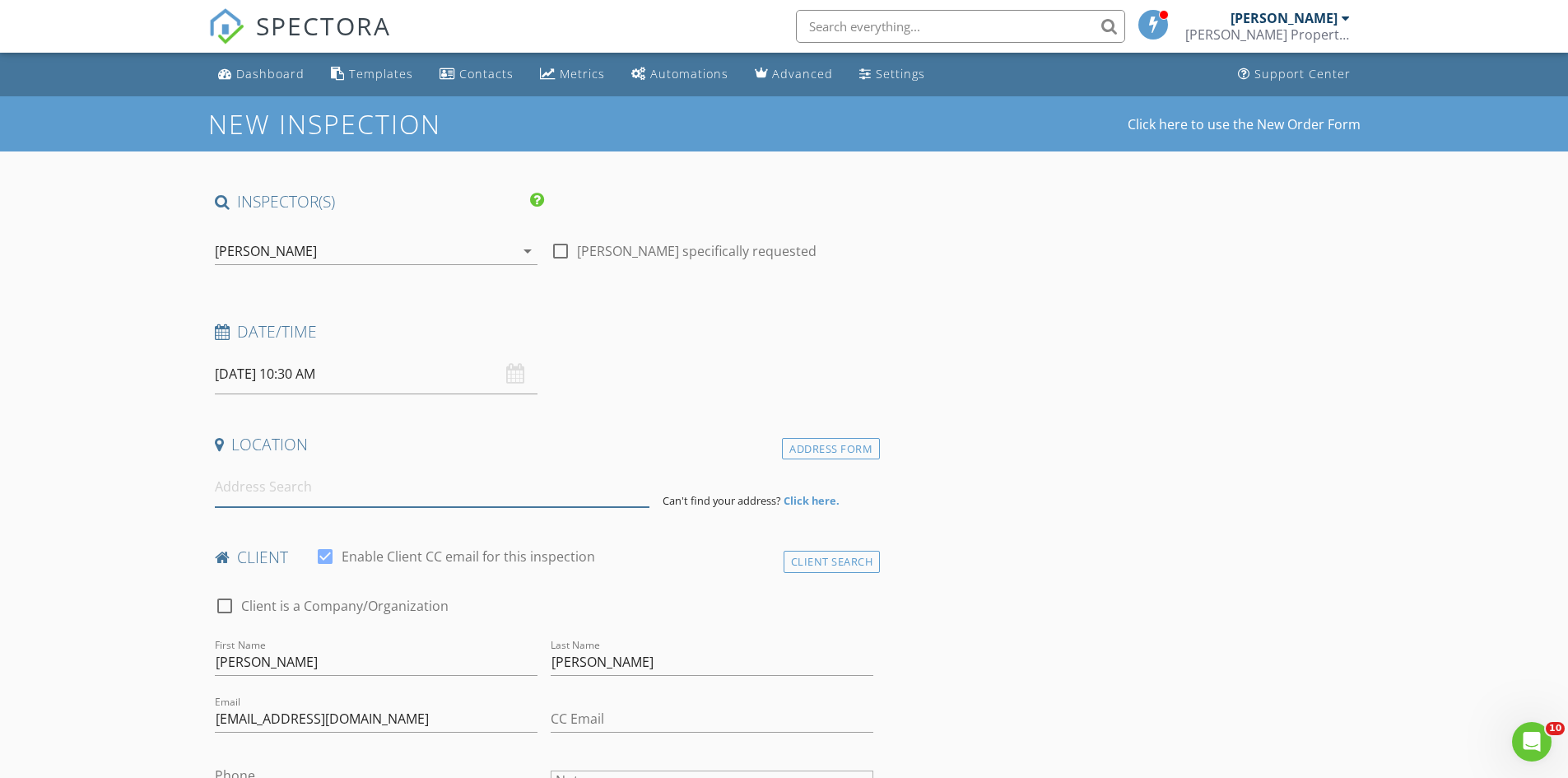
click at [531, 477] on input at bounding box center [432, 487] width 435 height 41
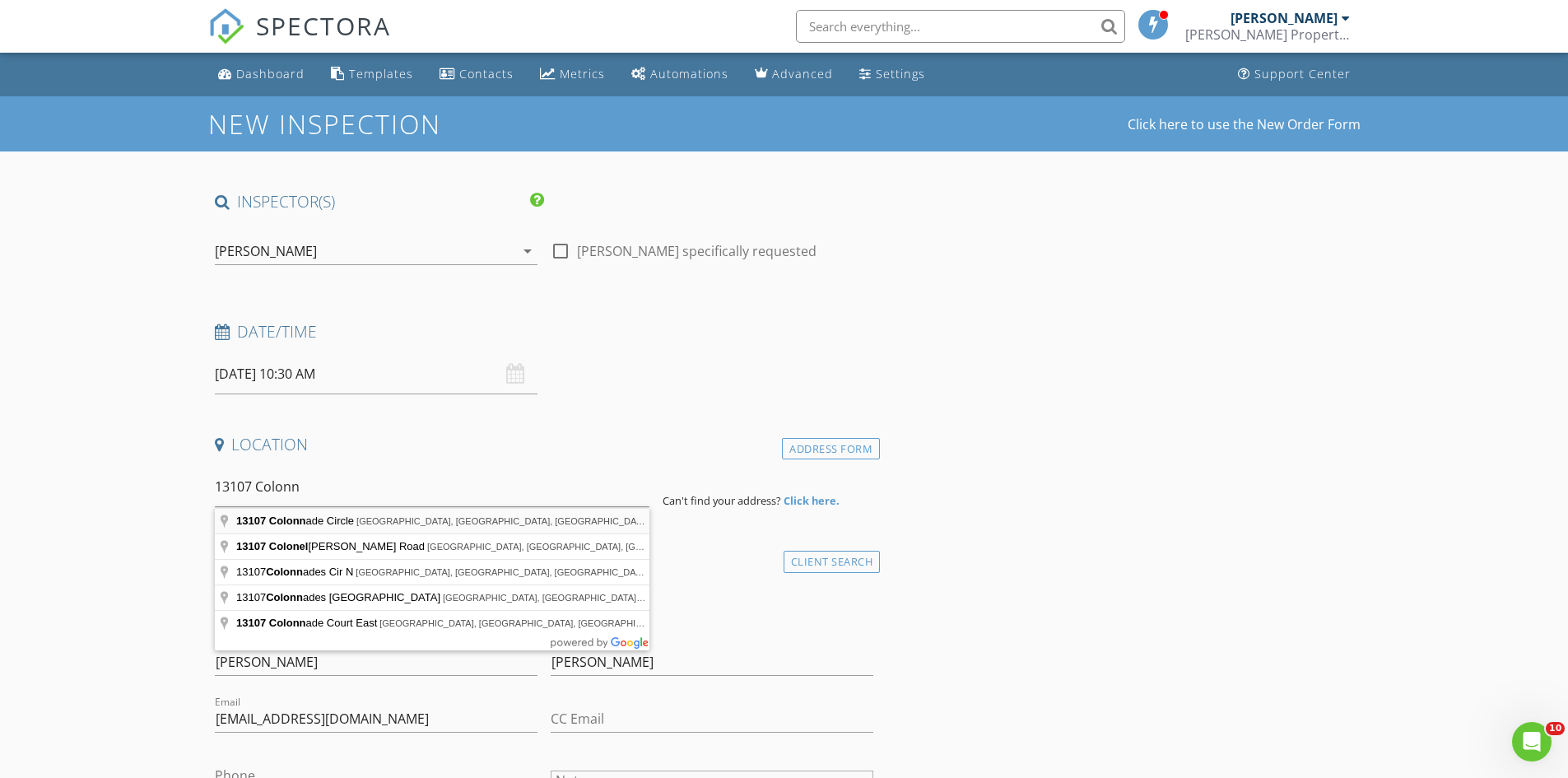
type input "13107 Colonnade Circle, Clermont, FL, USA"
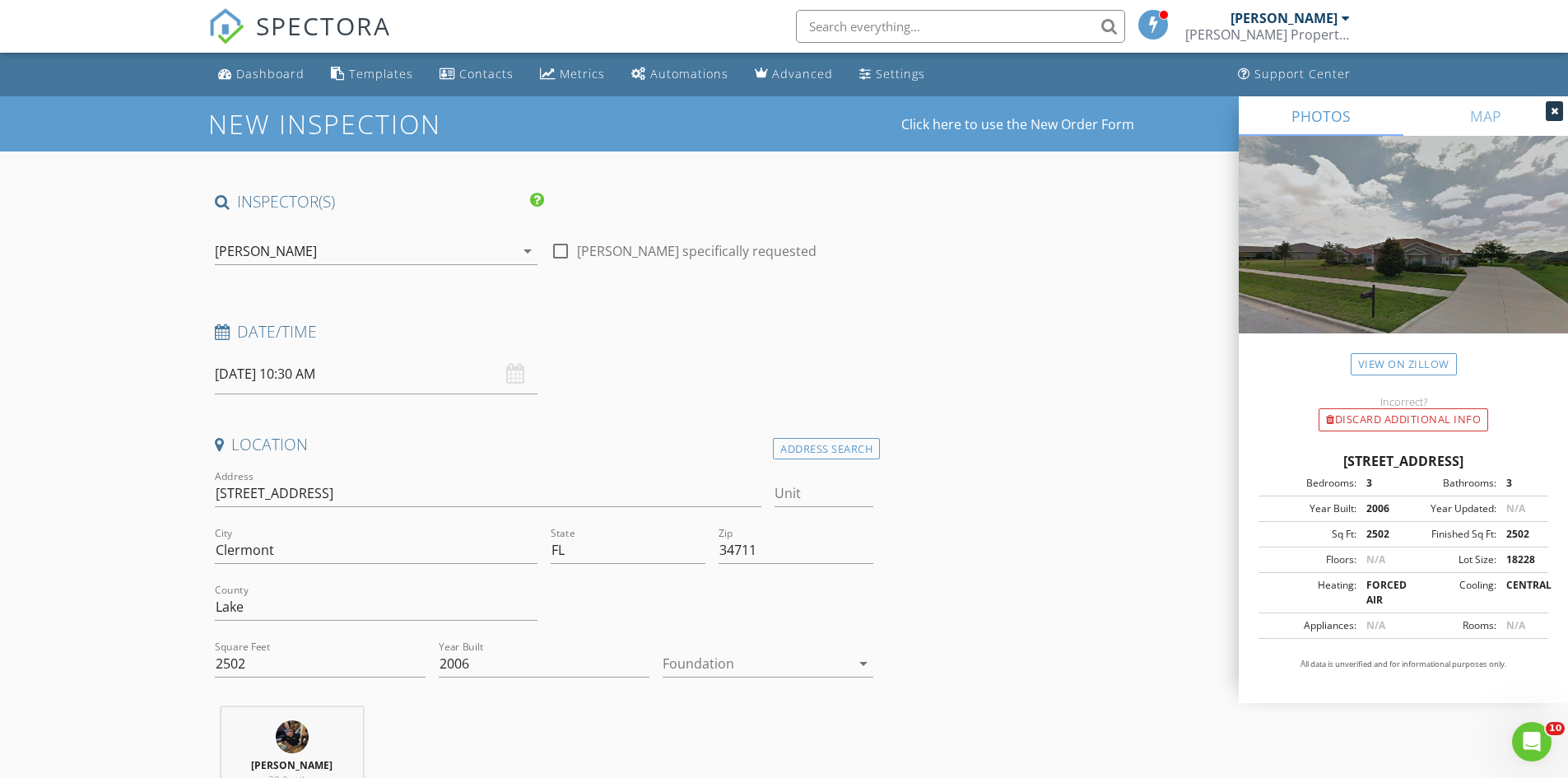
click at [693, 660] on div at bounding box center [756, 663] width 187 height 27
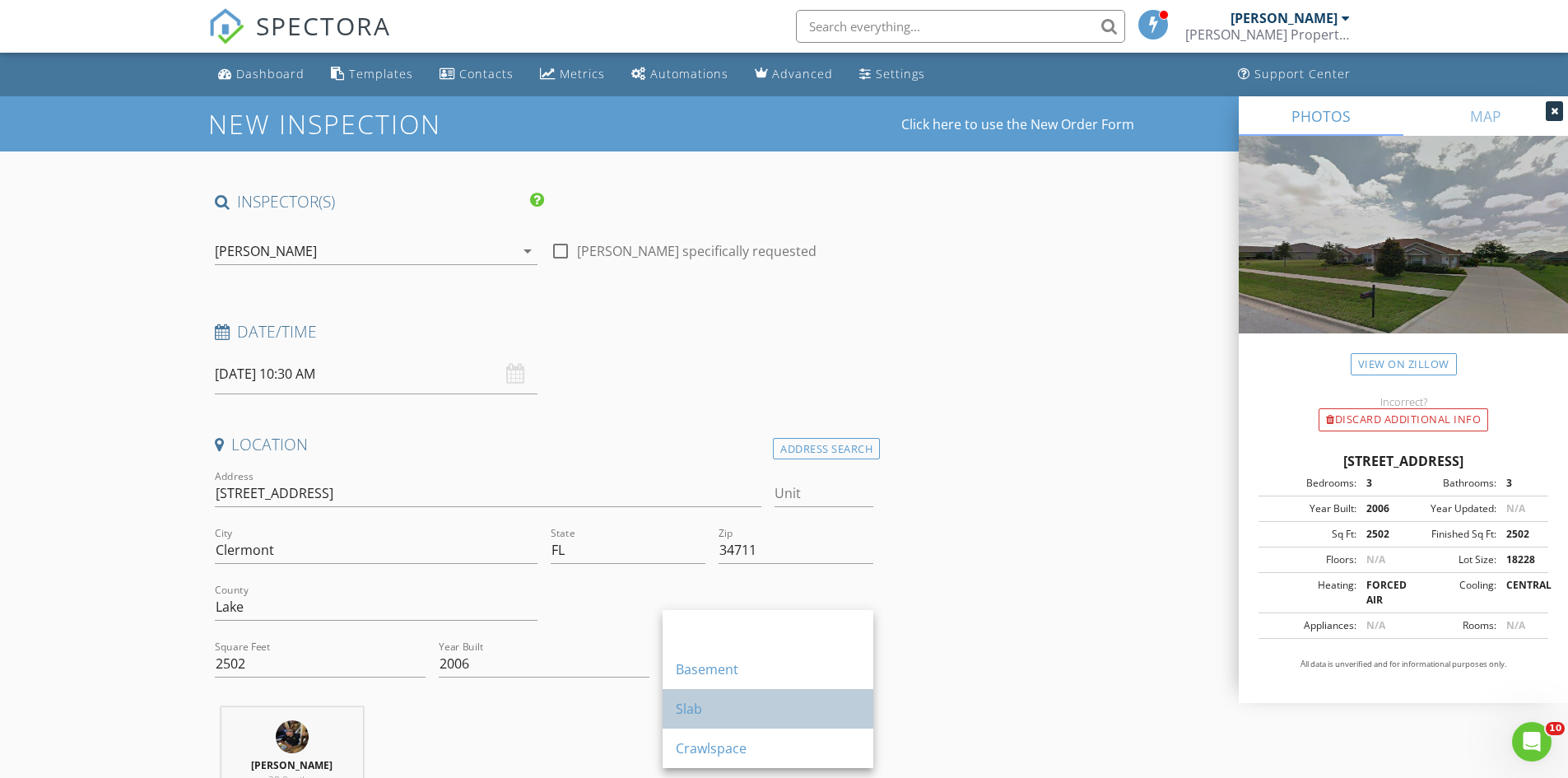
click at [690, 708] on div "Slab" at bounding box center [768, 709] width 185 height 20
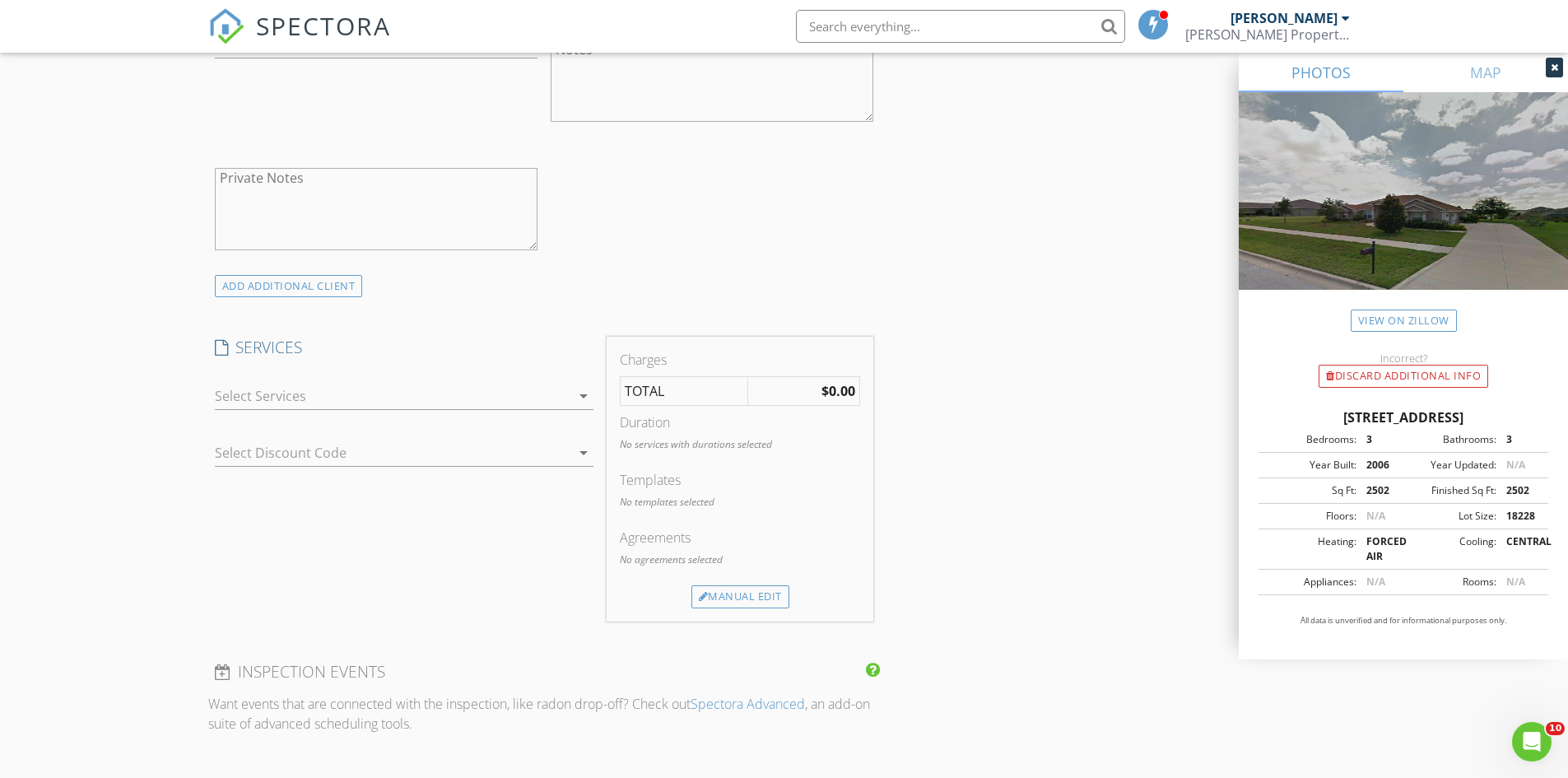
scroll to position [1071, 0]
click at [287, 394] on div at bounding box center [393, 394] width 356 height 27
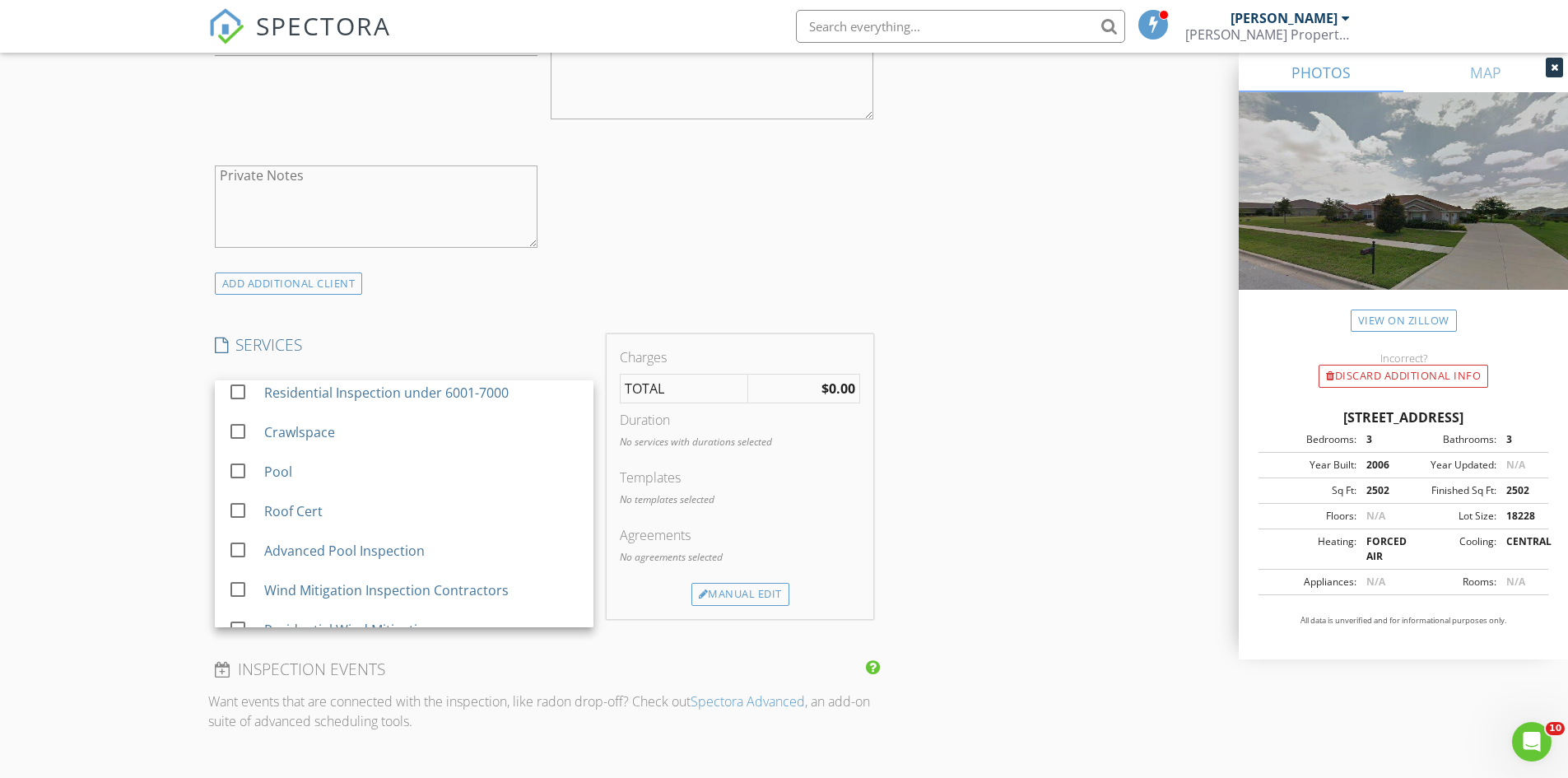
scroll to position [349, 0]
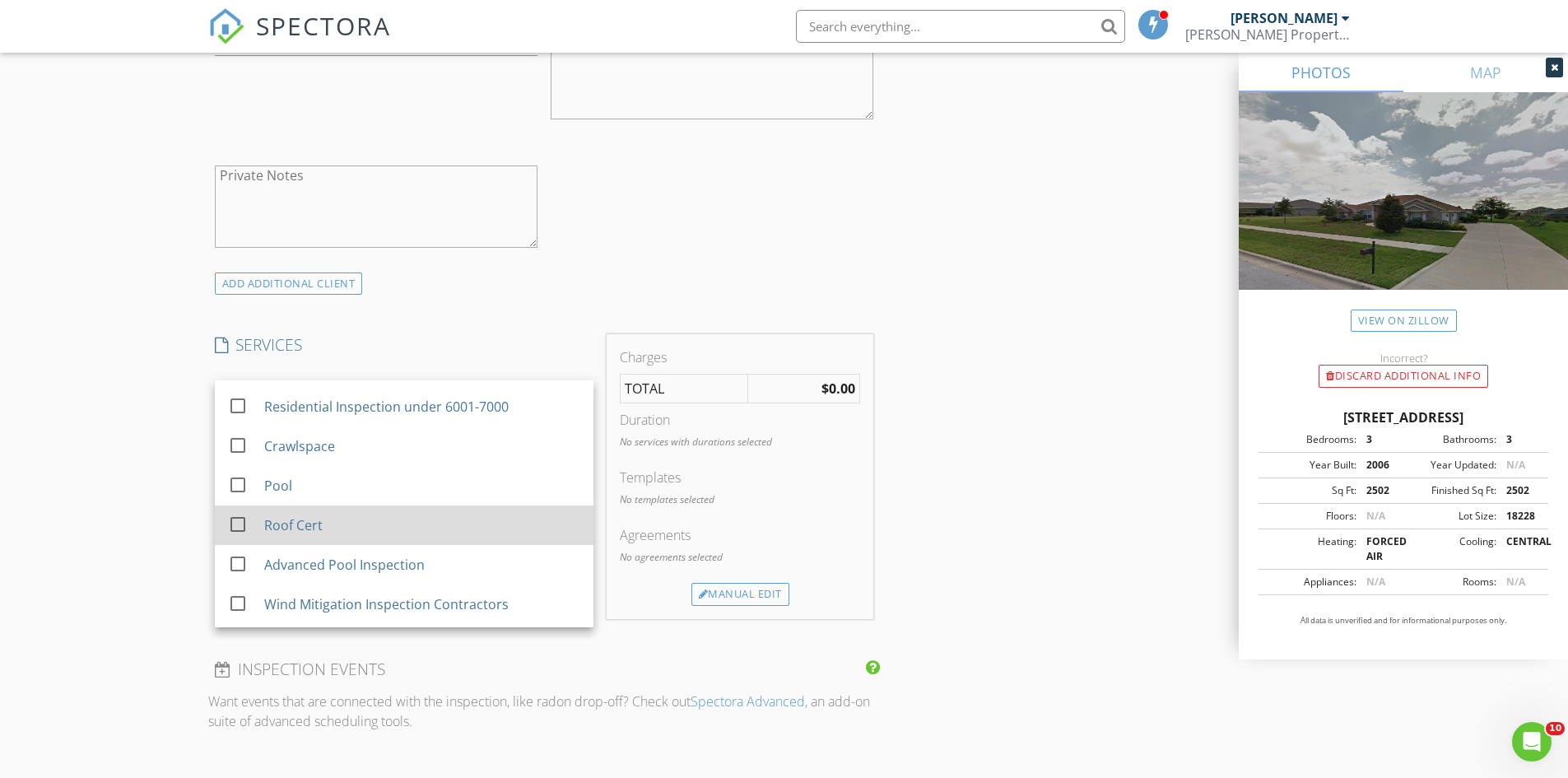
click at [313, 525] on div "Roof Cert" at bounding box center [293, 525] width 59 height 20
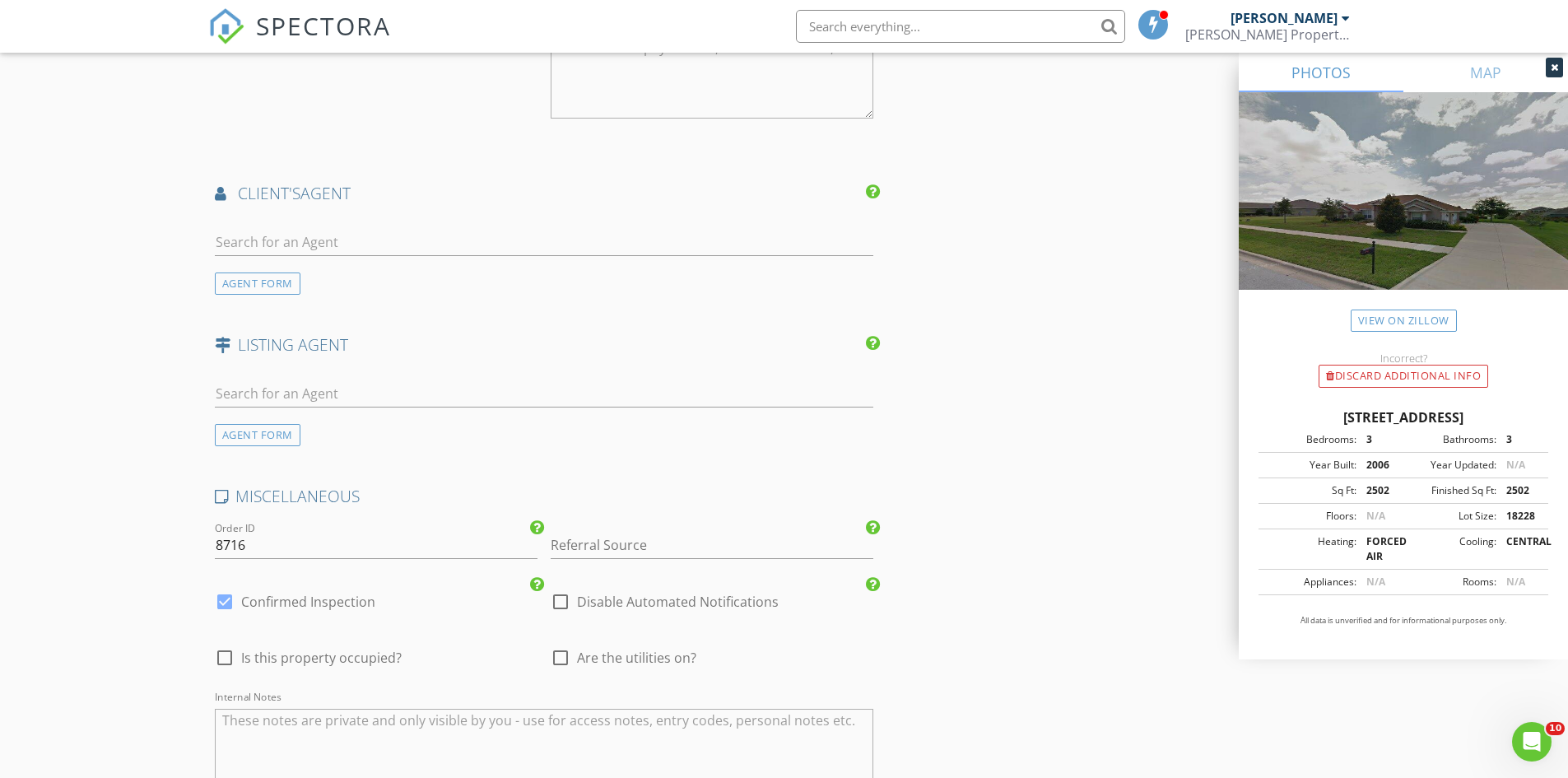
scroll to position [1977, 0]
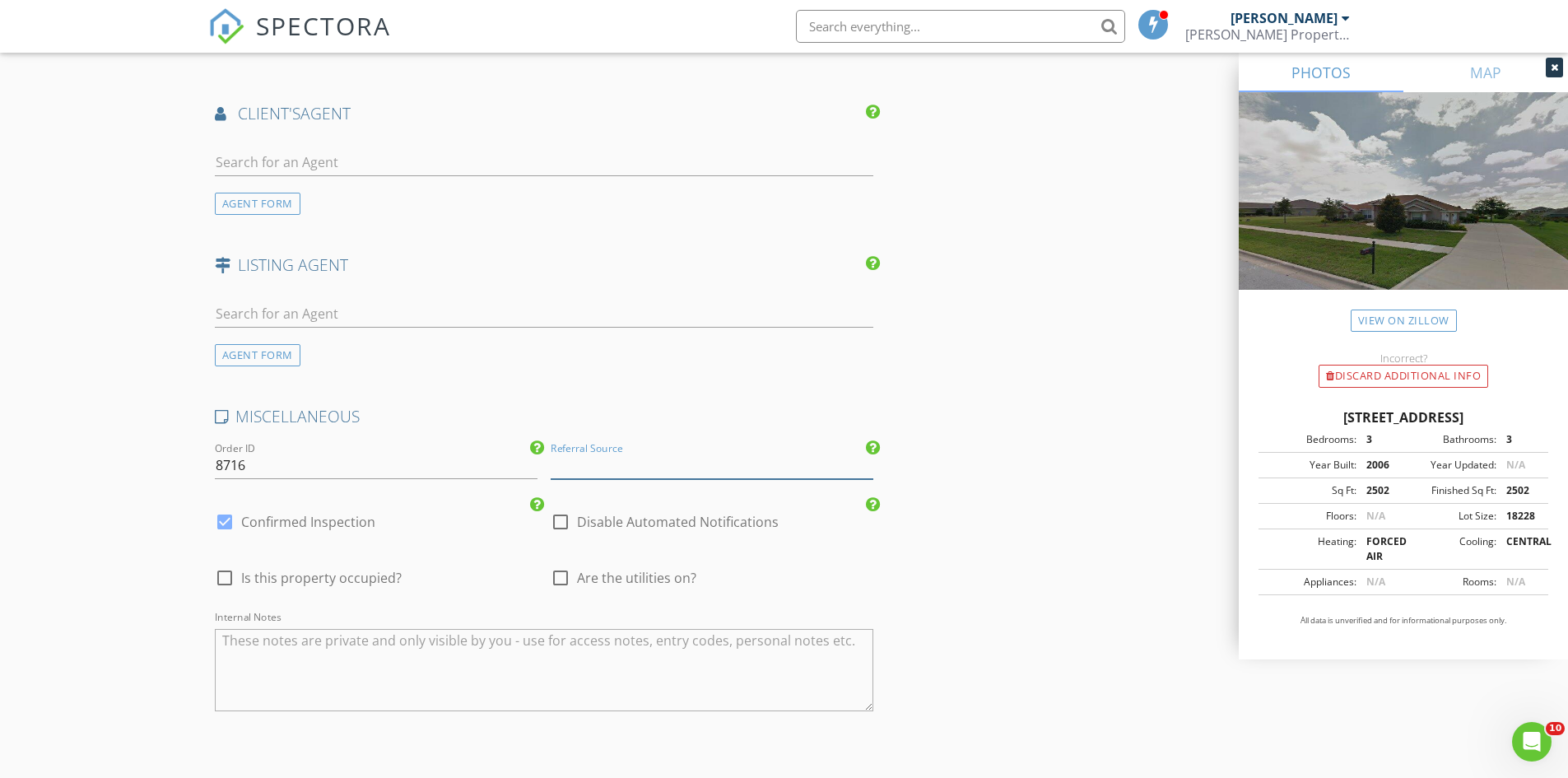
click at [618, 471] on input "Referral Source" at bounding box center [712, 465] width 323 height 27
type input "Monica's friends mom"
click at [458, 649] on textarea "Internal Notes" at bounding box center [545, 670] width 659 height 82
click at [231, 582] on div at bounding box center [224, 578] width 28 height 28
checkbox input "true"
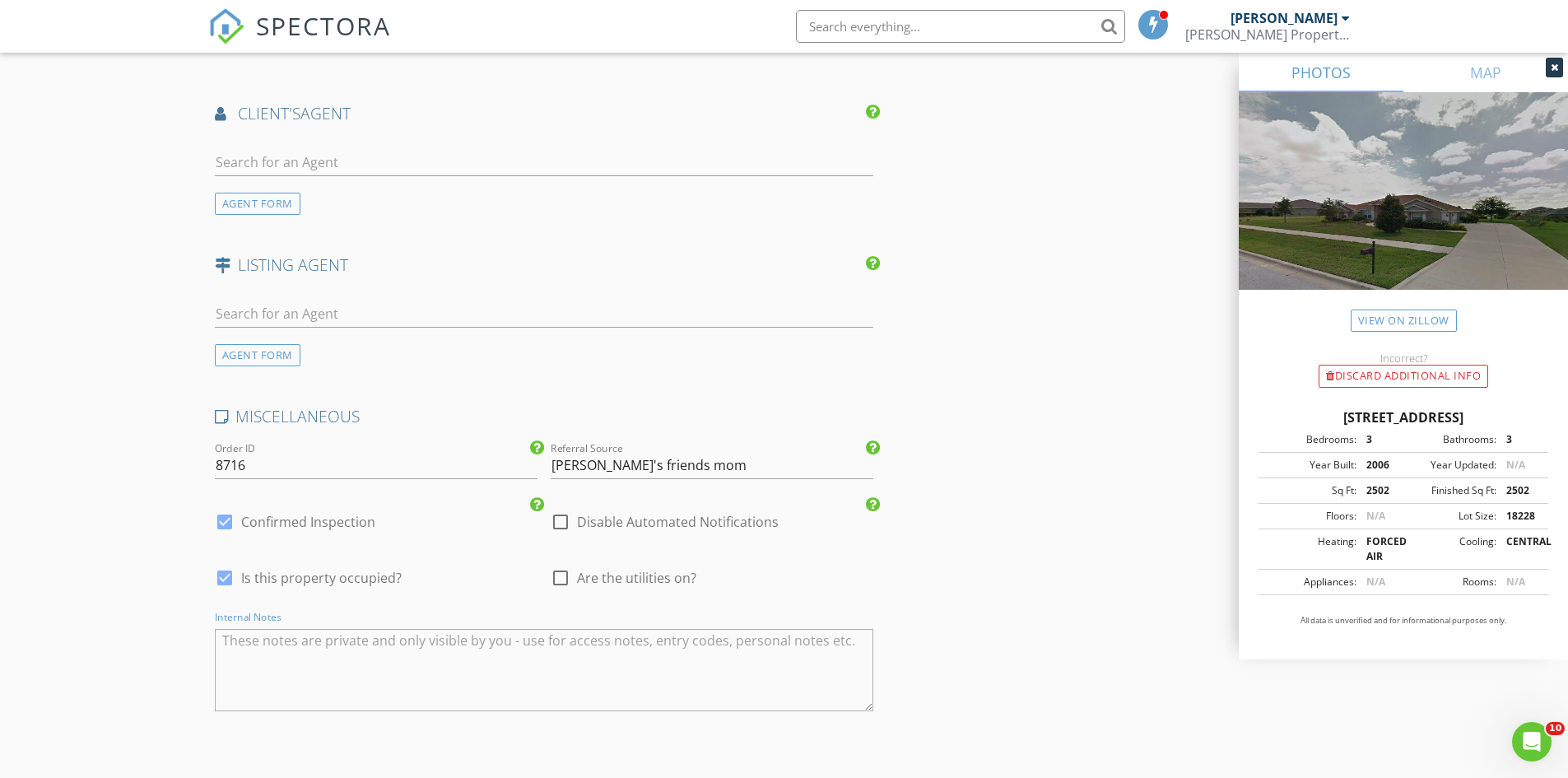
click at [448, 676] on textarea "Internal Notes" at bounding box center [545, 670] width 659 height 82
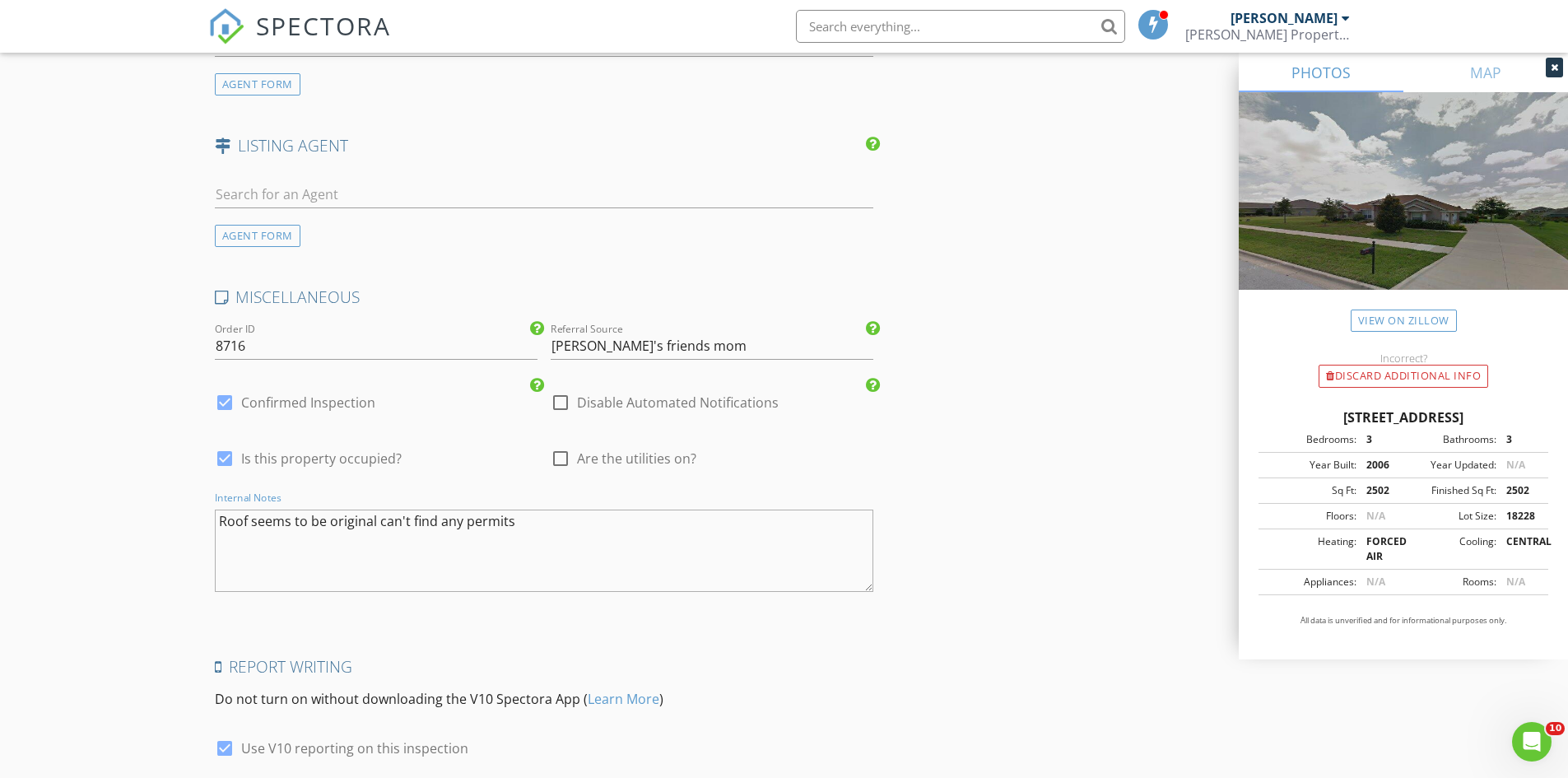
scroll to position [2232, 0]
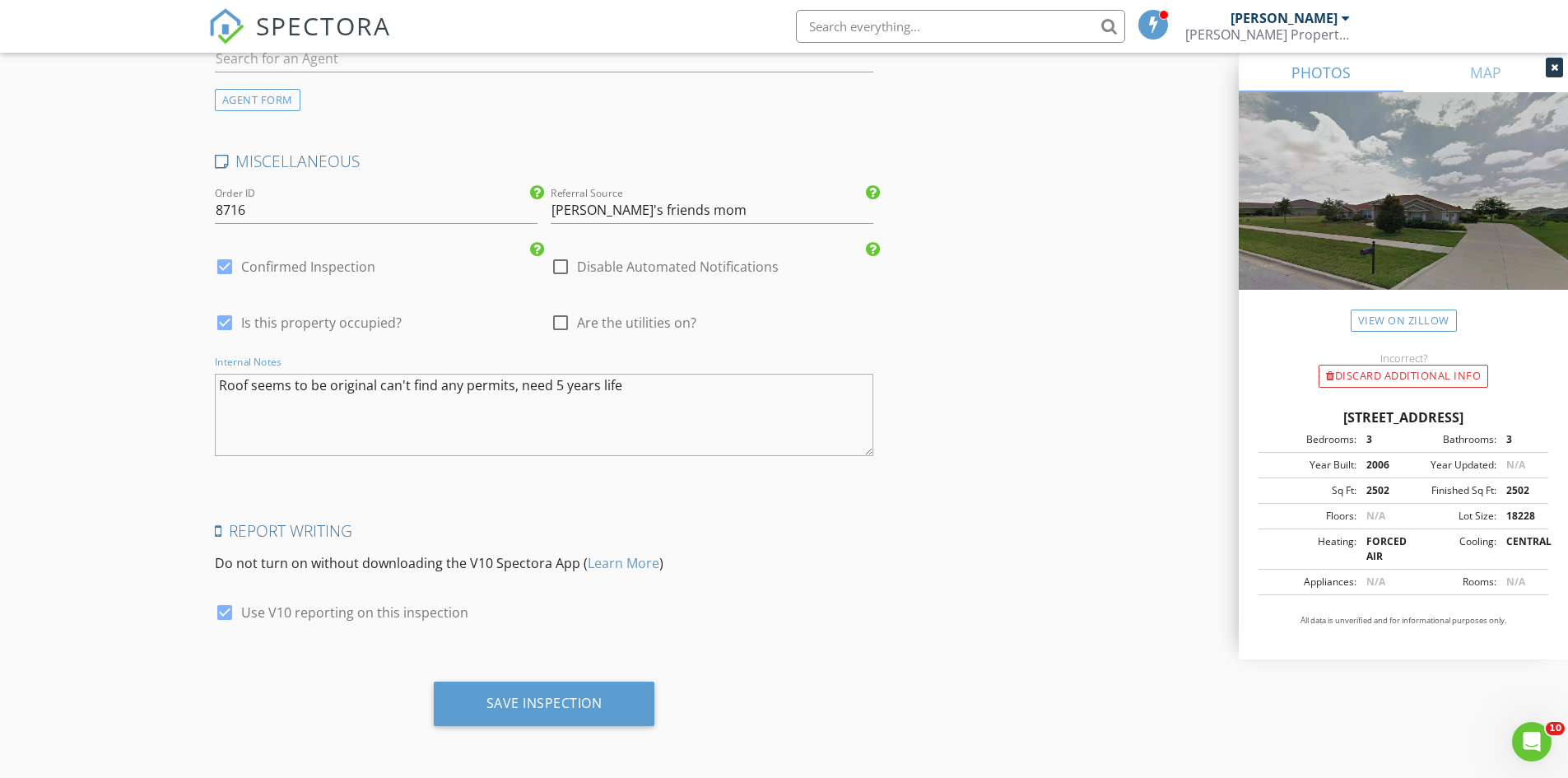
drag, startPoint x: 645, startPoint y: 388, endPoint x: 508, endPoint y: 395, distance: 137.2
click at [508, 395] on textarea "Roof seems to be original can't find any permits, need 5 years life" at bounding box center [545, 414] width 659 height 82
click at [235, 408] on textarea "Roof seems to be original can't find any permits ins needs 5 years life" at bounding box center [545, 414] width 659 height 82
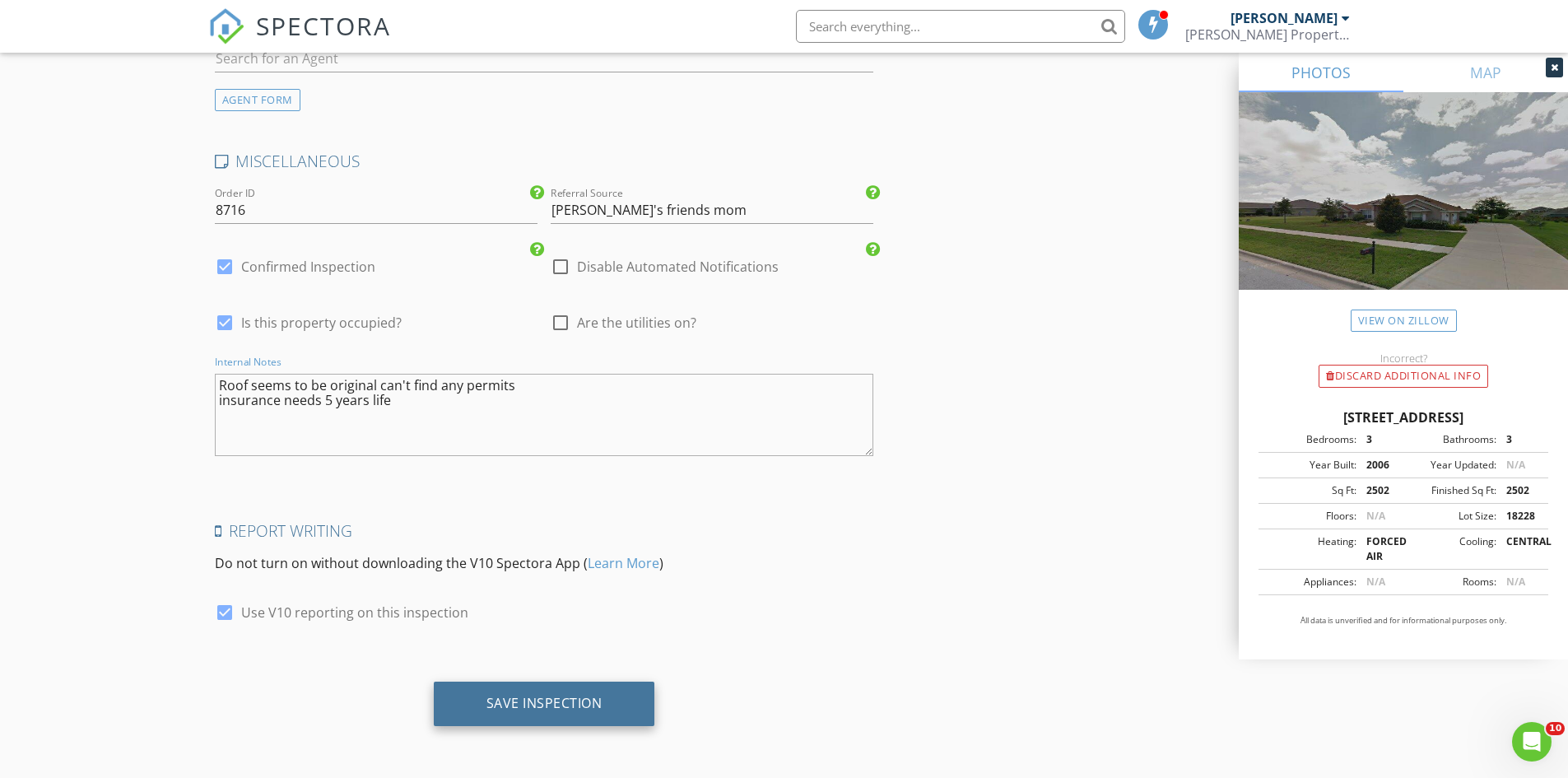
type textarea "Roof seems to be original can't find any permits insurance needs 5 years life"
click at [532, 695] on div "Save Inspection" at bounding box center [545, 703] width 116 height 16
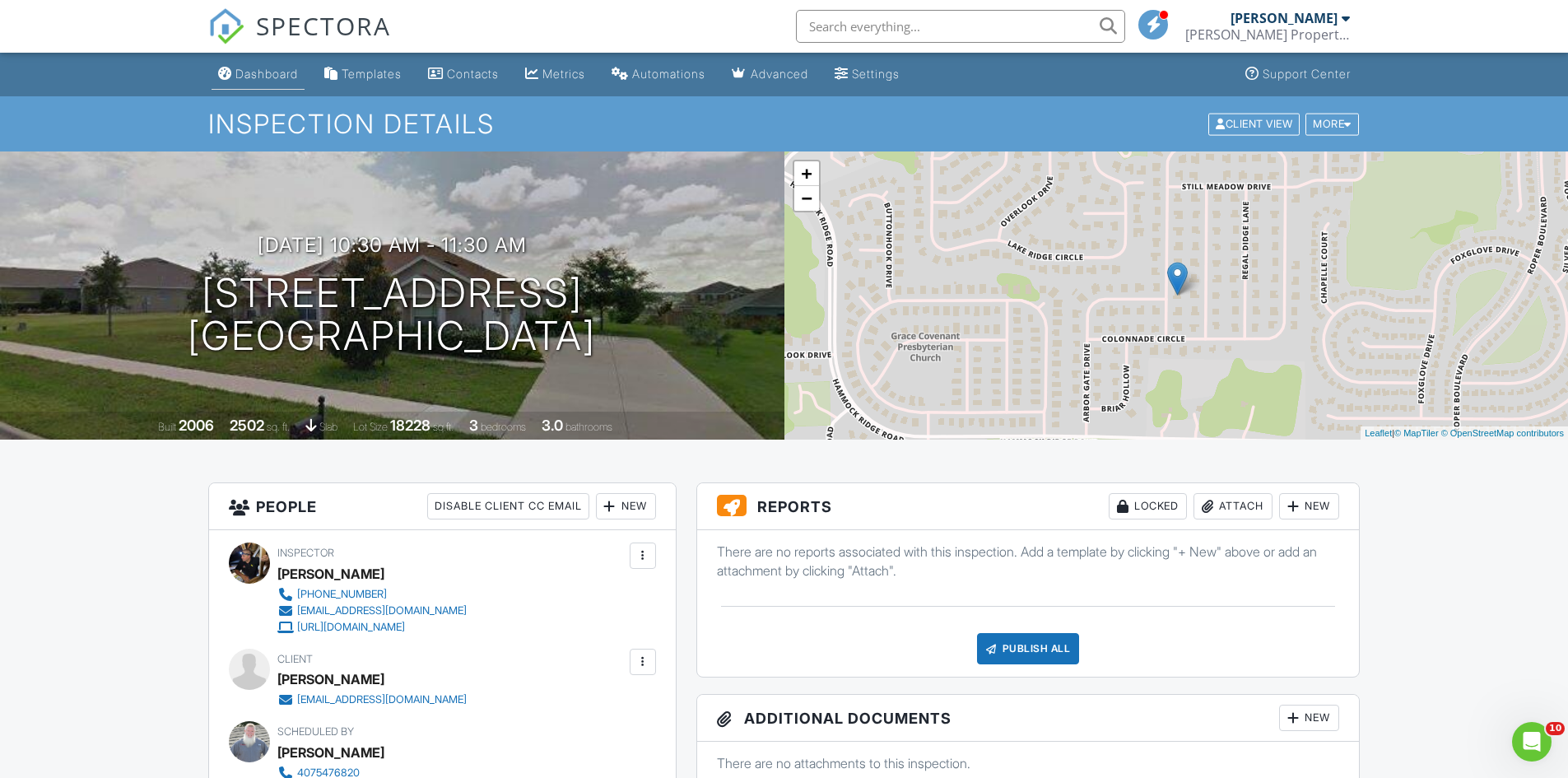
click at [236, 76] on div "Dashboard" at bounding box center [267, 73] width 62 height 14
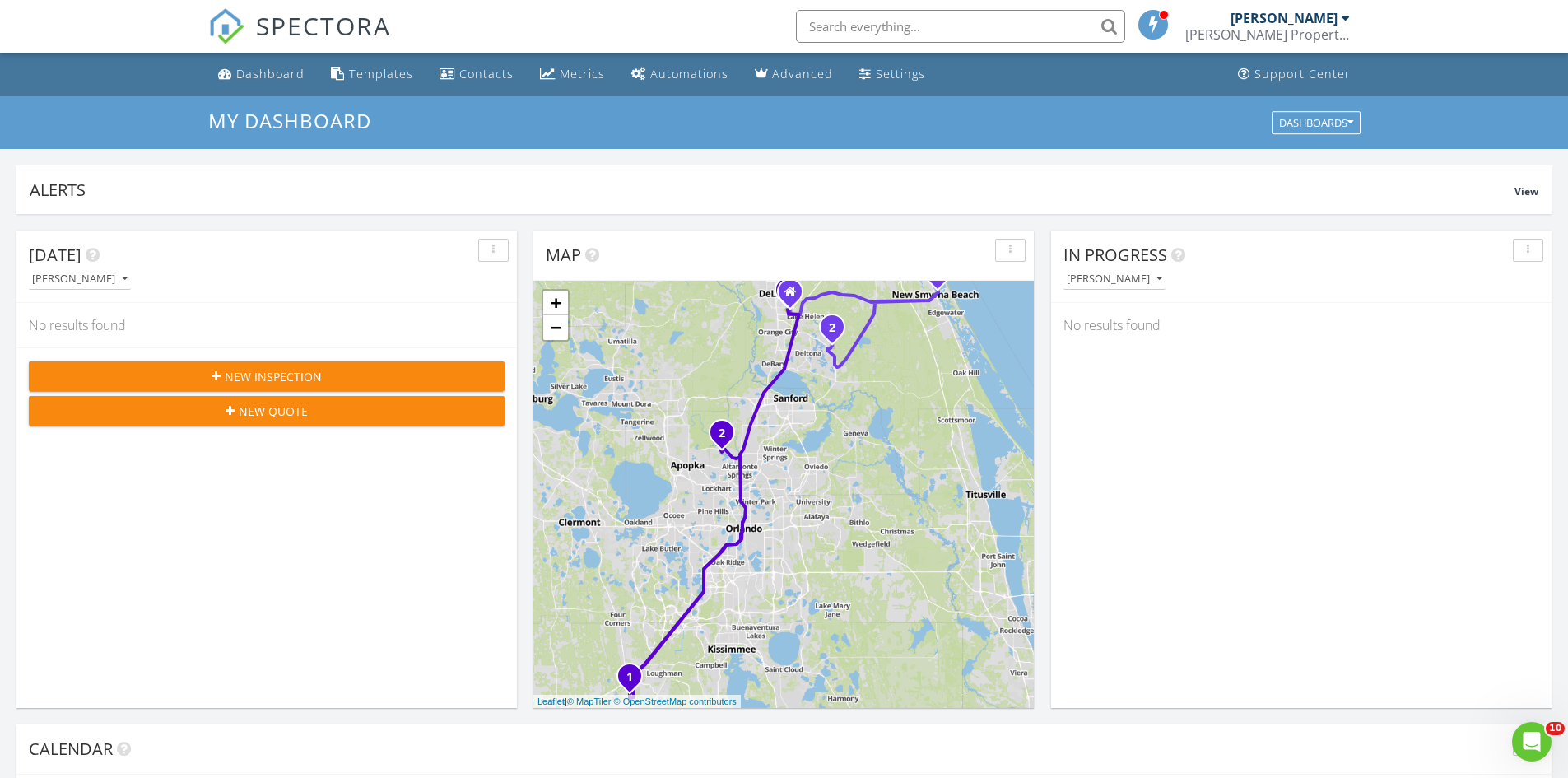
click at [863, 20] on input "text" at bounding box center [960, 26] width 329 height 33
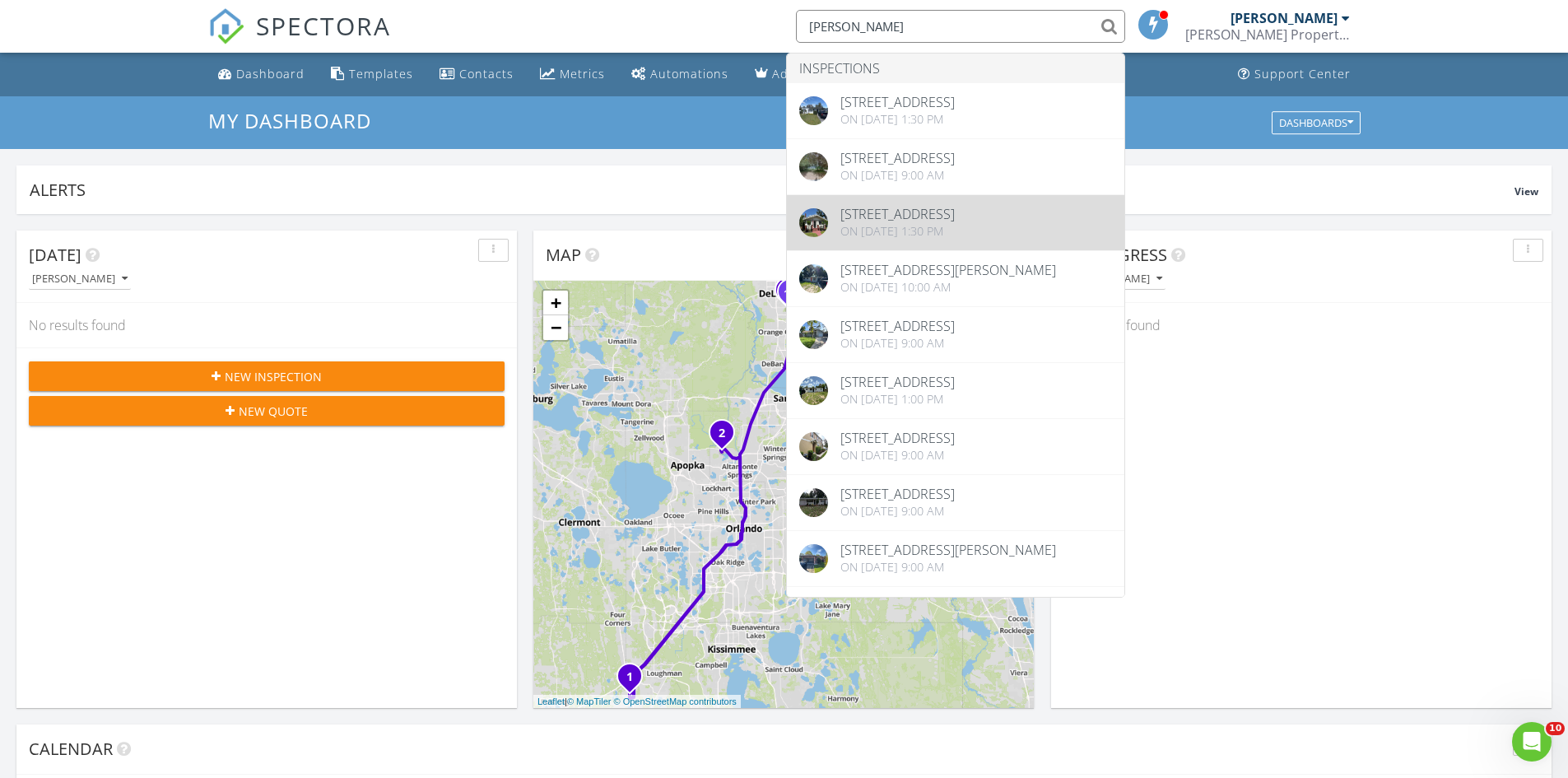
type input "[PERSON_NAME]"
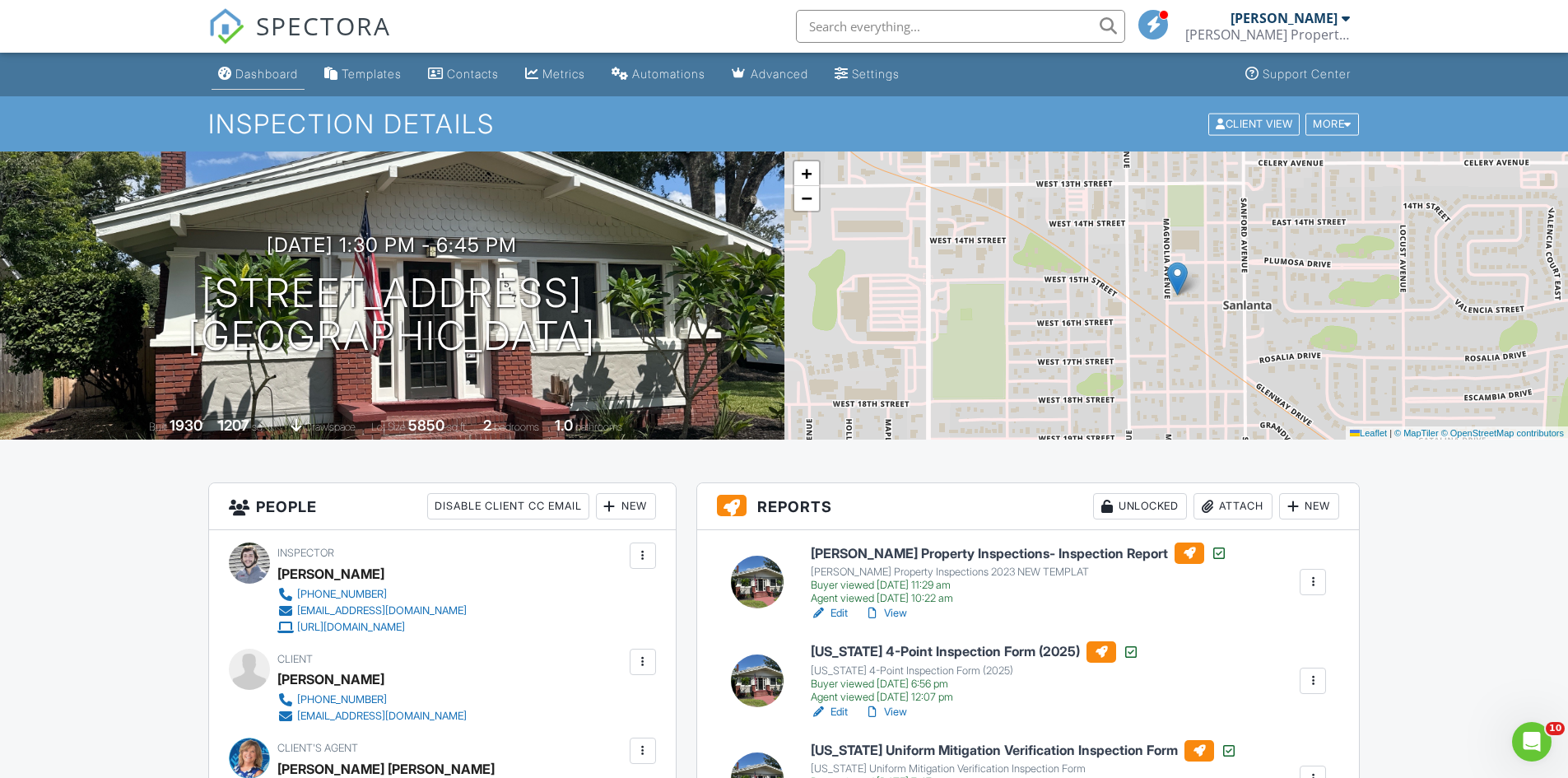
click at [264, 79] on div "Dashboard" at bounding box center [267, 73] width 62 height 14
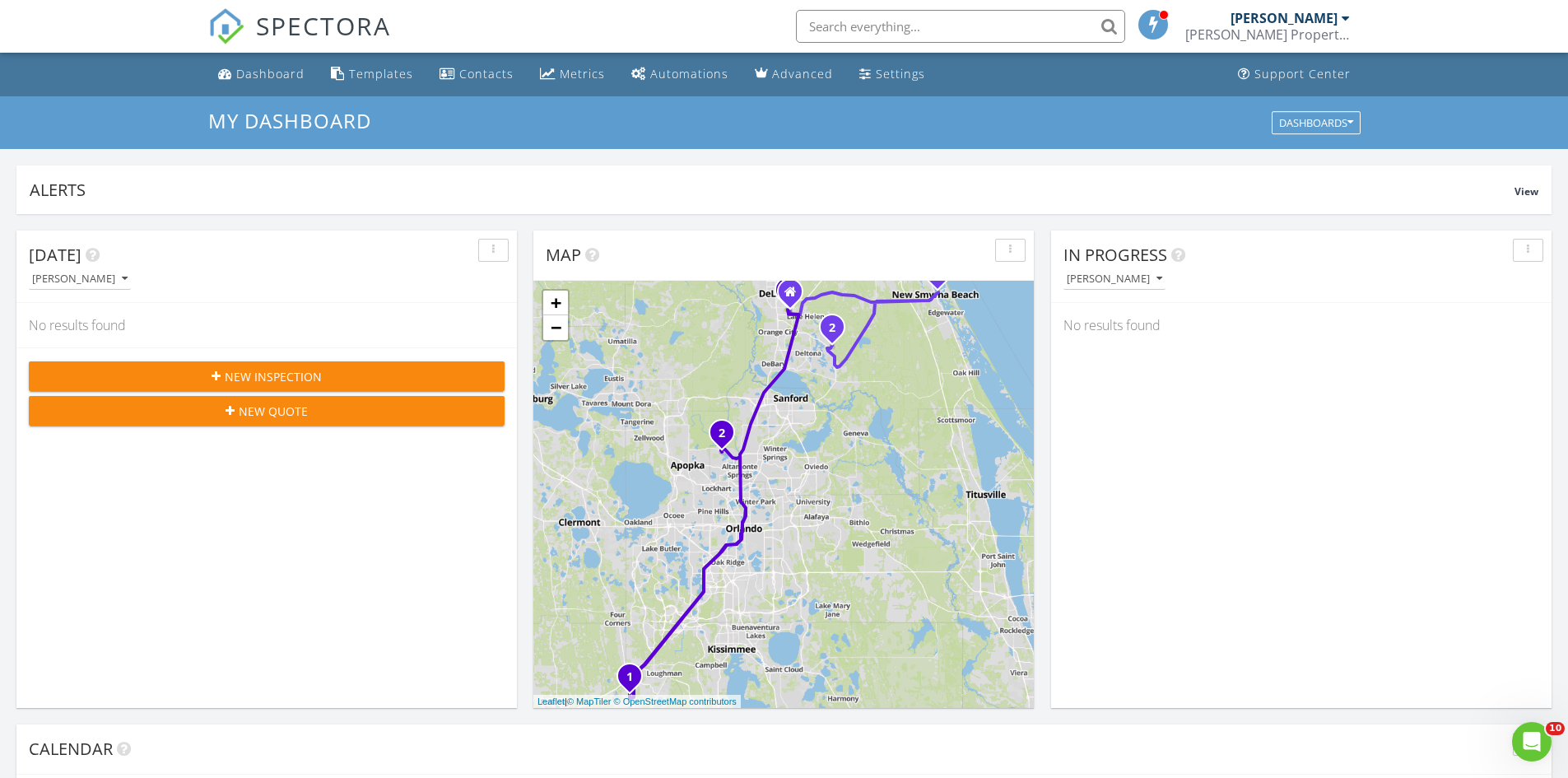
click at [876, 25] on input "text" at bounding box center [960, 26] width 329 height 33
